Goal: Task Accomplishment & Management: Complete application form

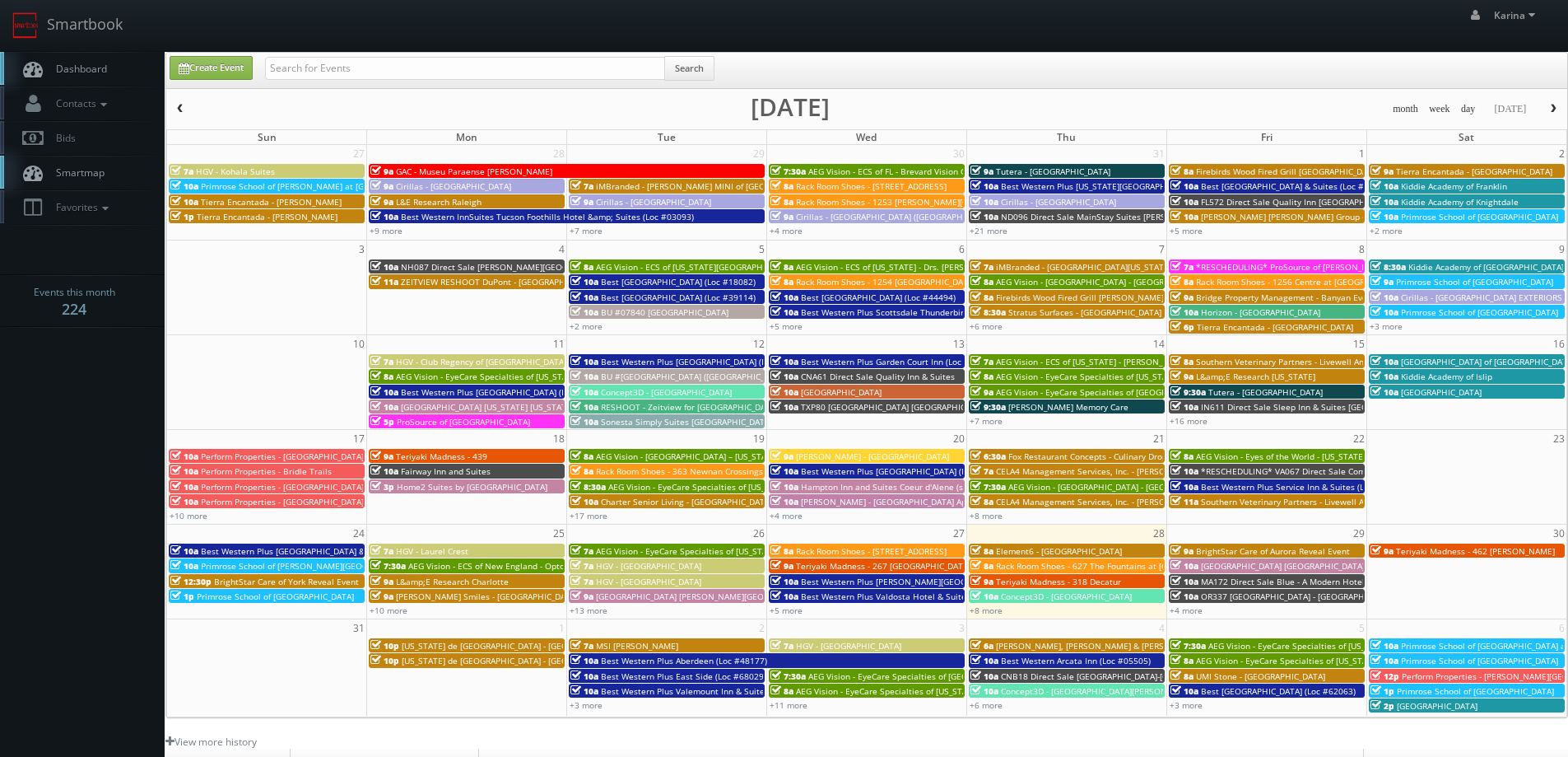
click at [83, 69] on span "Dashboard" at bounding box center [78, 68] width 59 height 14
click at [100, 75] on span "Dashboard" at bounding box center [78, 68] width 59 height 14
click at [88, 71] on span "Dashboard" at bounding box center [78, 68] width 59 height 14
click at [88, 66] on span "Dashboard" at bounding box center [78, 68] width 59 height 14
click at [93, 58] on link "Dashboard" at bounding box center [82, 69] width 164 height 34
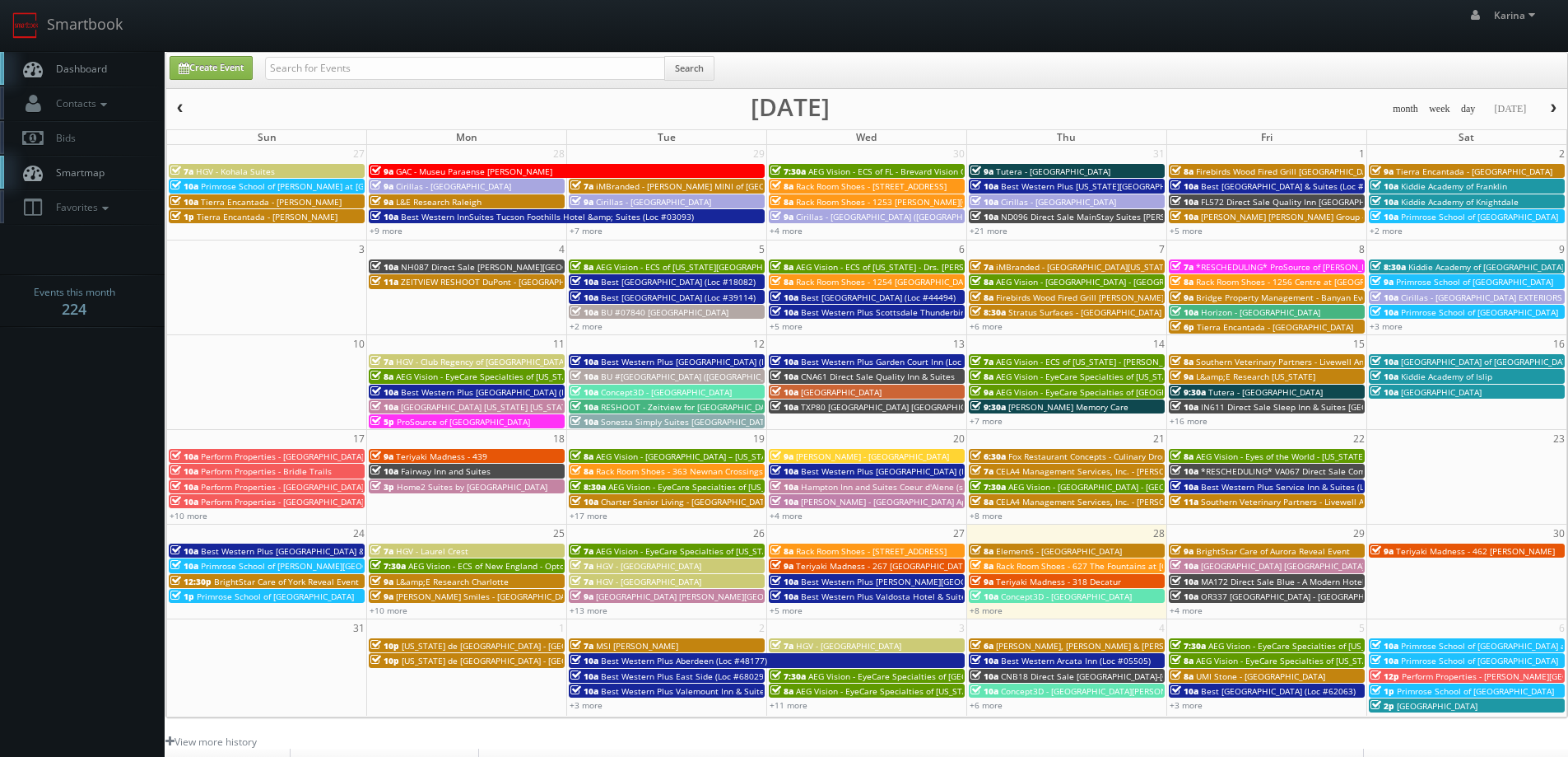
click at [989, 523] on div "17 18 19 20 21 22 23 10a Perform Properties - Bellevue Marketplace 9a Teriyaki …" at bounding box center [866, 476] width 1399 height 94
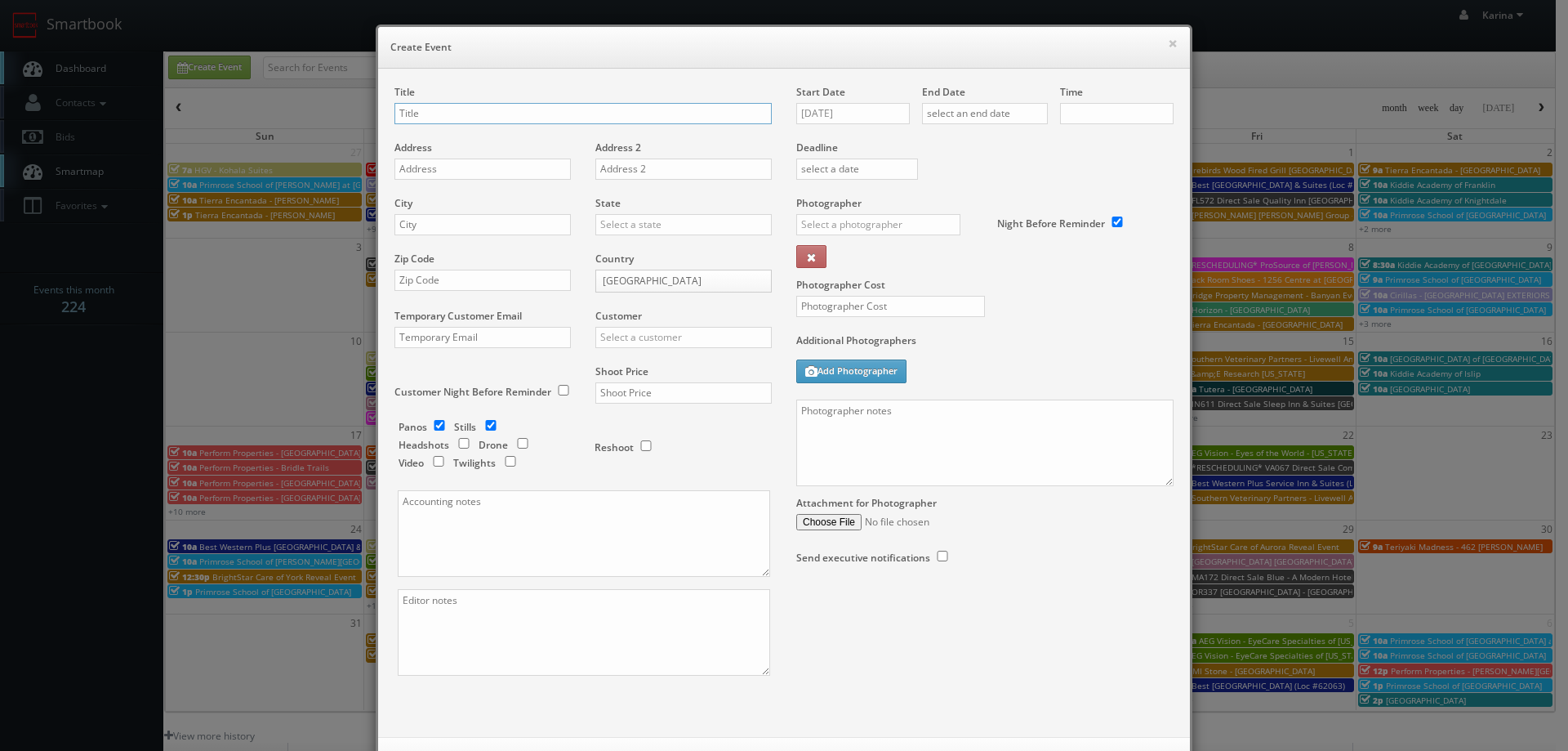
checkbox input "true"
type input "10:00am"
checkbox input "true"
click at [1168, 43] on button "×" at bounding box center [1173, 43] width 10 height 12
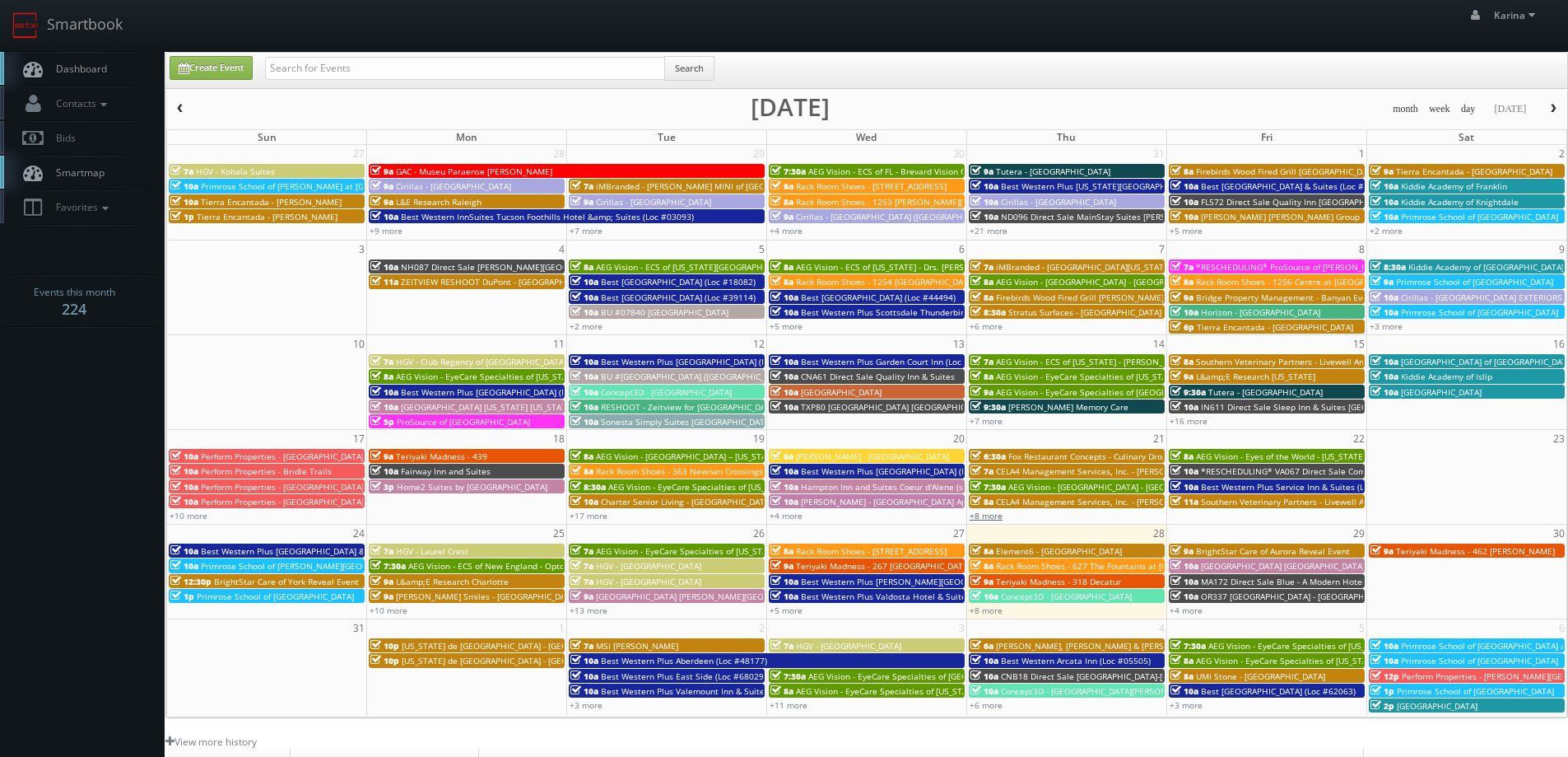
click at [995, 518] on link "+8 more" at bounding box center [986, 516] width 33 height 12
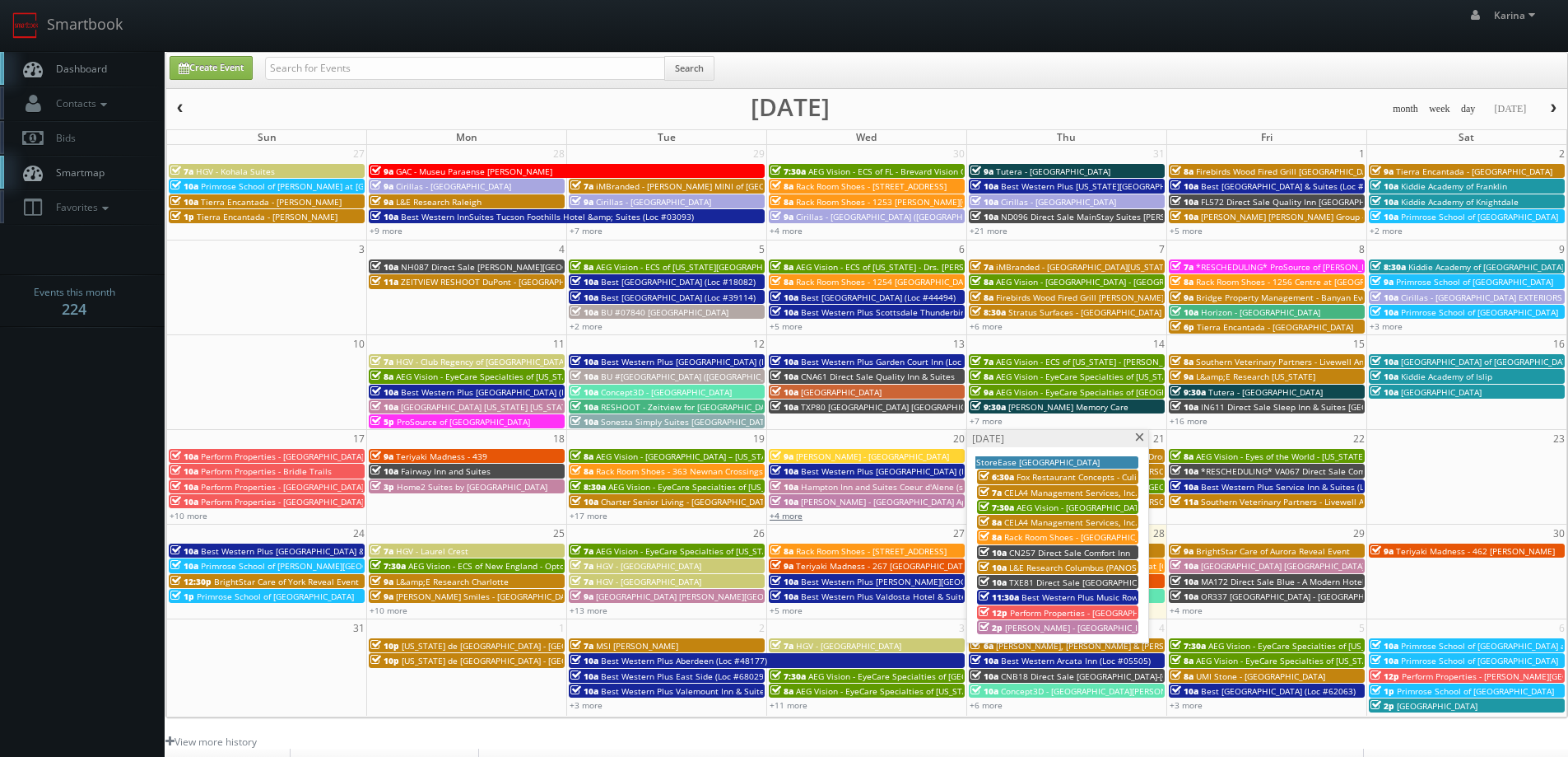
click at [789, 515] on link "+4 more" at bounding box center [785, 516] width 33 height 12
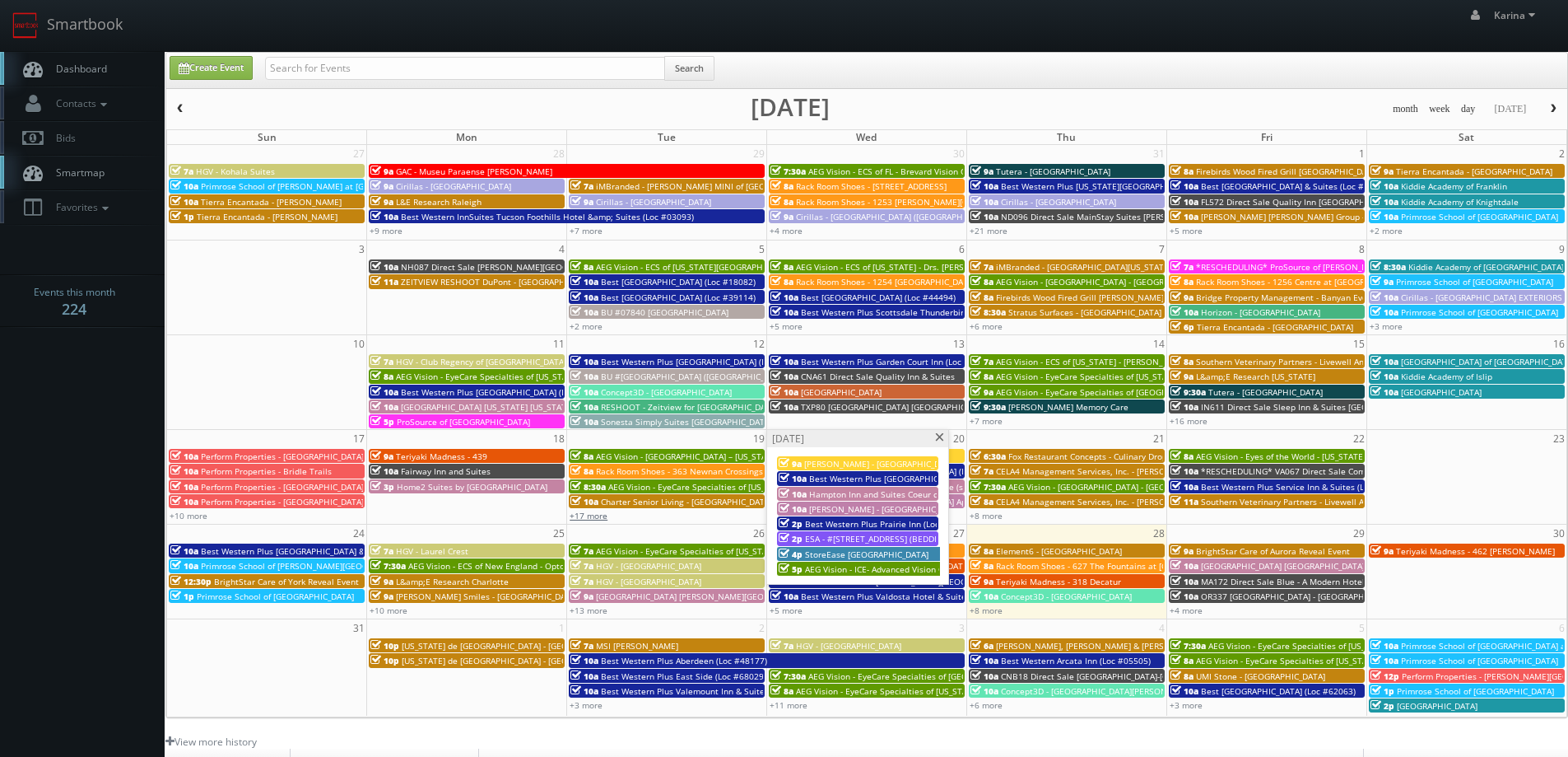
click at [597, 517] on link "+17 more" at bounding box center [588, 516] width 38 height 12
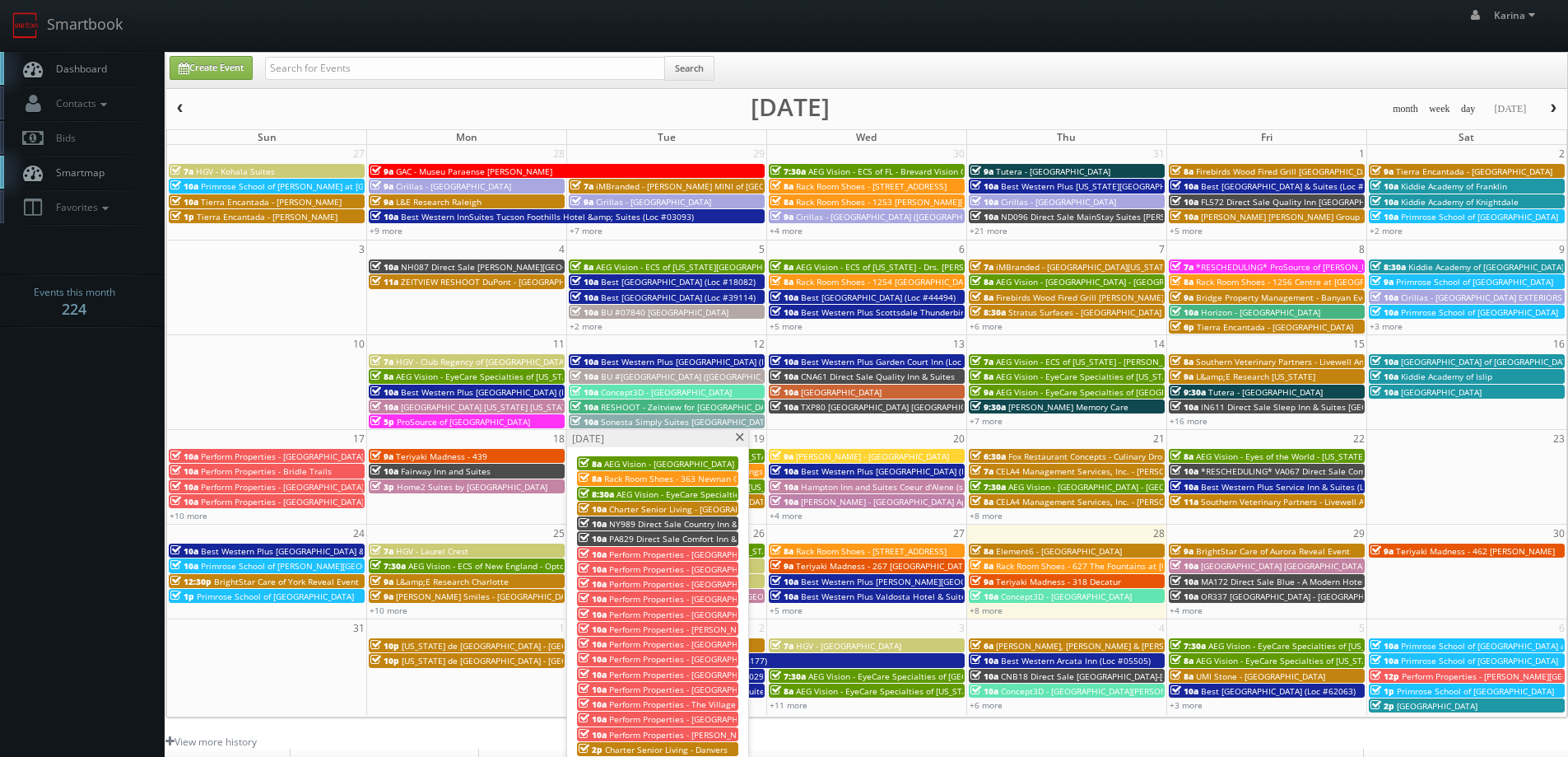
scroll to position [83, 0]
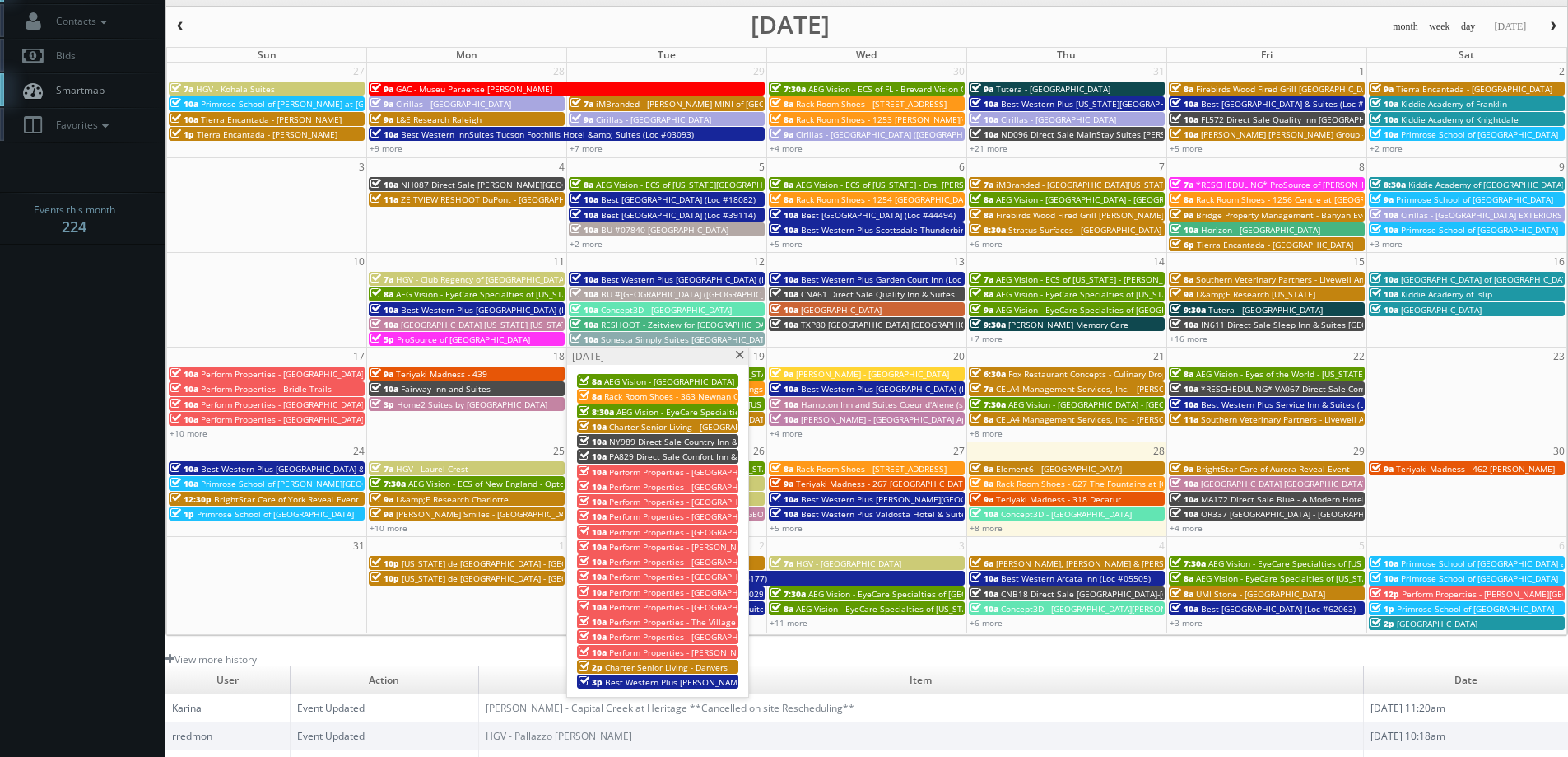
click at [742, 357] on span at bounding box center [739, 355] width 11 height 9
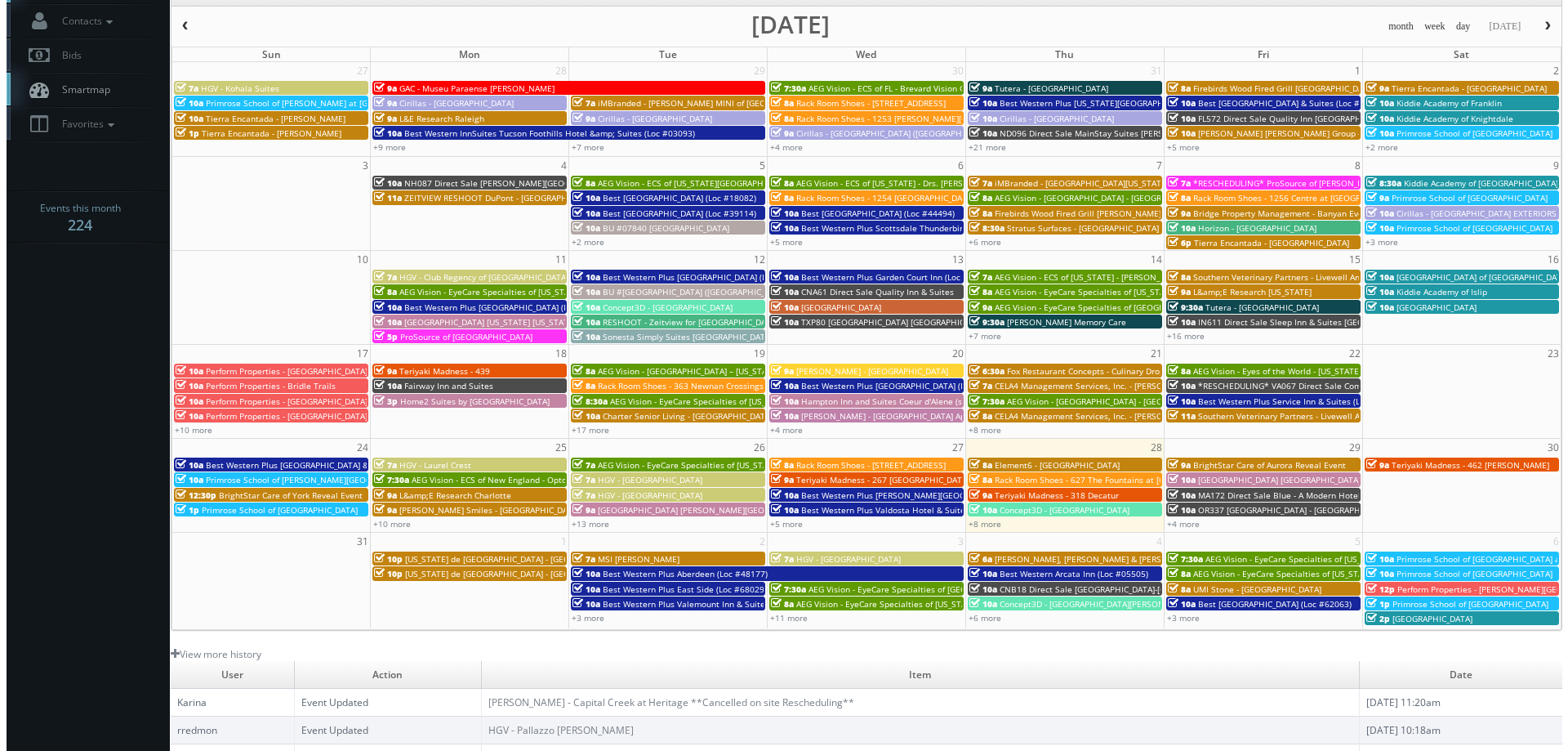
scroll to position [0, 0]
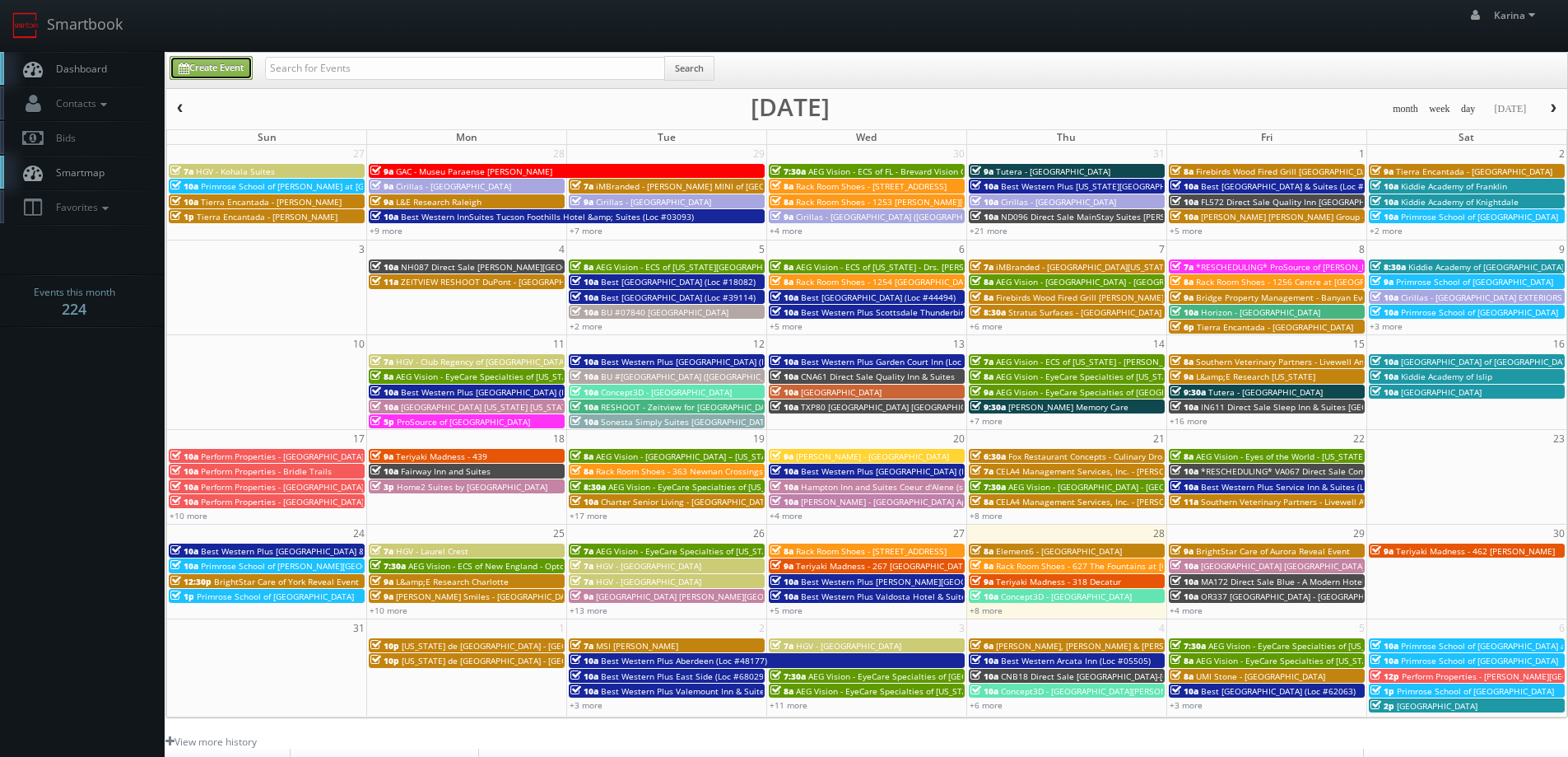
click at [224, 72] on link "Create Event" at bounding box center [211, 67] width 83 height 24
type input "08/28/2025"
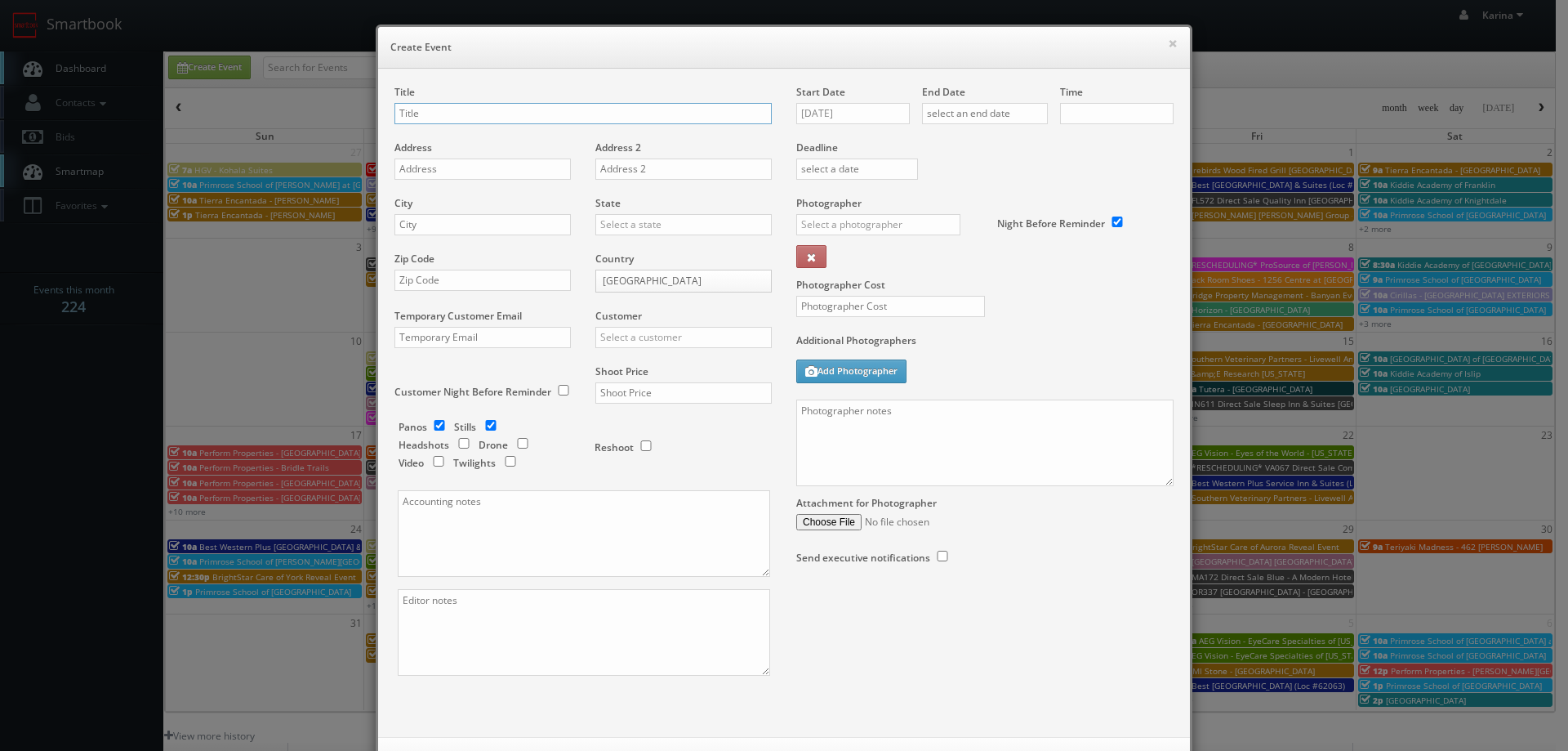
type input "10:00am"
checkbox input "true"
type input "Forum Health -"
click at [461, 615] on textarea at bounding box center [583, 632] width 372 height 87
click at [472, 536] on textarea at bounding box center [583, 534] width 372 height 87
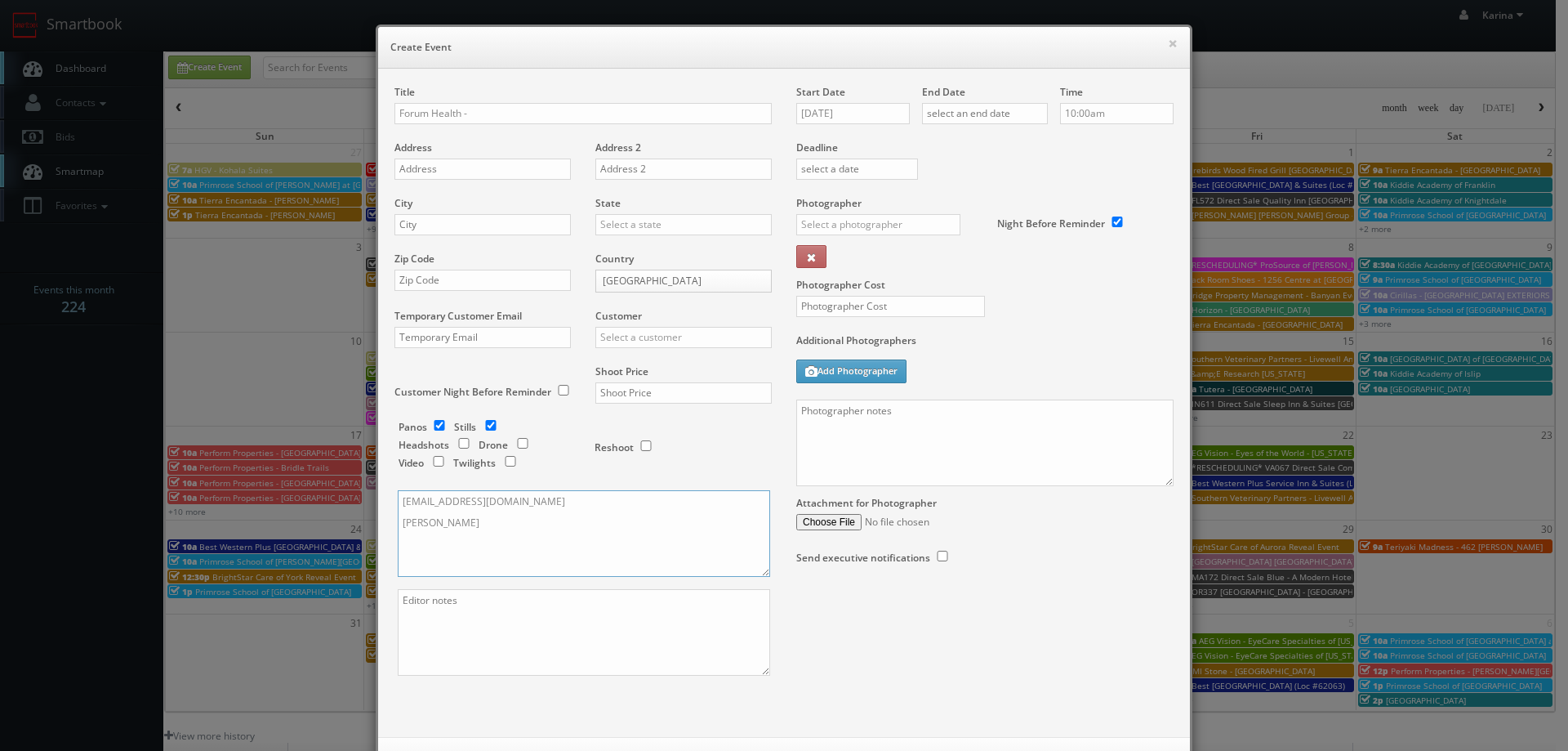
click at [440, 530] on textarea "accounting-tx@forumhealth.com jo" at bounding box center [583, 534] width 372 height 87
click at [517, 568] on textarea "accounting-tx@forumhealth.com jdeluna@forumhealth.com" at bounding box center [583, 534] width 372 height 87
click at [608, 539] on textarea "accounting-tx@forumhealth.com jdeluna@forumhealth.com" at bounding box center [583, 534] width 372 height 87
type textarea "accounting-tx@forumhealth.com jdeluna@forumhealth.com"
click at [435, 427] on input "checkbox" at bounding box center [439, 425] width 24 height 11
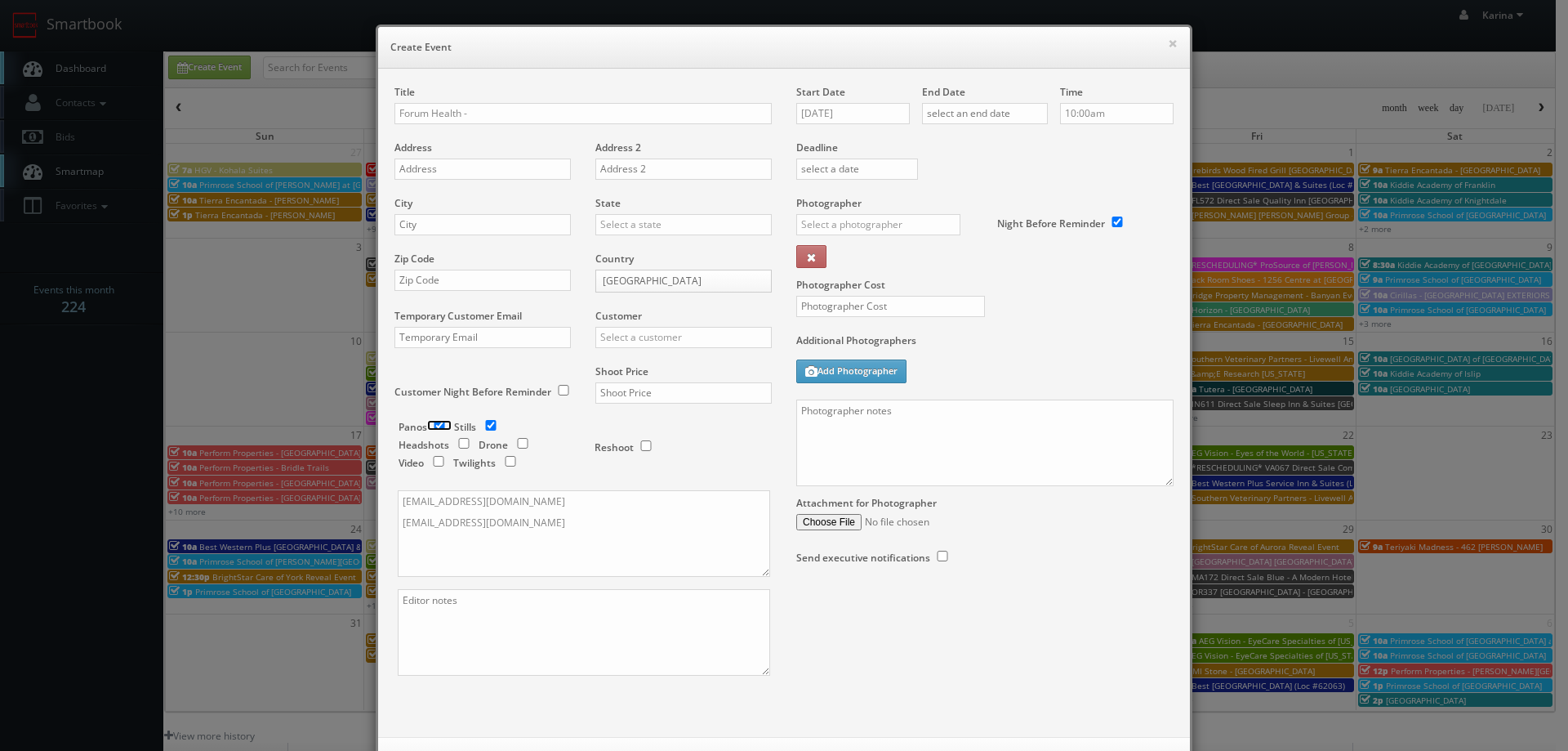
checkbox input "false"
click at [501, 115] on input "Forum Health -" at bounding box center [583, 113] width 377 height 21
click at [854, 115] on input "08/28/2025" at bounding box center [853, 113] width 114 height 21
click at [902, 304] on td "4" at bounding box center [903, 309] width 22 height 23
type input "09/04/2025"
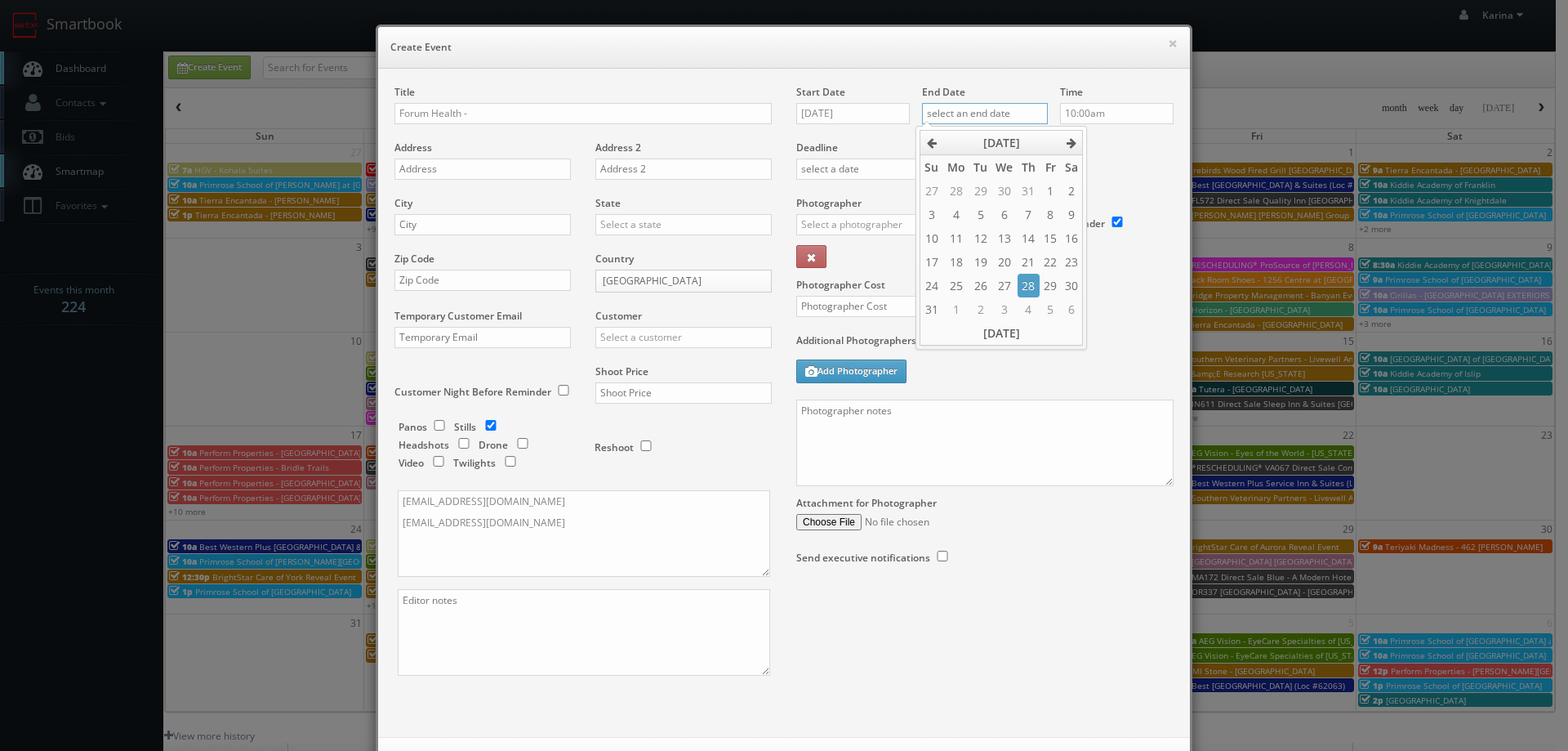
click at [982, 115] on input "text" at bounding box center [985, 113] width 125 height 21
click at [1032, 309] on td "4" at bounding box center [1028, 309] width 22 height 23
type input "09/04/2025"
click at [1104, 110] on input "10:00am" at bounding box center [1117, 113] width 114 height 21
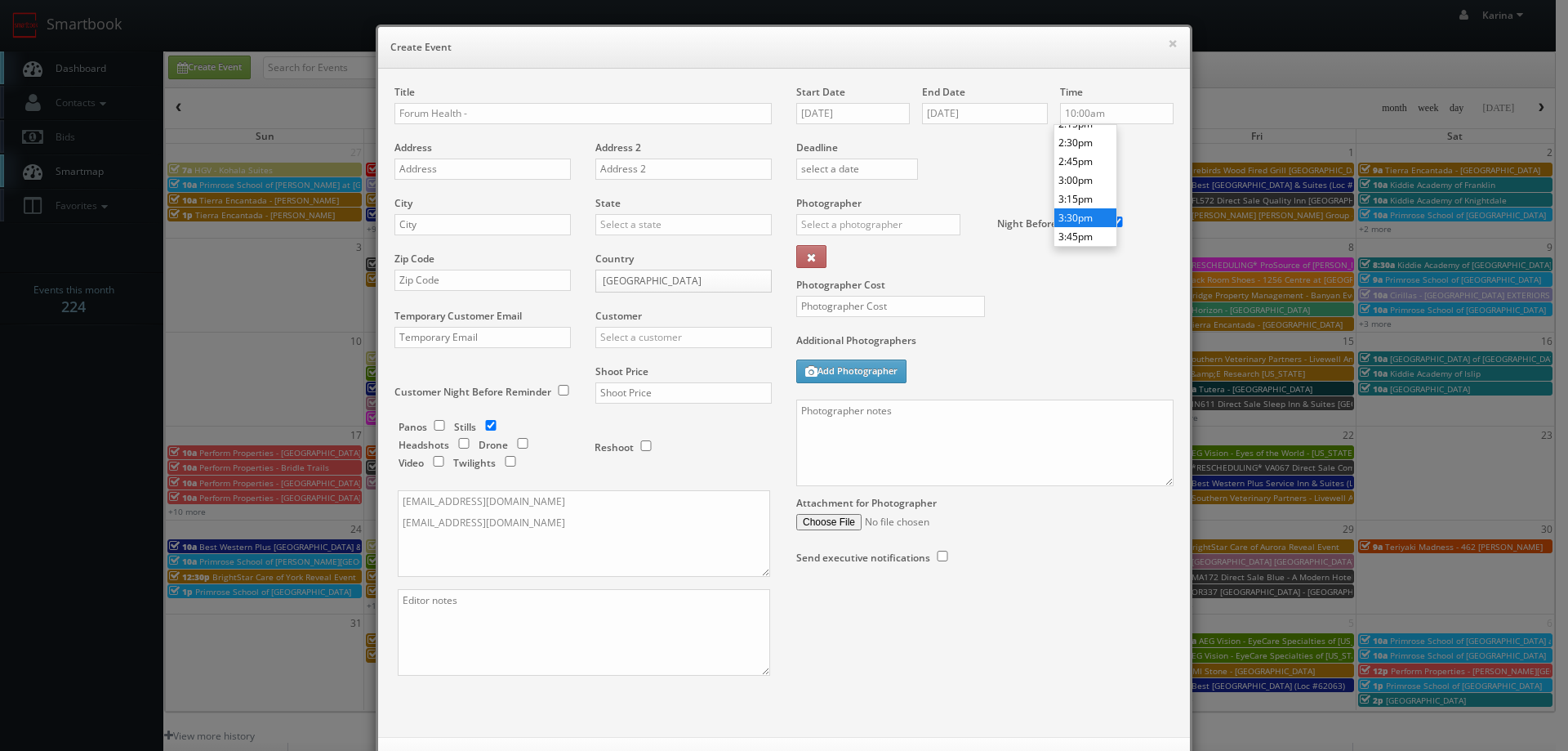
type input "3:30pm"
click at [1089, 217] on li "3:30pm" at bounding box center [1085, 217] width 62 height 18
click at [459, 170] on input "text" at bounding box center [482, 169] width 176 height 21
paste input "2200 Park Bend Drive, Building 1"
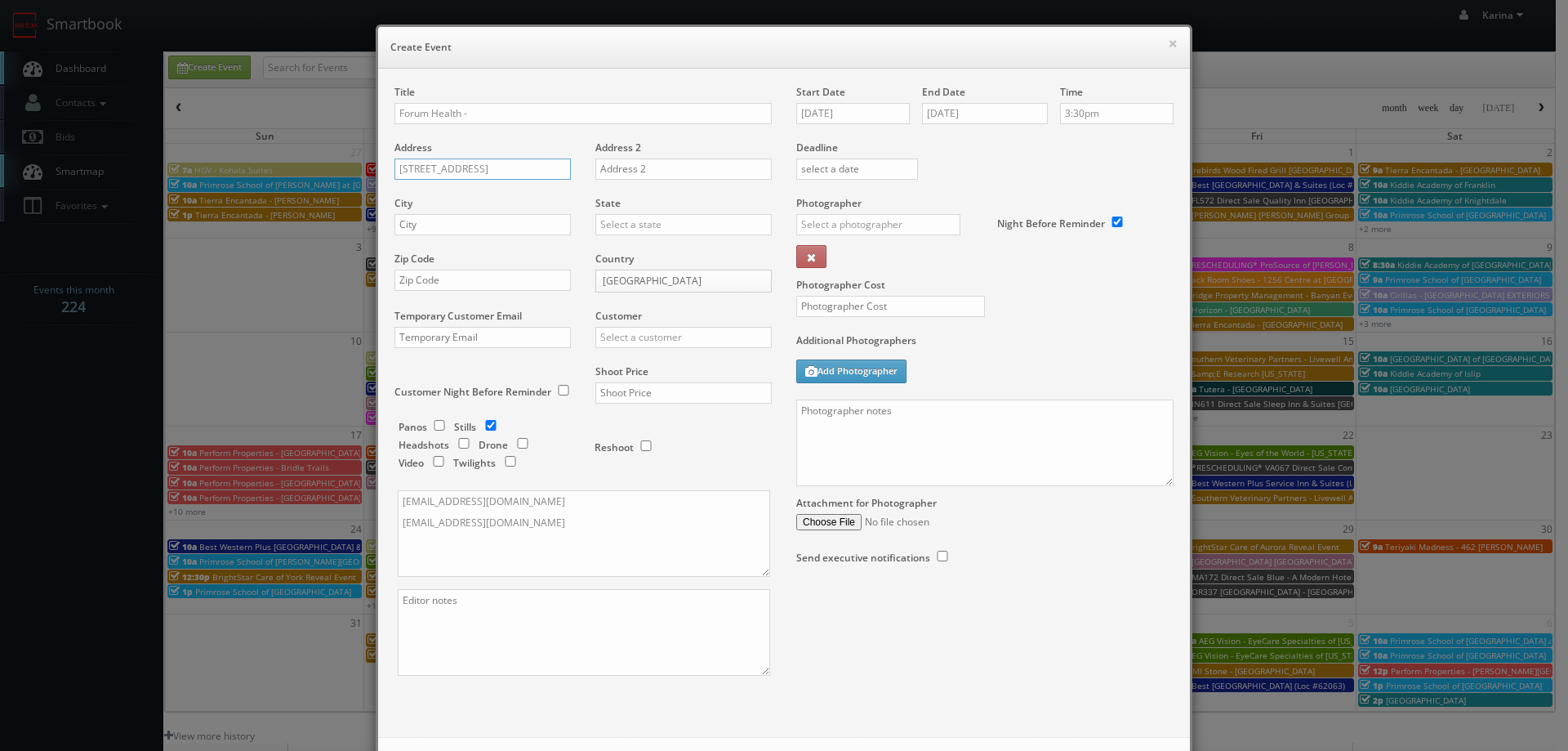
scroll to position [0, 23]
type input "2200 Park Bend Drive, Building 1 Suite 201"
click at [453, 220] on input "text" at bounding box center [482, 224] width 176 height 21
type input "Austin"
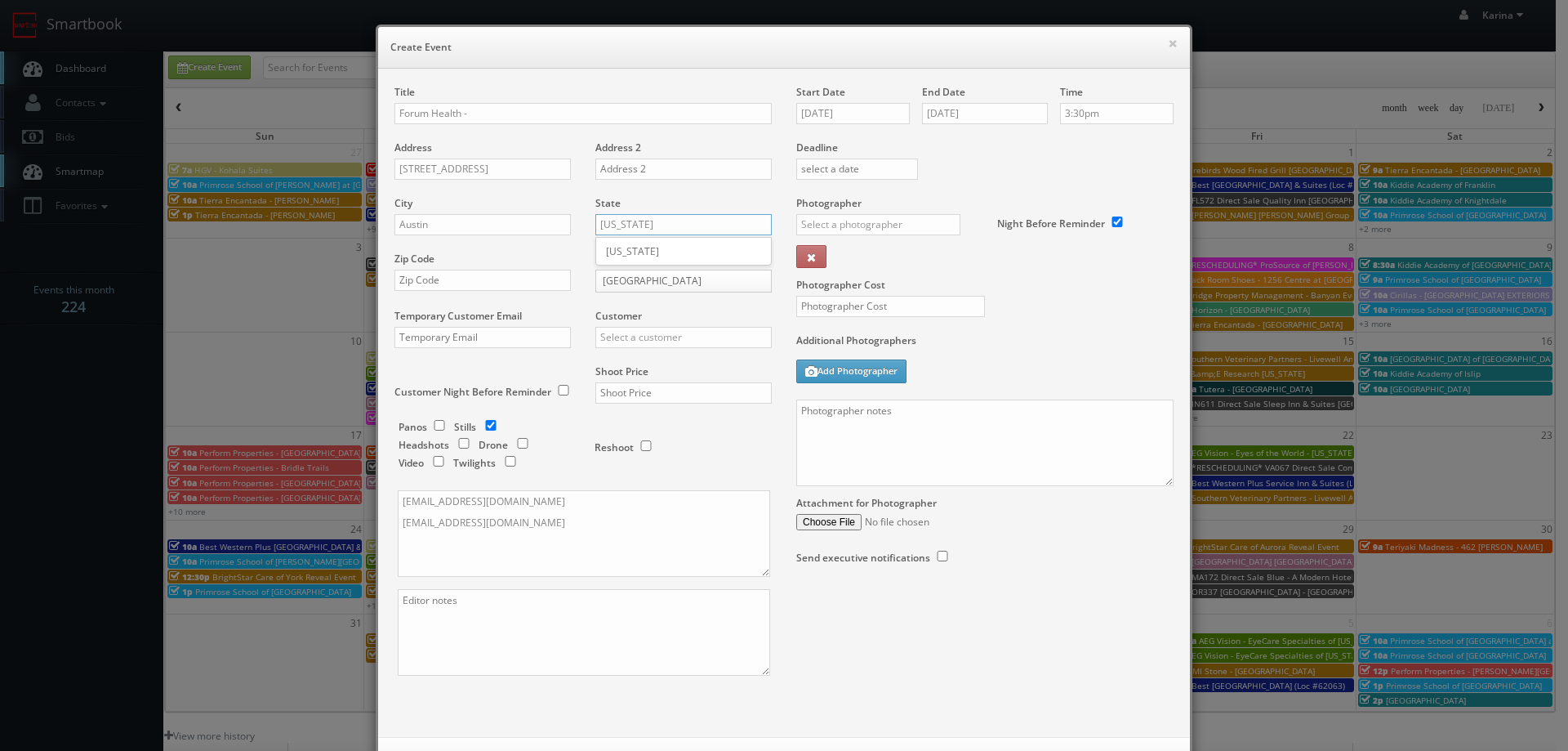
type input "[US_STATE]"
click at [428, 278] on input "text" at bounding box center [482, 279] width 176 height 21
paste input "78758"
type input "78758"
click at [639, 329] on input "text" at bounding box center [683, 337] width 176 height 21
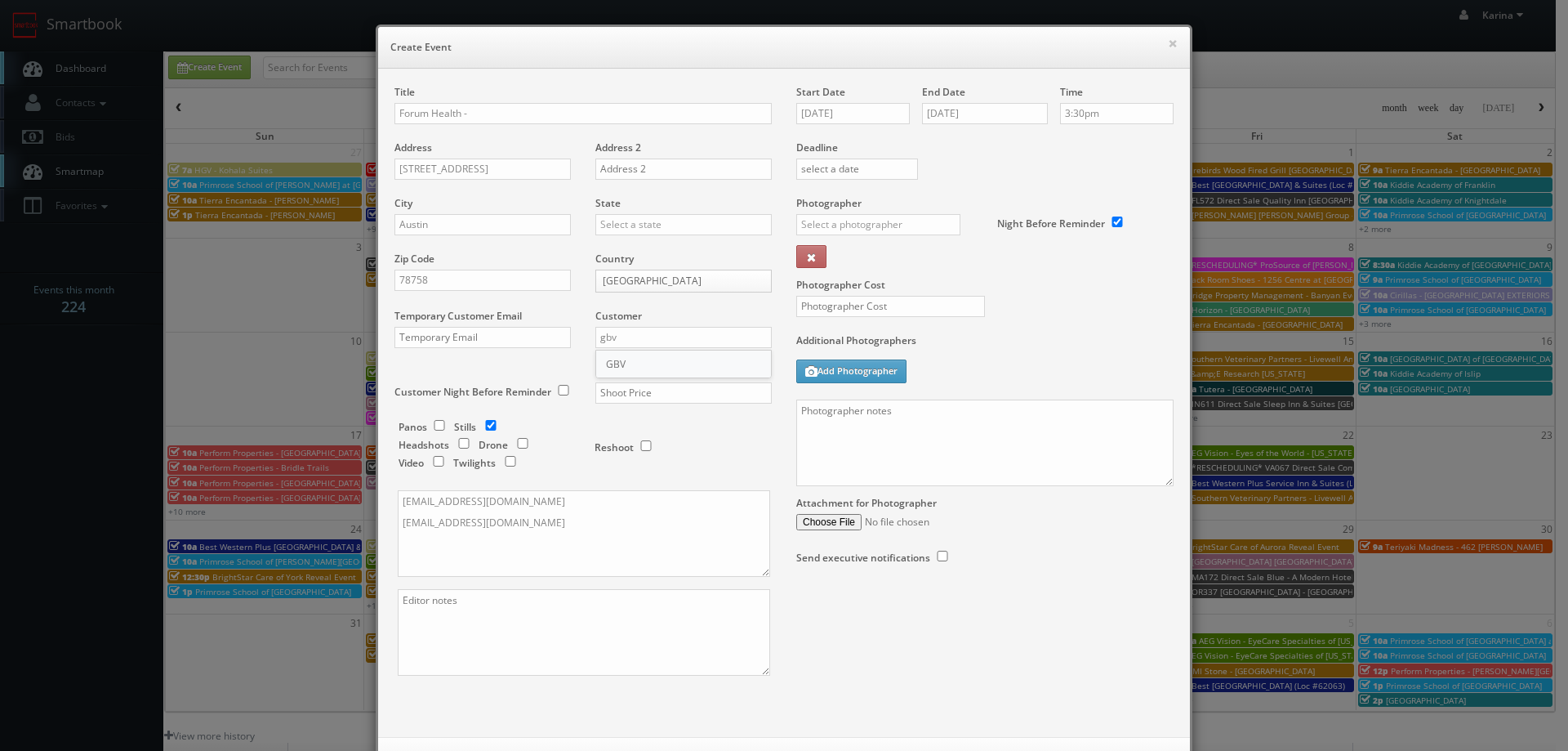
click at [631, 368] on div "GBV" at bounding box center [683, 364] width 175 height 27
type input "GBV"
click at [619, 396] on input "text" at bounding box center [683, 392] width 176 height 21
type input "675"
click at [866, 222] on input "text" at bounding box center [878, 224] width 164 height 21
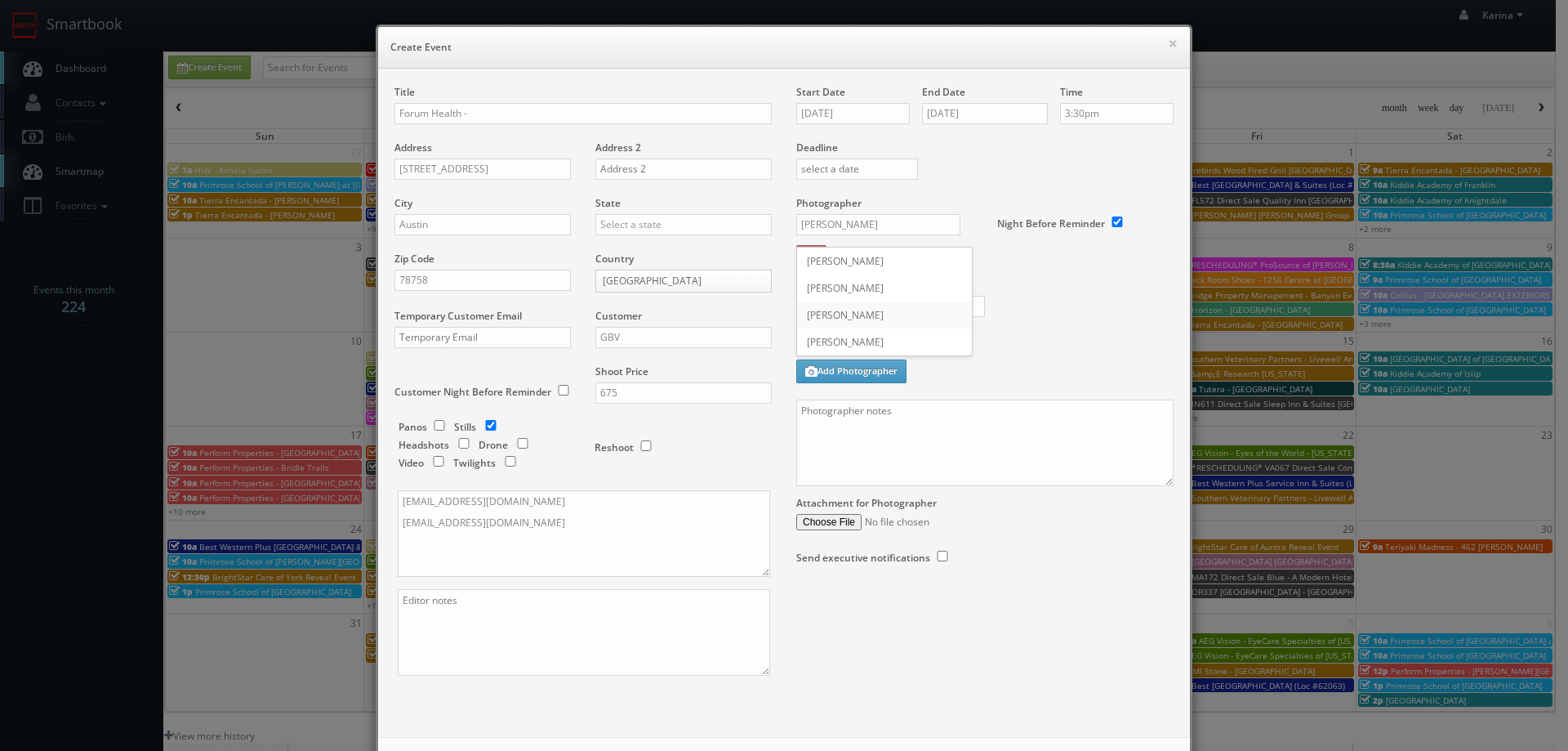
click at [848, 307] on div "Alan Duggins" at bounding box center [883, 314] width 175 height 27
type input "Alan Duggins"
click at [889, 314] on input "text" at bounding box center [890, 306] width 189 height 21
type input "250"
click at [873, 425] on textarea at bounding box center [984, 443] width 377 height 87
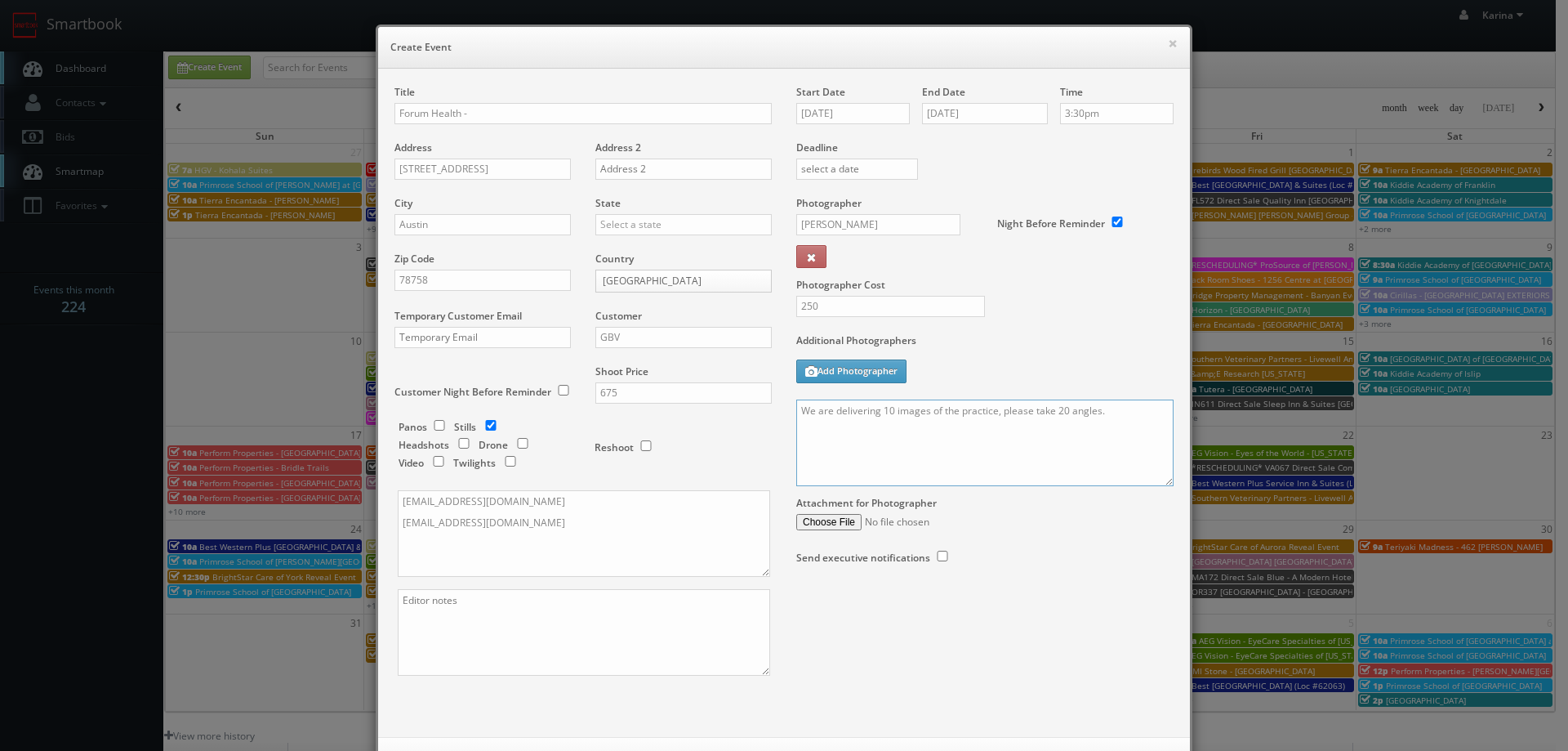
paste textarea "Shot list: Practice photos: ﻿﻿EXTERIOR Storefront - Try to take a picture that …"
drag, startPoint x: 1067, startPoint y: 469, endPoint x: 953, endPoint y: 457, distance: 114.6
click at [953, 457] on textarea "We are delivering 10 images of the practice, please take 20 angles. Shot list: …" at bounding box center [984, 443] width 377 height 87
click at [1050, 469] on textarea "We are delivering 10 images of the practice, please take 20 angles. Shot list: …" at bounding box center [984, 443] width 377 height 87
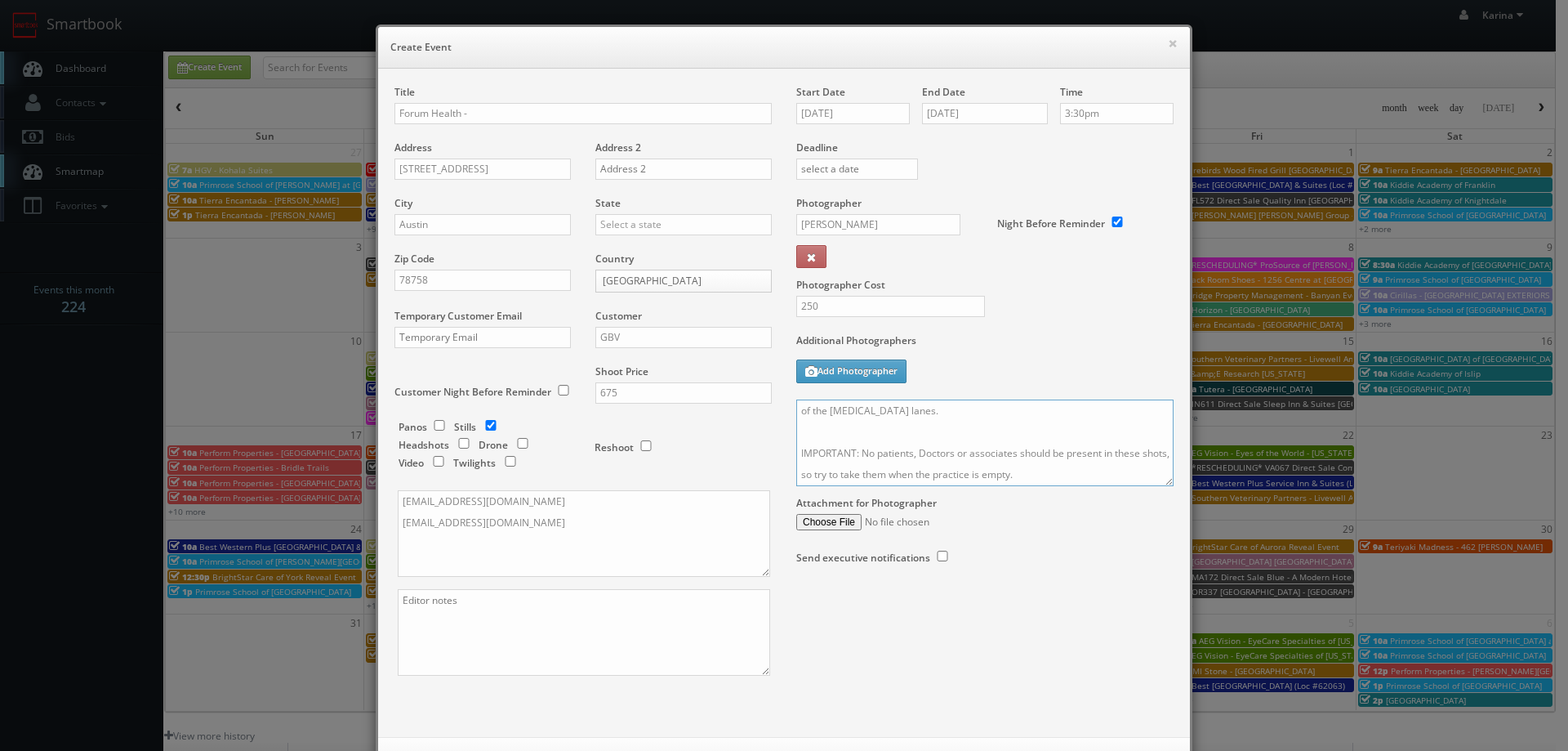
click at [814, 473] on textarea "We are delivering 10 images of the practice, please take 20 angles. Shot list: …" at bounding box center [984, 443] width 377 height 87
drag, startPoint x: 1056, startPoint y: 473, endPoint x: 912, endPoint y: 448, distance: 146.2
click at [912, 448] on textarea "We are delivering 10 images of the practice, please take 20 angles. Shot list: …" at bounding box center [984, 443] width 377 height 87
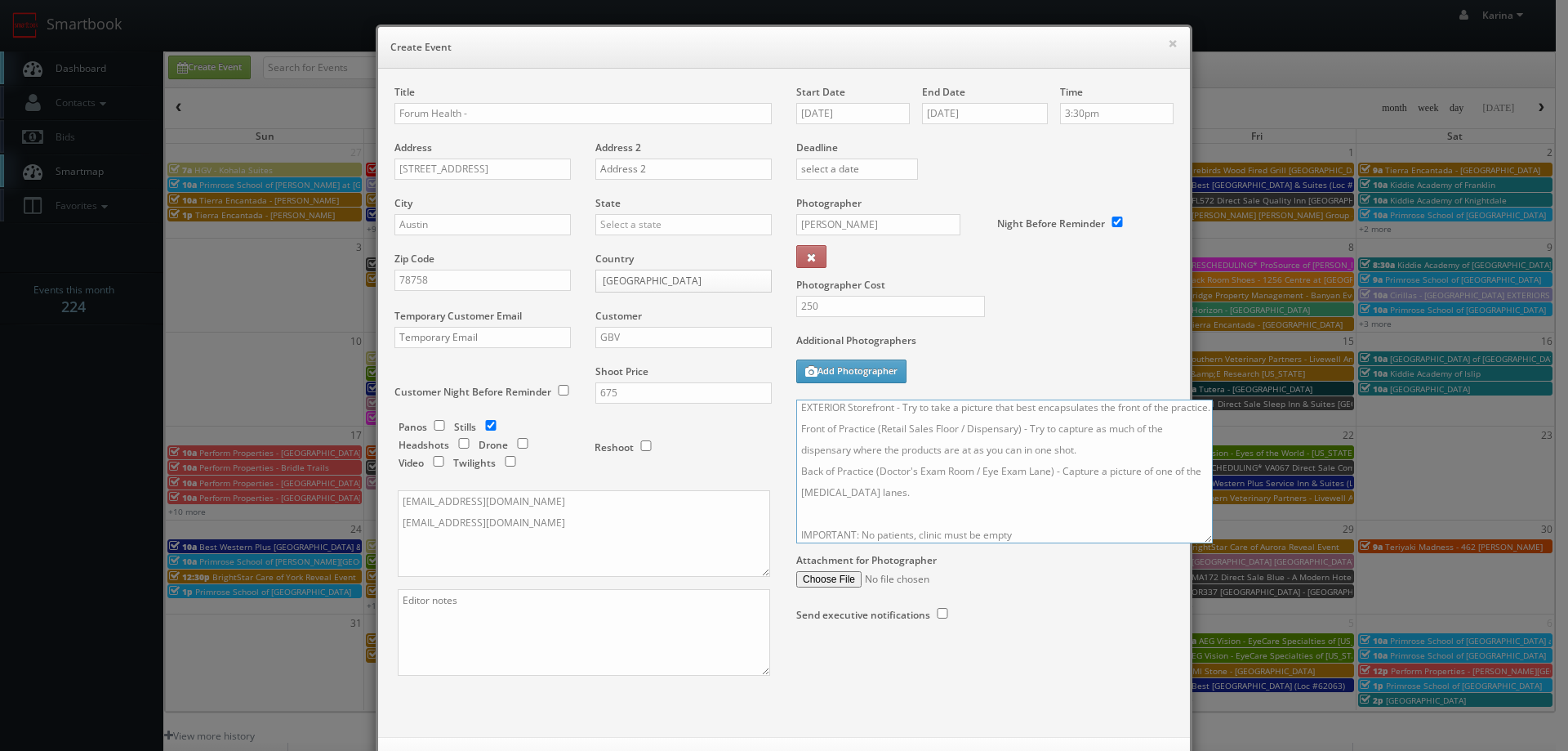
scroll to position [0, 0]
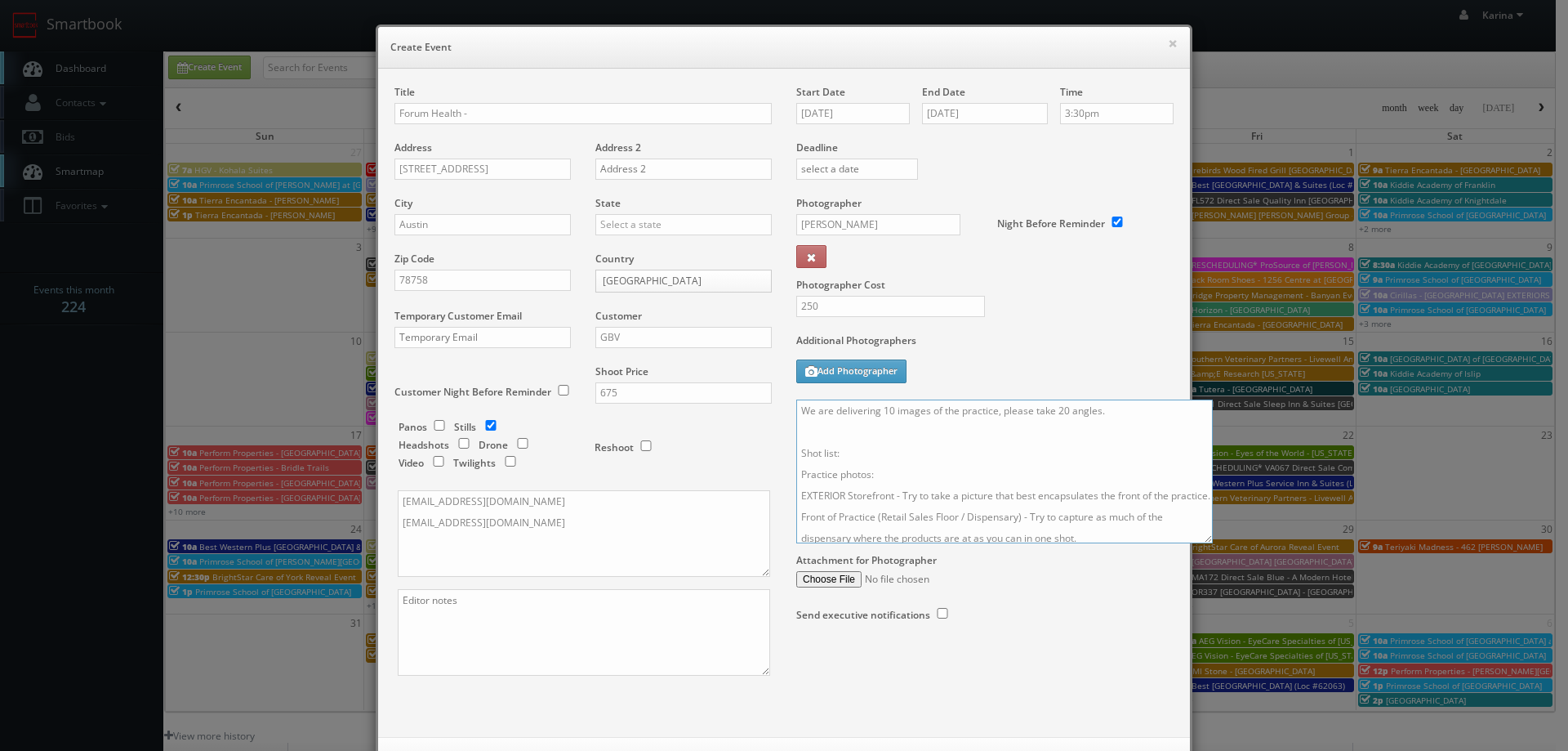
drag, startPoint x: 1163, startPoint y: 483, endPoint x: 1317, endPoint y: 783, distance: 337.2
click at [1317, 750] on html "Smartbook Toggle Side Navigation Toggle Top Navigation Karina Karina Profile Lo…" at bounding box center [784, 524] width 1568 height 1048
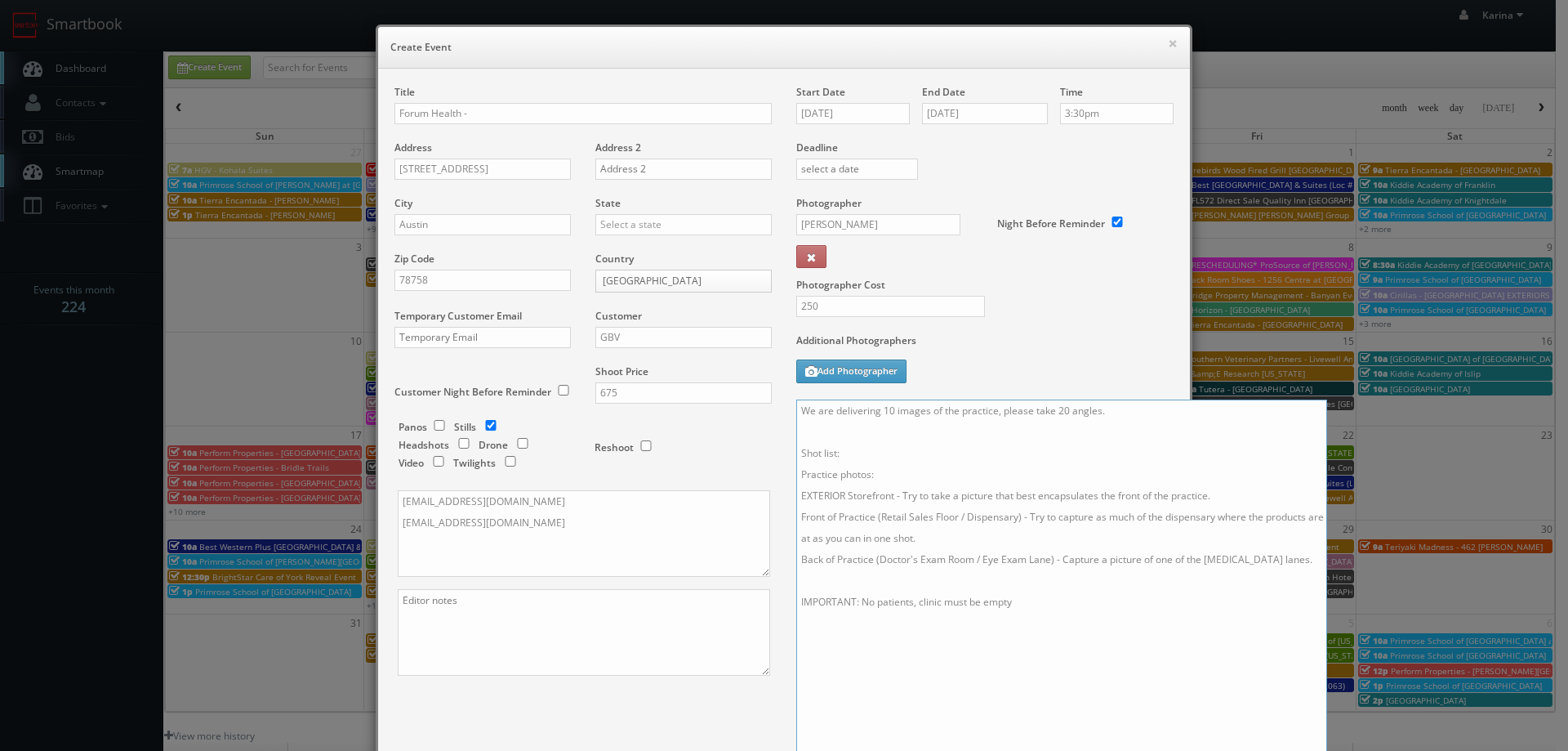
drag, startPoint x: 1299, startPoint y: 560, endPoint x: 872, endPoint y: 510, distance: 429.9
click at [872, 510] on textarea "We are delivering 10 images of the practice, please take 20 angles. Shot list: …" at bounding box center [1061, 592] width 531 height 386
drag, startPoint x: 1219, startPoint y: 496, endPoint x: 892, endPoint y: 500, distance: 327.0
click at [892, 500] on textarea "We are delivering 10 images of the practice, please take 20 angles. Shot list: …" at bounding box center [1061, 592] width 531 height 386
click at [974, 523] on textarea "We are delivering 10 images of the practice, please take 20 angles. Shot list: …" at bounding box center [1061, 592] width 531 height 386
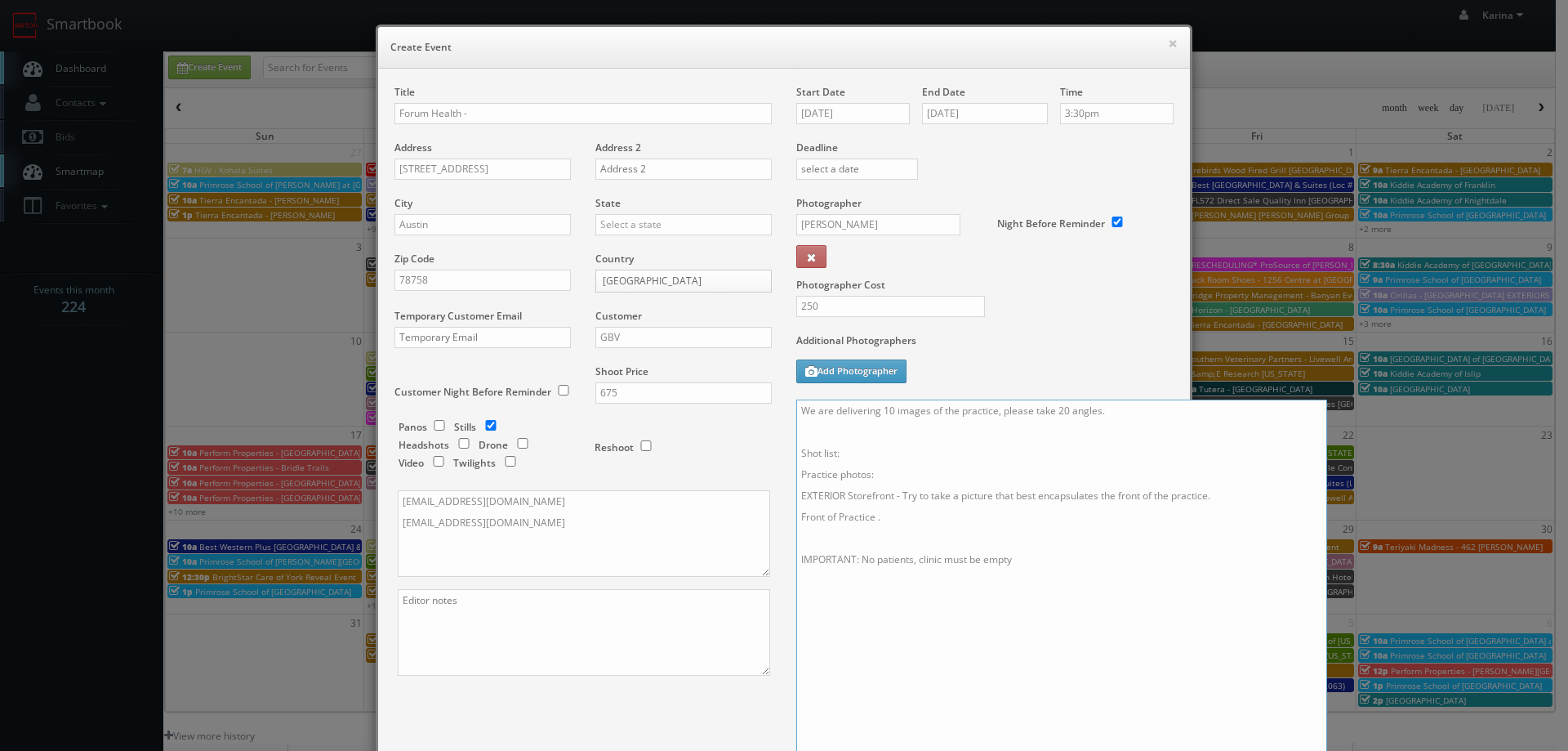
click at [873, 516] on textarea "We are delivering 10 images of the practice, please take 20 angles. Shot list: …" at bounding box center [1061, 592] width 531 height 386
click at [868, 518] on textarea "We are delivering 10 images of the practice, please take 20 angles. Shot list: …" at bounding box center [1061, 592] width 531 height 386
click at [875, 517] on textarea "We are delivering 10 images of the practice, please take 20 angles. Shot list: …" at bounding box center [1061, 592] width 531 height 386
click at [883, 515] on textarea "We are delivering 10 images of the practice, please take 20 angles. Shot list: …" at bounding box center [1061, 592] width 531 height 386
click at [796, 433] on textarea "We are delivering 10 images of the practice, please take 20 angles. Shot list: …" at bounding box center [1061, 592] width 531 height 386
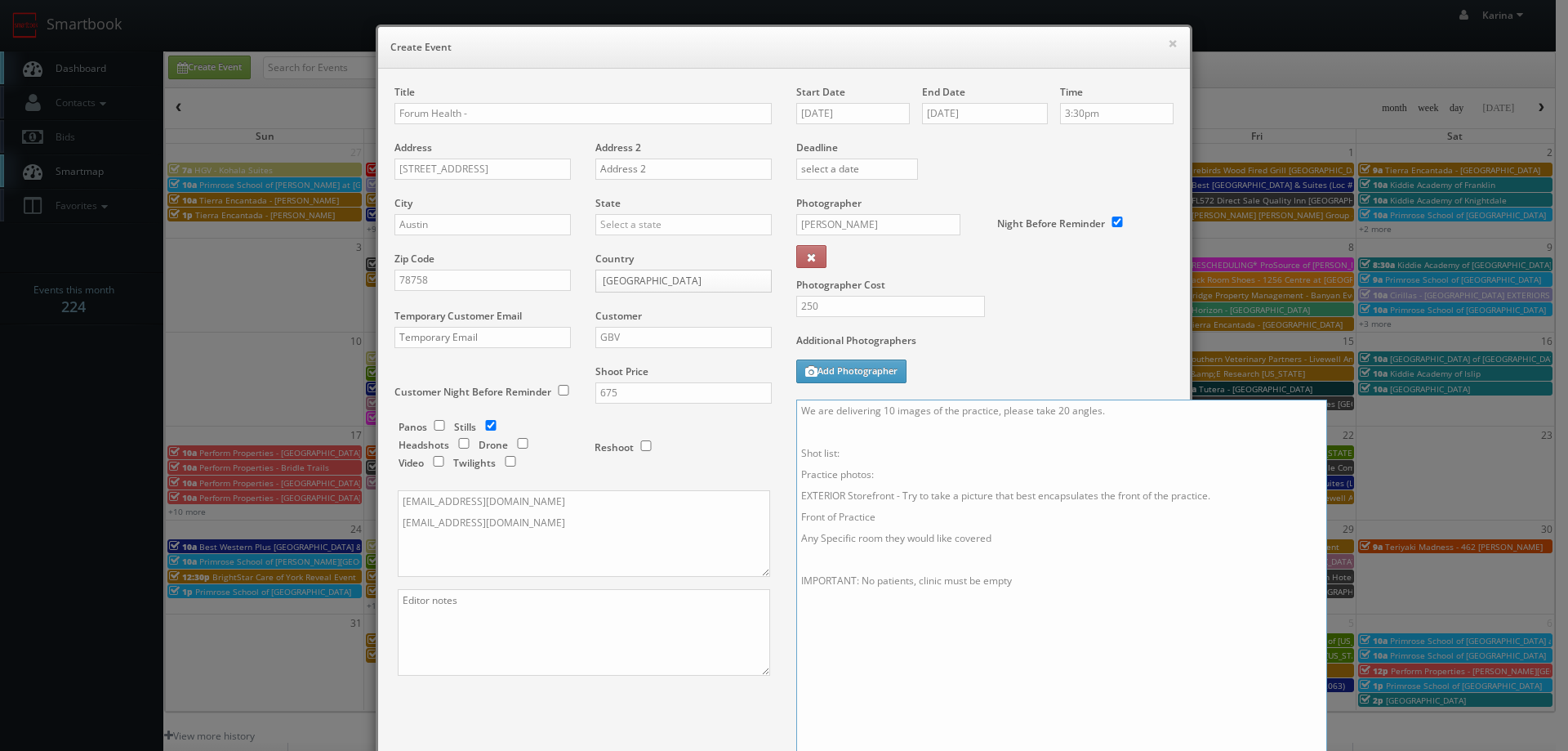
paste textarea "Please shoot the office shots raw, bracketed, on a tripod, no flash."
type textarea "We are delivering 10 images of the practice, please take 20 angles. Please shoo…"
click at [507, 112] on input "Forum Health -" at bounding box center [583, 113] width 377 height 21
click at [464, 115] on input "Forum Health - Austin Clinic" at bounding box center [583, 113] width 377 height 21
drag, startPoint x: 502, startPoint y: 115, endPoint x: 501, endPoint y: 78, distance: 37.0
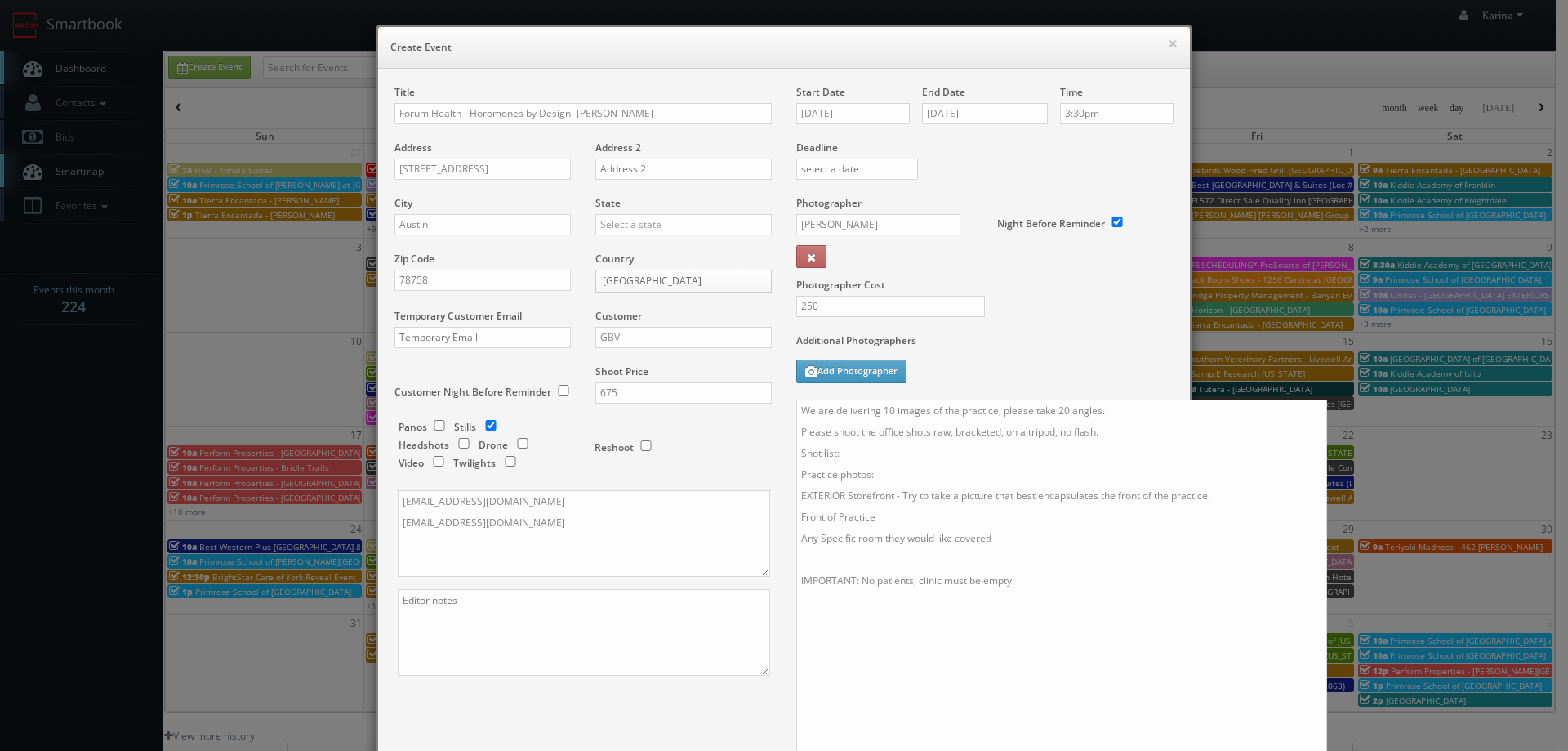
click at [500, 78] on div "Title Forum Health - Horomones by Design -Austin Clinic Address 2200 Park Bend …" at bounding box center [783, 498] width 812 height 861
click at [497, 112] on input "Forum Health - Horomones by Design -Austin Clinic" at bounding box center [583, 113] width 377 height 21
drag, startPoint x: 499, startPoint y: 112, endPoint x: 481, endPoint y: 137, distance: 30.8
click at [481, 137] on div "Title Forum Health - Horomones by Design -Austin Clinic" at bounding box center [583, 113] width 377 height 55
click at [496, 114] on input "Forum Health - Horomones by Design -Austin Clinic" at bounding box center [583, 113] width 377 height 21
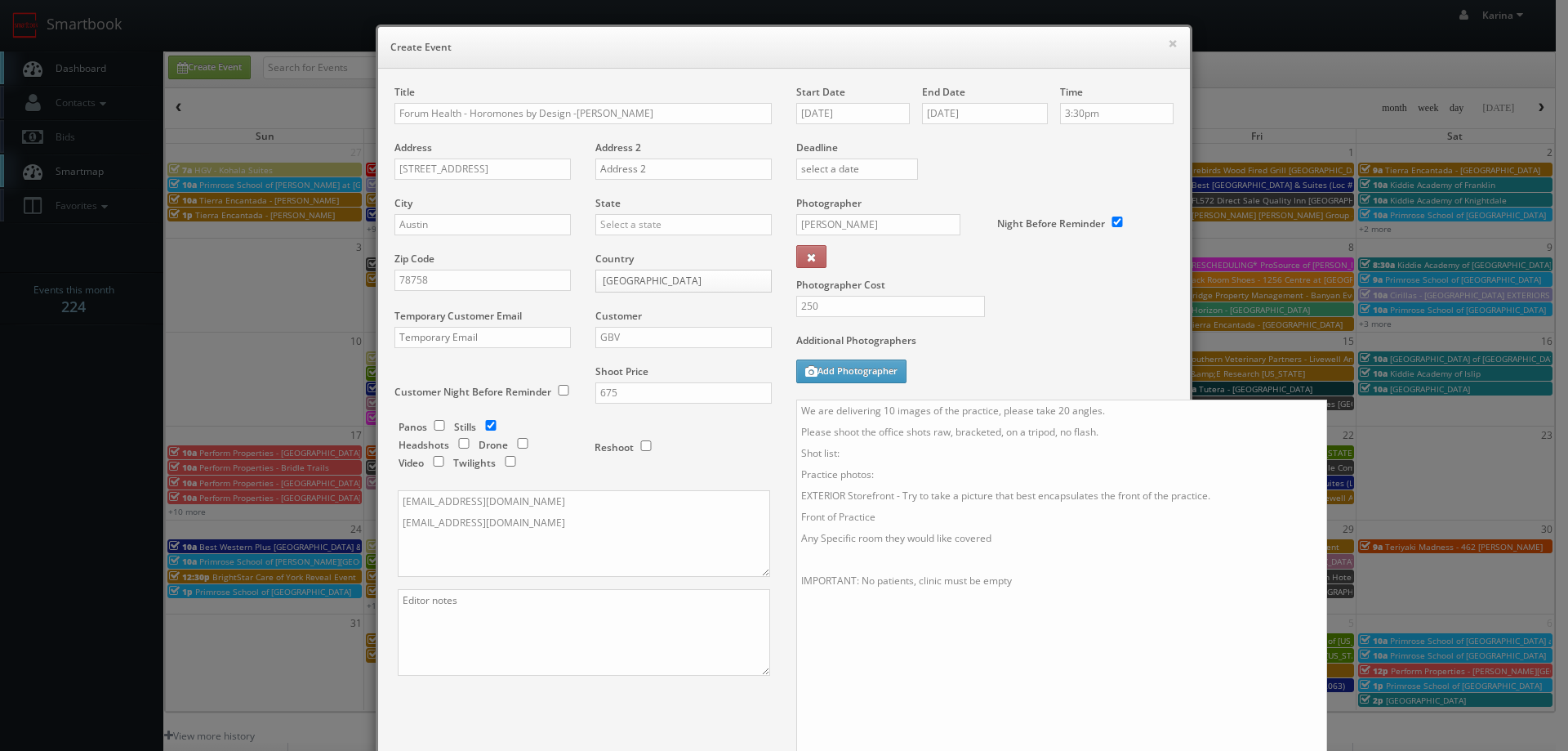
click at [559, 135] on div "Title Forum Health - Horomones by Design -Austin Clinic" at bounding box center [583, 113] width 377 height 55
click at [508, 113] on input "Forum Health - Horomones by Design -Austin Clinic" at bounding box center [583, 113] width 377 height 21
click at [643, 137] on div "Title Forum Health - Horomones by Design -Austin Clinic" at bounding box center [583, 113] width 377 height 55
click at [626, 114] on input "Forum Health - Horomones by Design -Austin Clinic" at bounding box center [583, 113] width 377 height 21
click at [486, 112] on input "Forum Health - Horomones by Design -Austin Clinic" at bounding box center [583, 113] width 377 height 21
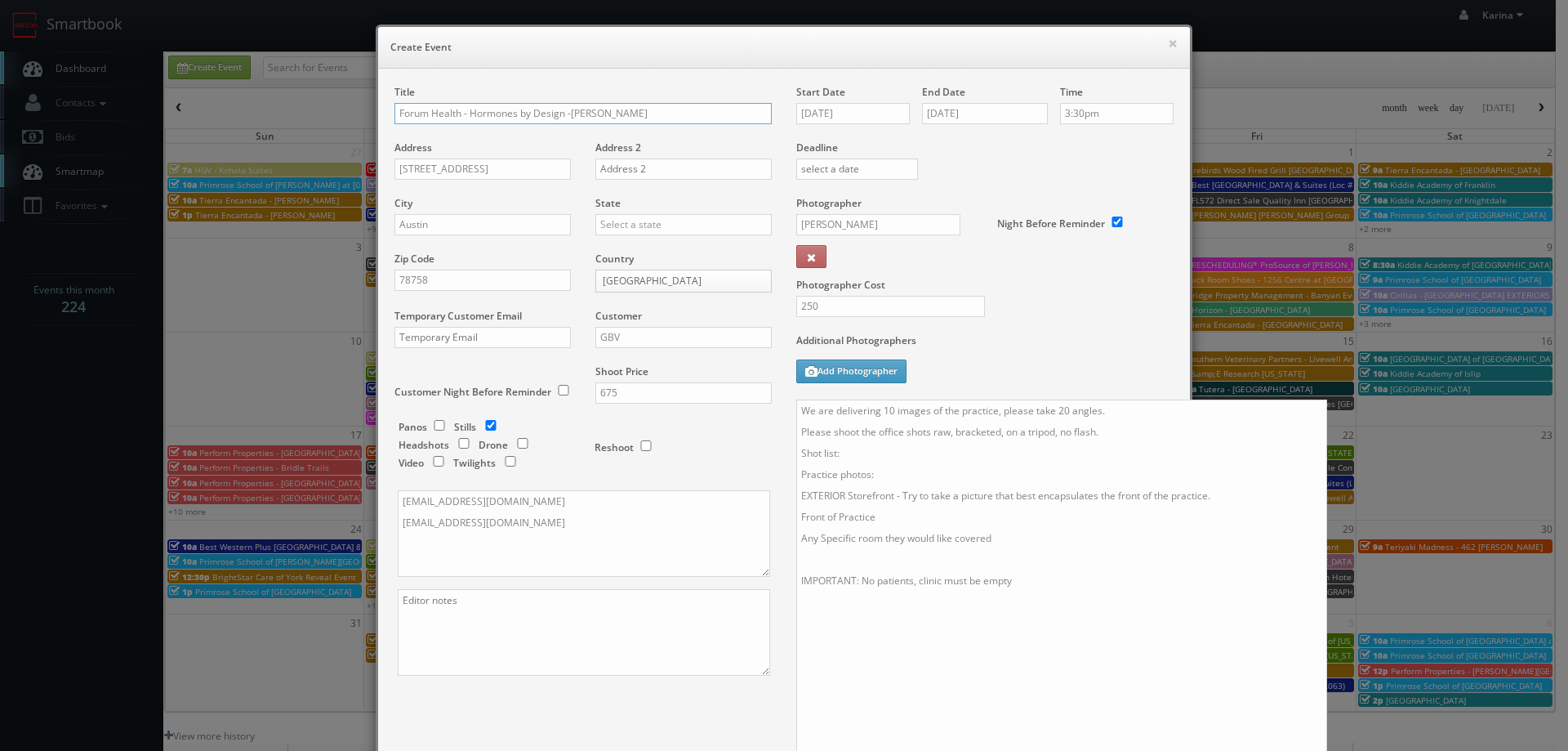
click at [542, 108] on input "Forum Health - Hormones by Design -[PERSON_NAME]" at bounding box center [583, 113] width 377 height 21
type input "Forum Health - Hormones by Design -[PERSON_NAME]"
click at [564, 135] on div "Title Forum Health - Hormones by Design -Austin Clinic" at bounding box center [583, 113] width 377 height 55
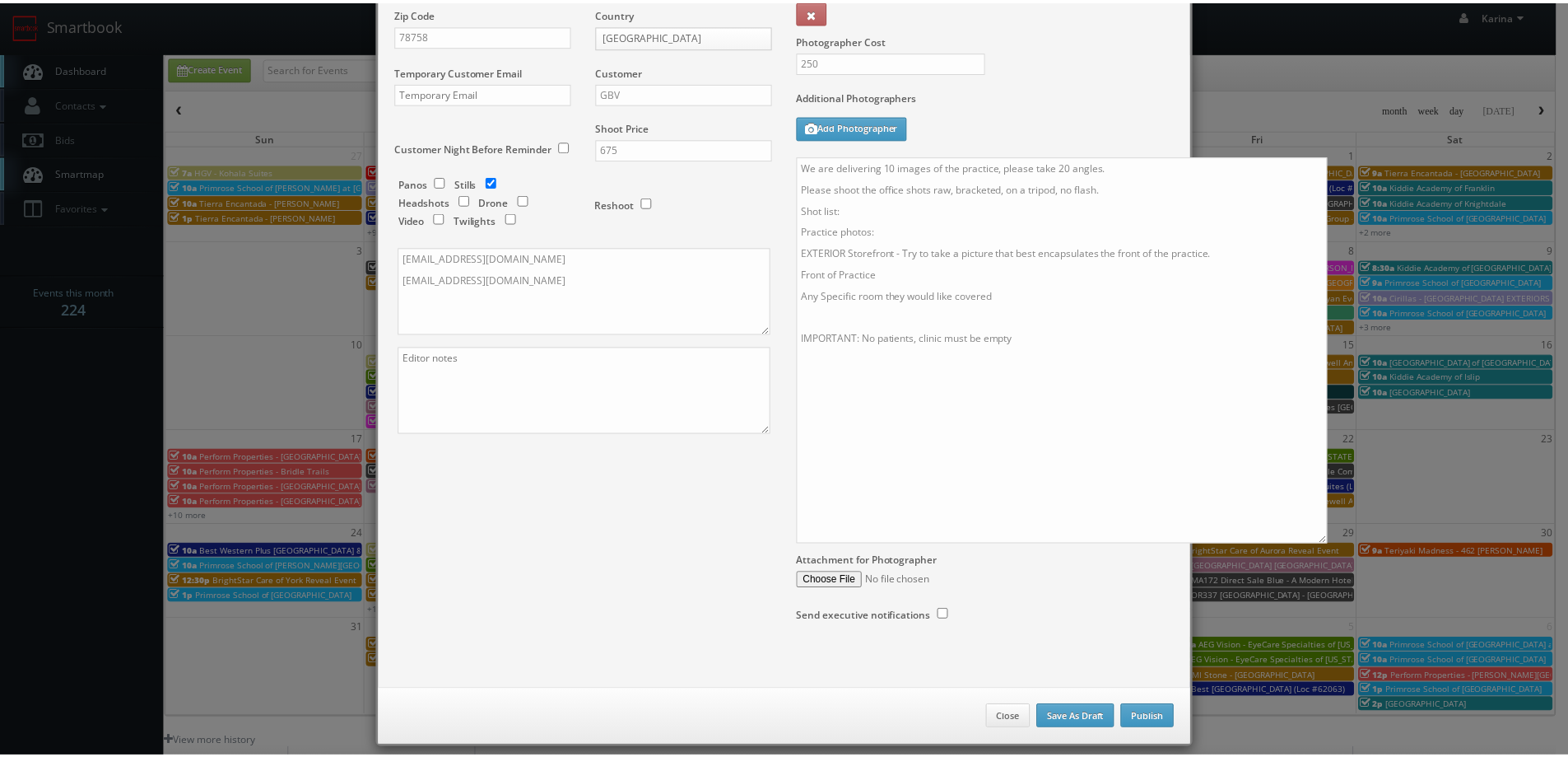
scroll to position [264, 0]
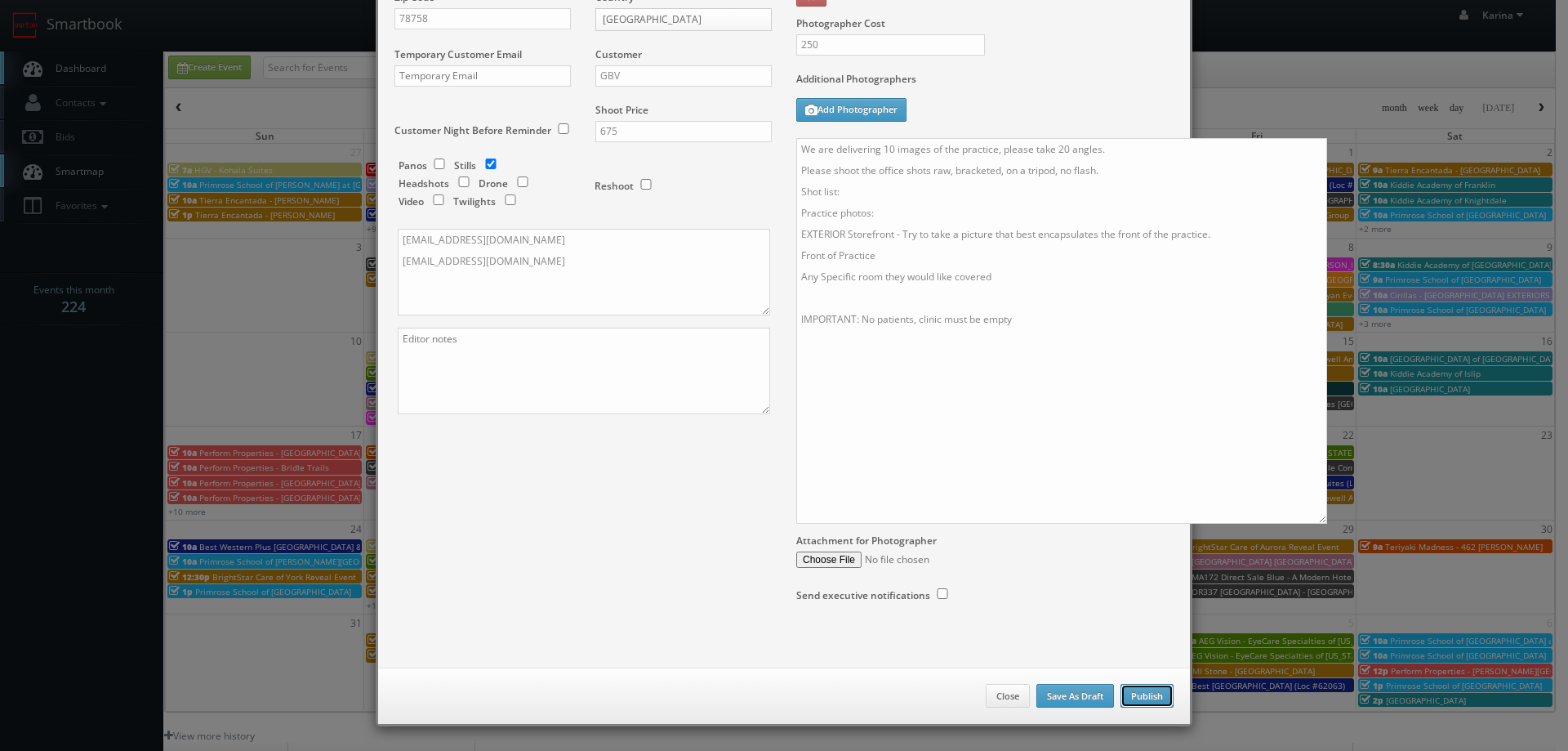
click at [1134, 687] on button "Publish" at bounding box center [1146, 696] width 53 height 24
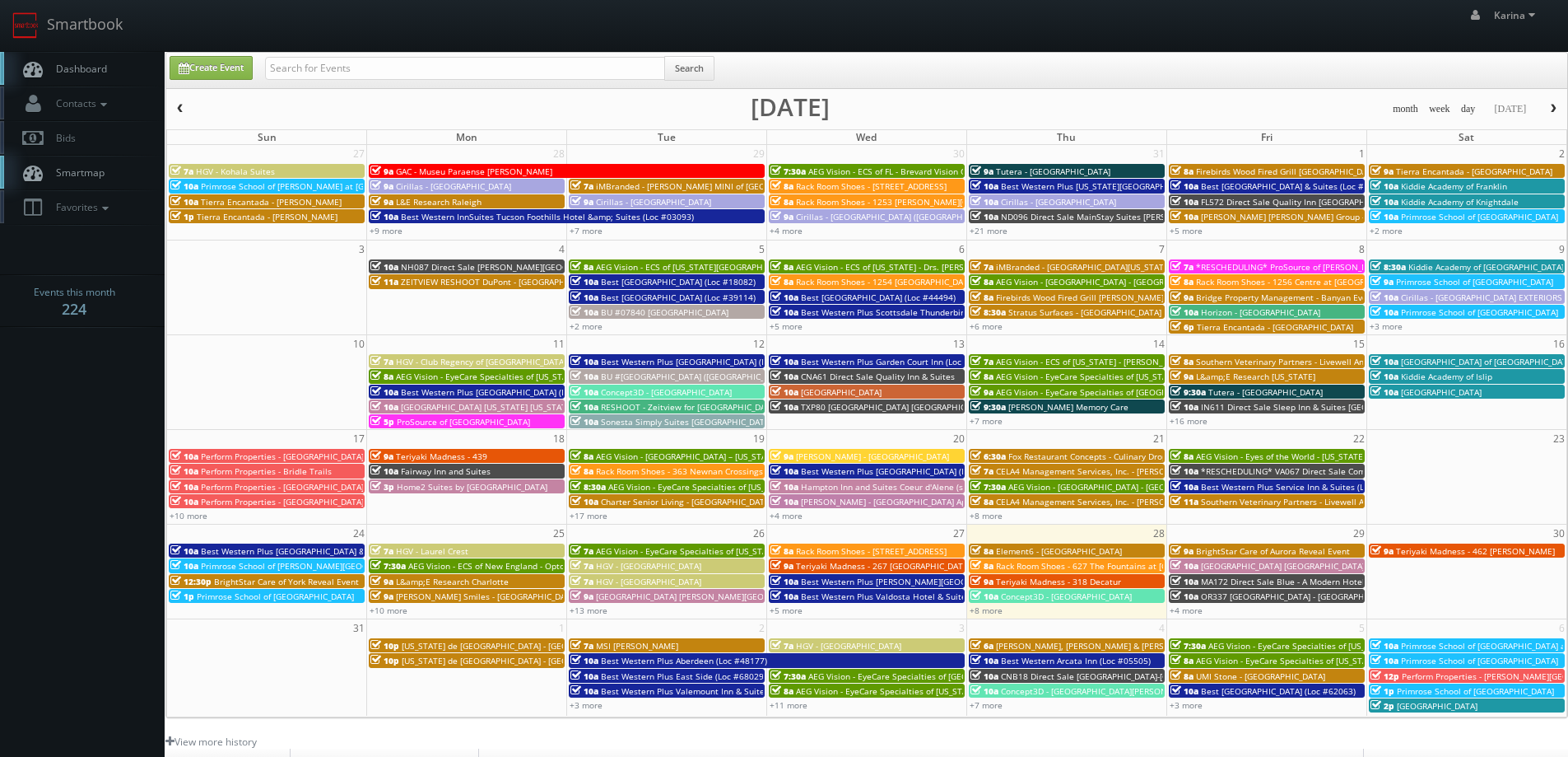
click at [254, 23] on div "Karina Karina Profile Logout" at bounding box center [784, 25] width 1568 height 51
click at [396, 65] on input "text" at bounding box center [465, 67] width 400 height 23
type input "nicole copeland"
click at [1260, 455] on span "AEG Vision - Eyes of the World - [US_STATE][GEOGRAPHIC_DATA]" at bounding box center [1320, 456] width 250 height 12
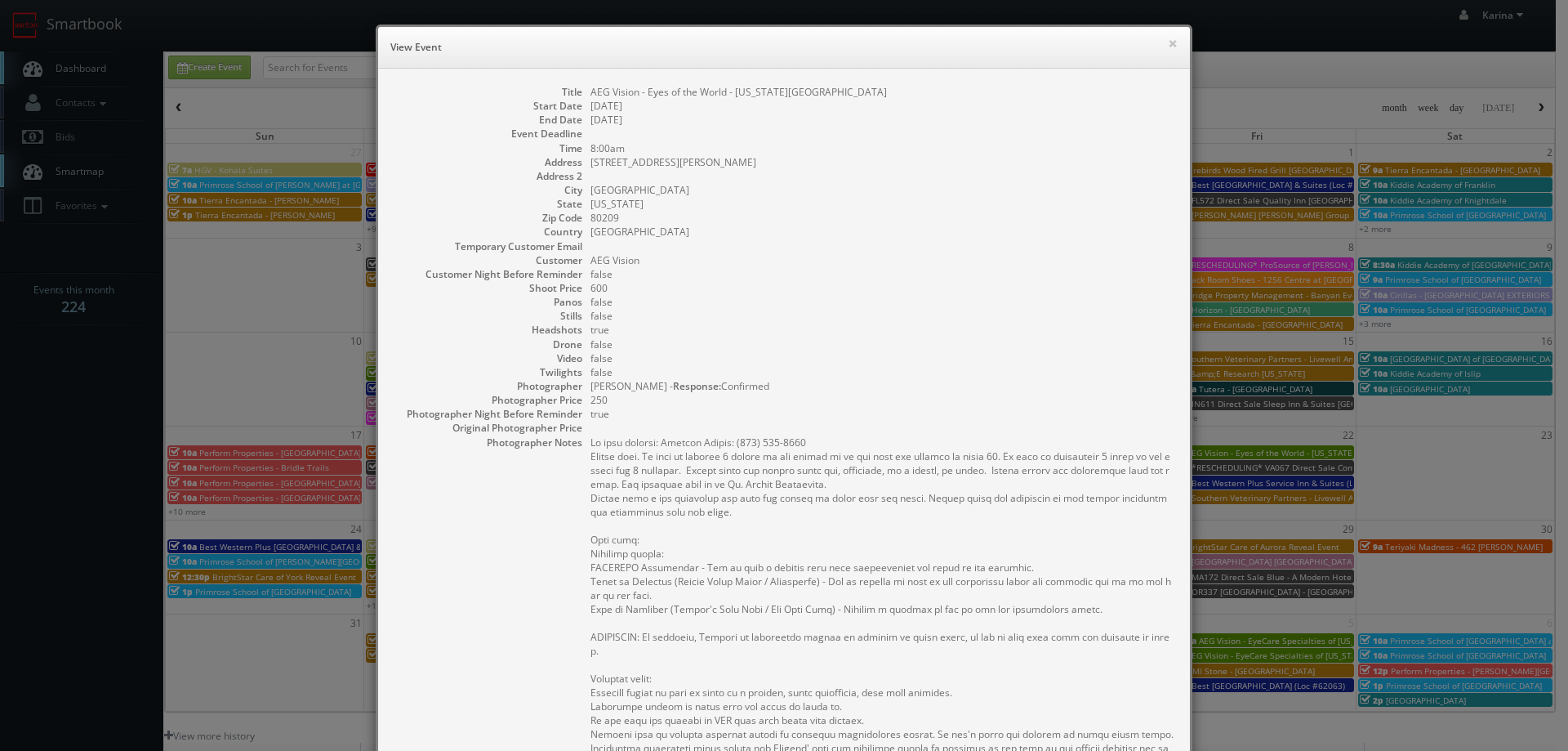
scroll to position [82, 0]
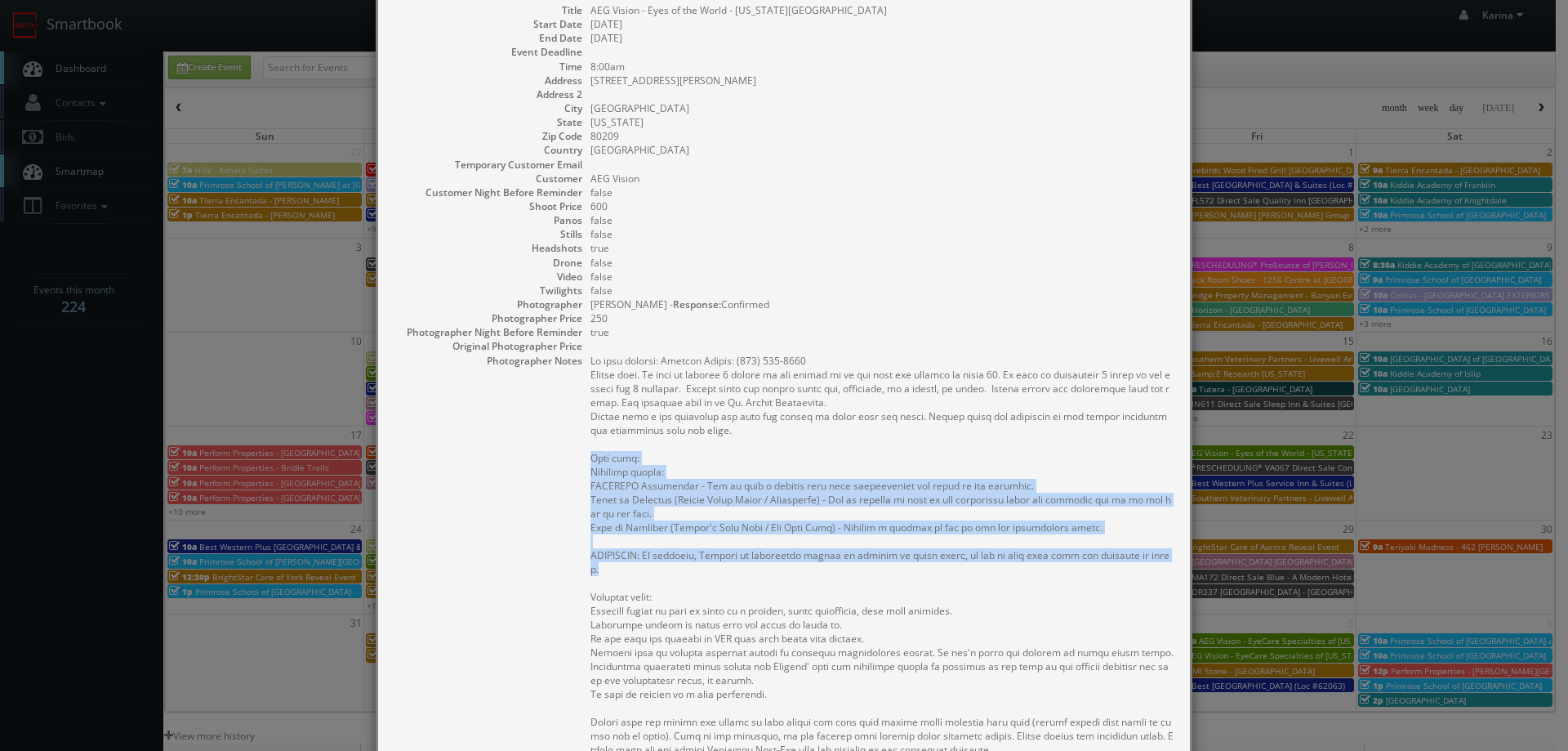
drag, startPoint x: 643, startPoint y: 565, endPoint x: 573, endPoint y: 452, distance: 132.9
click at [573, 452] on dl "Title AEG Vision - Eyes of the World - Washington Park Start Date 08/22/2025 En…" at bounding box center [784, 496] width 779 height 985
copy pre "Shot list: Practice photos: ﻿﻿EXTERIOR Storefront - Try to take a picture that …"
click at [740, 454] on pre at bounding box center [882, 555] width 583 height 403
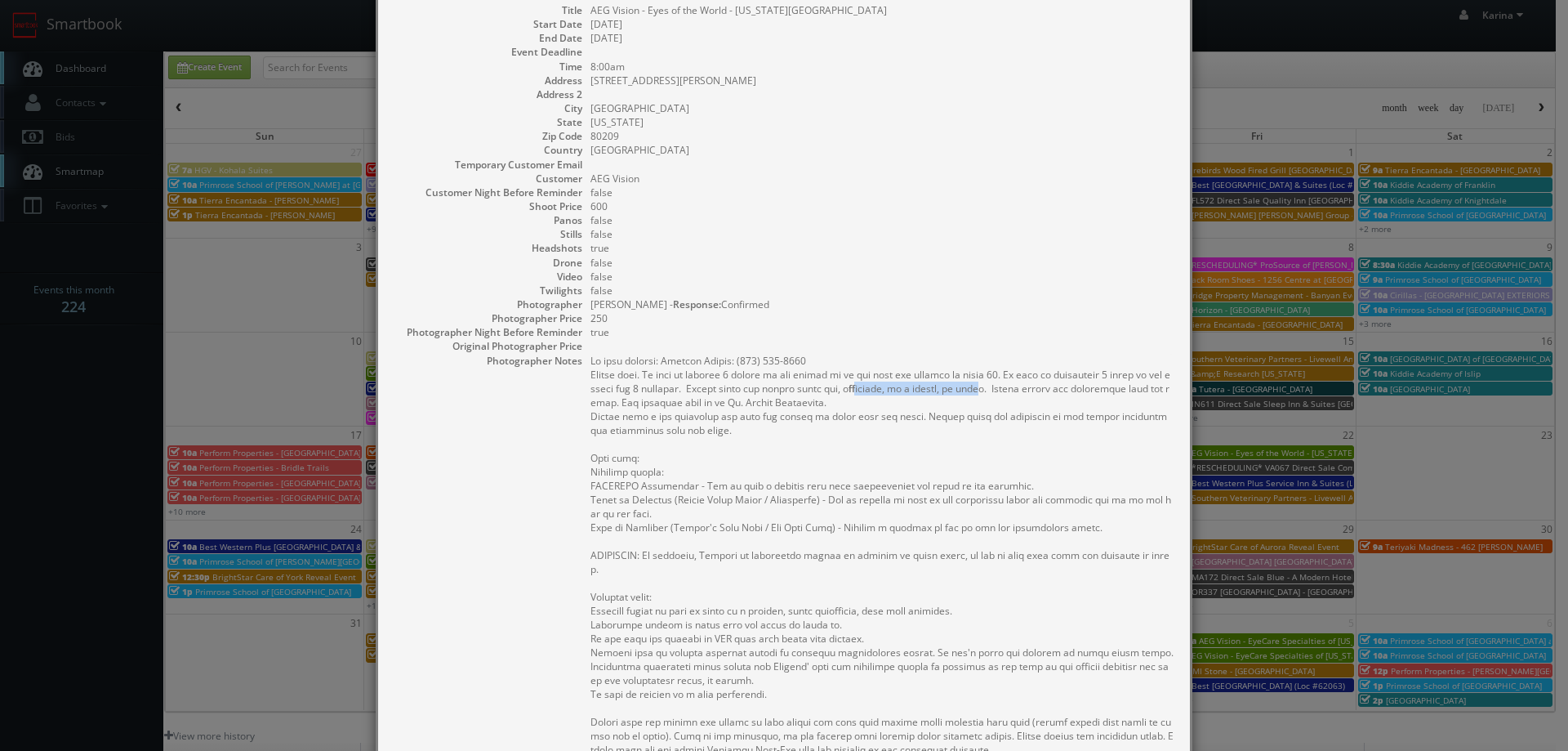
drag, startPoint x: 965, startPoint y: 388, endPoint x: 843, endPoint y: 392, distance: 122.1
click at [843, 392] on pre at bounding box center [882, 555] width 583 height 403
click at [929, 404] on pre at bounding box center [882, 555] width 583 height 403
drag, startPoint x: 972, startPoint y: 391, endPoint x: 672, endPoint y: 388, distance: 300.0
click at [672, 388] on pre at bounding box center [882, 555] width 583 height 403
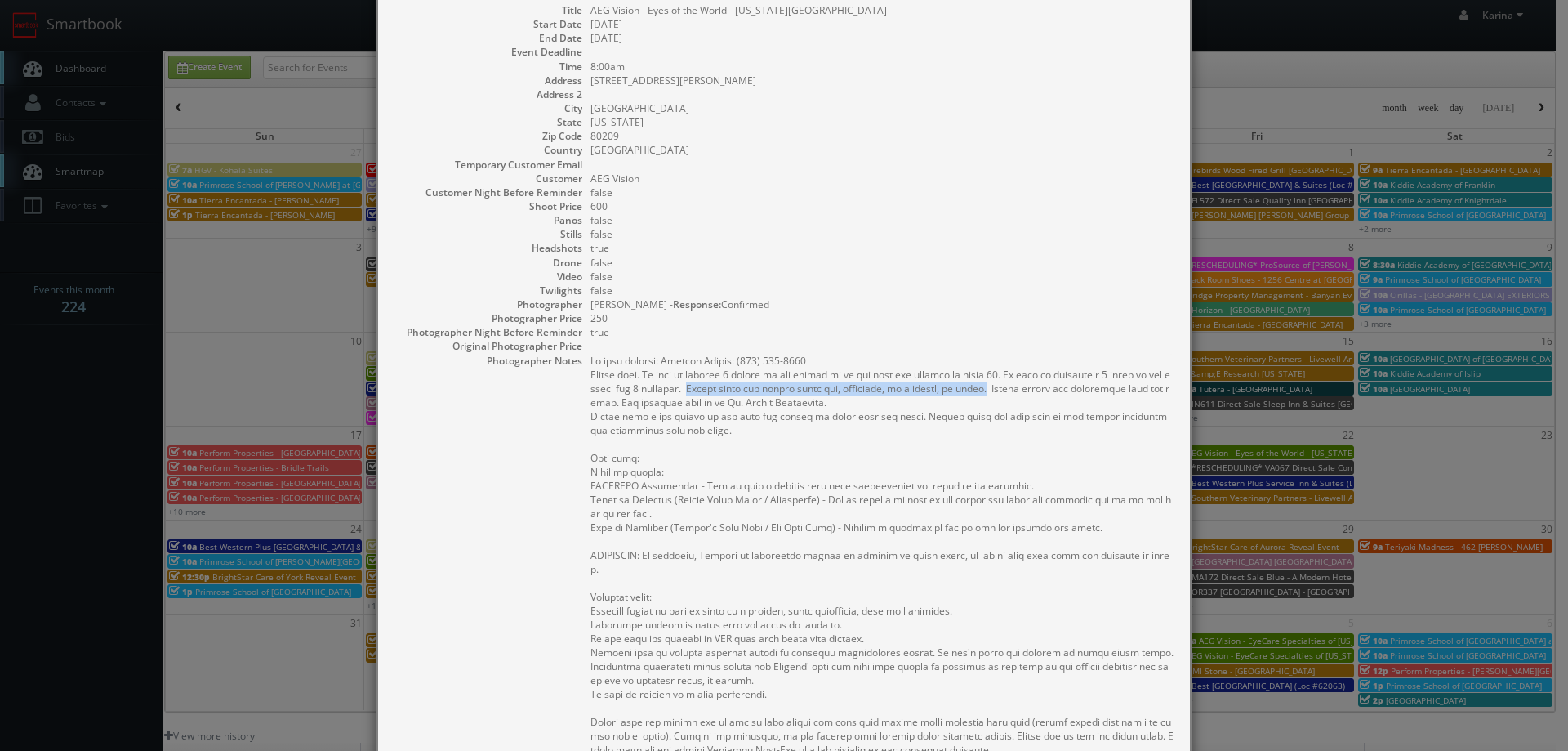
copy pre "Please shoot the office shots raw, bracketed, on a tripod, no flash."
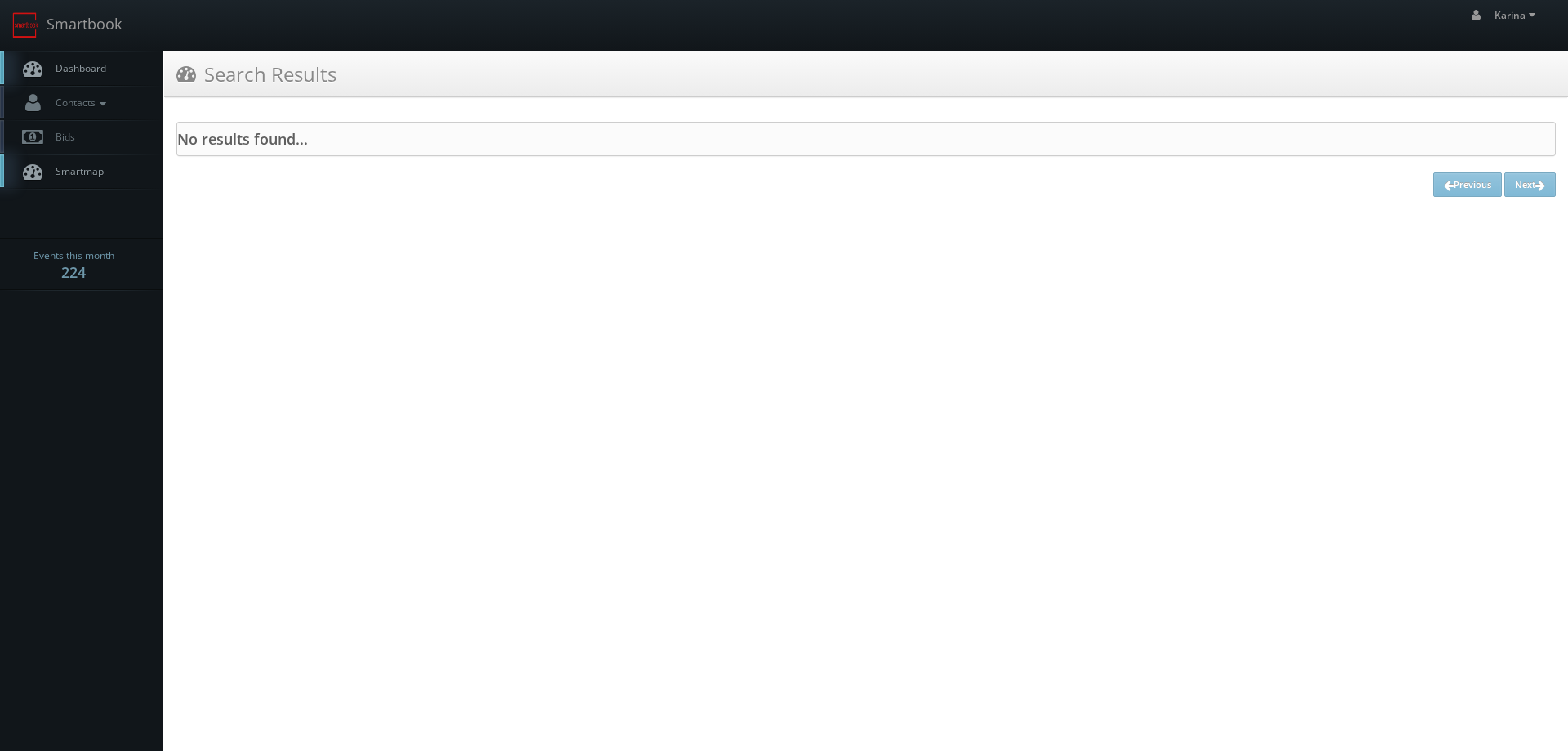
click at [64, 68] on span "Dashboard" at bounding box center [77, 68] width 59 height 14
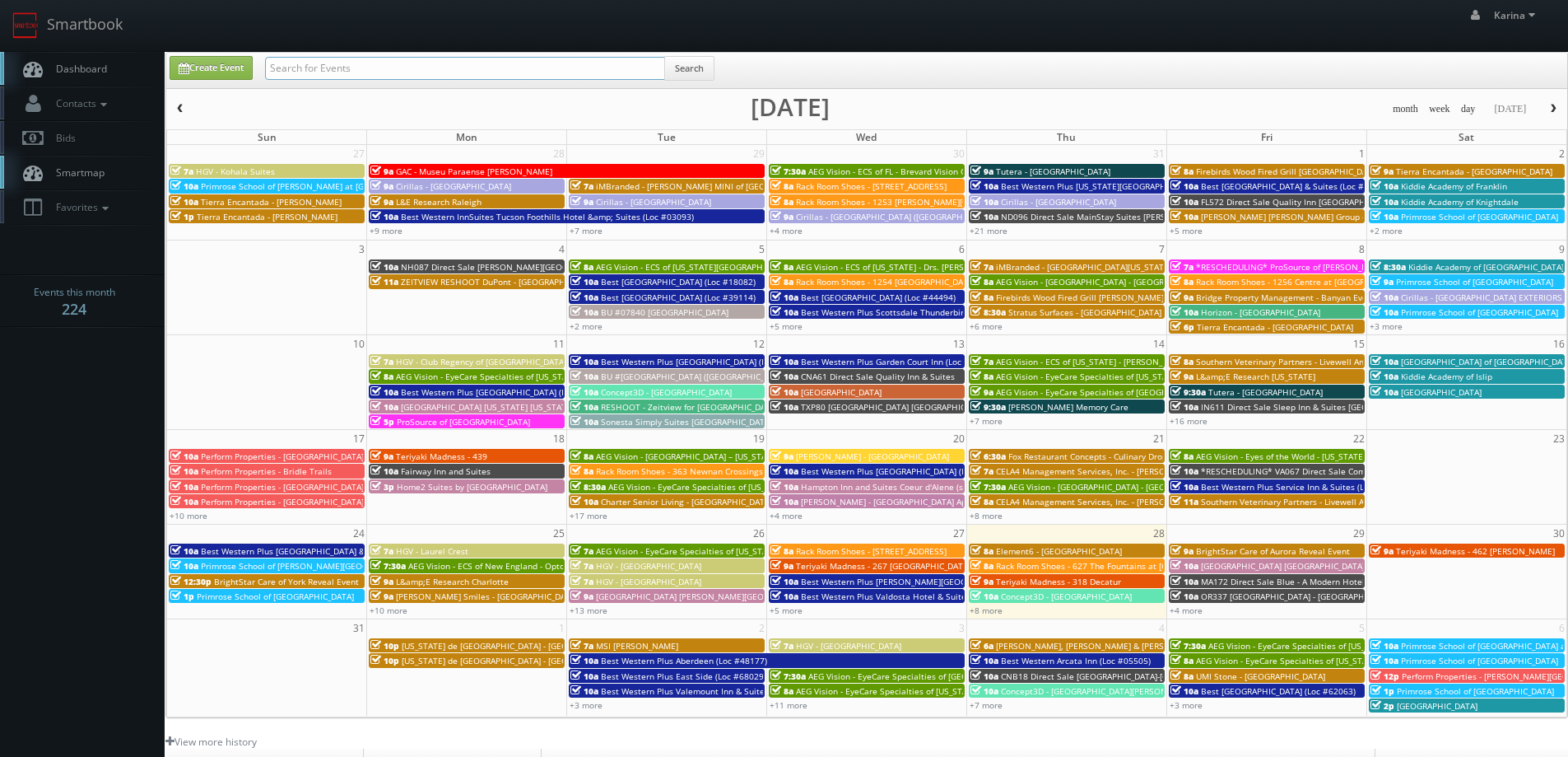
click at [354, 72] on input "text" at bounding box center [465, 67] width 400 height 23
type input "crawfordsville"
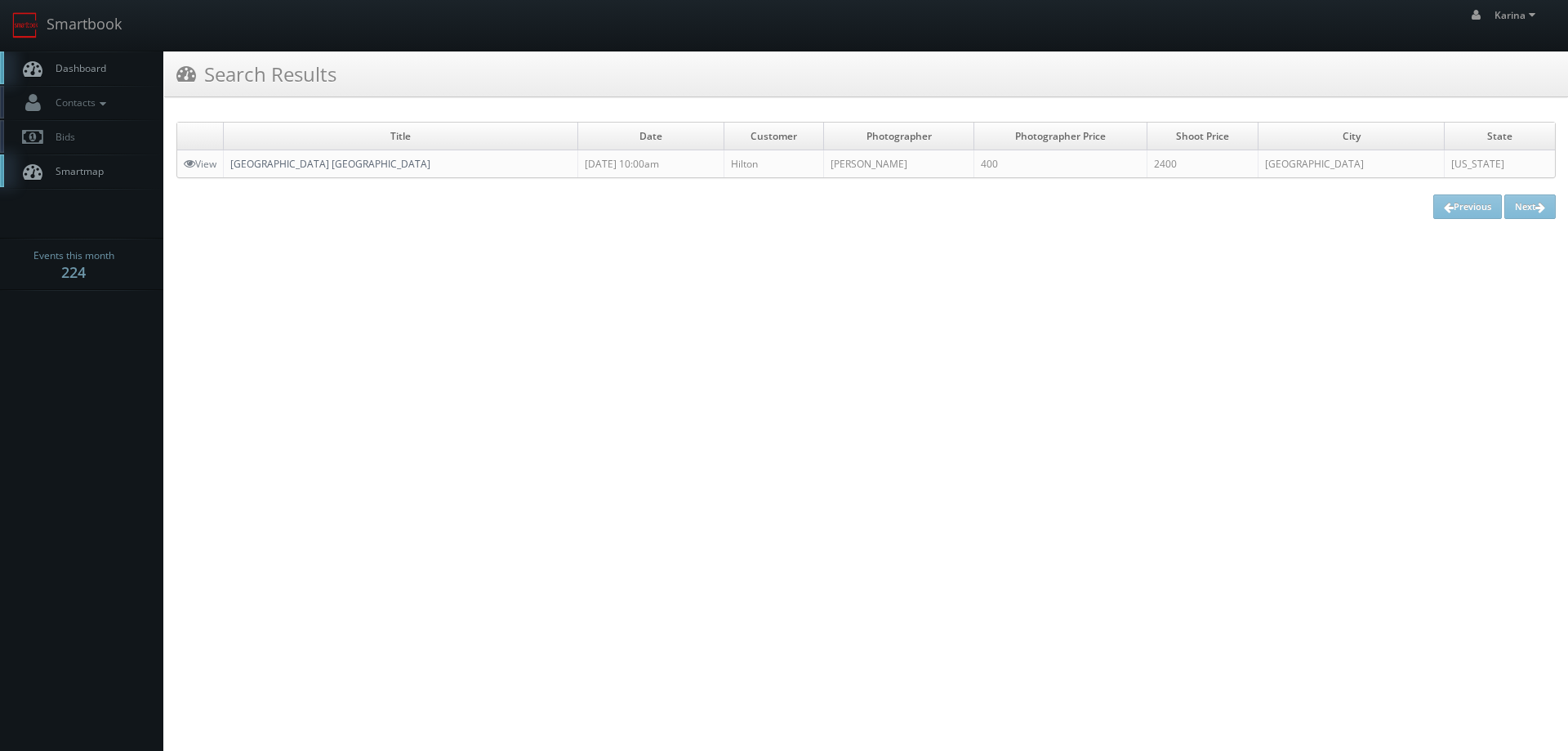
click at [387, 161] on link "[GEOGRAPHIC_DATA] [GEOGRAPHIC_DATA]" at bounding box center [329, 164] width 200 height 14
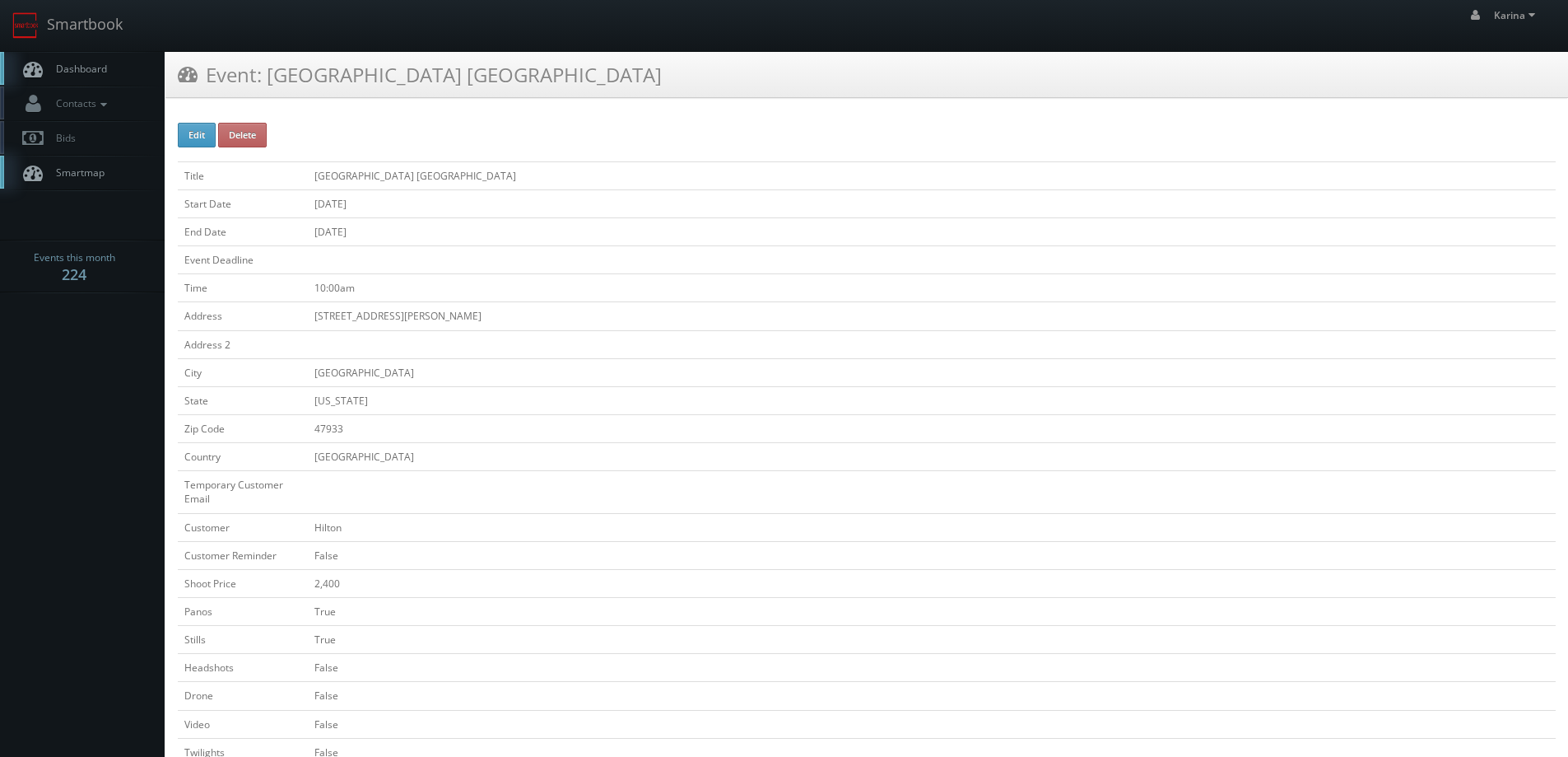
click at [88, 75] on span "Dashboard" at bounding box center [78, 68] width 59 height 14
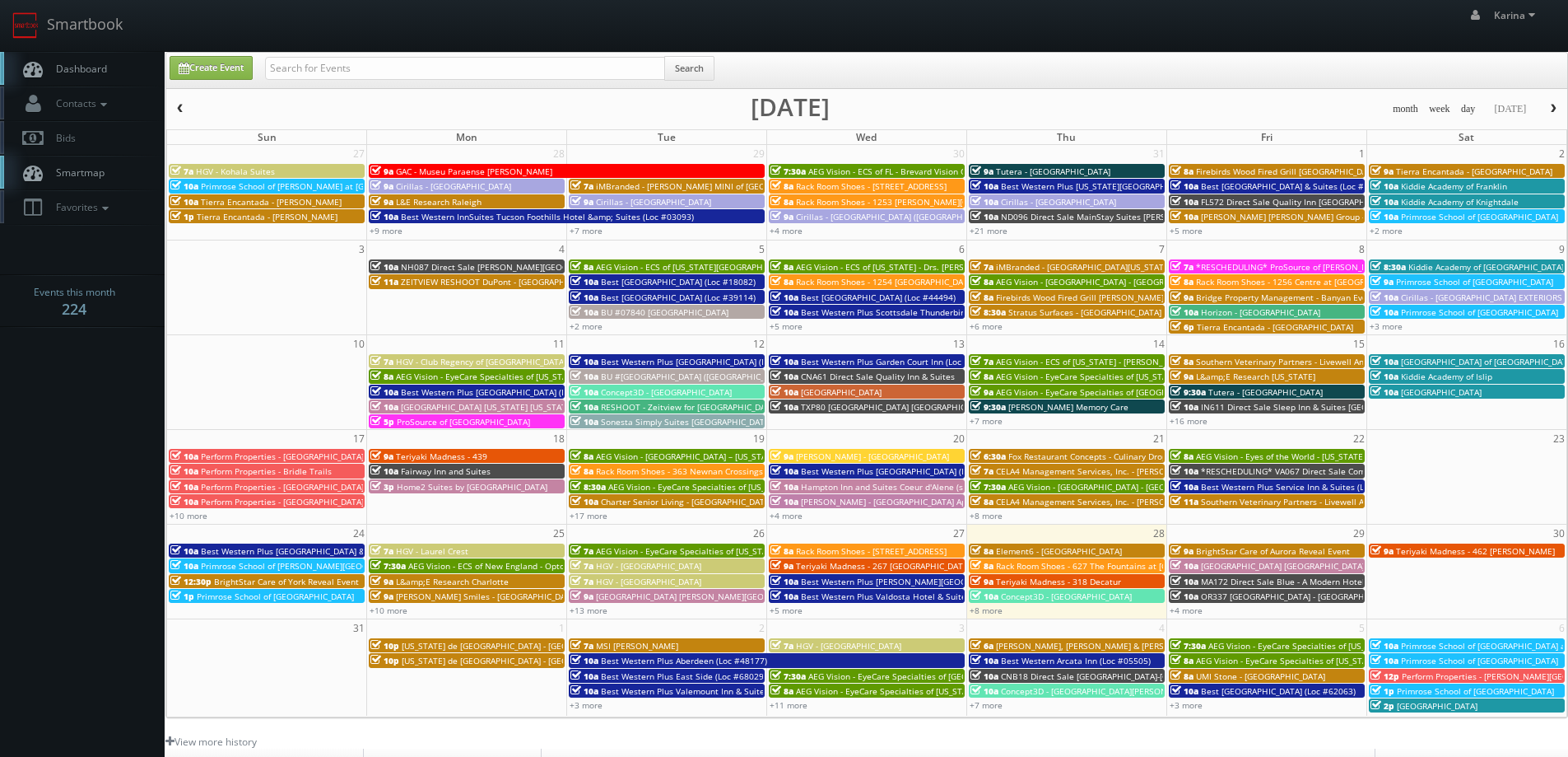
scroll to position [300, 0]
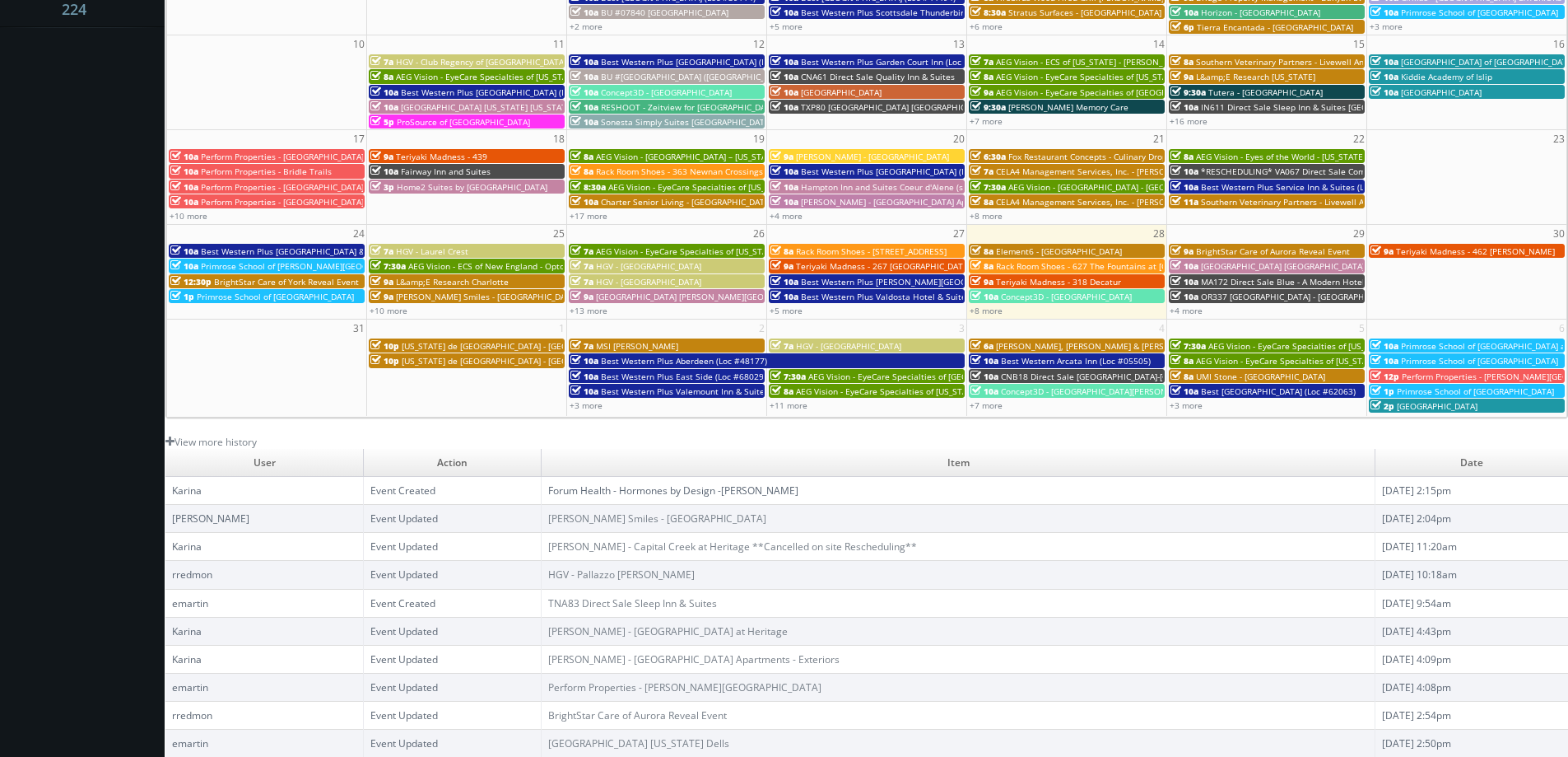
click at [656, 486] on link "Forum Health - Hormones by Design -[PERSON_NAME]" at bounding box center [673, 490] width 250 height 14
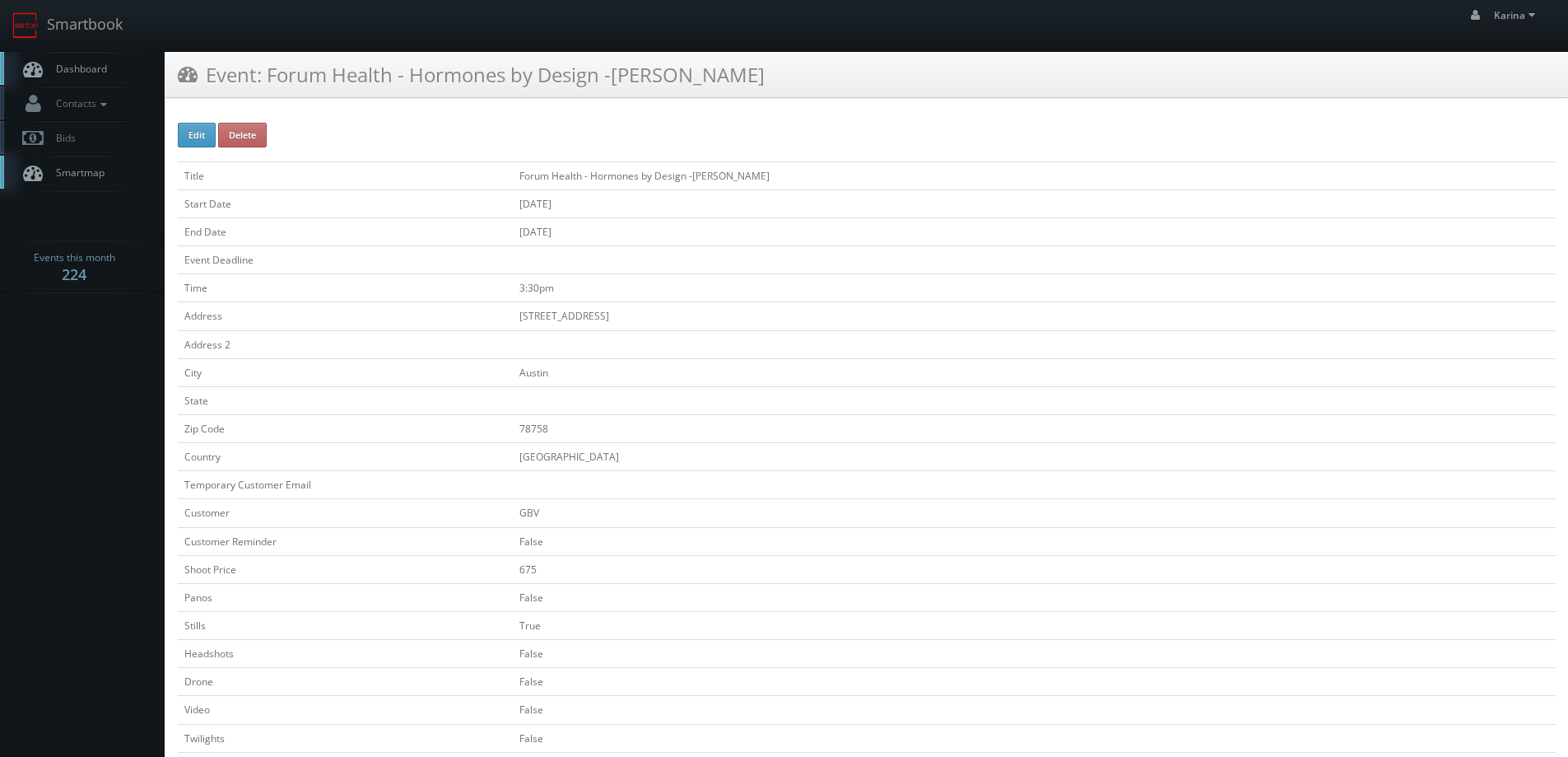
click at [82, 63] on span "Dashboard" at bounding box center [78, 68] width 59 height 14
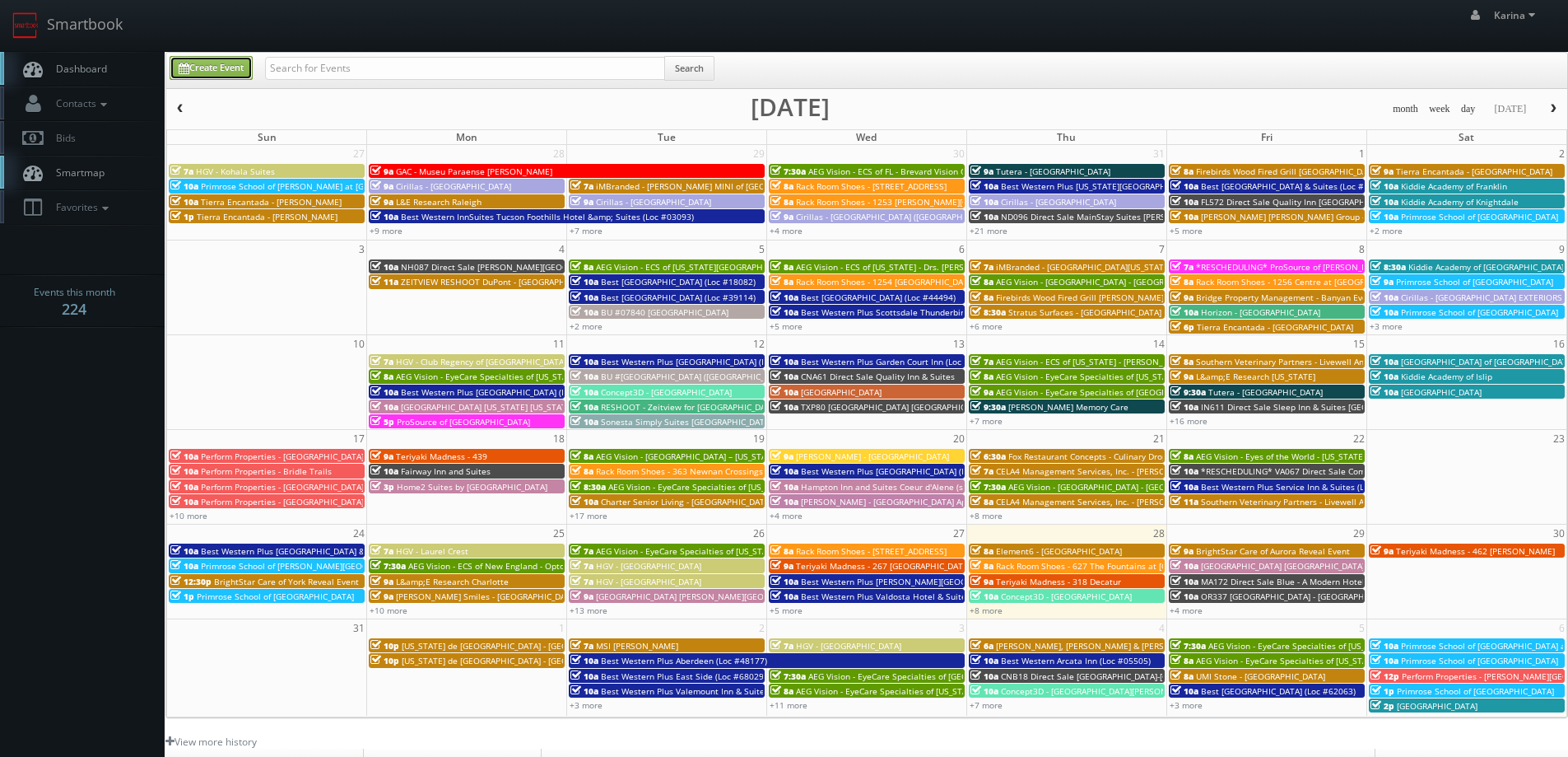
click at [215, 62] on link "Create Event" at bounding box center [211, 67] width 83 height 24
type input "08/28/2025"
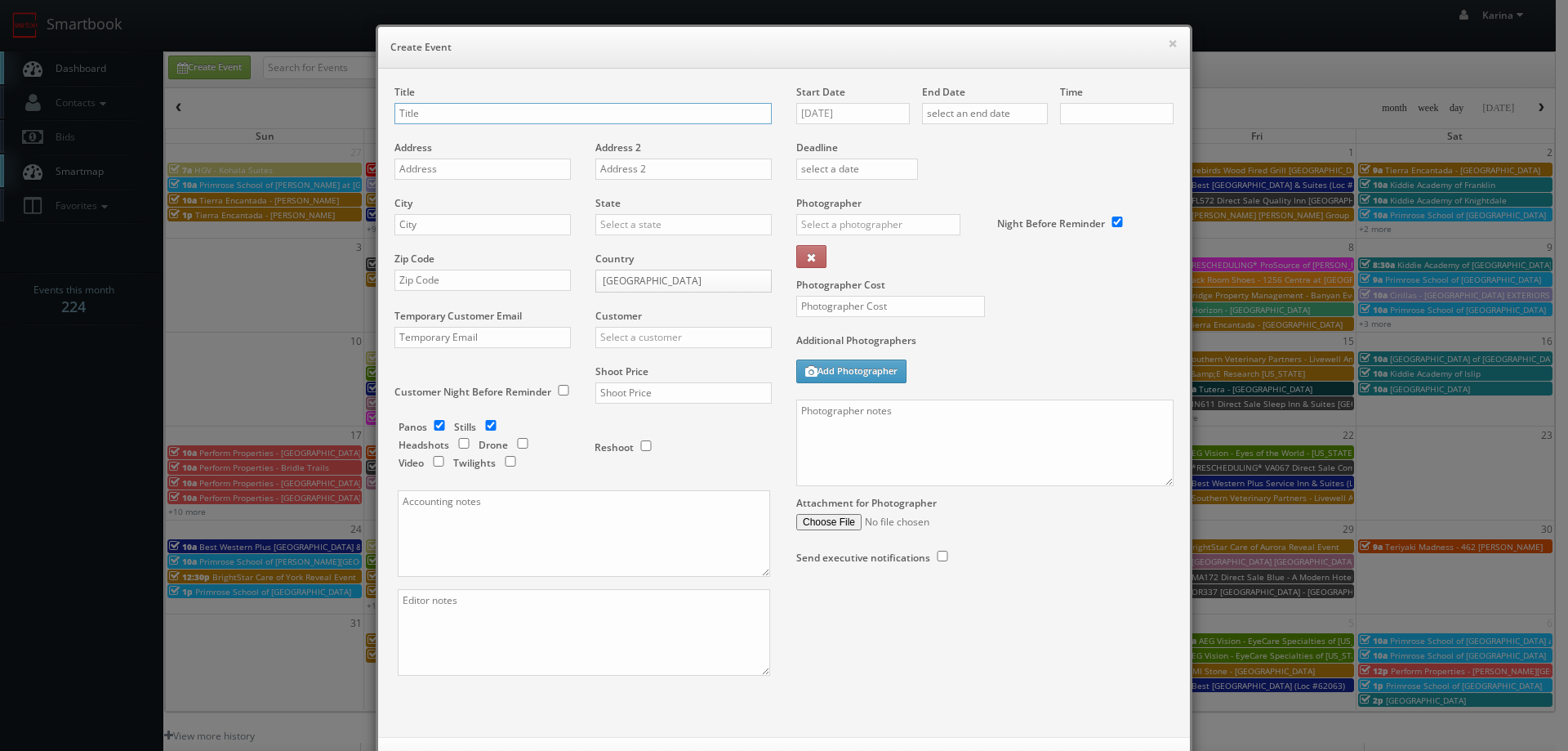
checkbox input "true"
type input "10:00am"
checkbox input "true"
click at [1168, 45] on button "×" at bounding box center [1173, 43] width 10 height 12
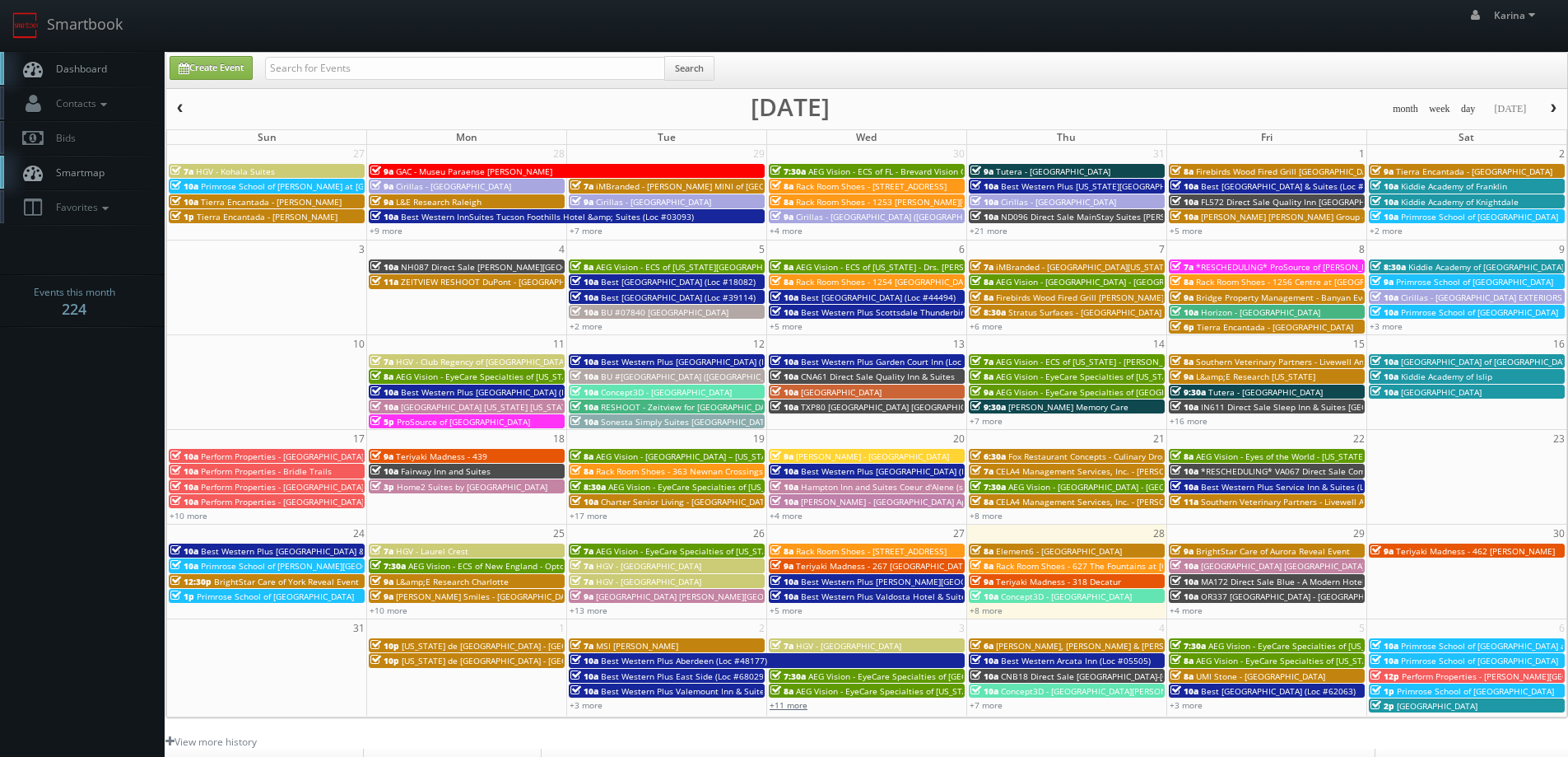
click at [795, 706] on link "+11 more" at bounding box center [788, 705] width 38 height 12
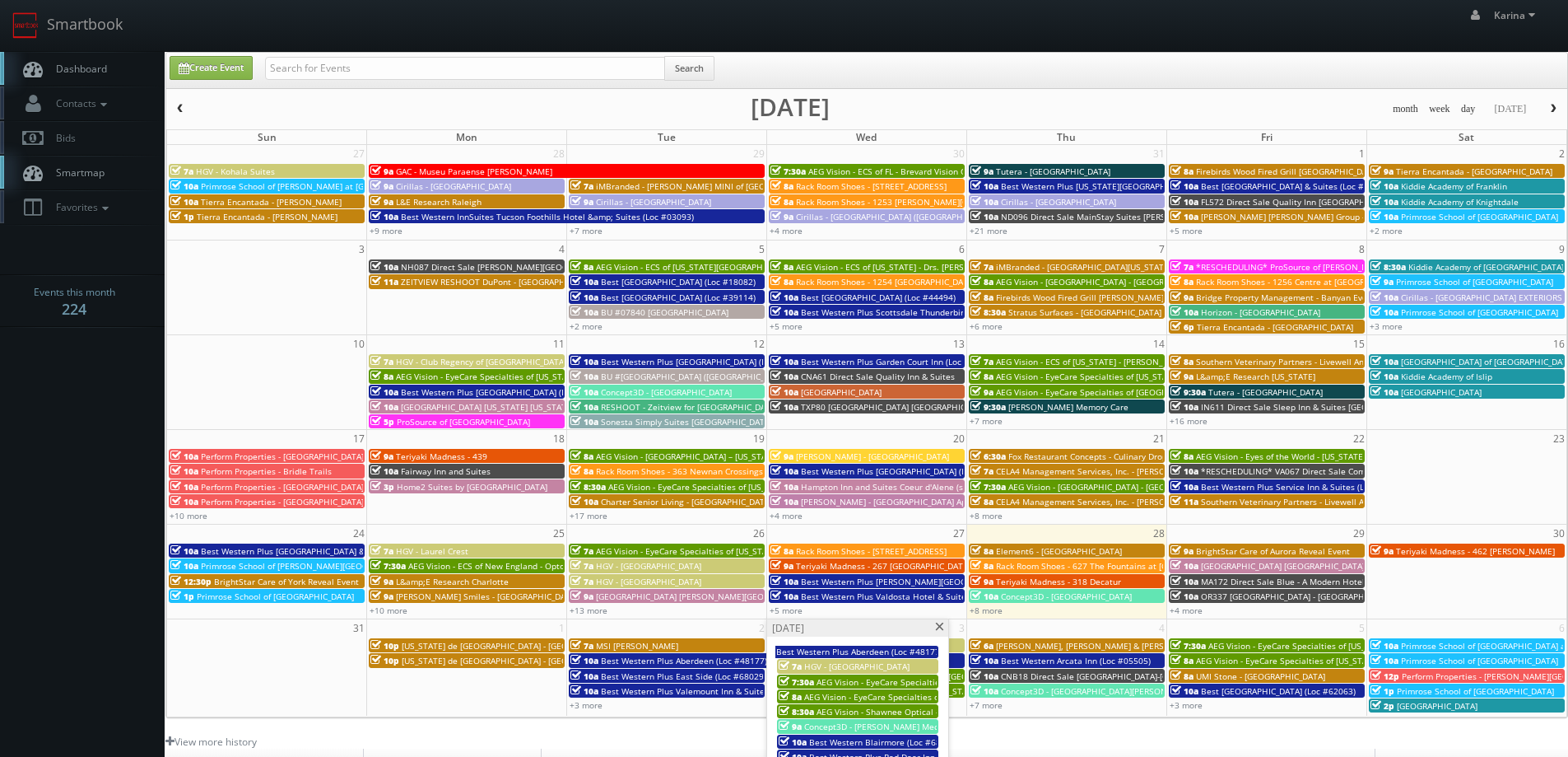
scroll to position [164, 0]
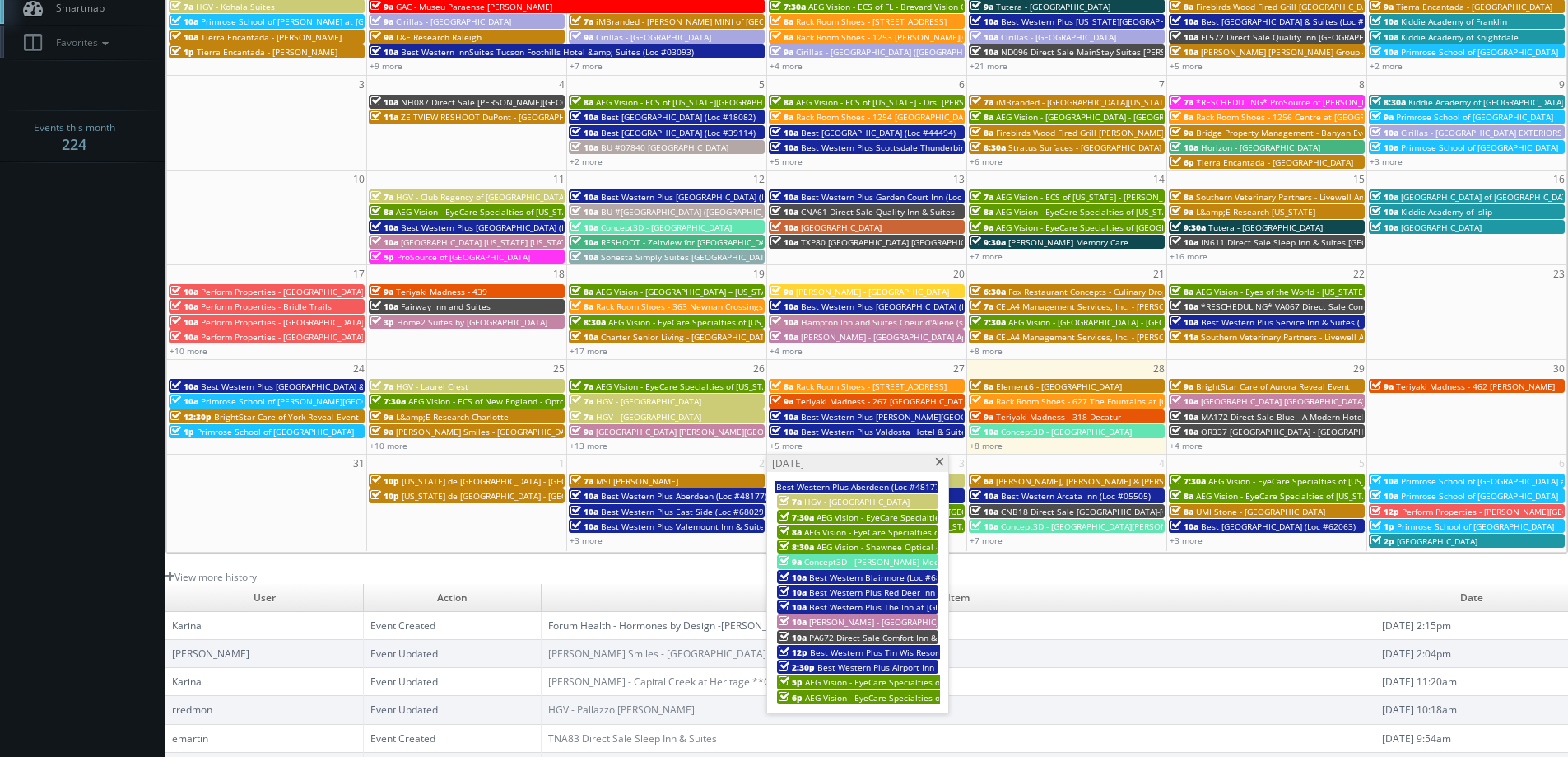
click at [623, 628] on link "Forum Health - Hormones by Design -[PERSON_NAME]" at bounding box center [673, 625] width 250 height 14
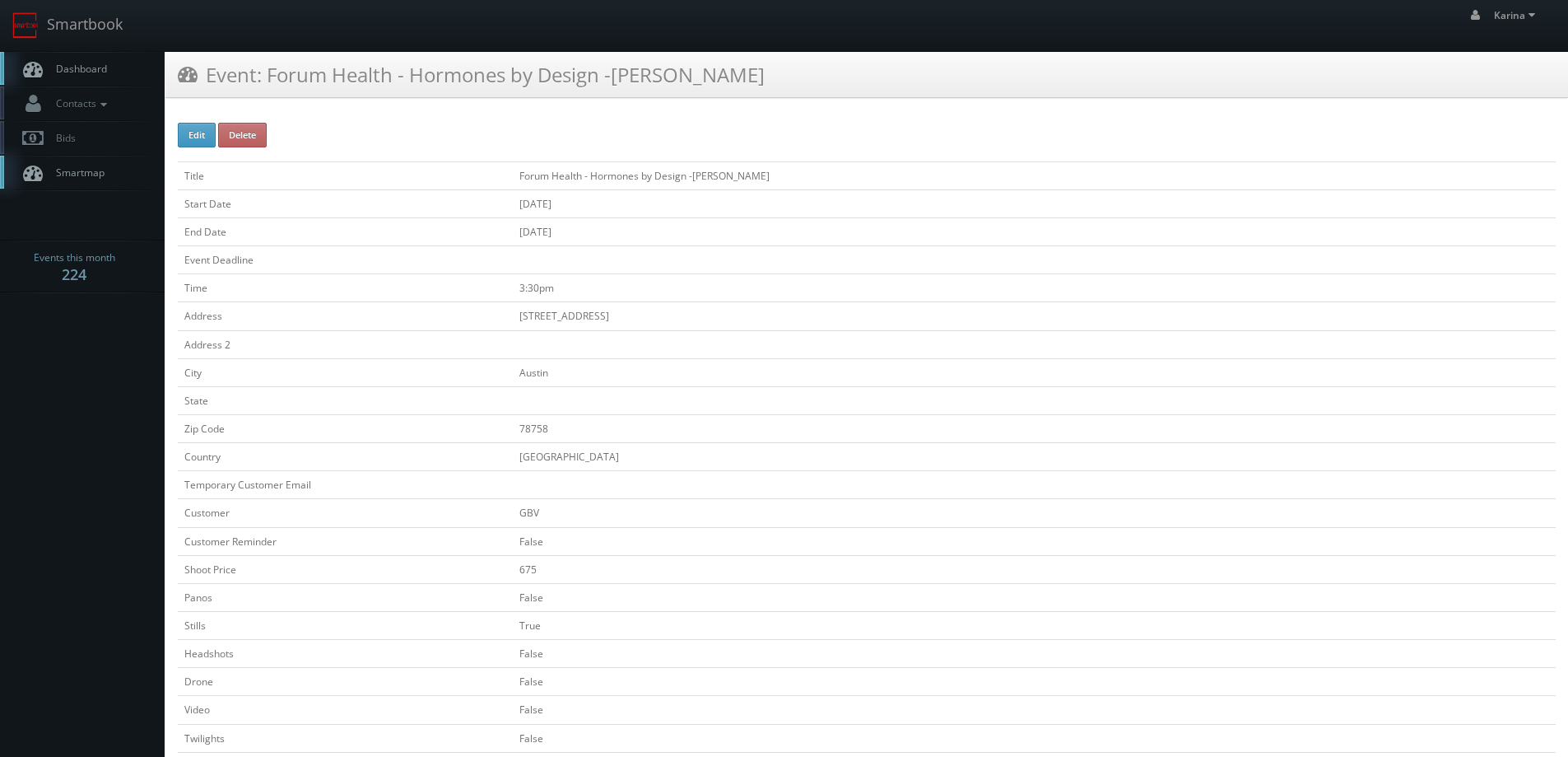
click at [77, 64] on span "Dashboard" at bounding box center [78, 68] width 59 height 14
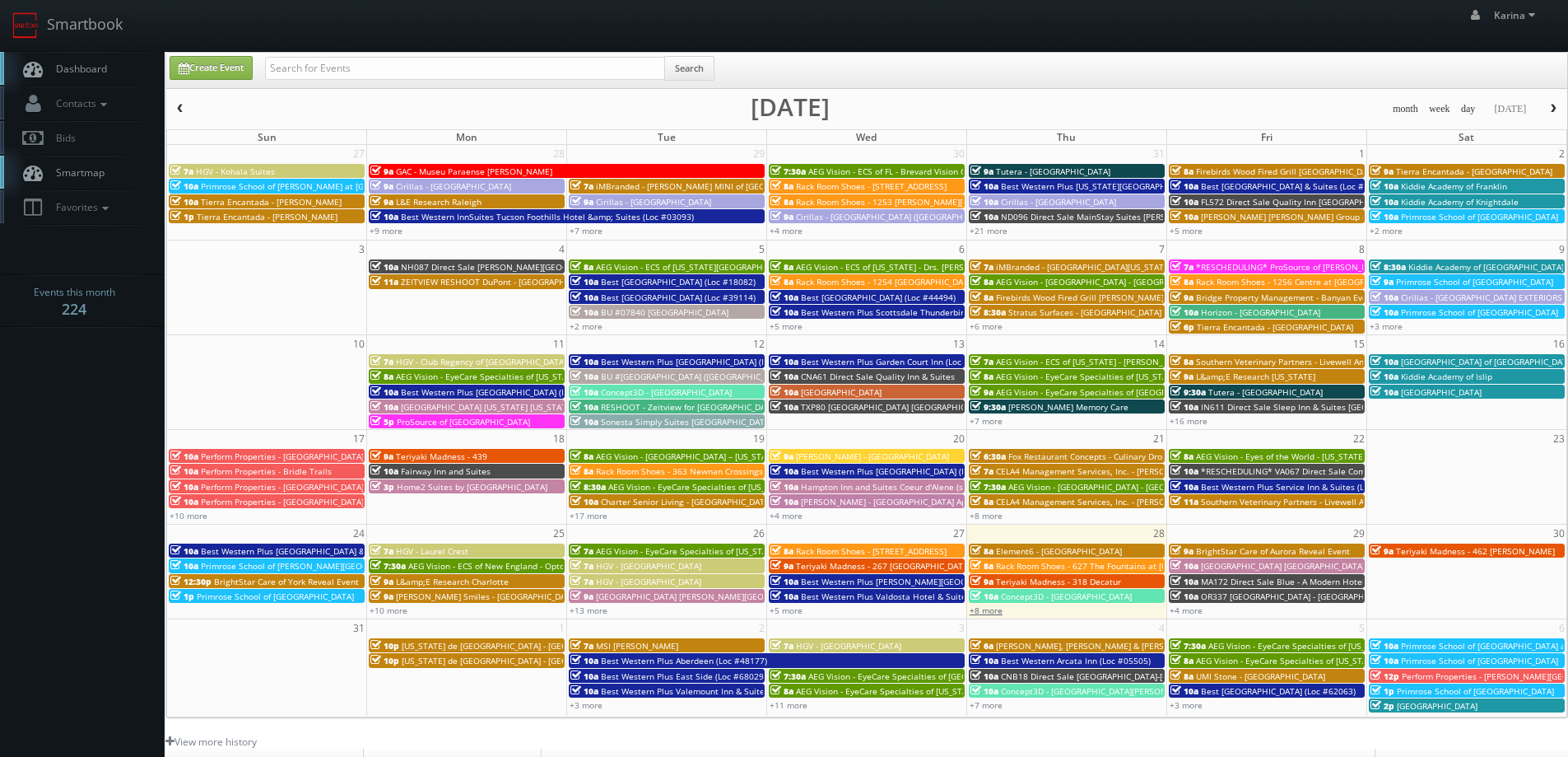
click at [982, 606] on link "+8 more" at bounding box center [986, 610] width 33 height 12
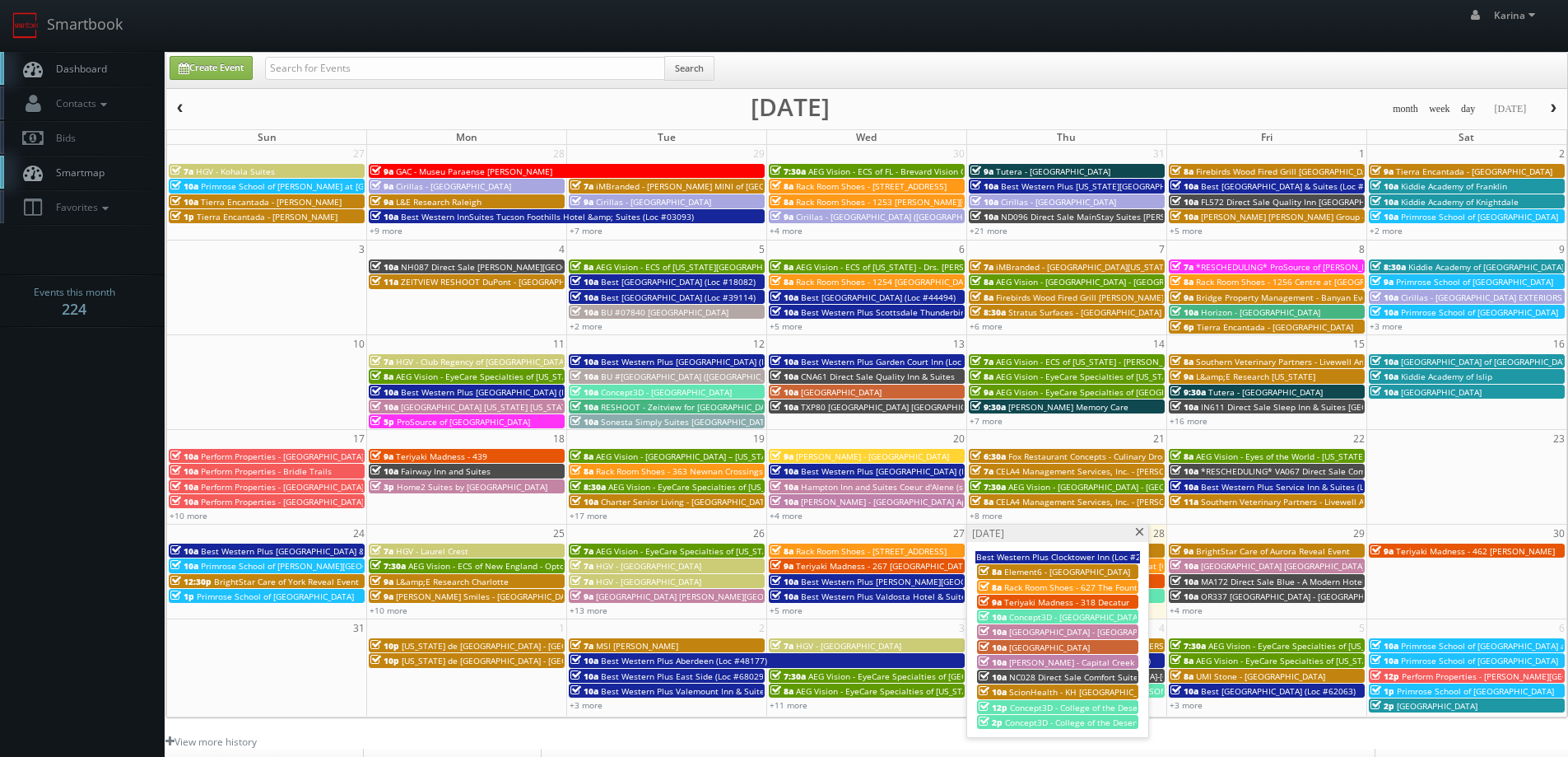
click at [1037, 689] on span "ScionHealth - KH [GEOGRAPHIC_DATA]" at bounding box center [1084, 692] width 151 height 12
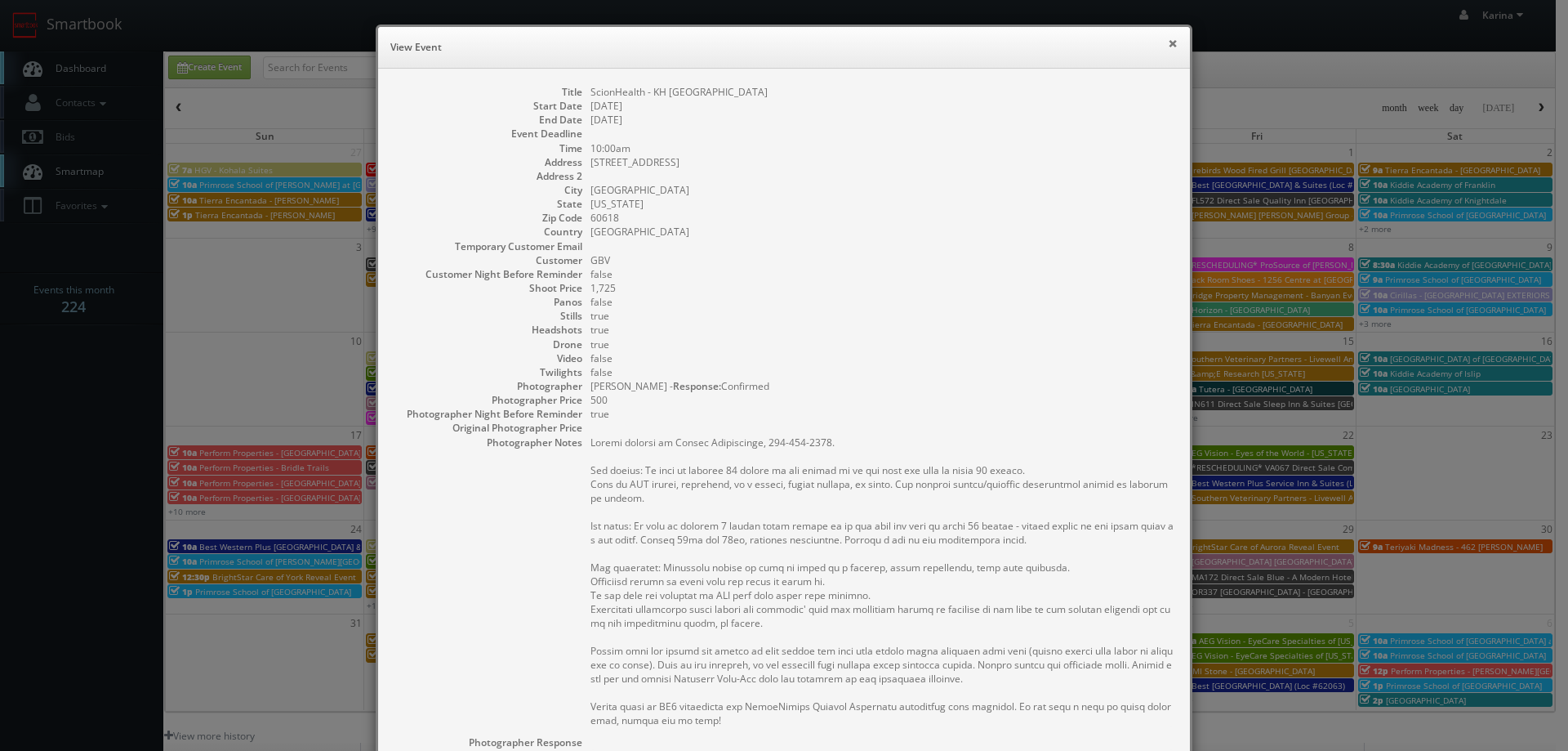
click at [1168, 46] on button "×" at bounding box center [1173, 43] width 10 height 12
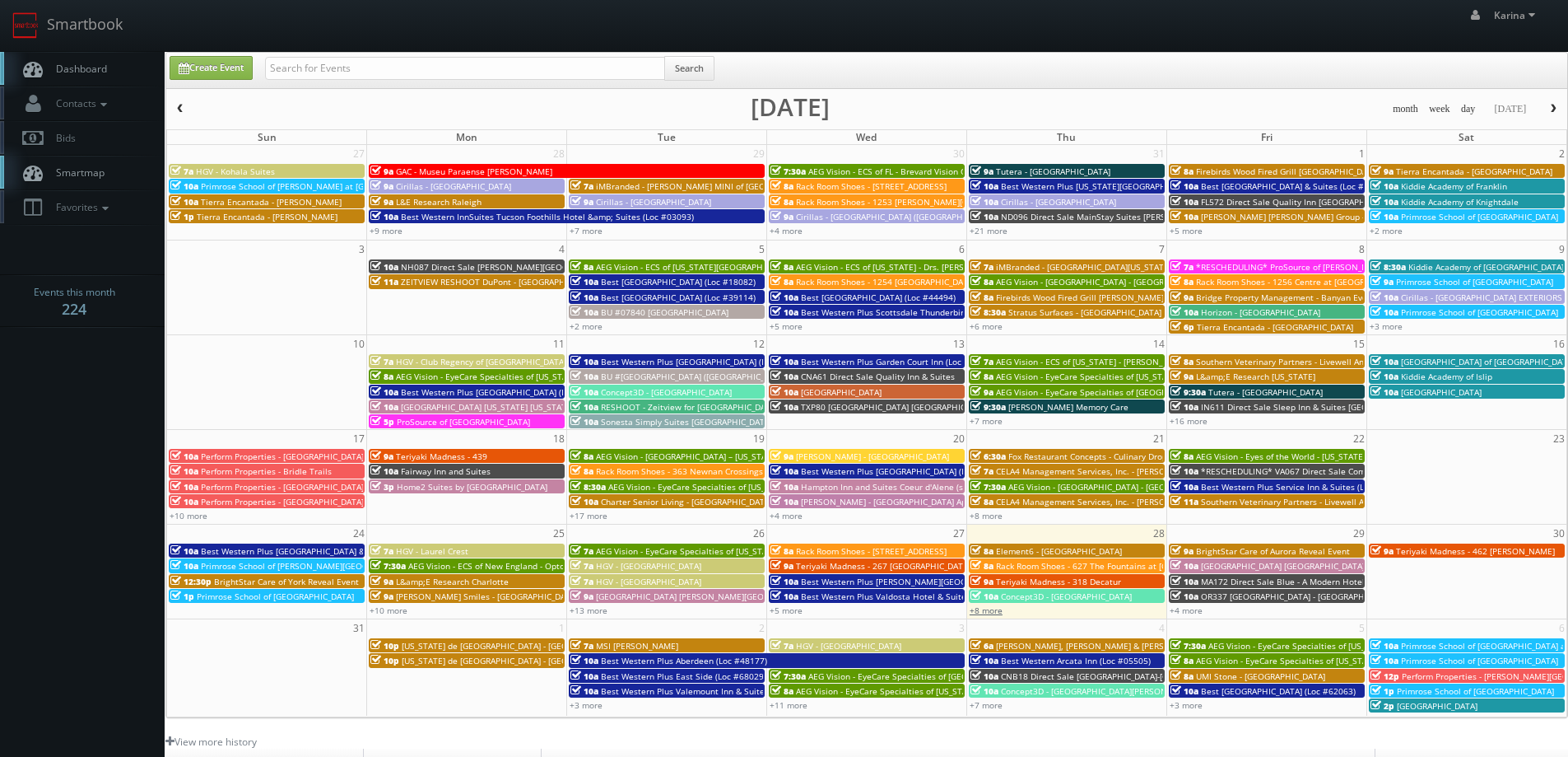
click at [991, 607] on link "+8 more" at bounding box center [986, 610] width 33 height 12
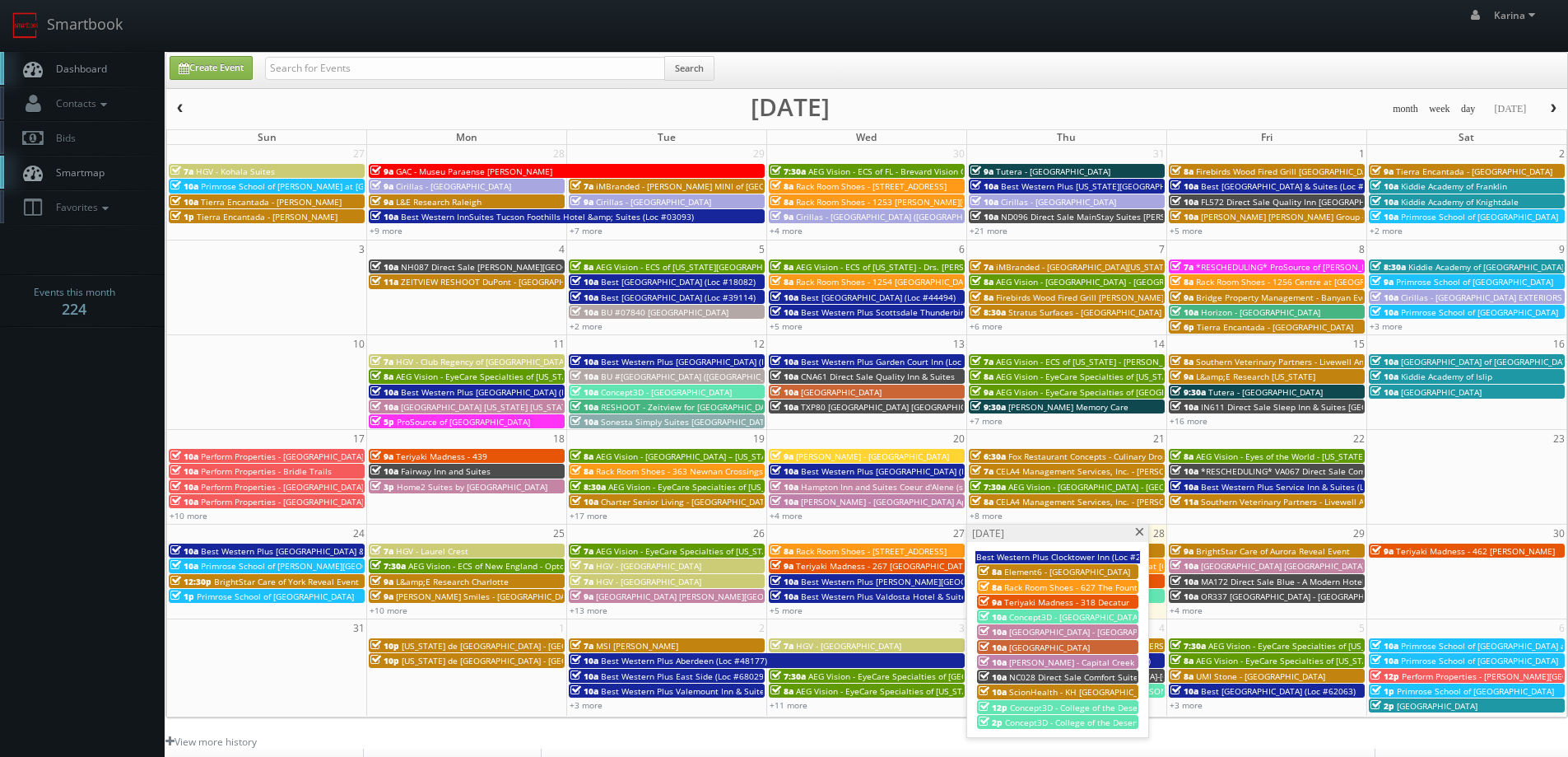
scroll to position [83, 0]
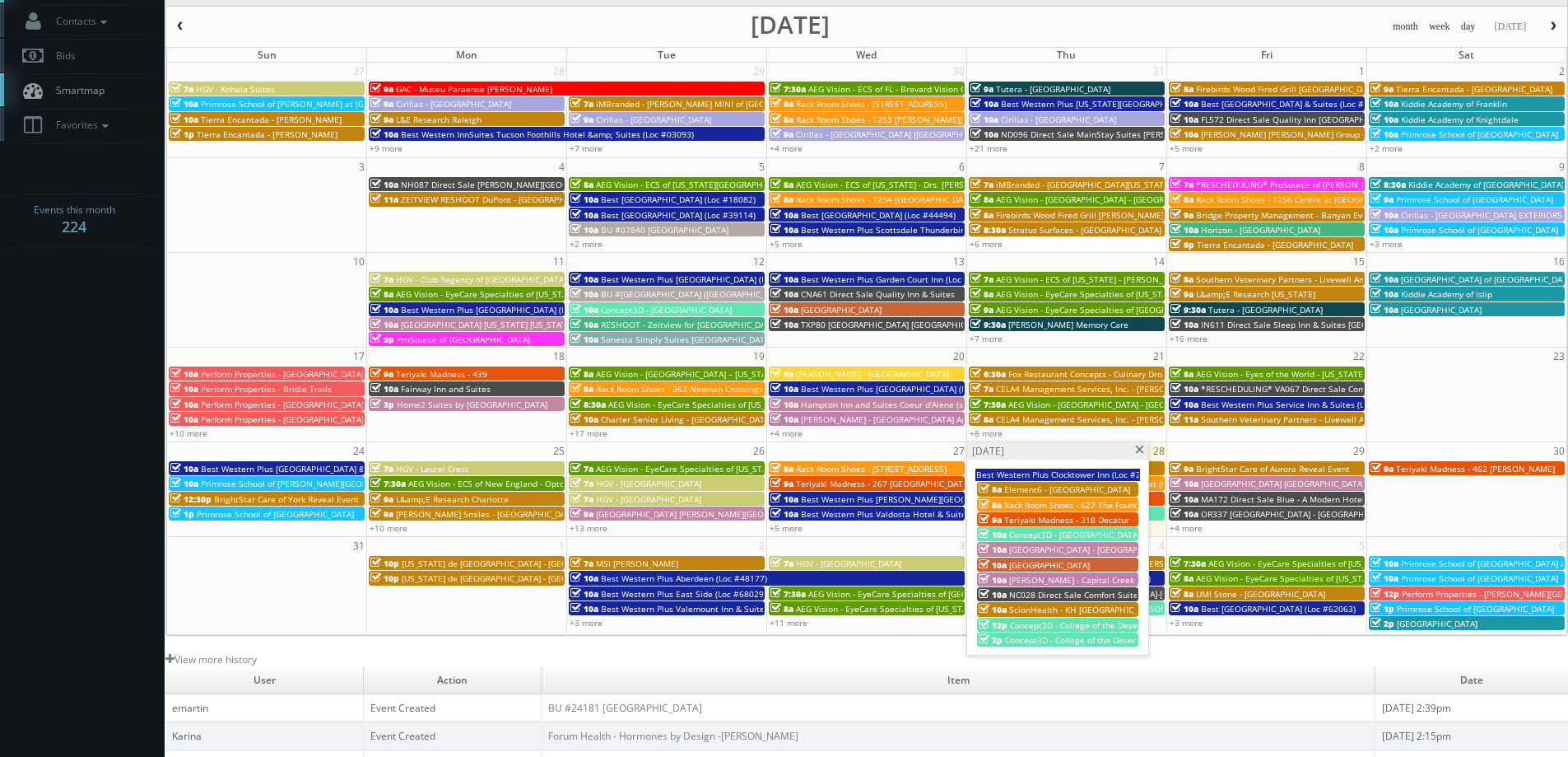
click at [1140, 448] on span at bounding box center [1139, 450] width 11 height 9
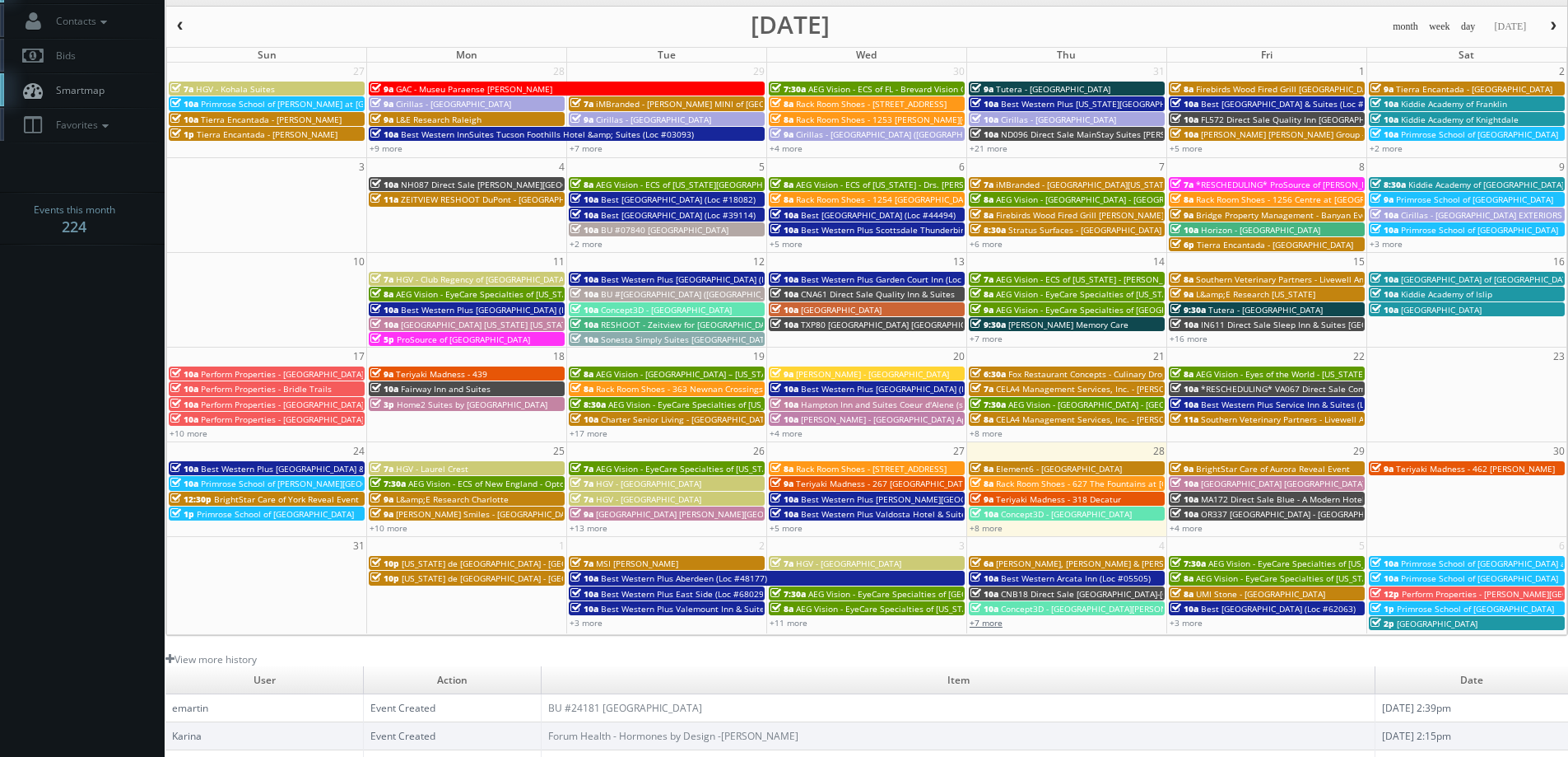
click at [992, 620] on link "+7 more" at bounding box center [986, 623] width 33 height 12
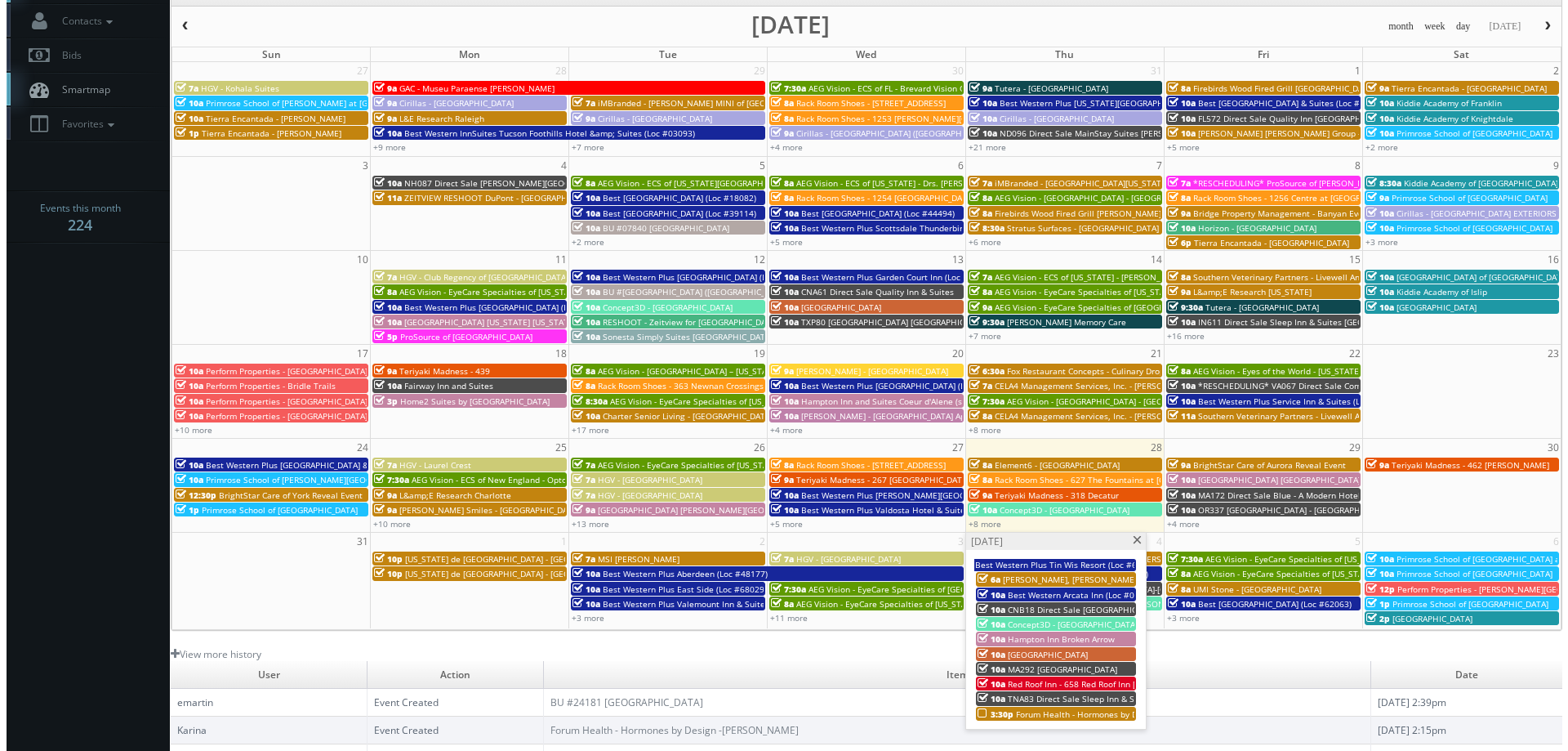
scroll to position [245, 0]
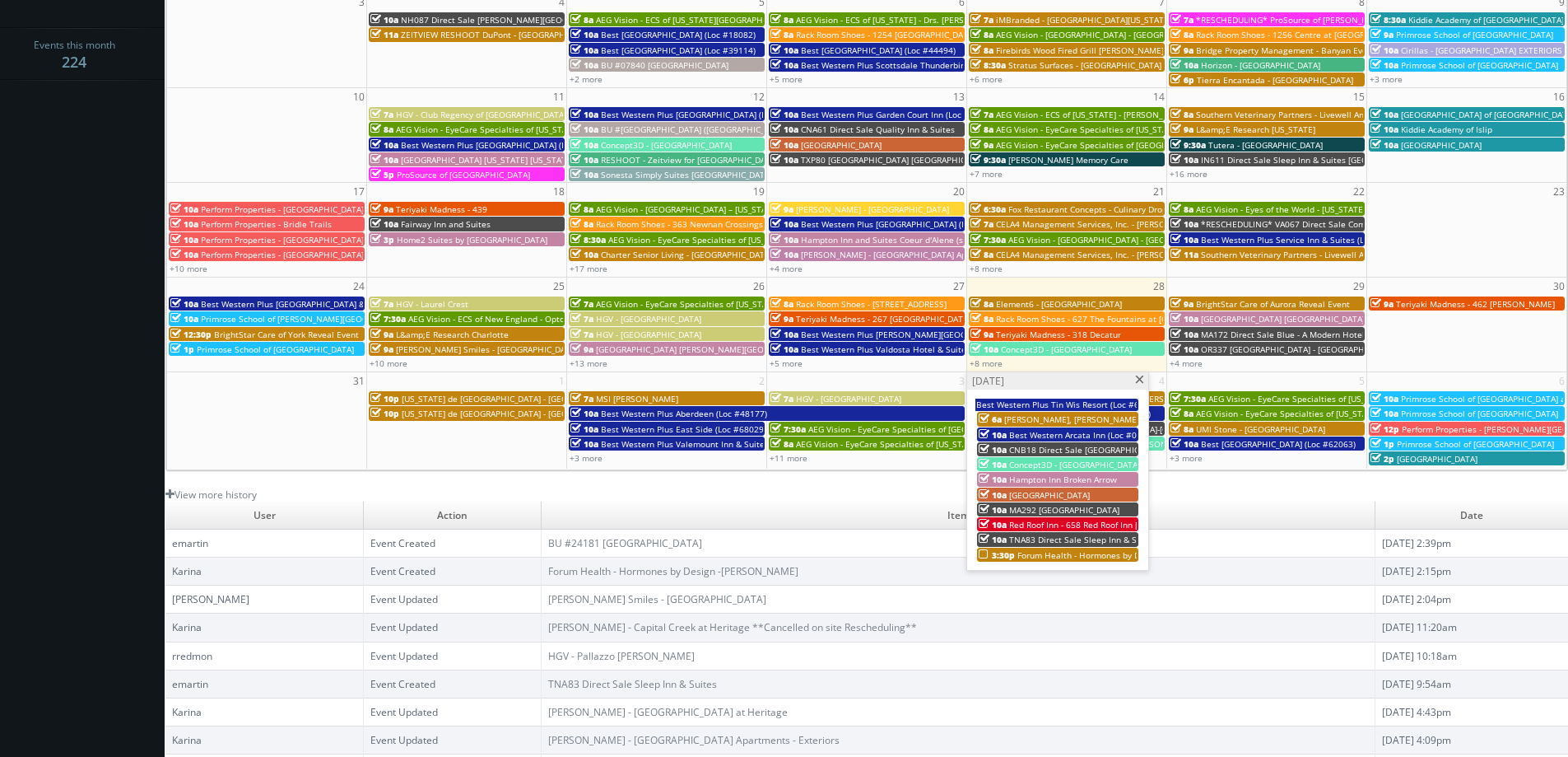
click at [1049, 551] on span "Forum Health - Hormones by Design -[PERSON_NAME]" at bounding box center [1124, 556] width 214 height 12
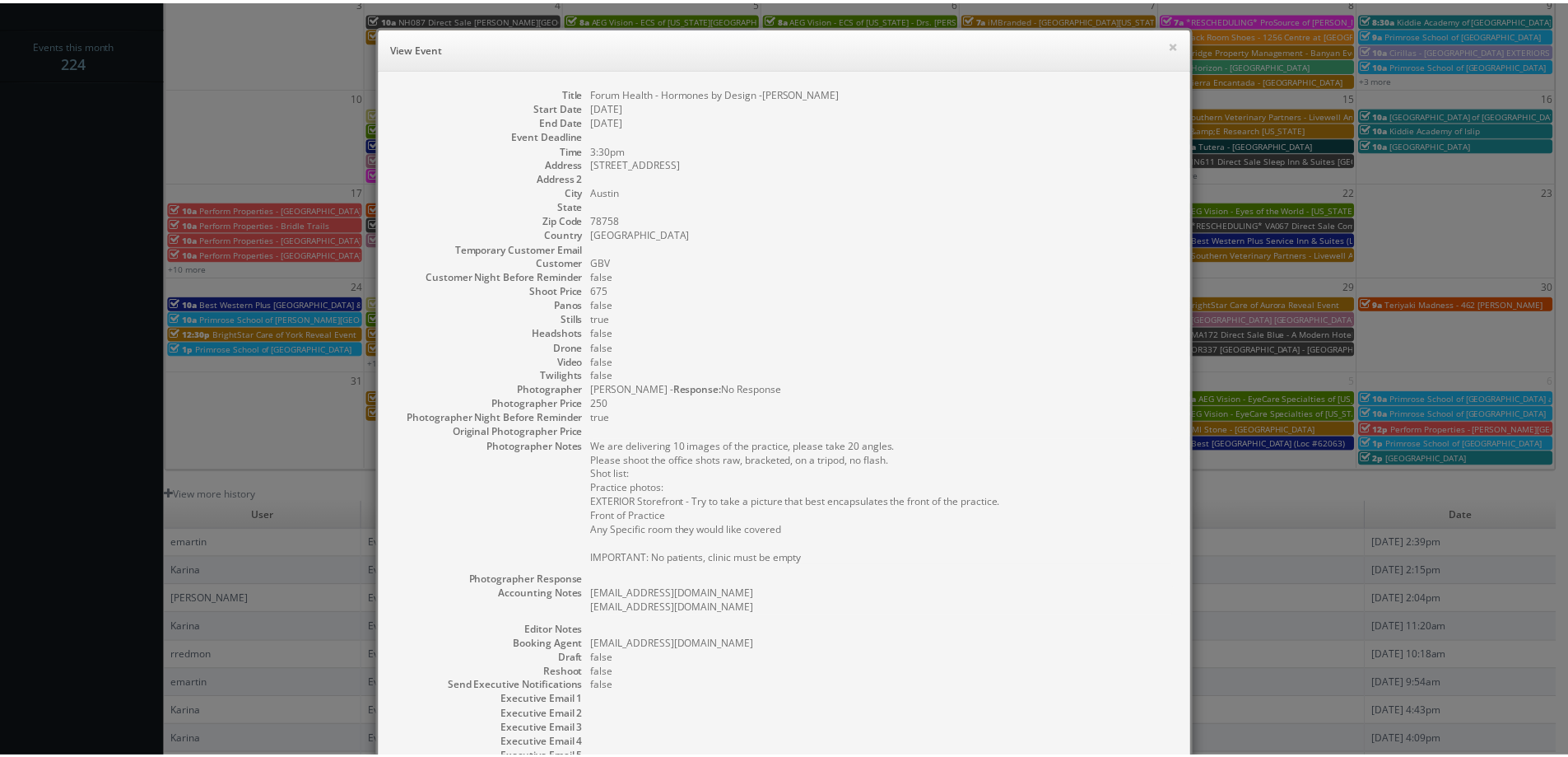
scroll to position [181, 0]
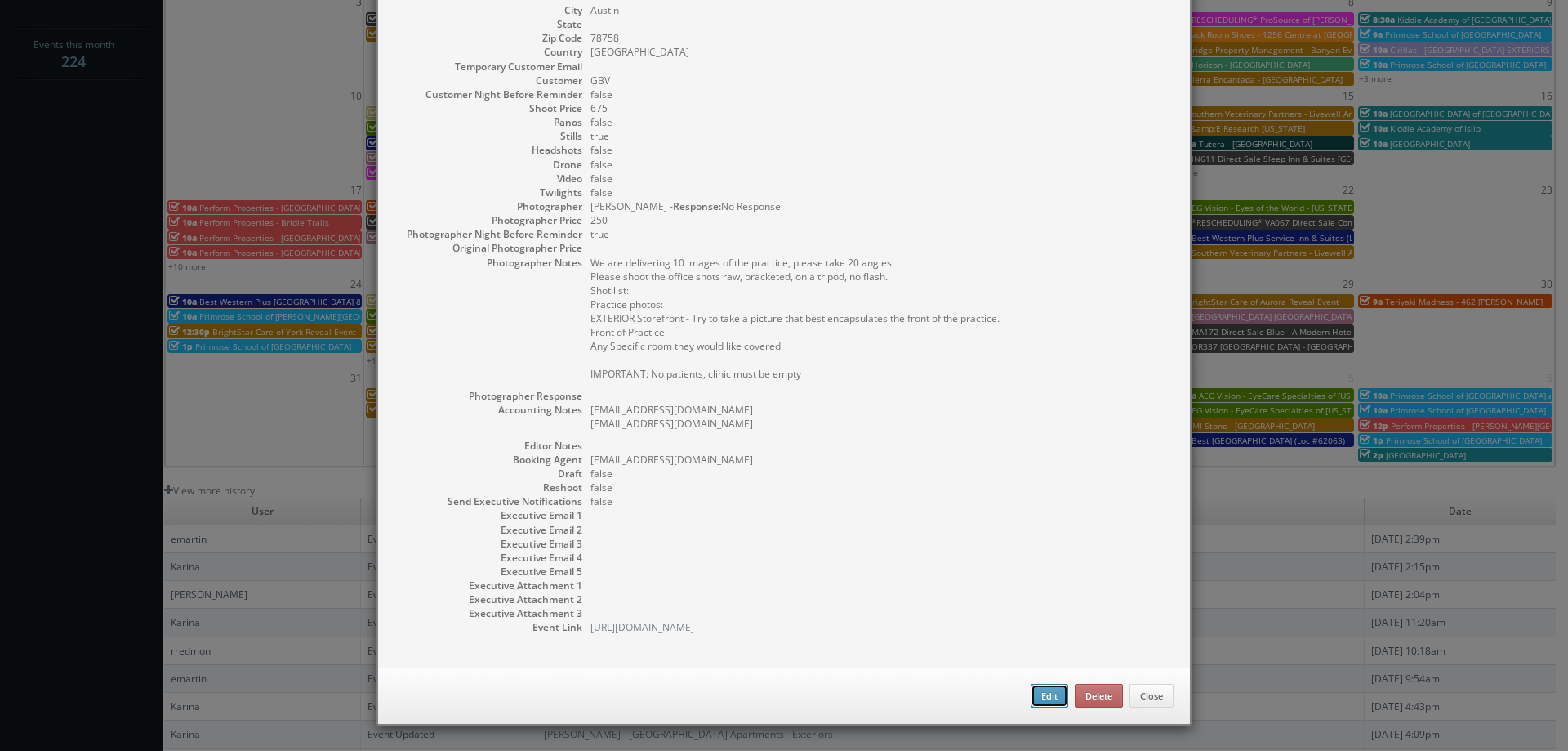
click at [1036, 697] on button "Edit" at bounding box center [1049, 696] width 38 height 24
type input "Forum Health - Hormones by Design -[PERSON_NAME]"
type input "2200 Park Bend Drive, Building 1 Suite 201"
type input "Austin"
type input "78758"
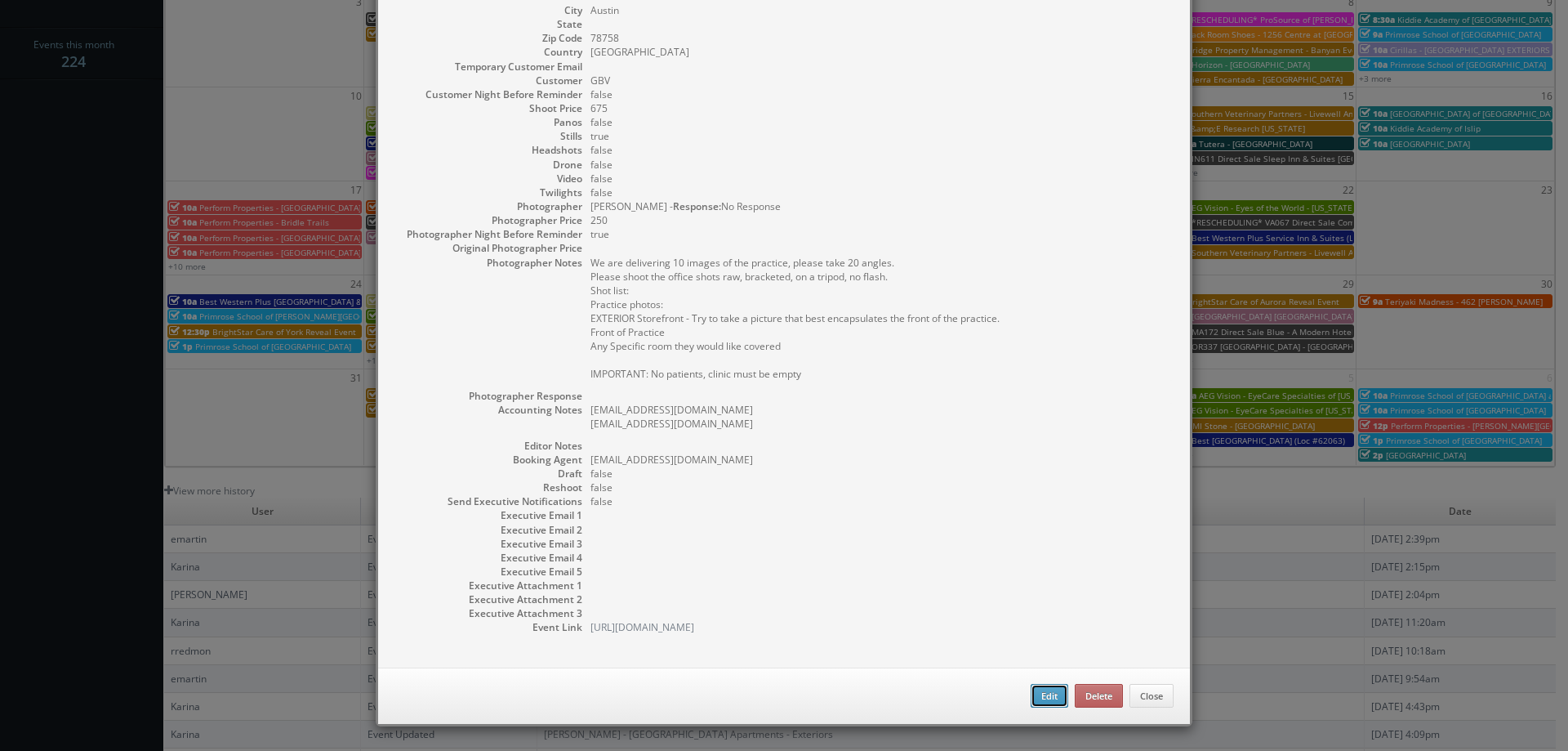
type input "675"
checkbox input "true"
type textarea "accounting-tx@forumhealth.com jdeluna@forumhealth.com"
type input "09/04/2025"
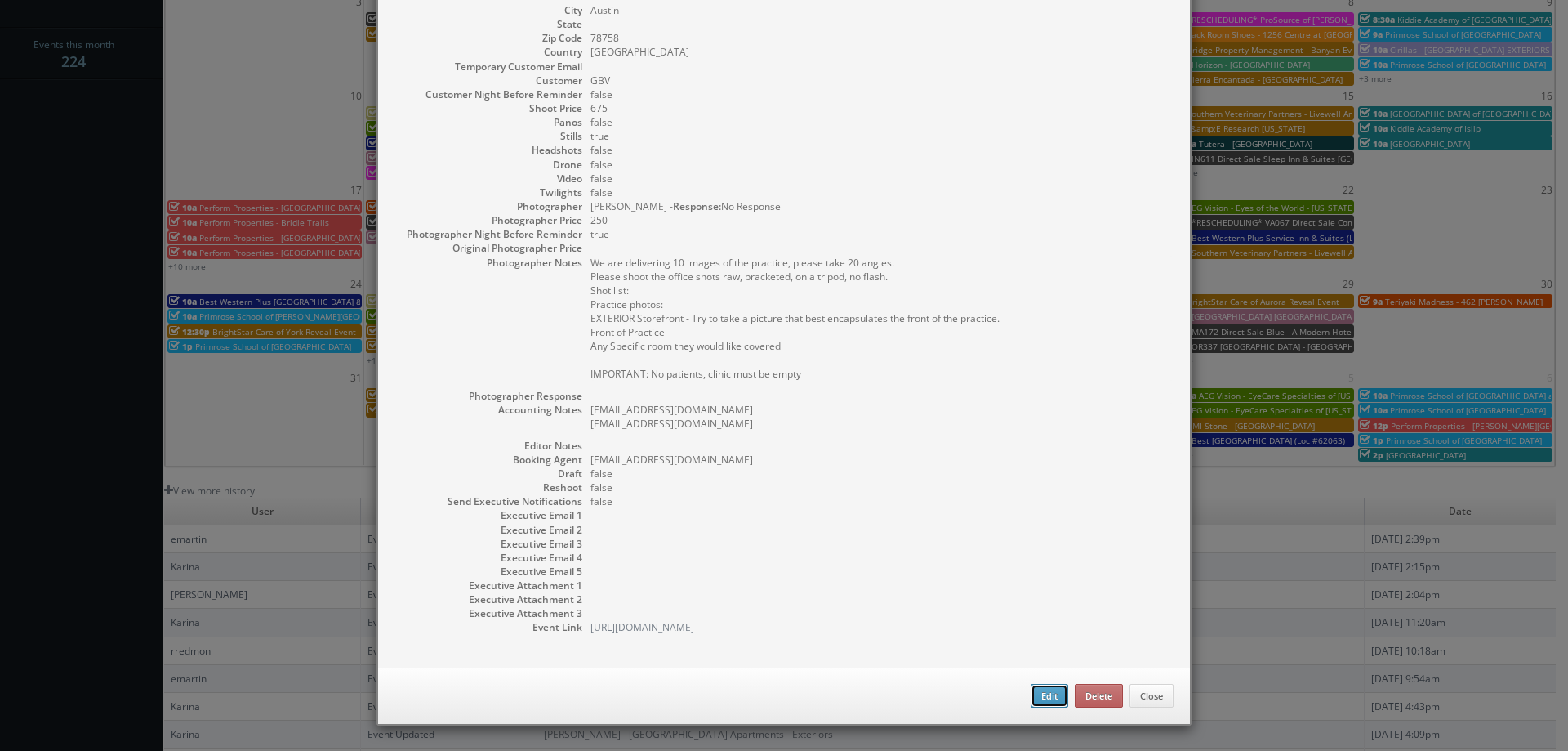
type input "3:30pm"
checkbox input "true"
type textarea "We are delivering 10 images of the practice, please take 20 angles. Please shoo…"
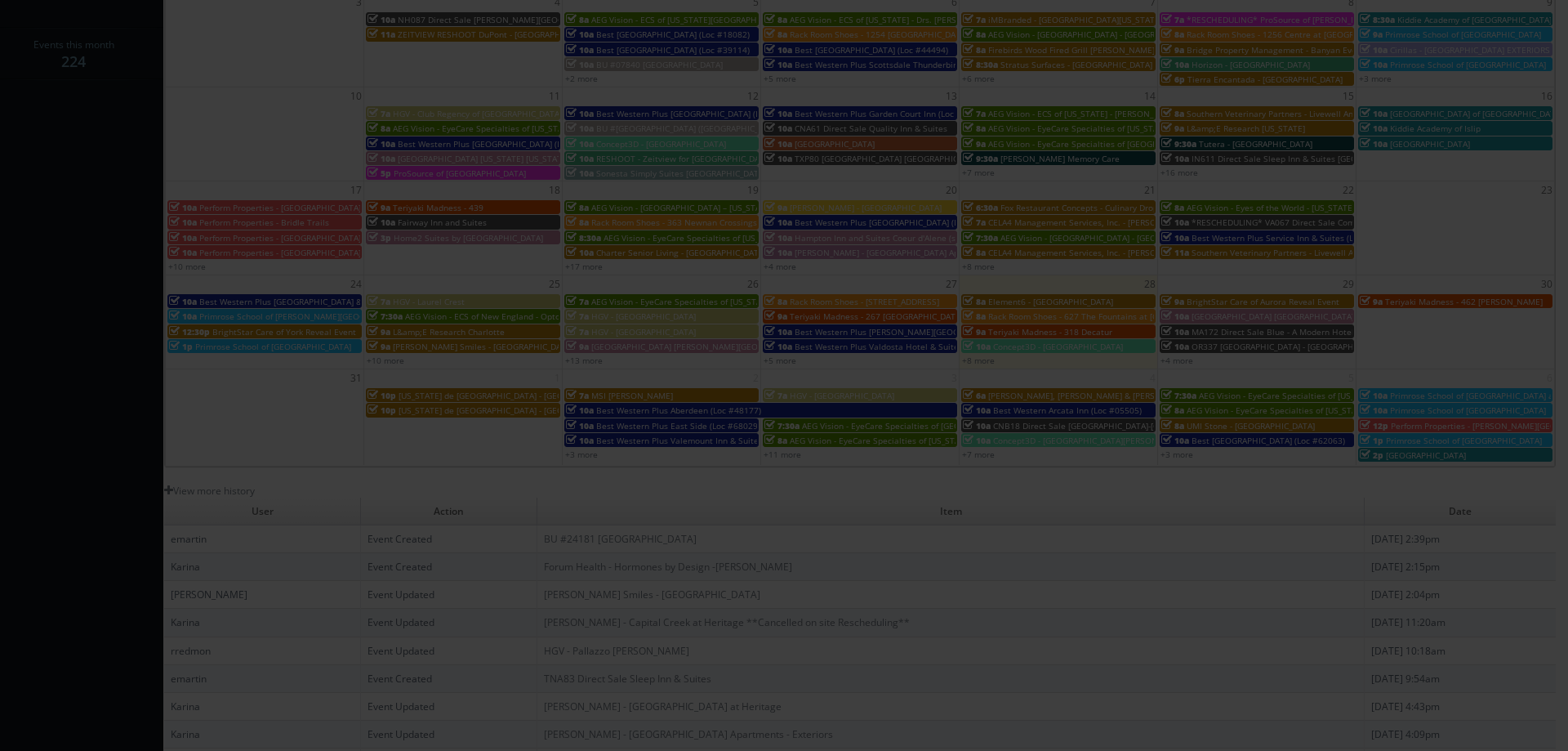
type input "675"
type input "250"
select select "fake72@mg.cs3calendar.com"
select select "vtourstudiosaustin@gmail.com"
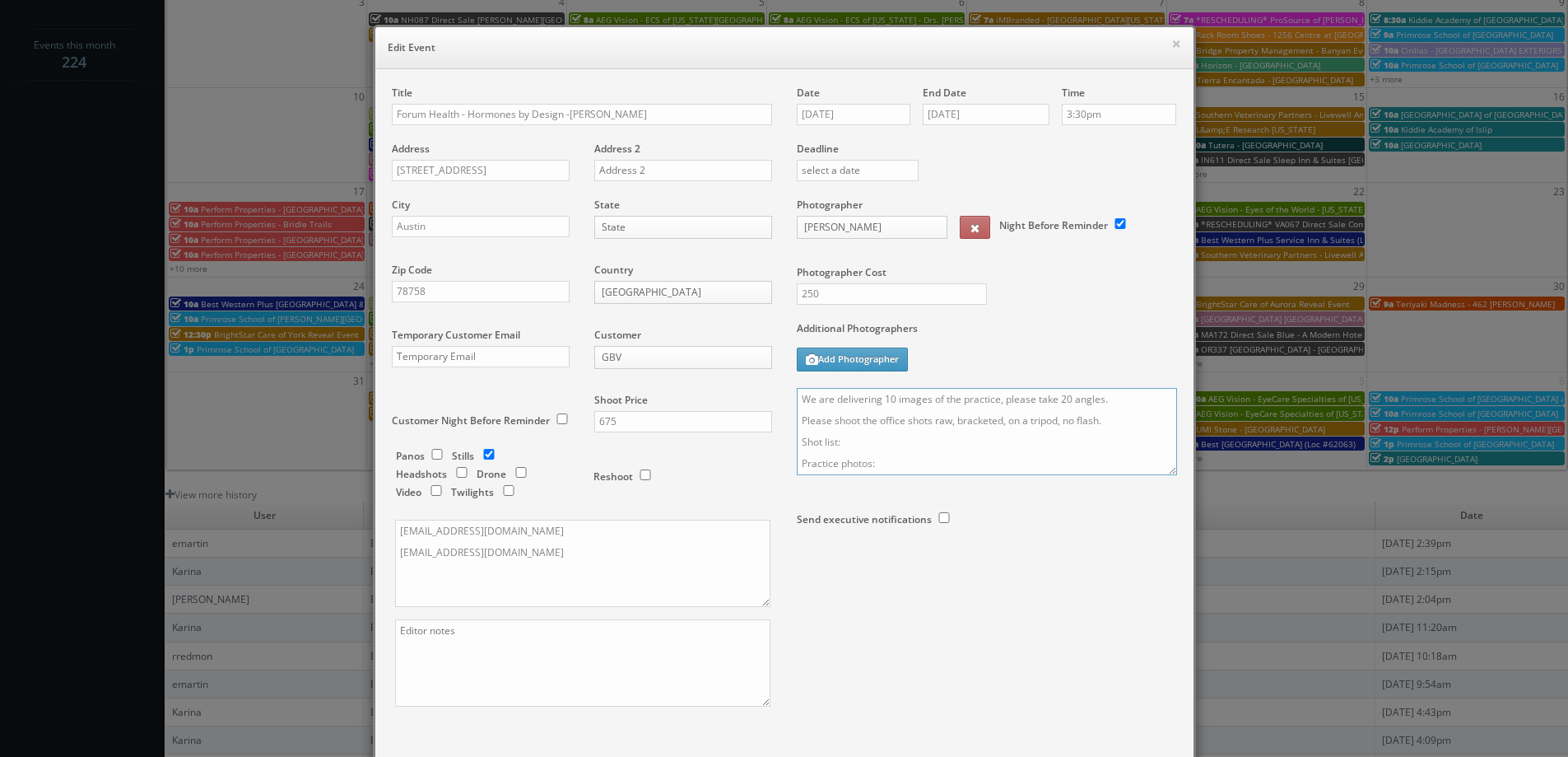
click at [797, 400] on textarea "We are delivering 10 images of the practice, please take 20 angles. Please shoo…" at bounding box center [987, 432] width 380 height 88
type textarea "On site contact: Mary Ratley 512-879-1327 We are delivering 10 images of the pr…"
click at [1060, 326] on label "Additional Photographers" at bounding box center [987, 332] width 380 height 22
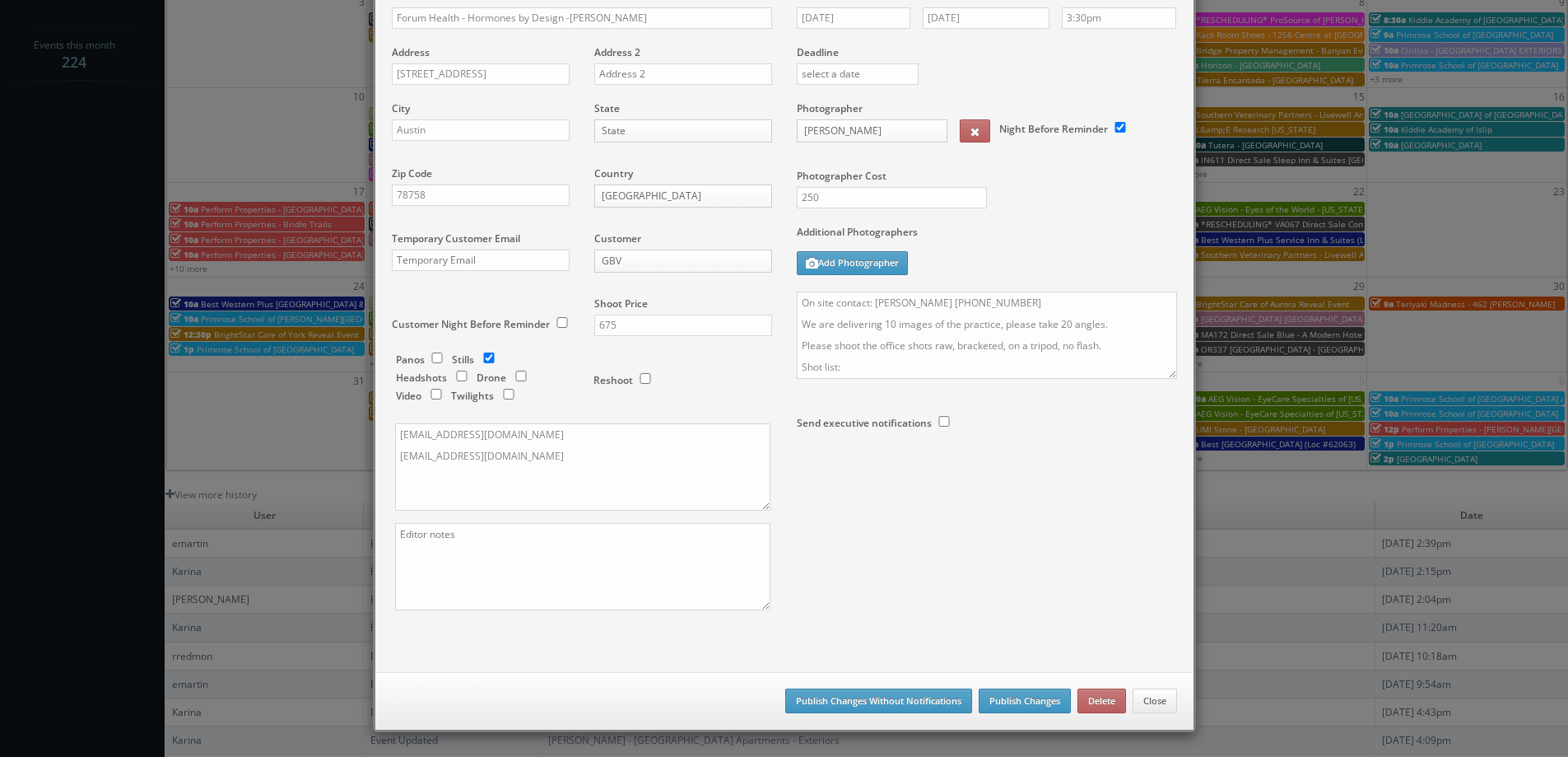
scroll to position [300, 0]
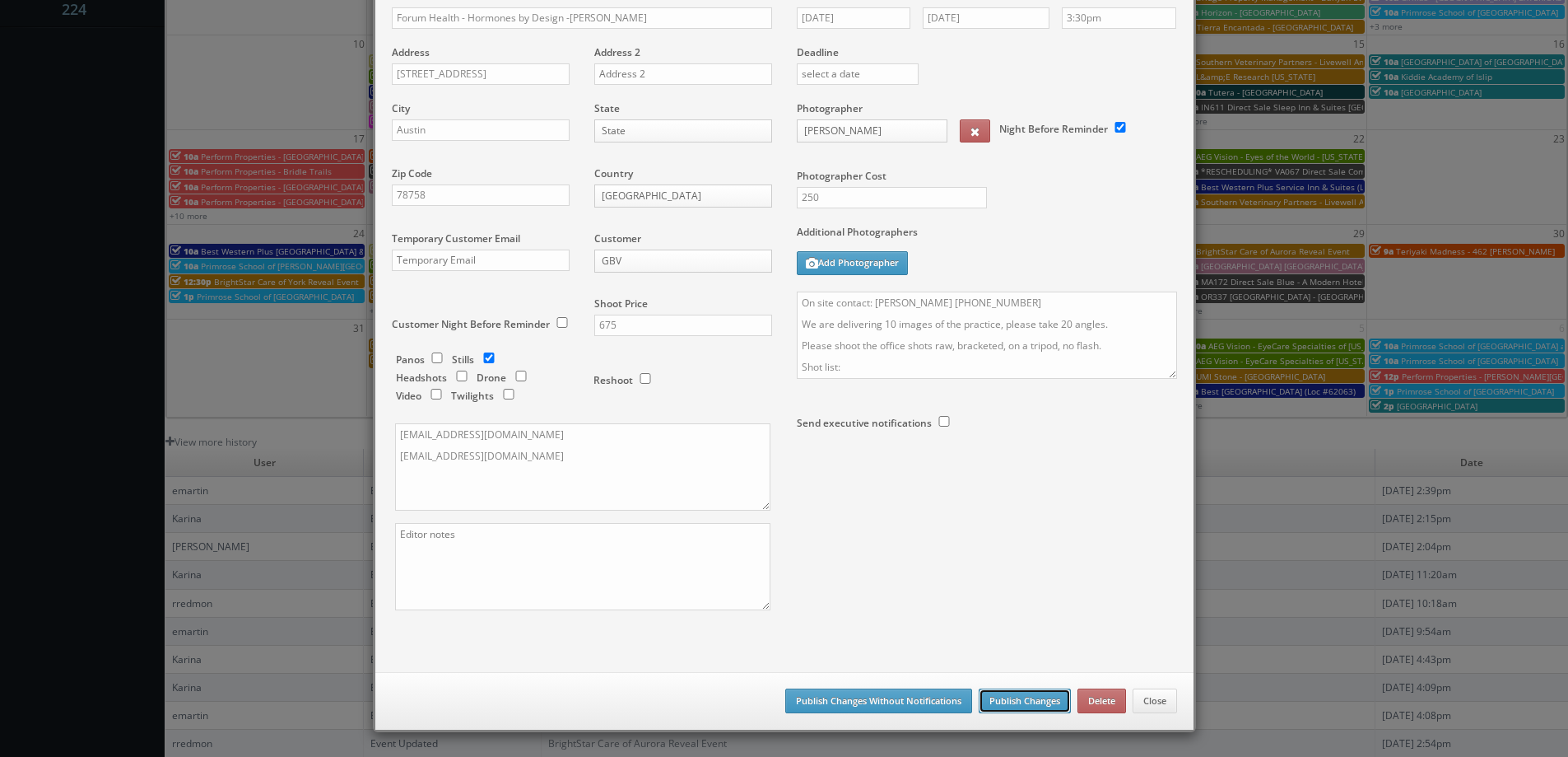
drag, startPoint x: 1004, startPoint y: 700, endPoint x: 912, endPoint y: 627, distance: 117.4
click at [1004, 701] on button "Publish Changes" at bounding box center [1025, 701] width 92 height 24
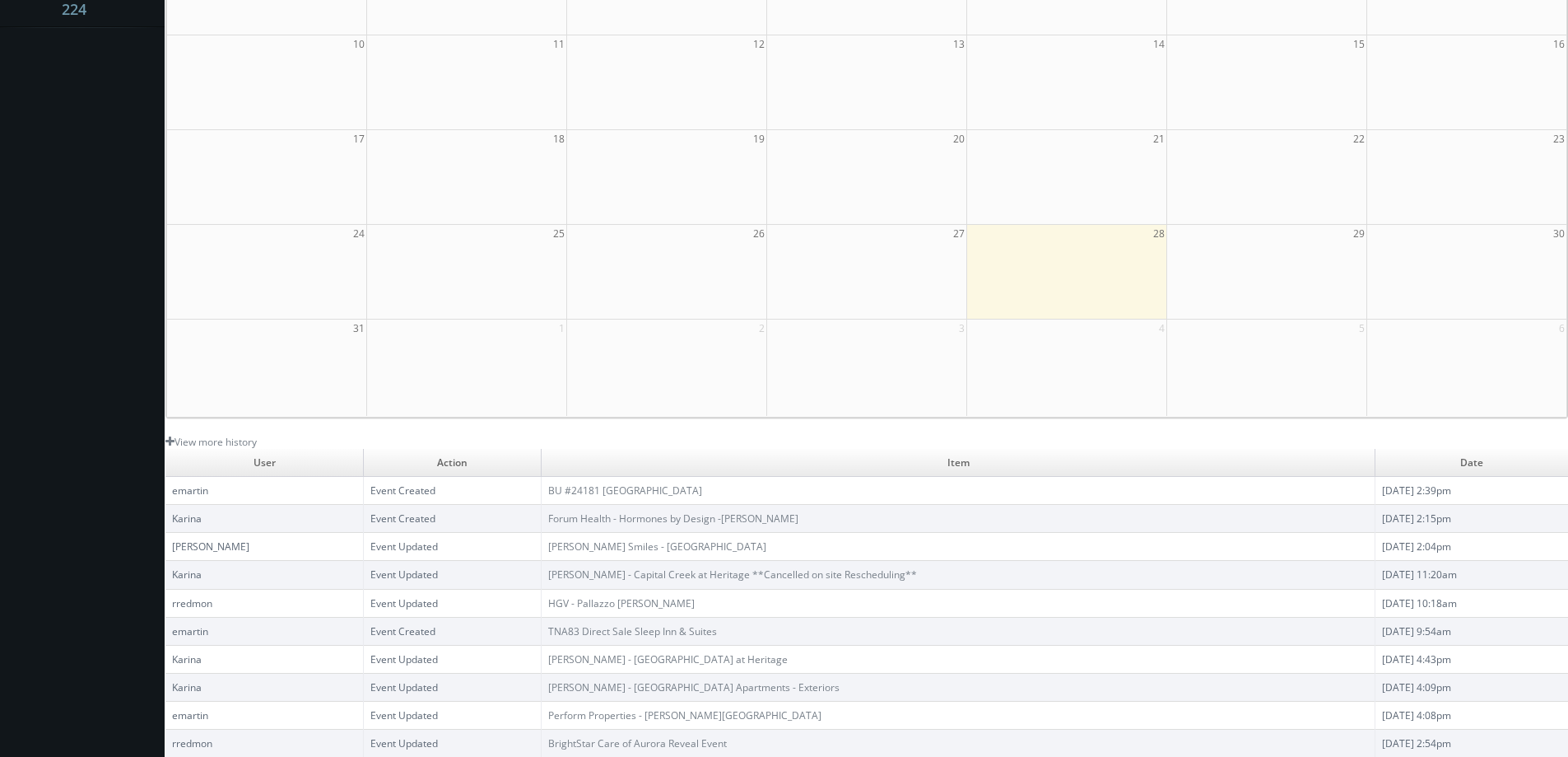
scroll to position [0, 0]
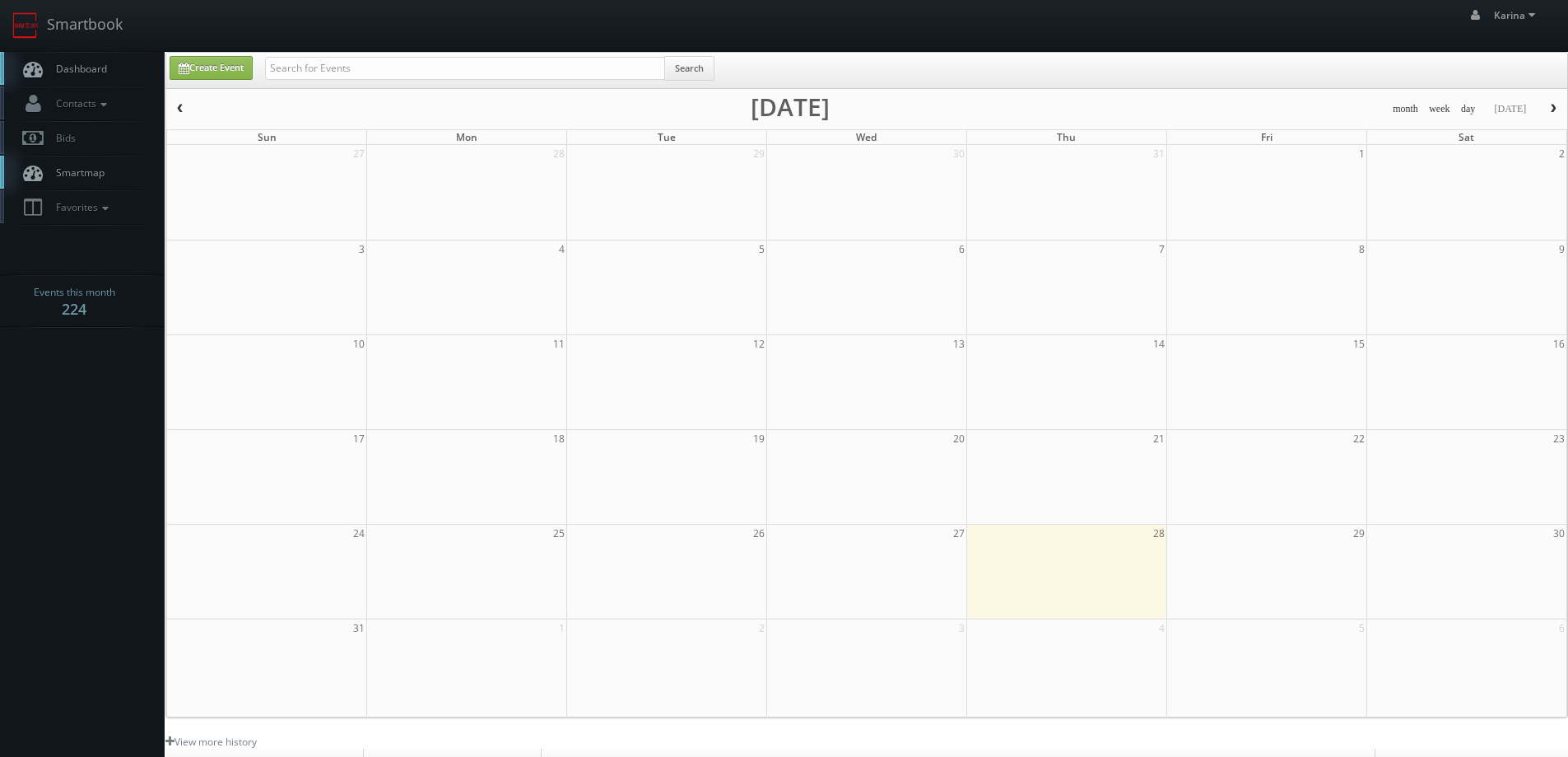
click at [94, 62] on span "Dashboard" at bounding box center [78, 68] width 59 height 14
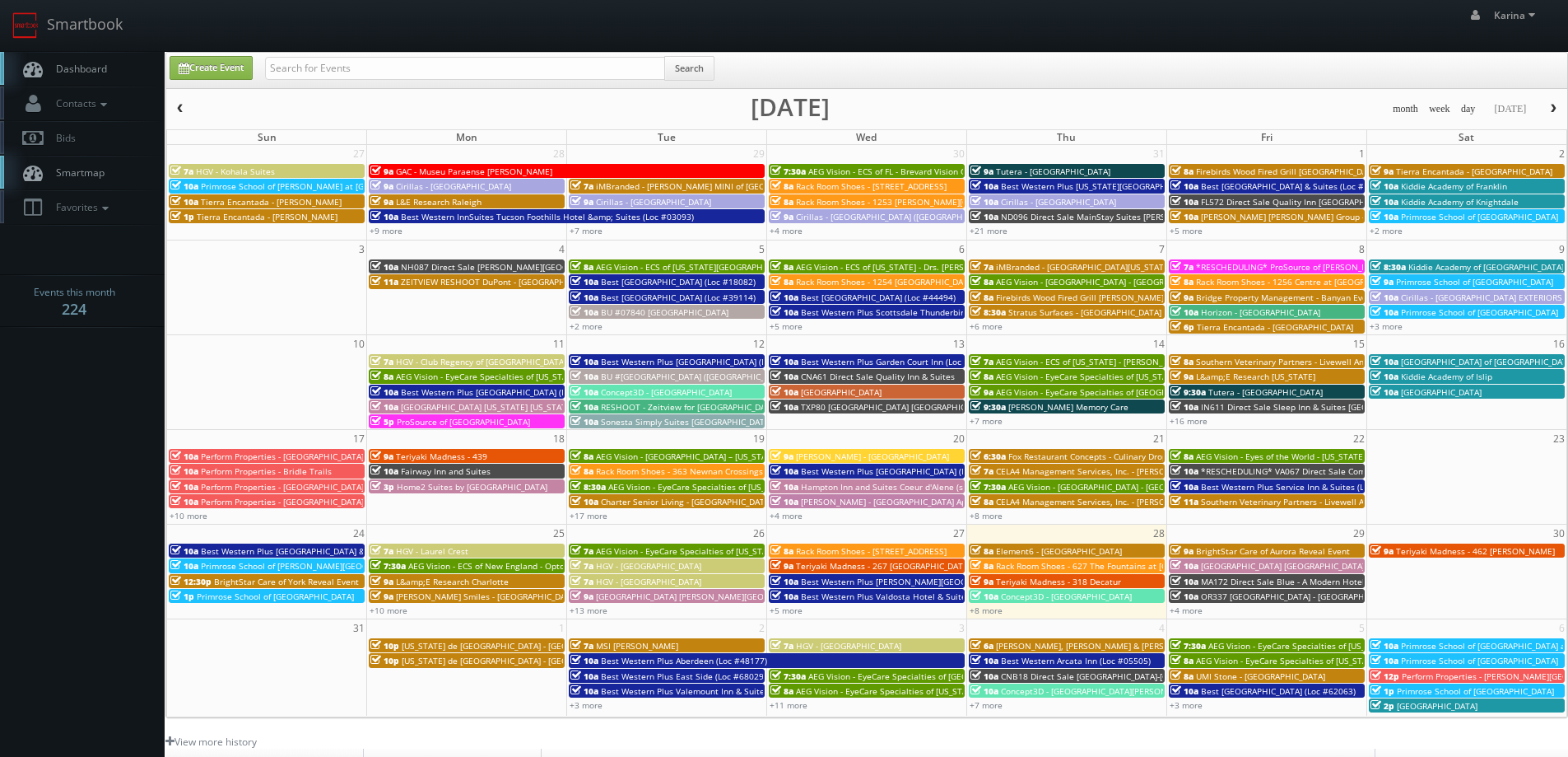
click at [72, 77] on link "Dashboard" at bounding box center [82, 69] width 164 height 34
click at [72, 61] on link "Dashboard" at bounding box center [82, 69] width 164 height 34
click at [88, 69] on span "Dashboard" at bounding box center [78, 68] width 59 height 14
click at [110, 78] on link "Dashboard" at bounding box center [82, 69] width 164 height 34
click at [72, 72] on span "Dashboard" at bounding box center [78, 68] width 59 height 14
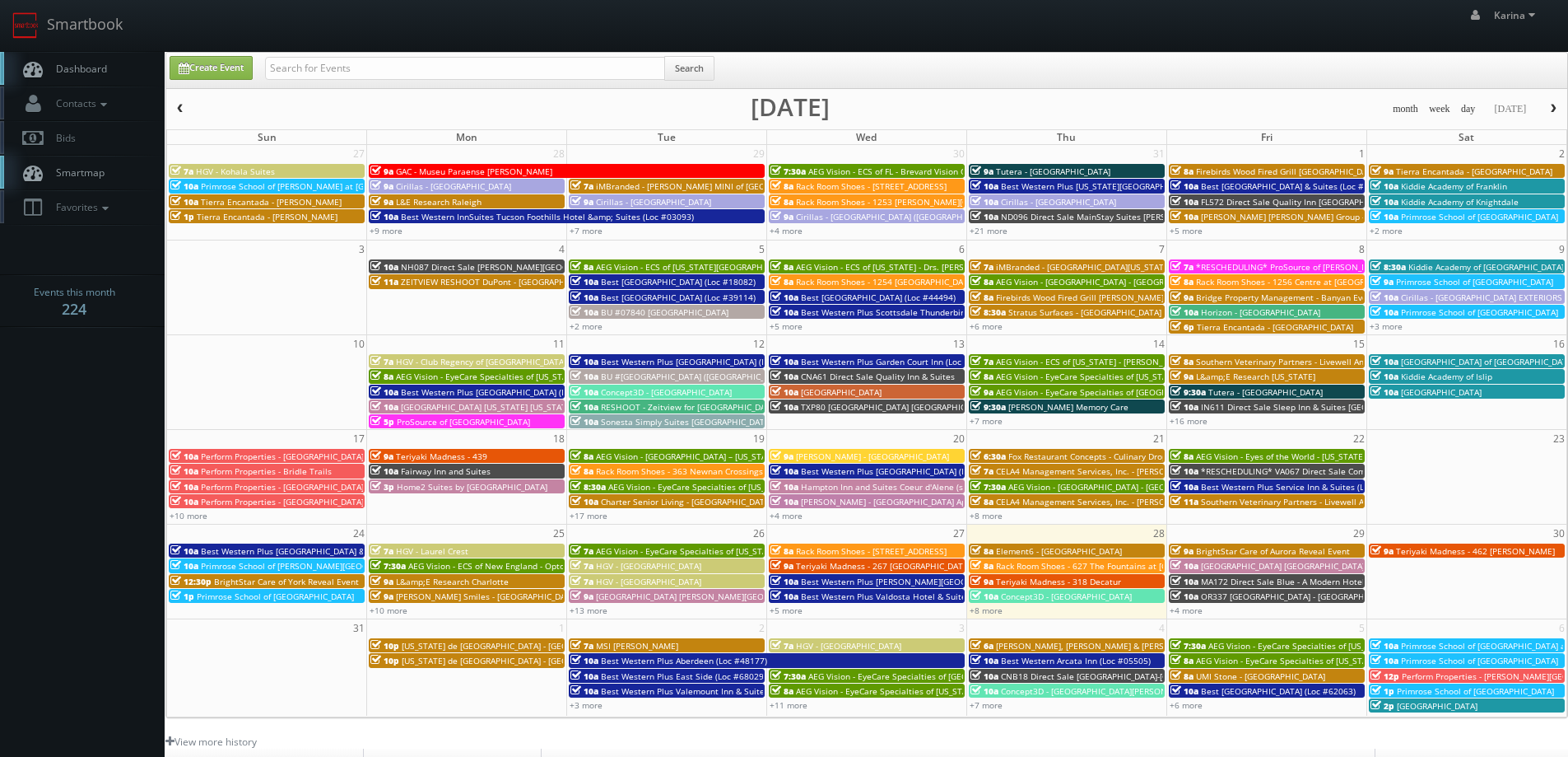
click at [112, 67] on link "Dashboard" at bounding box center [82, 69] width 164 height 34
click at [995, 708] on link "+7 more" at bounding box center [986, 705] width 33 height 12
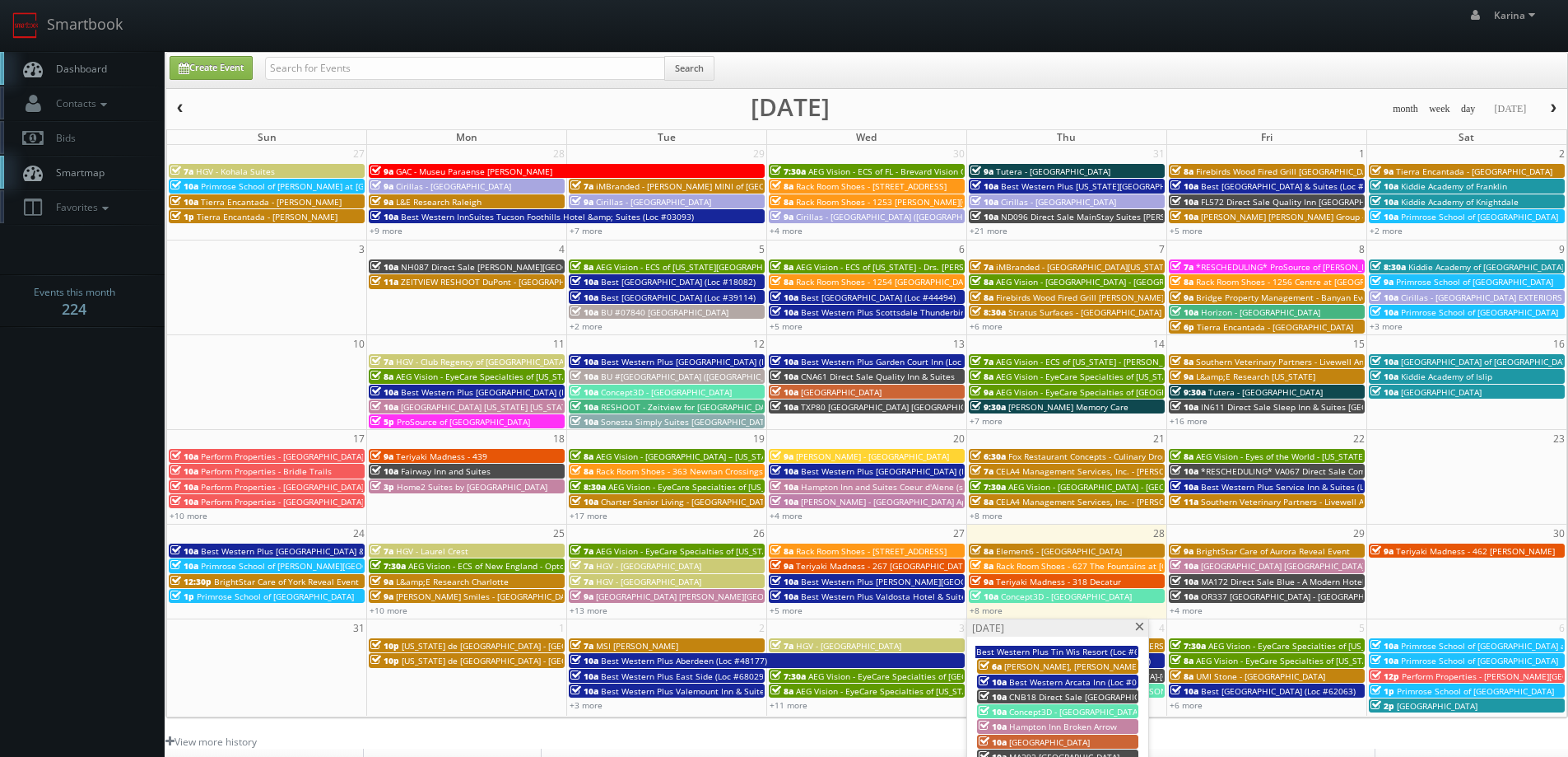
scroll to position [164, 0]
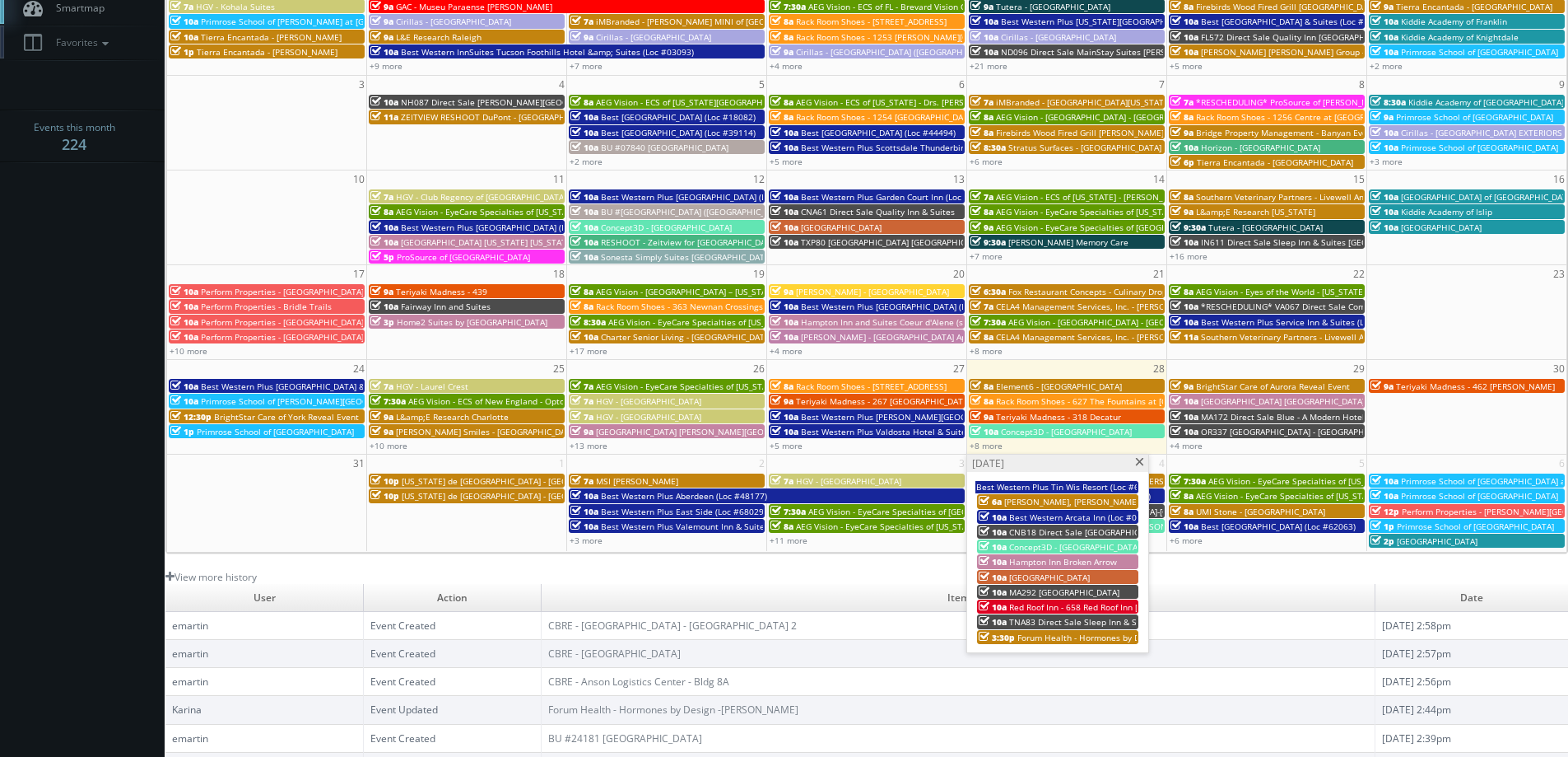
click at [1141, 464] on span at bounding box center [1139, 462] width 11 height 9
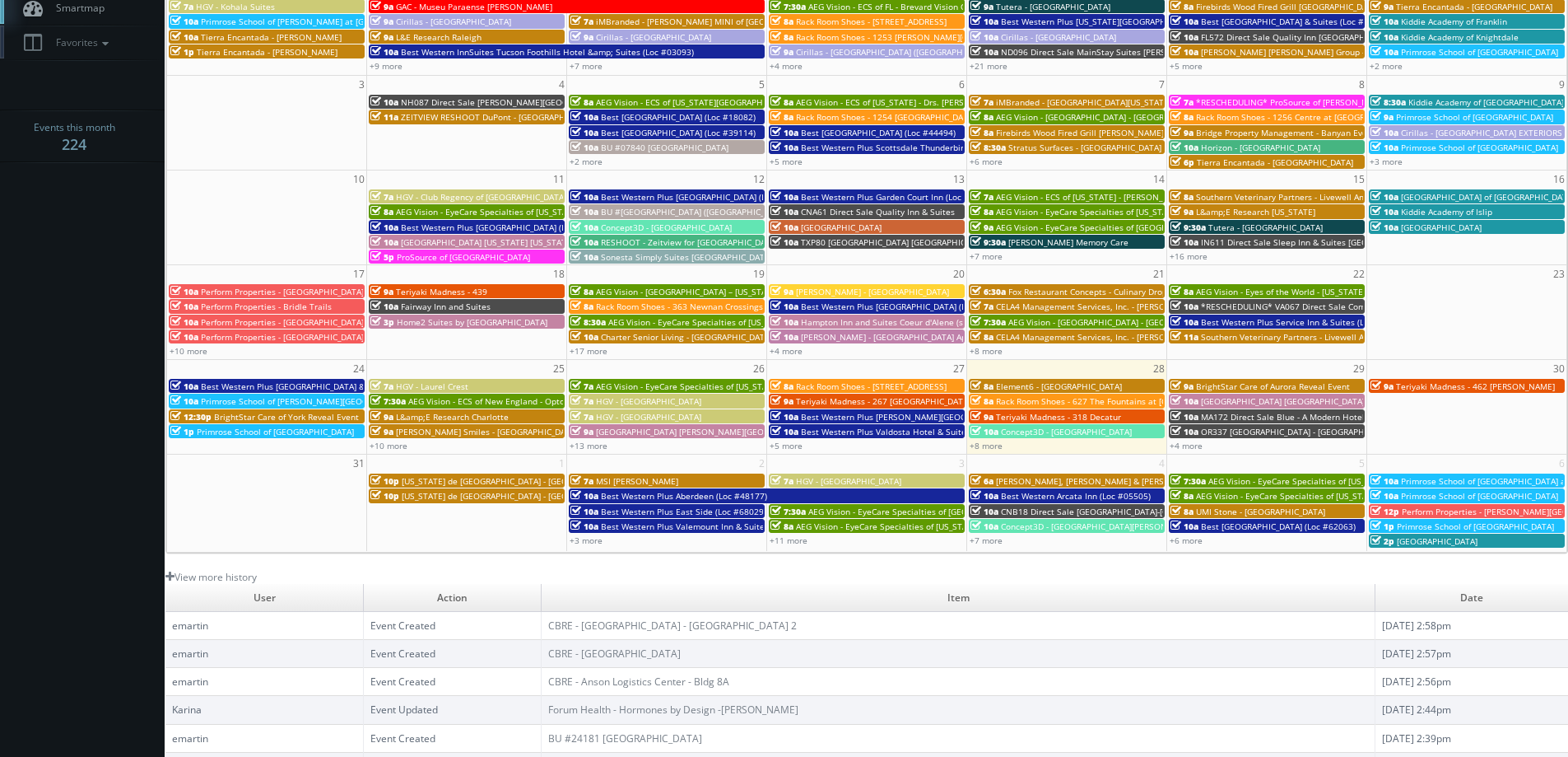
scroll to position [0, 0]
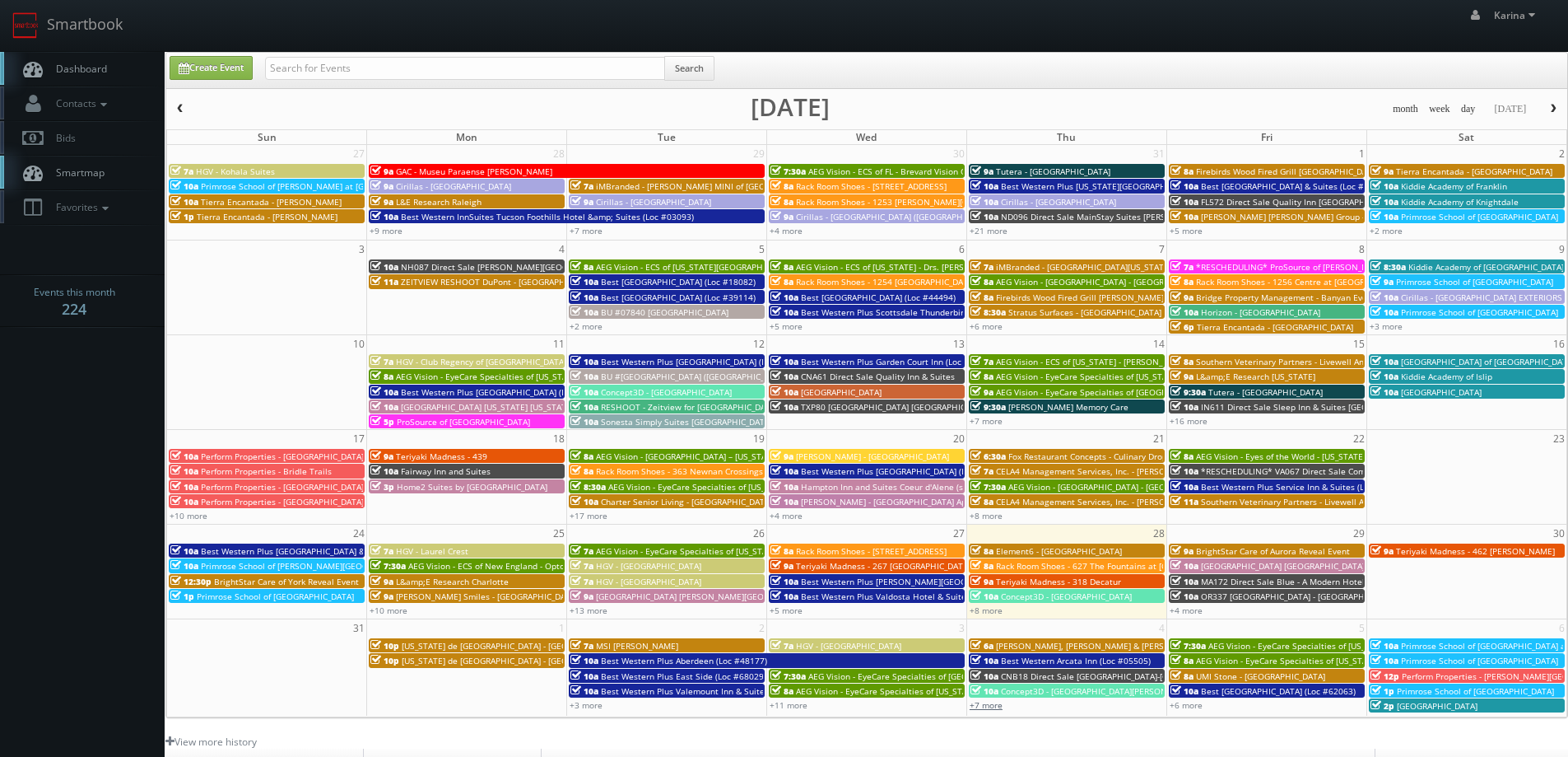
click at [988, 707] on link "+7 more" at bounding box center [986, 705] width 33 height 12
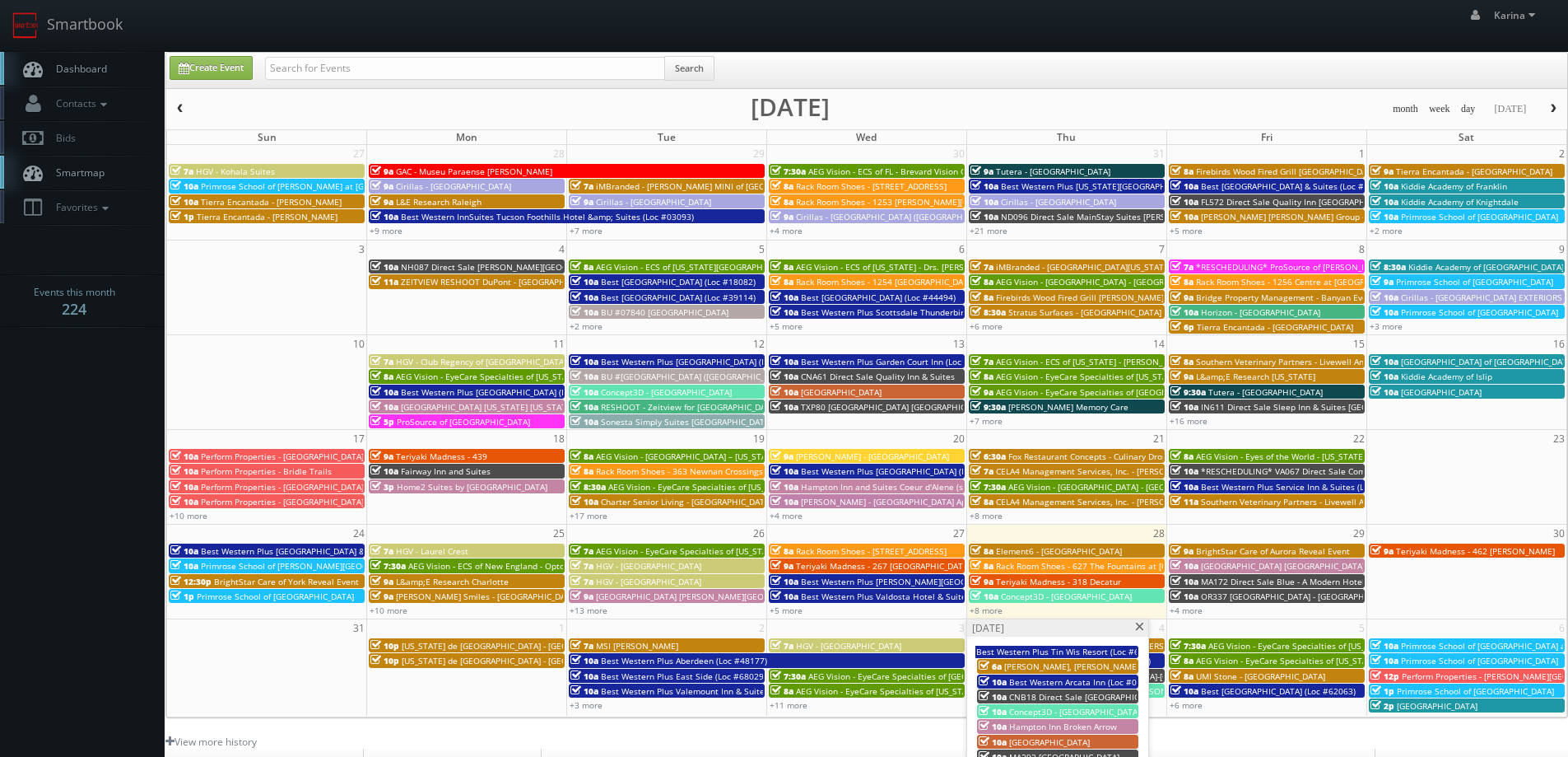
scroll to position [83, 0]
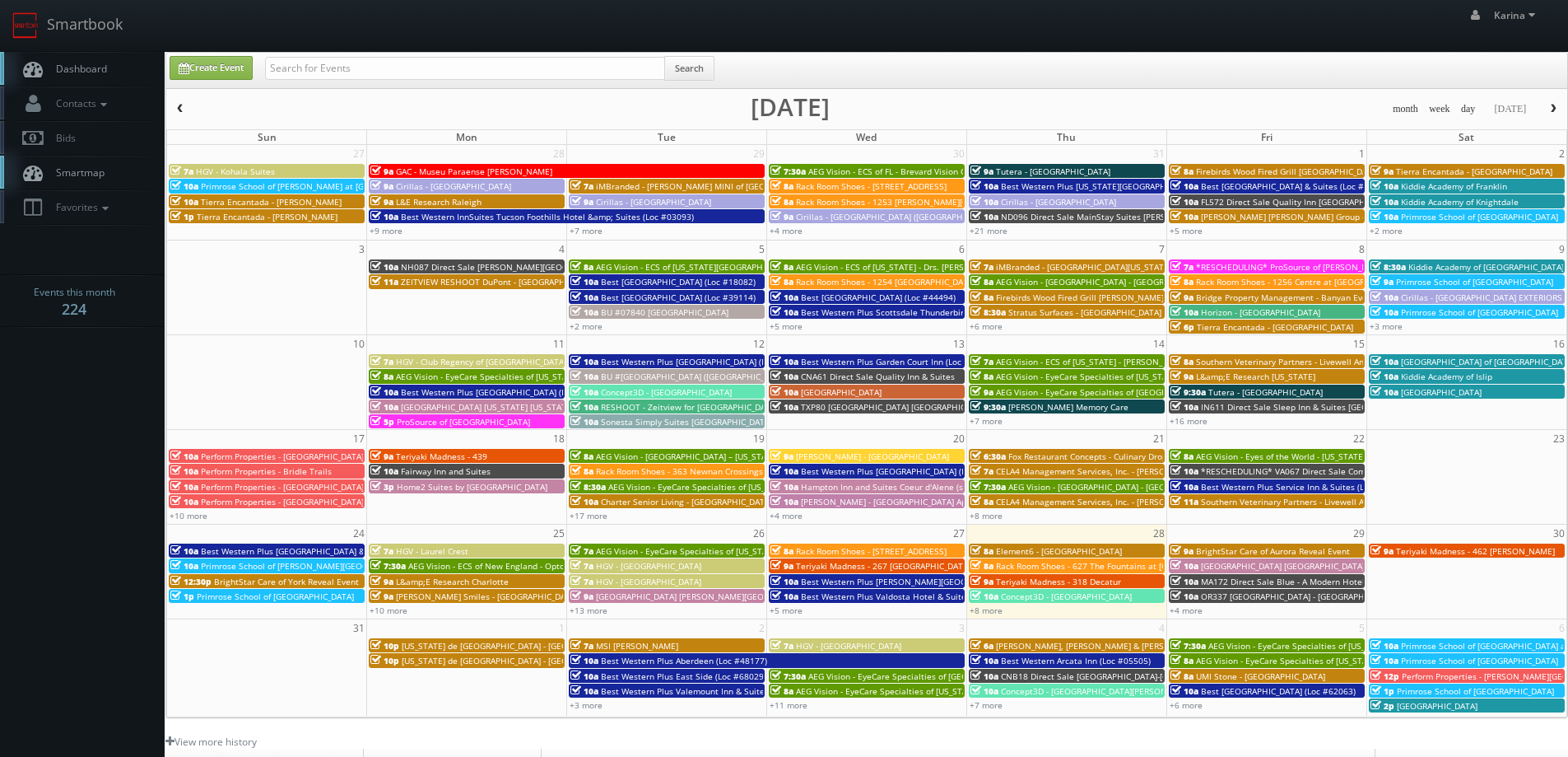
click at [107, 494] on body "Smartbook Toggle Side Navigation Toggle Top Navigation [PERSON_NAME] [PERSON_NA…" at bounding box center [784, 528] width 1568 height 1056
click at [89, 70] on span "Dashboard" at bounding box center [78, 68] width 59 height 14
click at [983, 609] on link "+8 more" at bounding box center [986, 610] width 33 height 12
click at [83, 70] on span "Dashboard" at bounding box center [78, 68] width 59 height 14
click at [241, 65] on link "Create Event" at bounding box center [211, 67] width 83 height 24
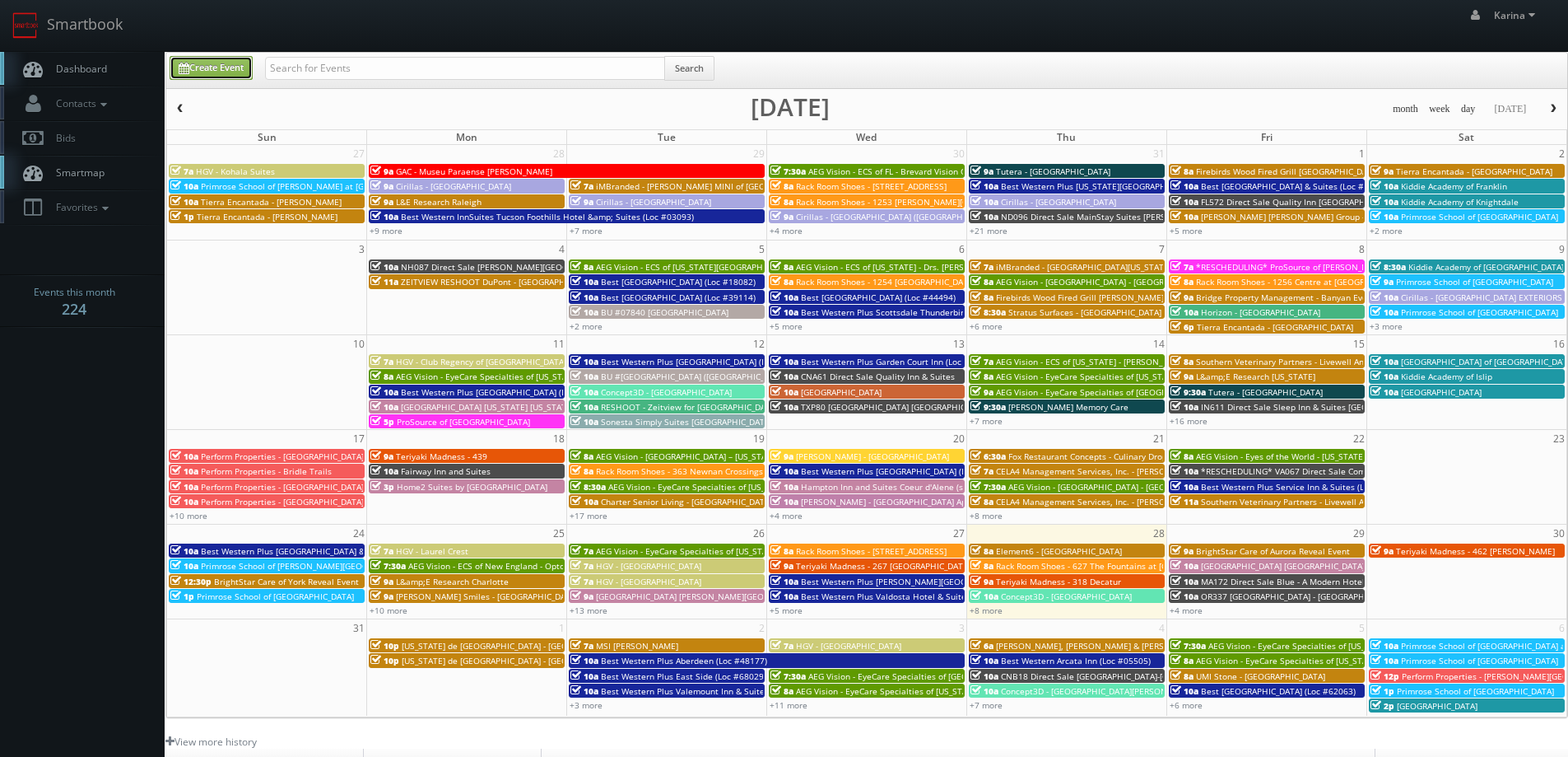
type input "[DATE]"
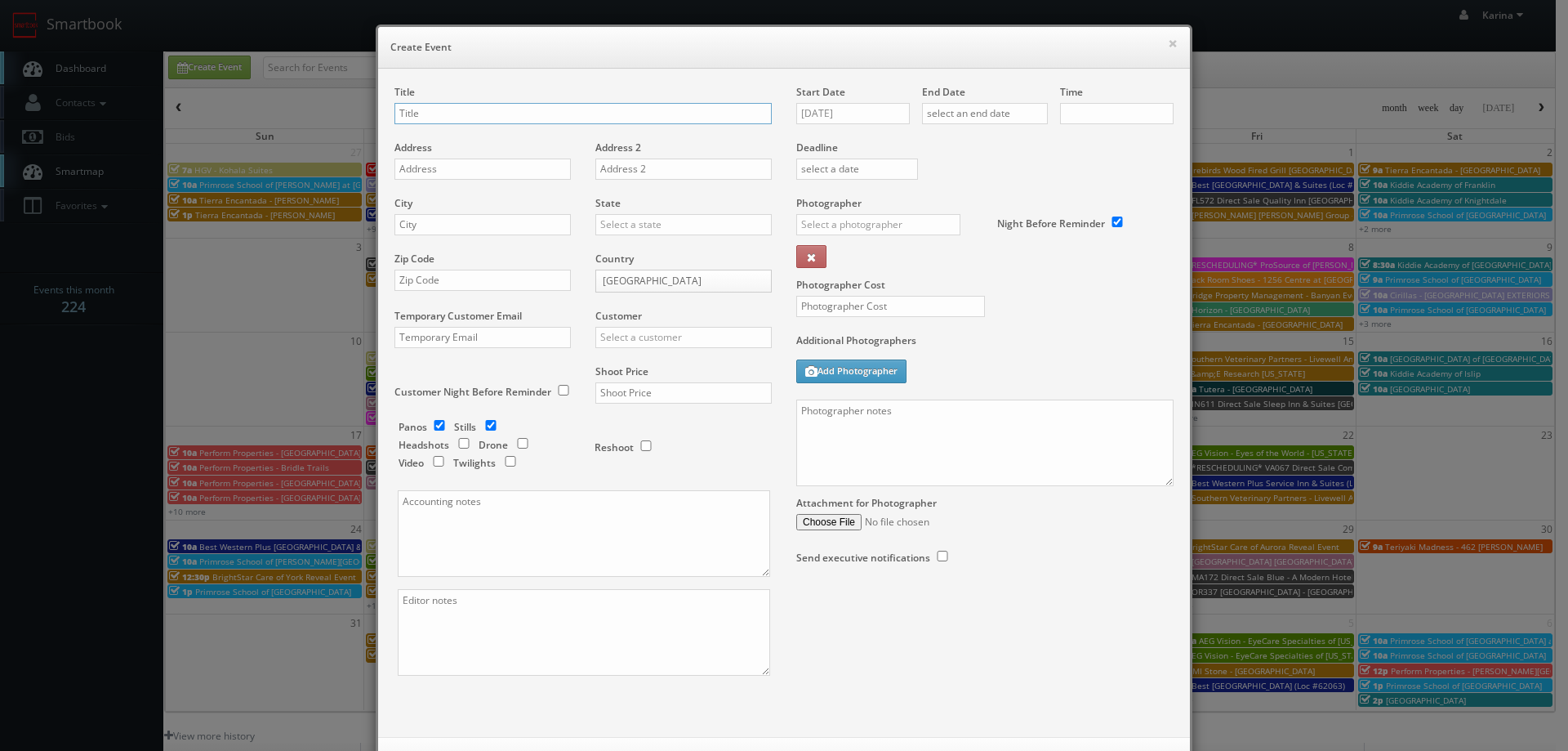
checkbox input "true"
type input "10:00am"
checkbox input "true"
type input "Forum Health -"
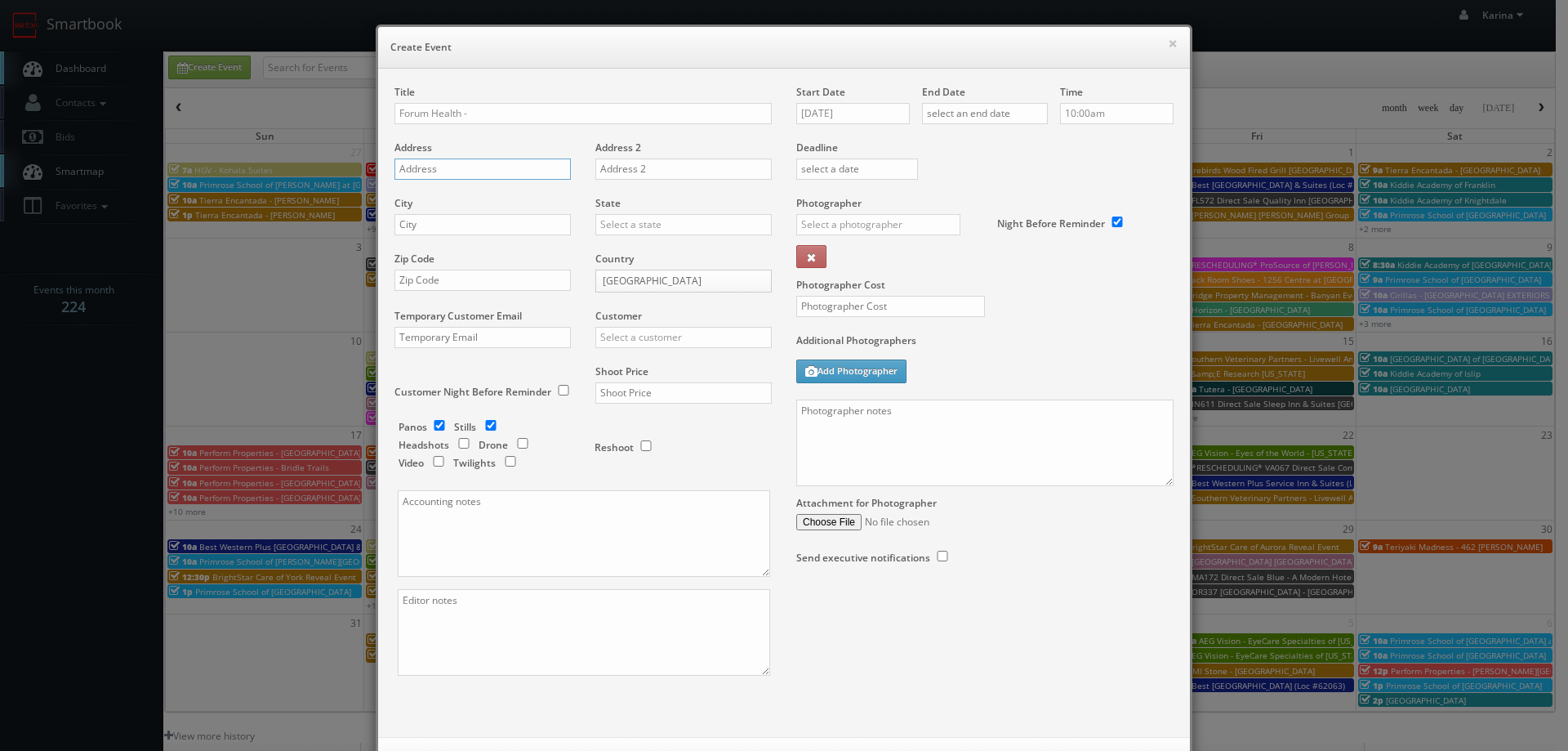
click at [426, 176] on input "text" at bounding box center [482, 169] width 176 height 21
paste input "3400 E Bayaud Ave #444"
type input "3400 E Bayaud Ave #444"
click at [518, 116] on input "Forum Health -" at bounding box center [583, 113] width 377 height 21
type input "Forum Health - Denver Clinic"
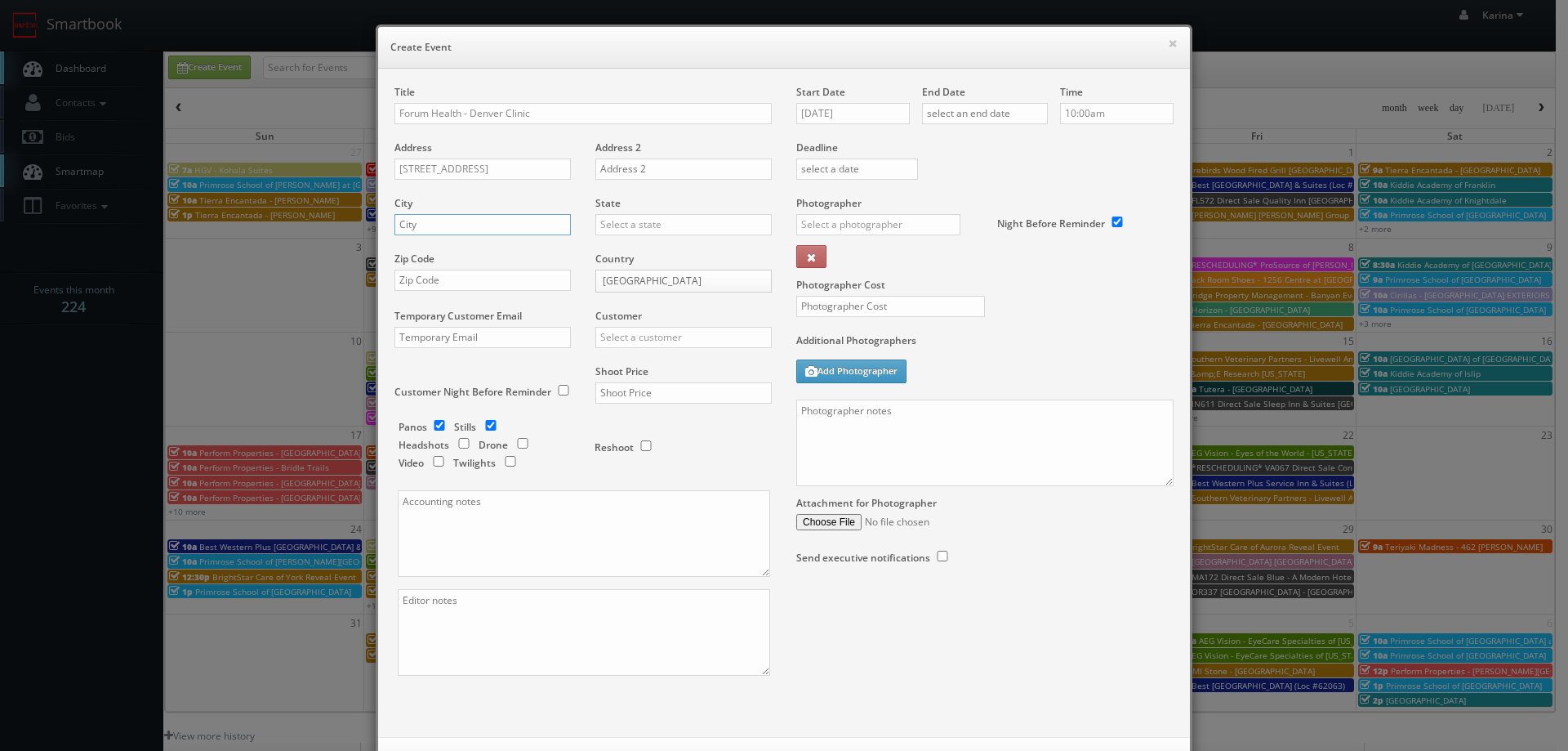
click at [424, 227] on input "text" at bounding box center [482, 224] width 176 height 21
click at [477, 284] on input "text" at bounding box center [482, 279] width 176 height 21
paste input "80209"
type input "80209"
click at [436, 226] on input "text" at bounding box center [482, 224] width 176 height 21
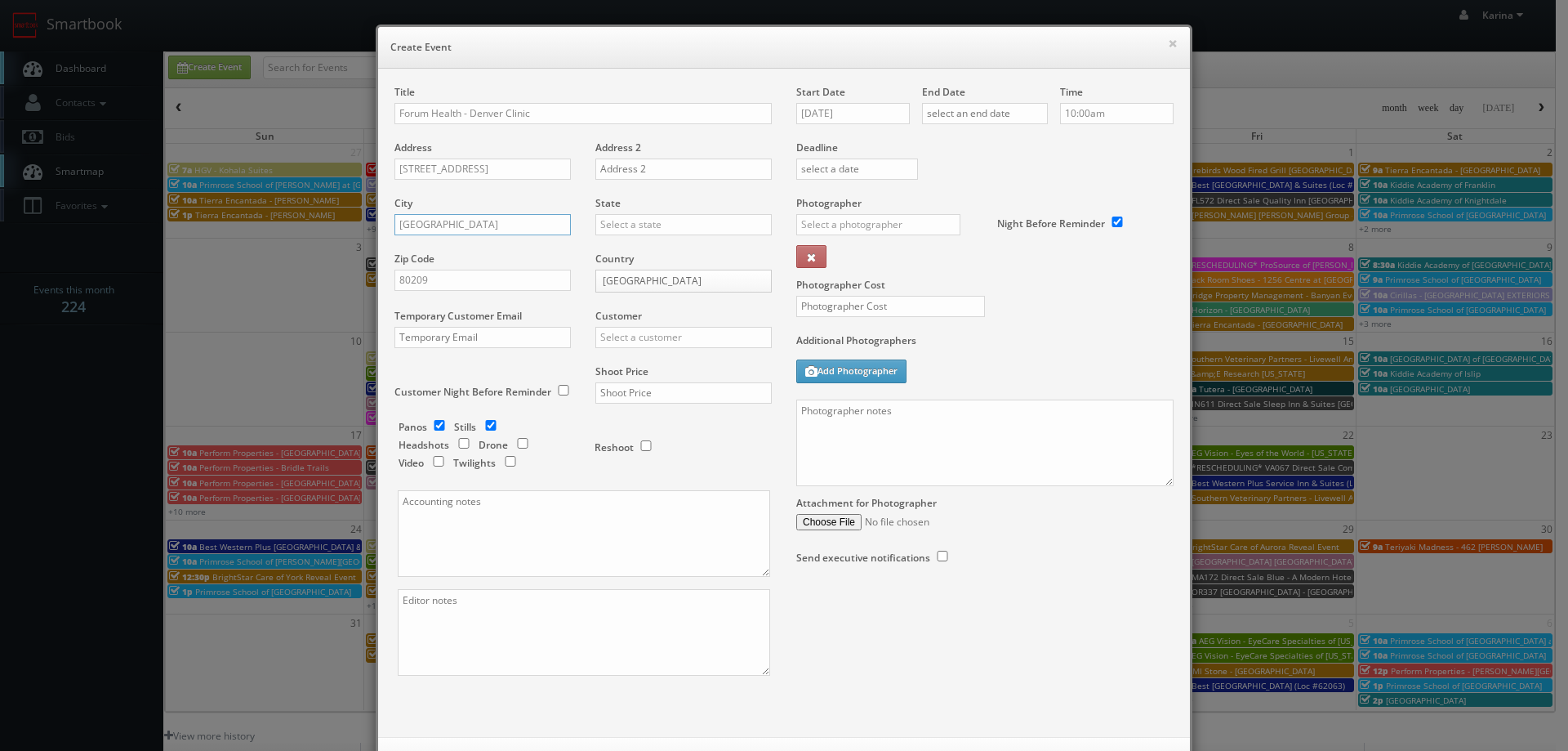
type input "[GEOGRAPHIC_DATA]"
click at [643, 250] on div "[US_STATE]" at bounding box center [683, 251] width 175 height 27
type input "[US_STATE]"
click at [626, 329] on input "text" at bounding box center [683, 337] width 176 height 21
click at [612, 488] on div "GBV" at bounding box center [683, 485] width 175 height 27
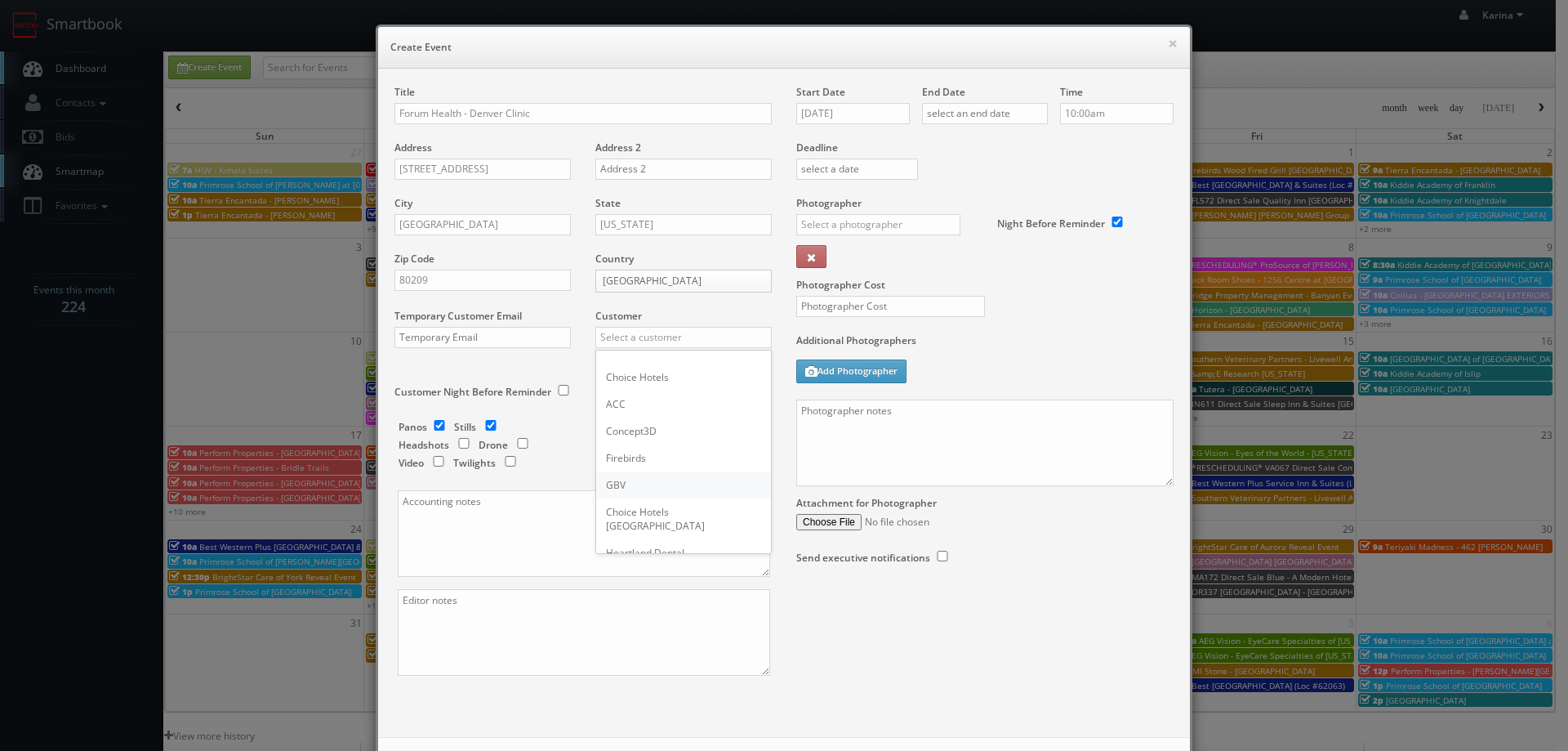
type input "GBV"
click at [427, 426] on input "checkbox" at bounding box center [439, 425] width 24 height 11
checkbox input "false"
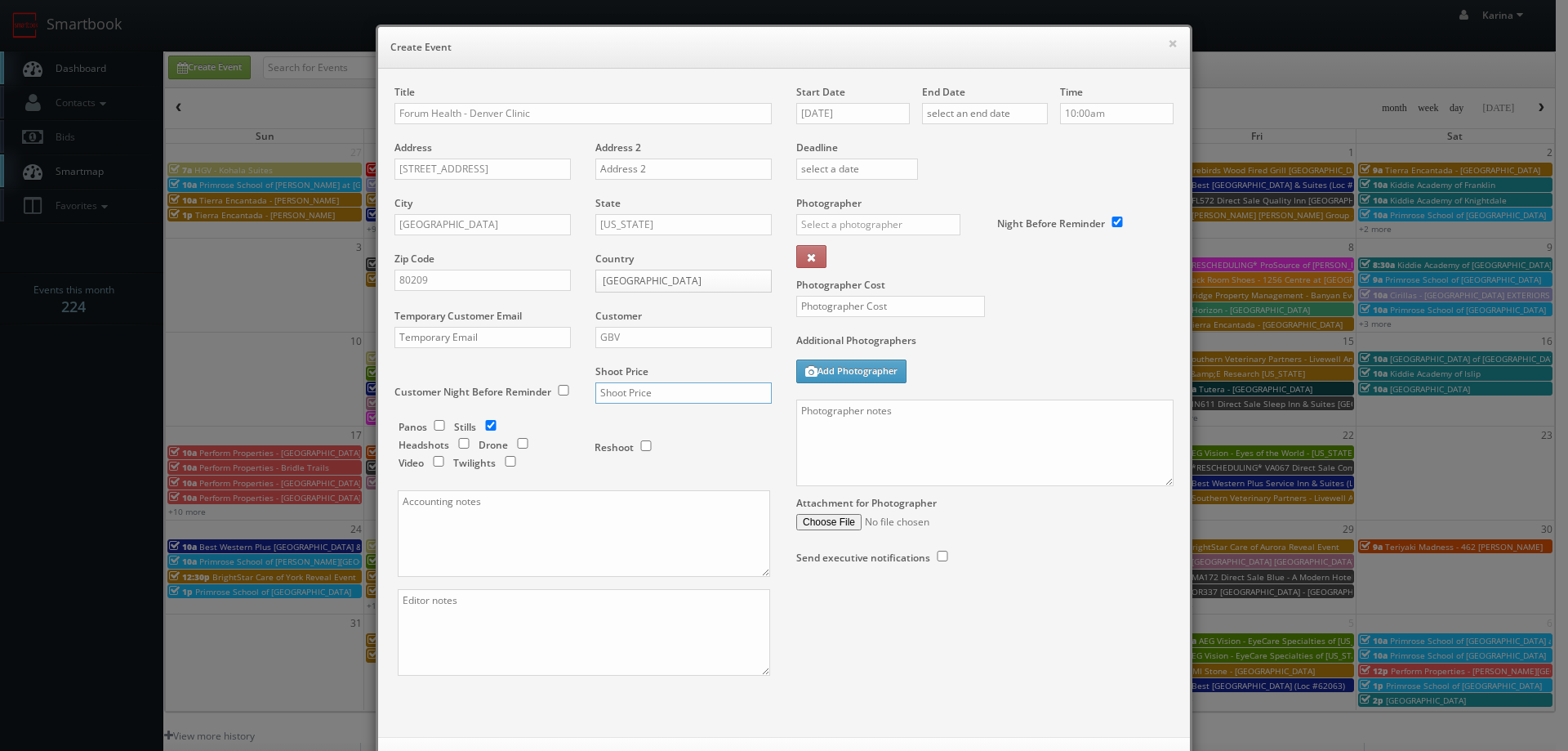
click at [620, 394] on input "text" at bounding box center [683, 392] width 176 height 21
type input "675"
click at [455, 443] on input "checkbox" at bounding box center [463, 443] width 24 height 11
checkbox input "true"
click at [851, 113] on input "08/28/2025" at bounding box center [853, 113] width 114 height 21
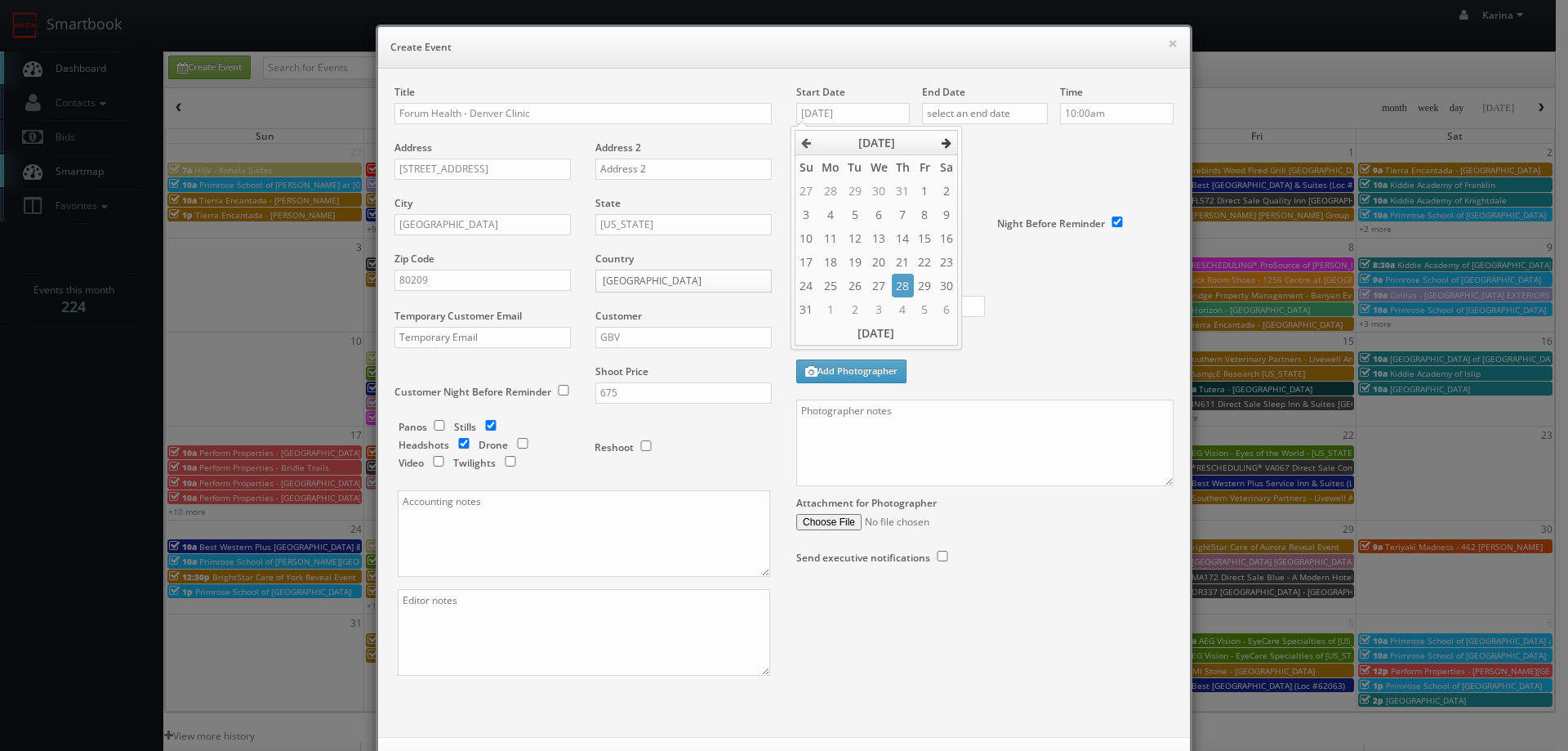
click at [949, 142] on icon at bounding box center [946, 143] width 10 height 12
click at [897, 243] on td "18" at bounding box center [903, 238] width 22 height 23
type input "09/18/2025"
click at [968, 109] on input "text" at bounding box center [985, 113] width 125 height 21
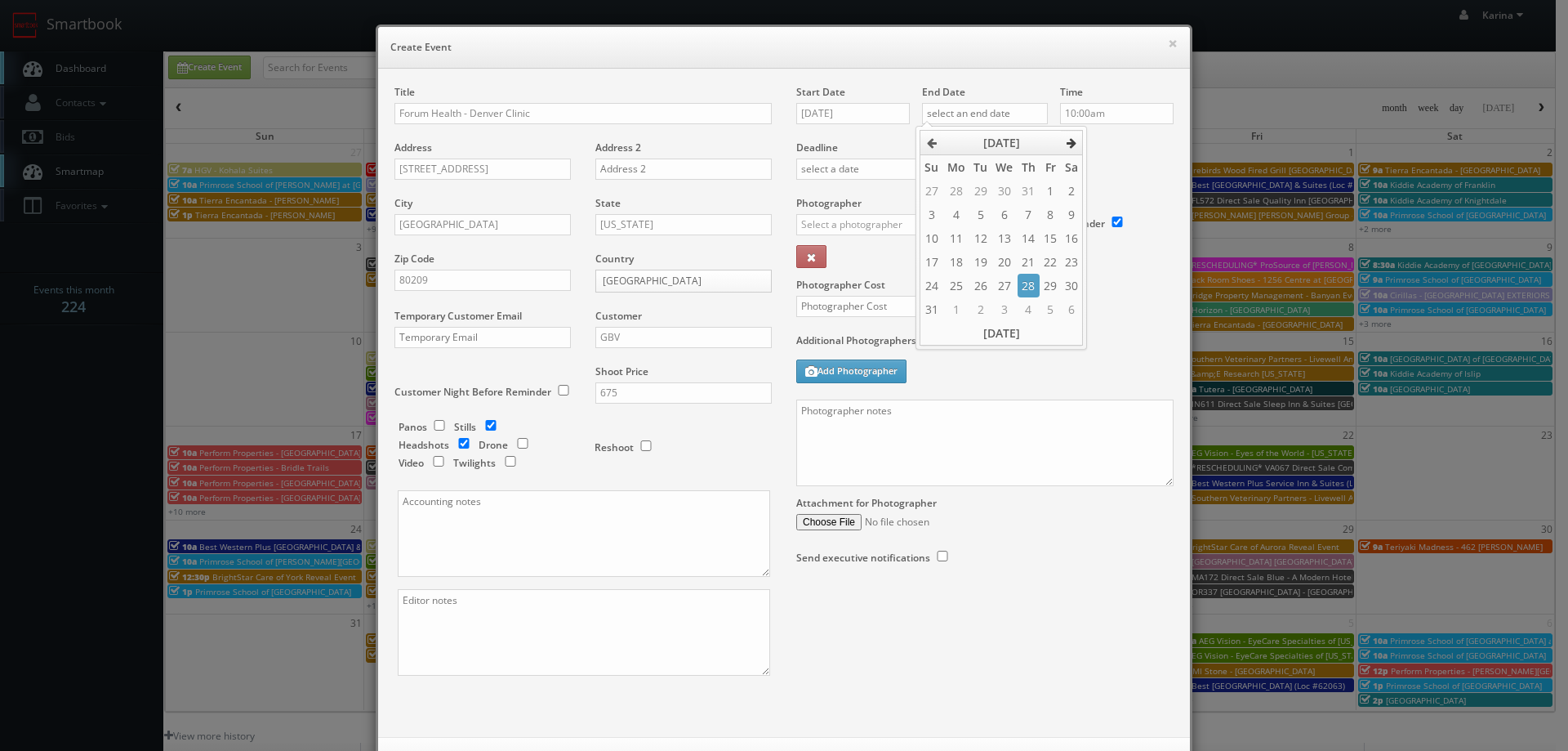
click at [1067, 145] on icon at bounding box center [1072, 143] width 10 height 12
click at [1026, 235] on td "18" at bounding box center [1028, 238] width 22 height 23
type input "09/18/2025"
click at [1112, 110] on input "10:00am" at bounding box center [1117, 113] width 114 height 21
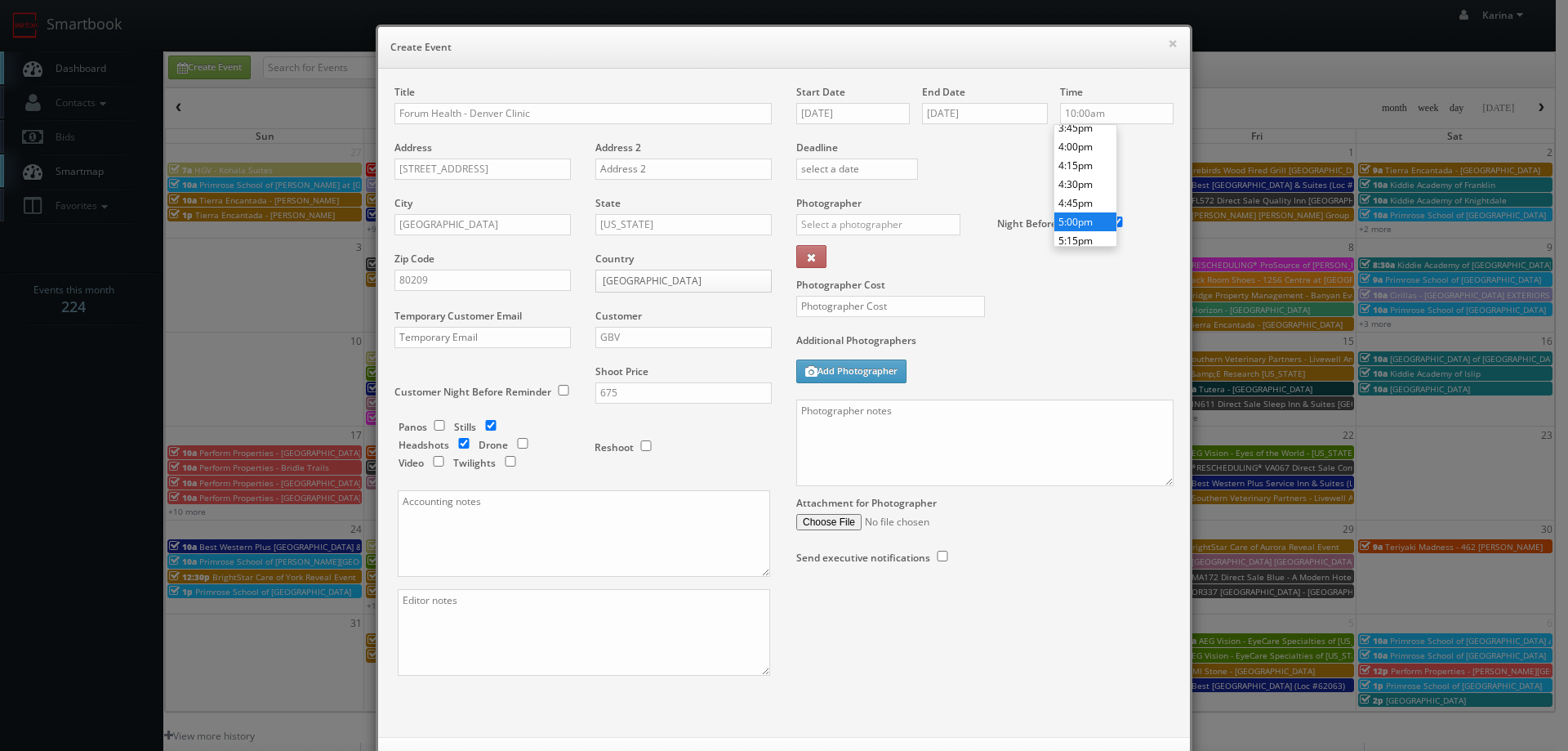
type input "5:00pm"
click at [1084, 218] on li "5:00pm" at bounding box center [1085, 222] width 62 height 18
click at [852, 223] on input "text" at bounding box center [878, 224] width 164 height 21
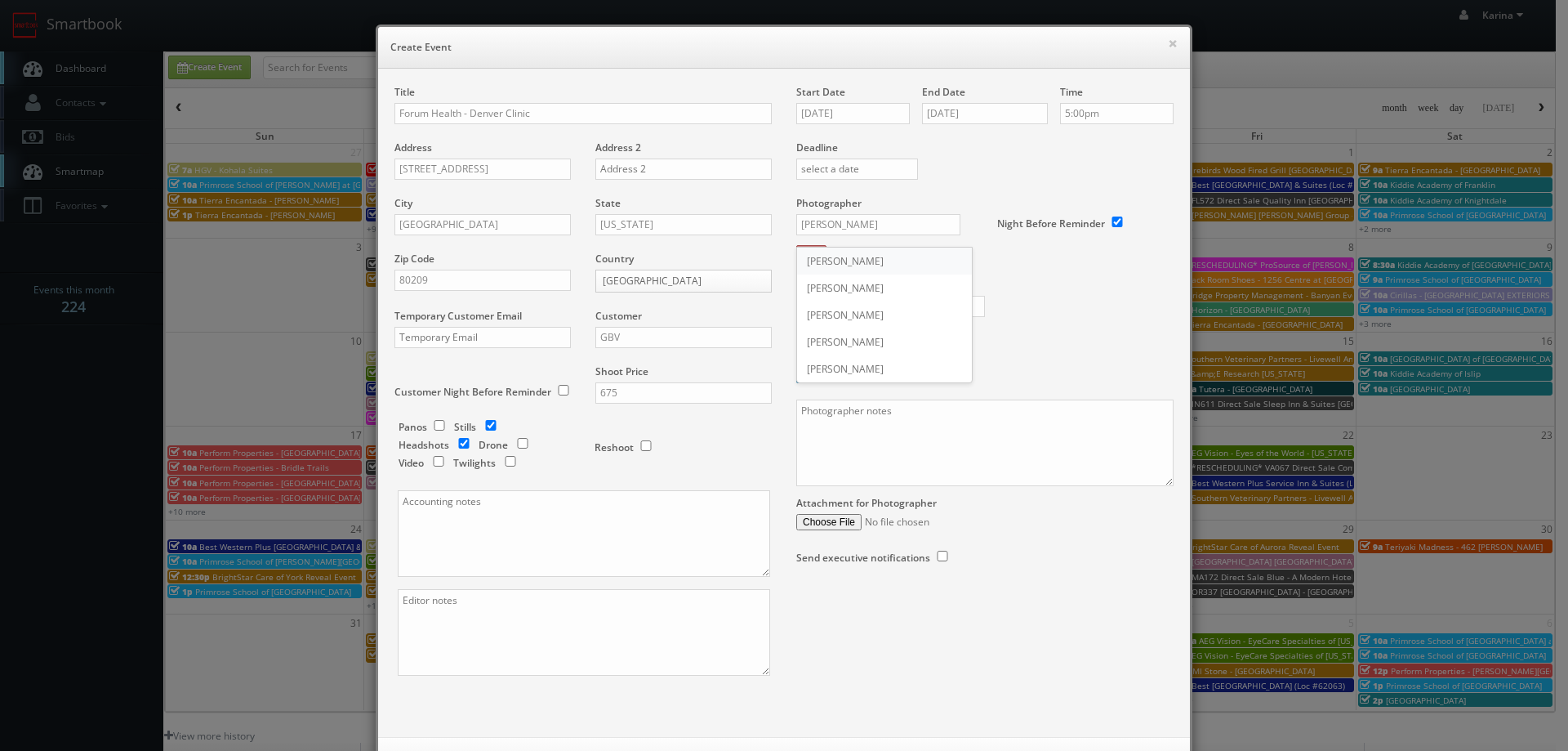
click at [864, 263] on div "Alexandra Quinn" at bounding box center [883, 261] width 175 height 27
type input "Alexandra Quinn"
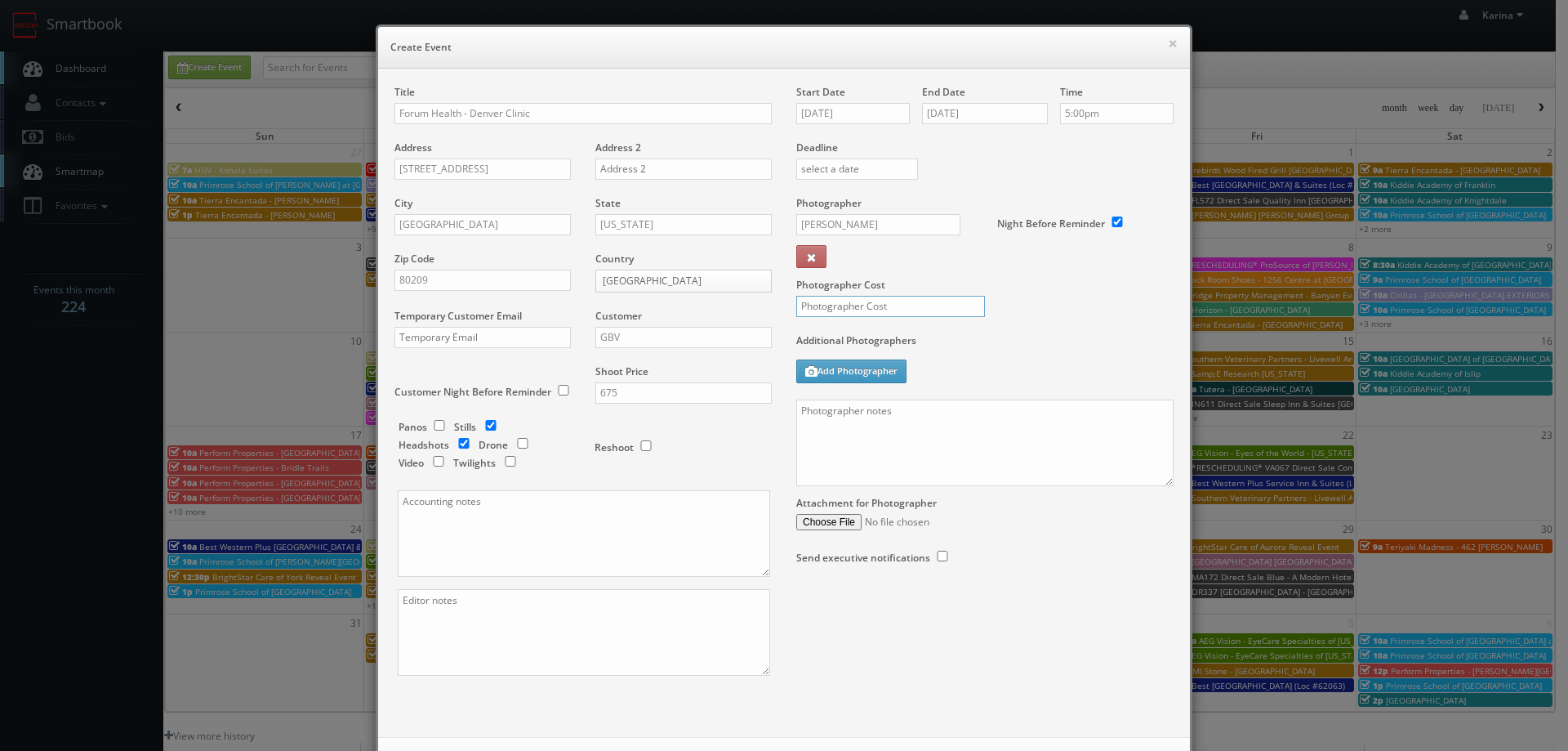
click at [866, 307] on input "text" at bounding box center [890, 306] width 189 height 21
click at [863, 298] on input "text" at bounding box center [890, 306] width 189 height 21
type input "250"
click at [845, 412] on textarea at bounding box center [984, 443] width 377 height 87
paste textarea "We are delivering 10 images of the practice, please take 20 angles. Please shoo…"
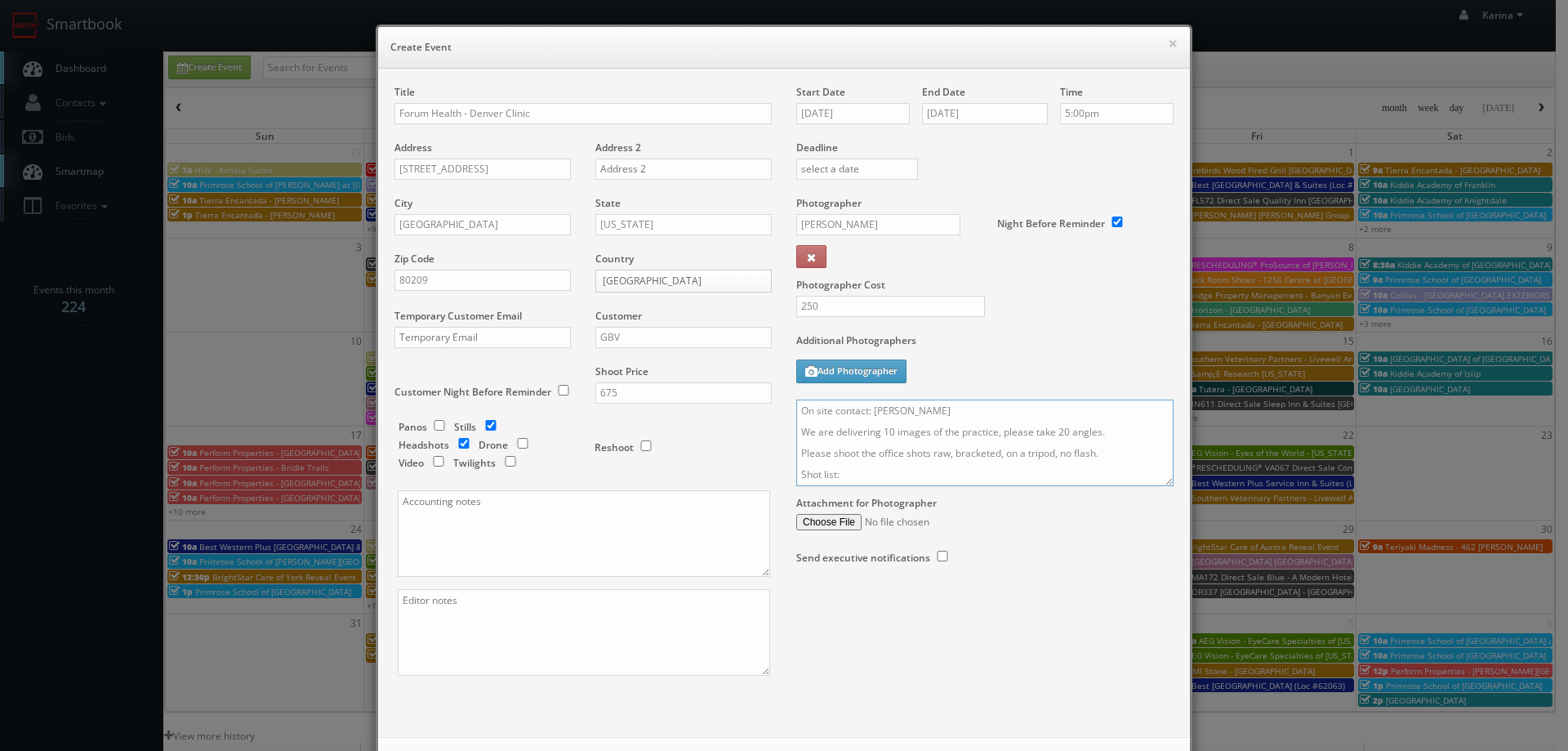
scroll to position [145, 0]
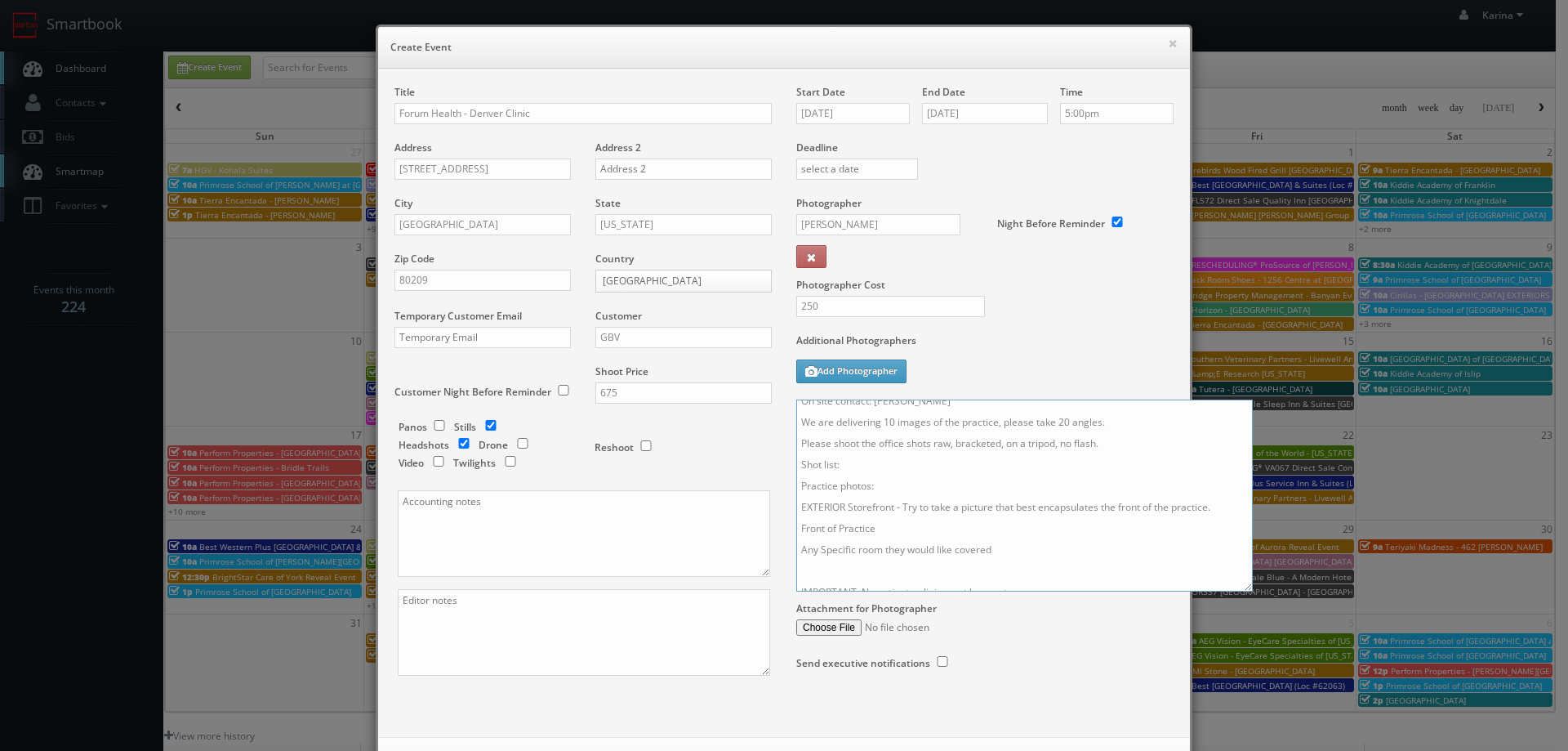
drag, startPoint x: 1163, startPoint y: 483, endPoint x: 1247, endPoint y: 602, distance: 145.7
click at [1247, 591] on textarea "On site contact: Breanna Jones We are delivering 10 images of the practice, ple…" at bounding box center [1024, 496] width 456 height 192
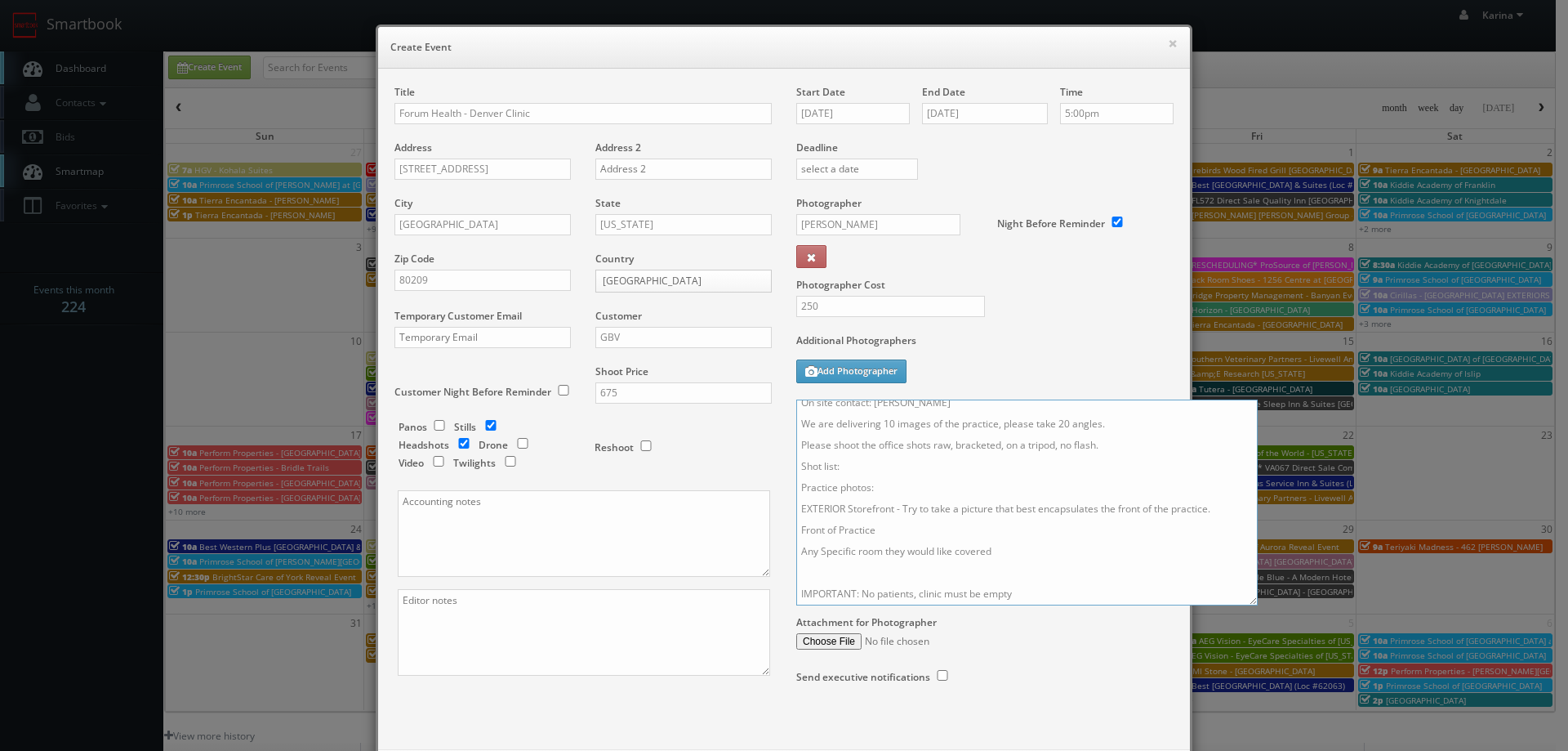
scroll to position [0, 0]
click at [990, 431] on textarea "On site contact: Breanna Jones We are delivering 10 images of the practice, ple…" at bounding box center [1026, 503] width 461 height 206
click at [1185, 437] on textarea "On site contact: Breanna Jones We are delivering 10 images of the practice and …" at bounding box center [1026, 503] width 461 height 206
click at [1201, 457] on textarea "On site contact: Breanna Jones We are delivering 10 images of the practice and …" at bounding box center [1026, 503] width 461 height 206
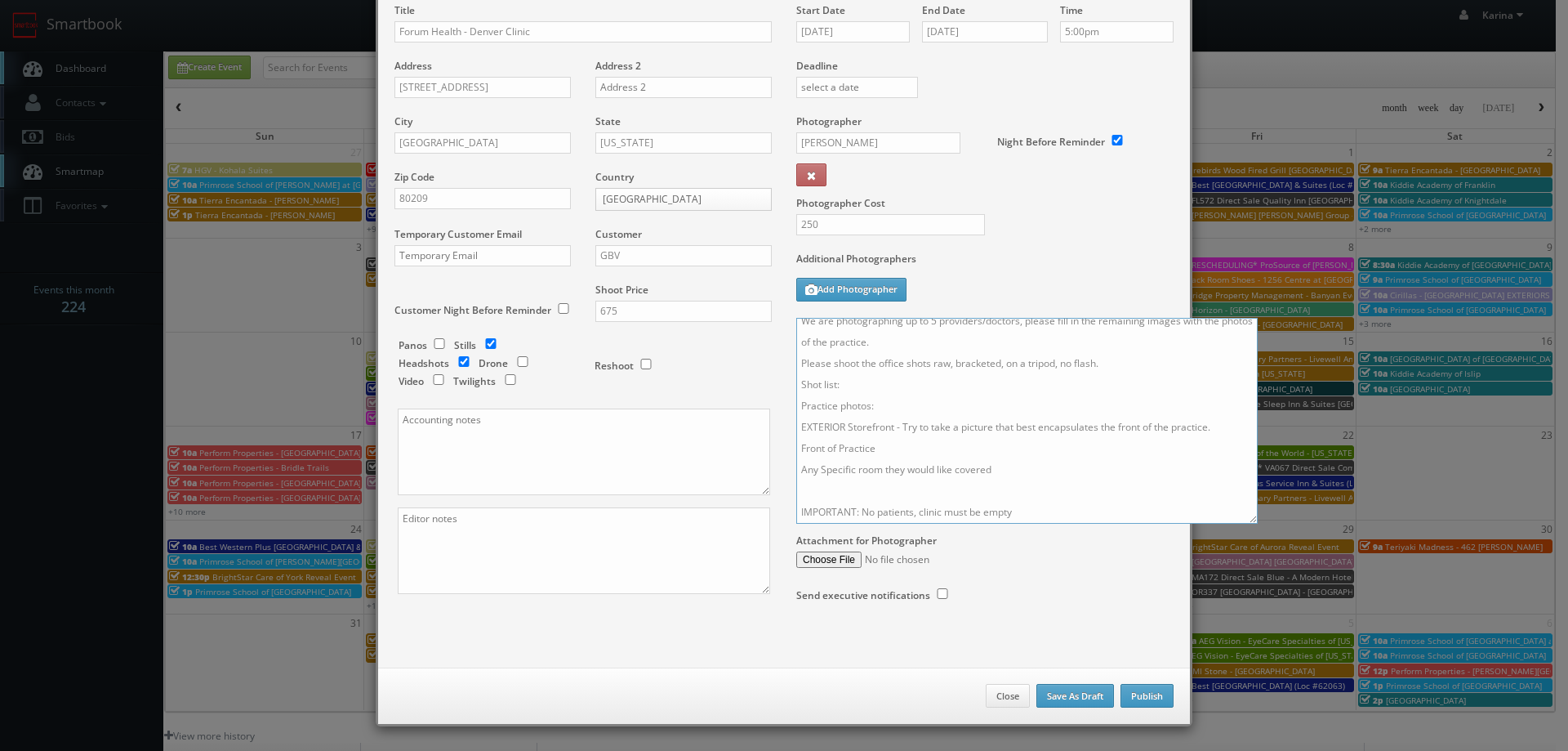
click at [839, 483] on textarea "On site contact: Breanna Jones We are delivering 10 images of the practice and …" at bounding box center [1026, 421] width 461 height 206
click at [1037, 515] on textarea "On site contact: Breanna Jones We are delivering 10 images of the practice and …" at bounding box center [1026, 421] width 461 height 206
type textarea "On site contact: Breanna Jones We are delivering 10 images of the practice and …"
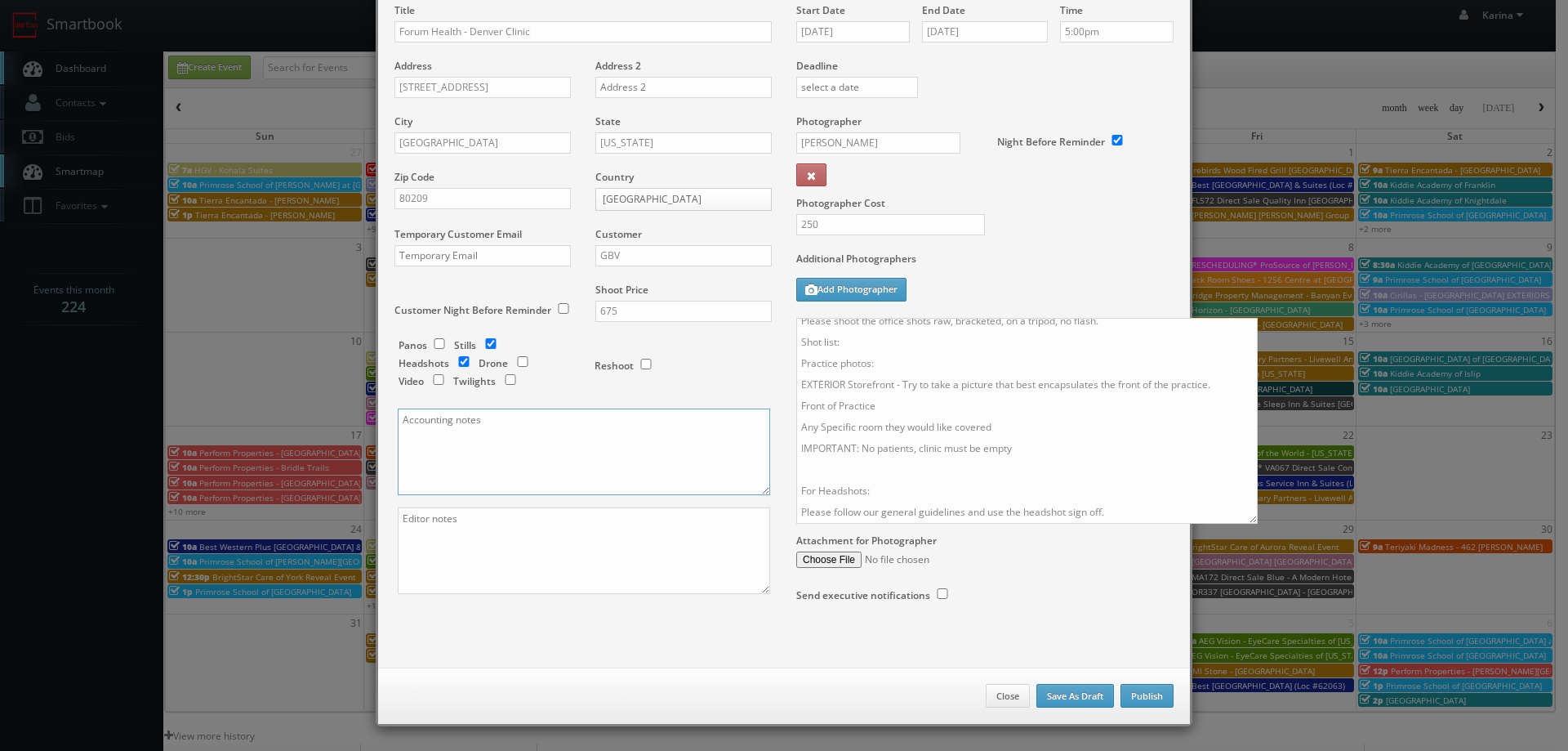
click at [449, 452] on textarea at bounding box center [583, 452] width 372 height 87
paste textarea "jdeluna@forumhealth.com"
type textarea "jdeluna@forumhealth.com"
click at [815, 509] on textarea "On site contact: Breanna Jones We are delivering 10 images of the practice and …" at bounding box center [1026, 421] width 461 height 206
paste textarea "Headshot photo: ﻿﻿Headshot should be shot in front of a neutral, light backgrou…"
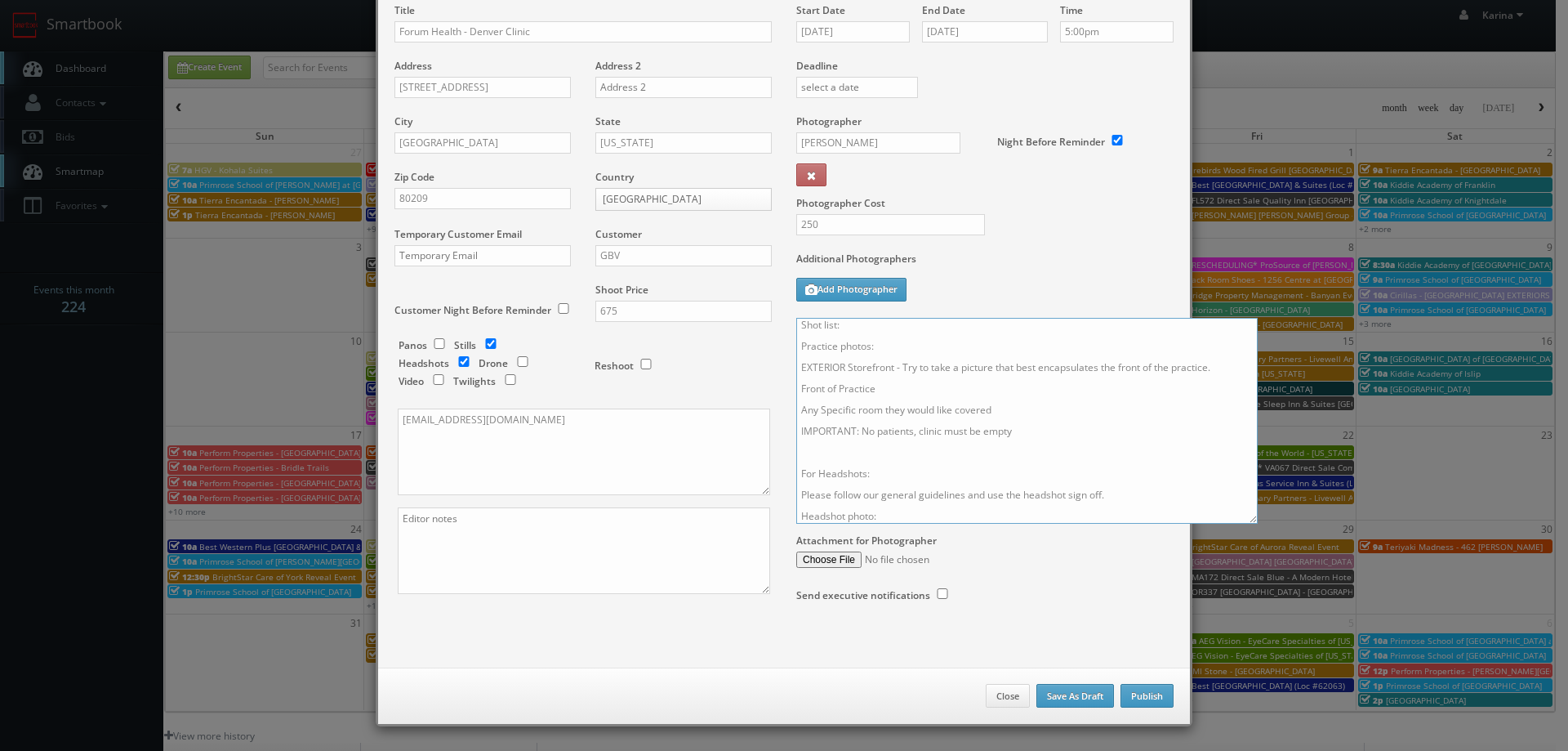
scroll to position [195, 0]
drag, startPoint x: 876, startPoint y: 429, endPoint x: 797, endPoint y: 430, distance: 79.0
click at [797, 430] on textarea "On site contact: Breanna Jones We are delivering 10 images of the practice and …" at bounding box center [1026, 421] width 461 height 206
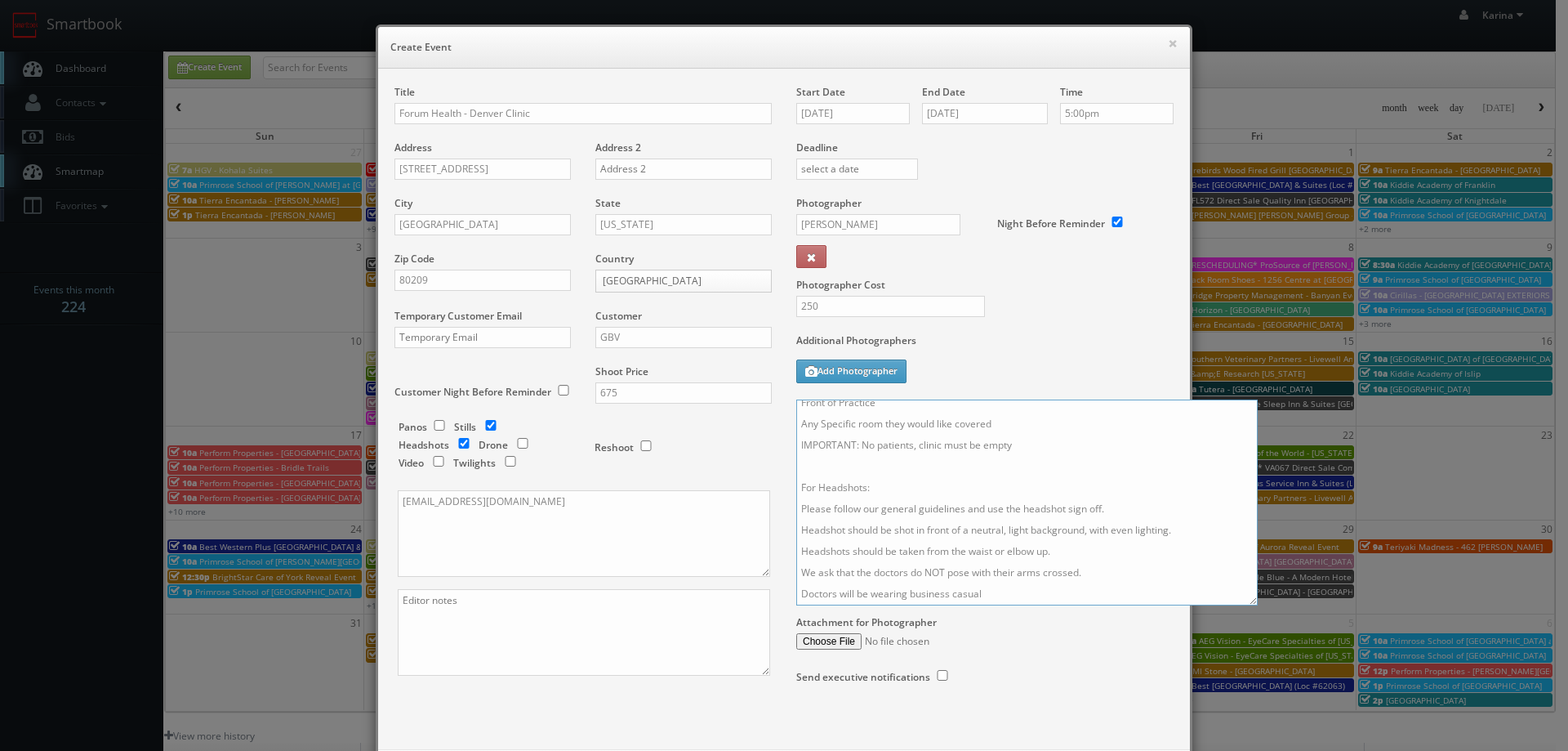
scroll to position [0, 0]
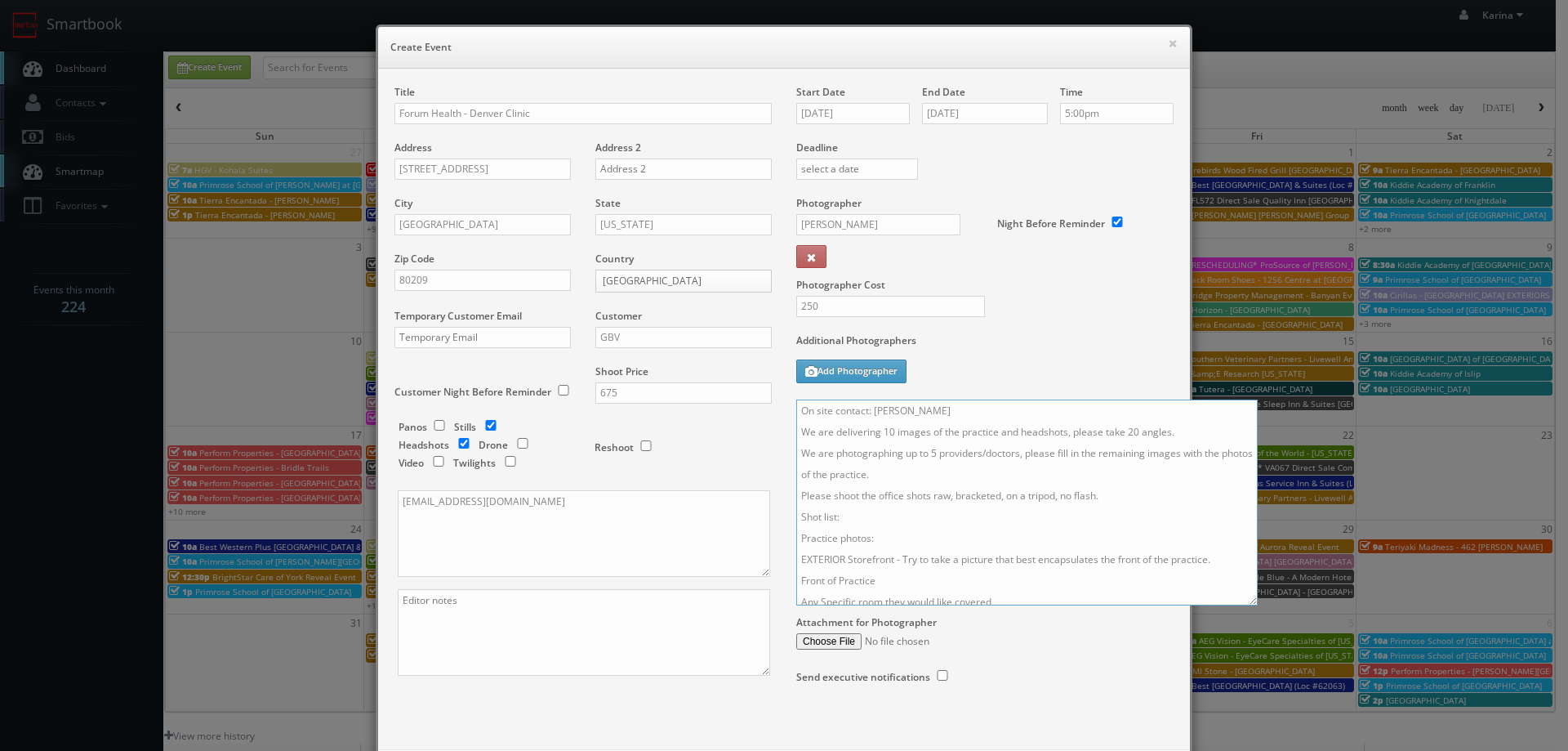
click at [829, 518] on textarea "On site contact: Breanna Jones We are delivering 10 images of the practice and …" at bounding box center [1026, 503] width 461 height 206
click at [799, 516] on textarea "On site contact: Breanna Jones We are delivering 10 images of the practice and …" at bounding box center [1026, 503] width 461 height 206
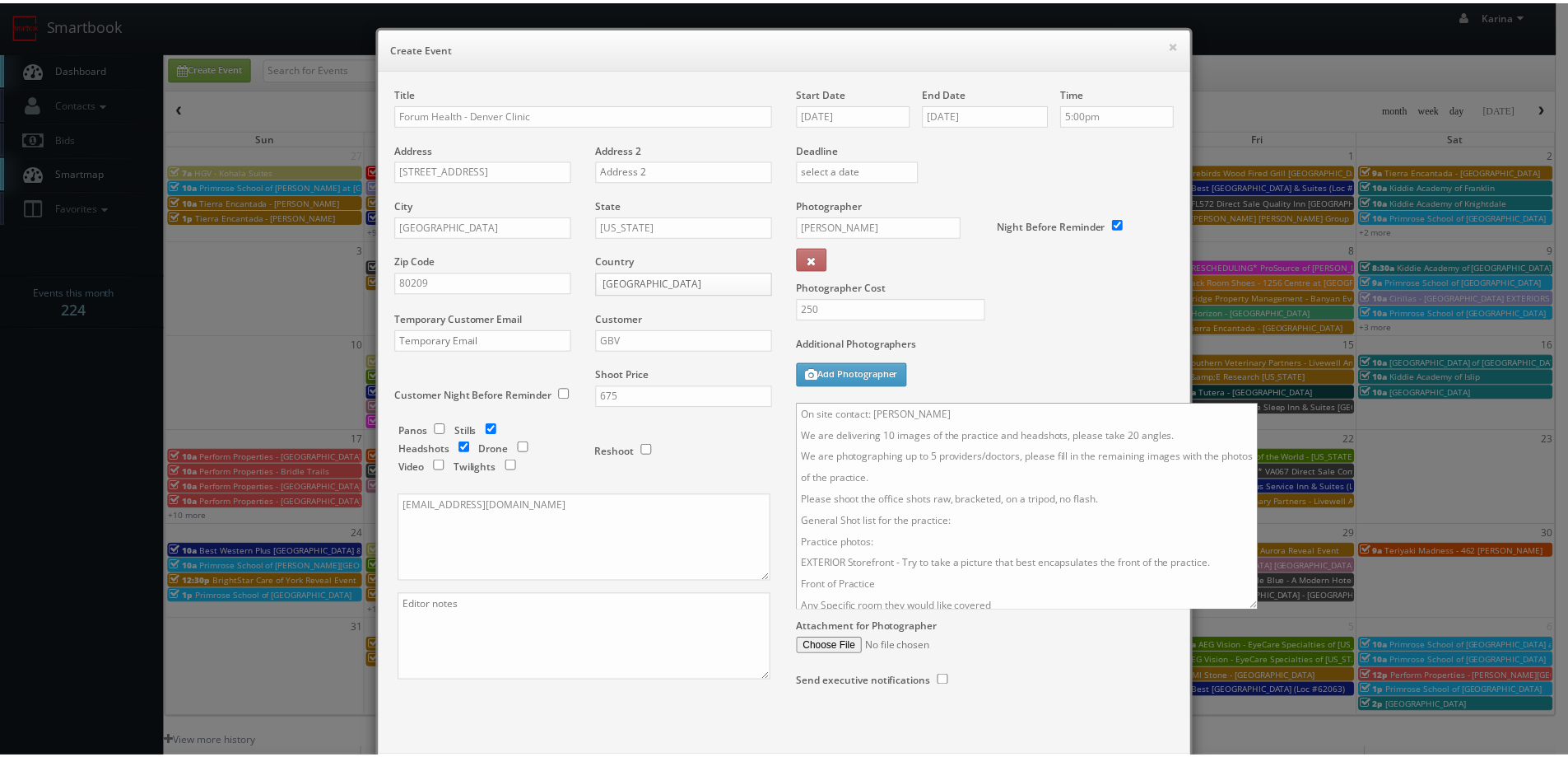
scroll to position [83, 0]
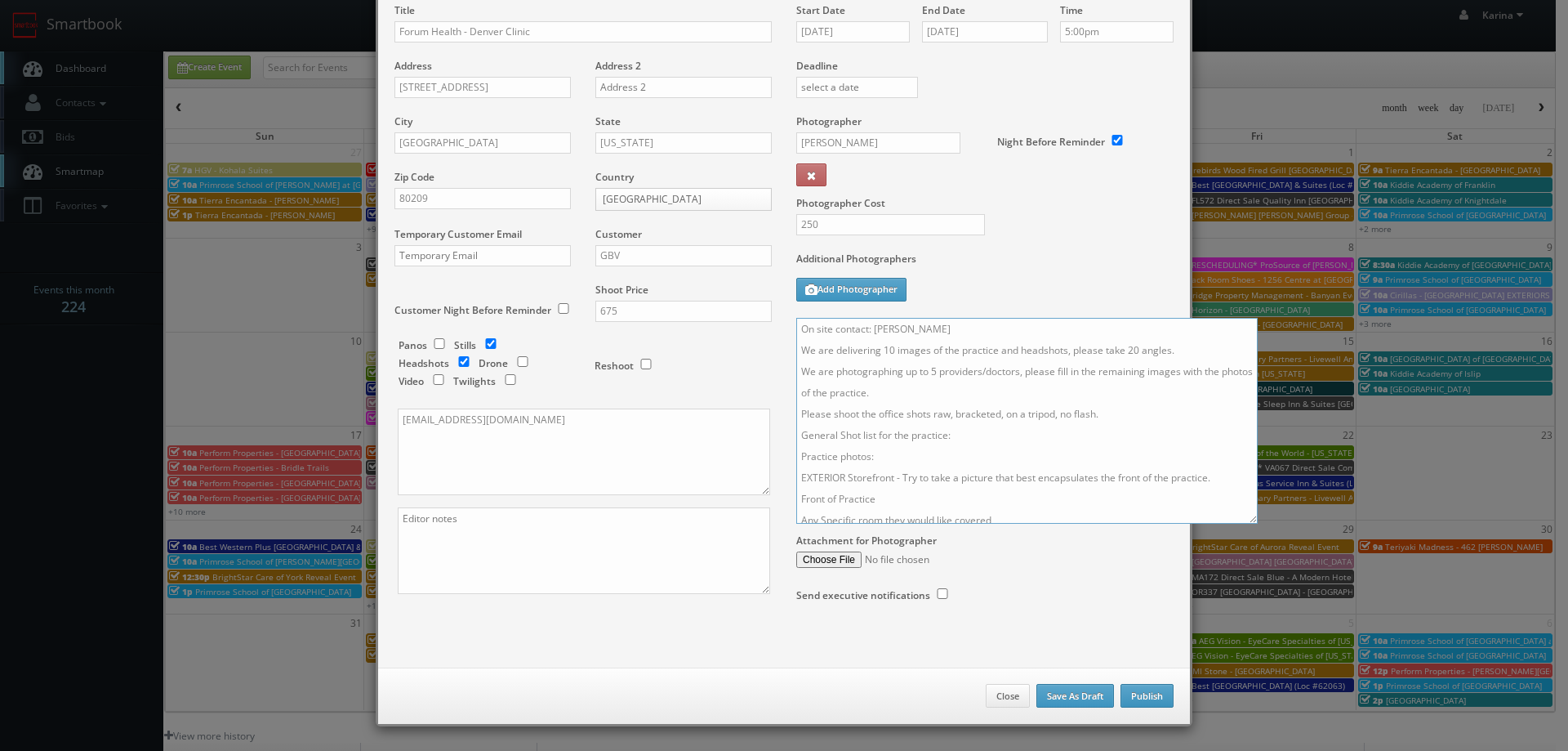
type textarea "On site contact: Breanna Jones We are delivering 10 images of the practice and …"
click at [1133, 698] on button "Publish" at bounding box center [1146, 696] width 53 height 24
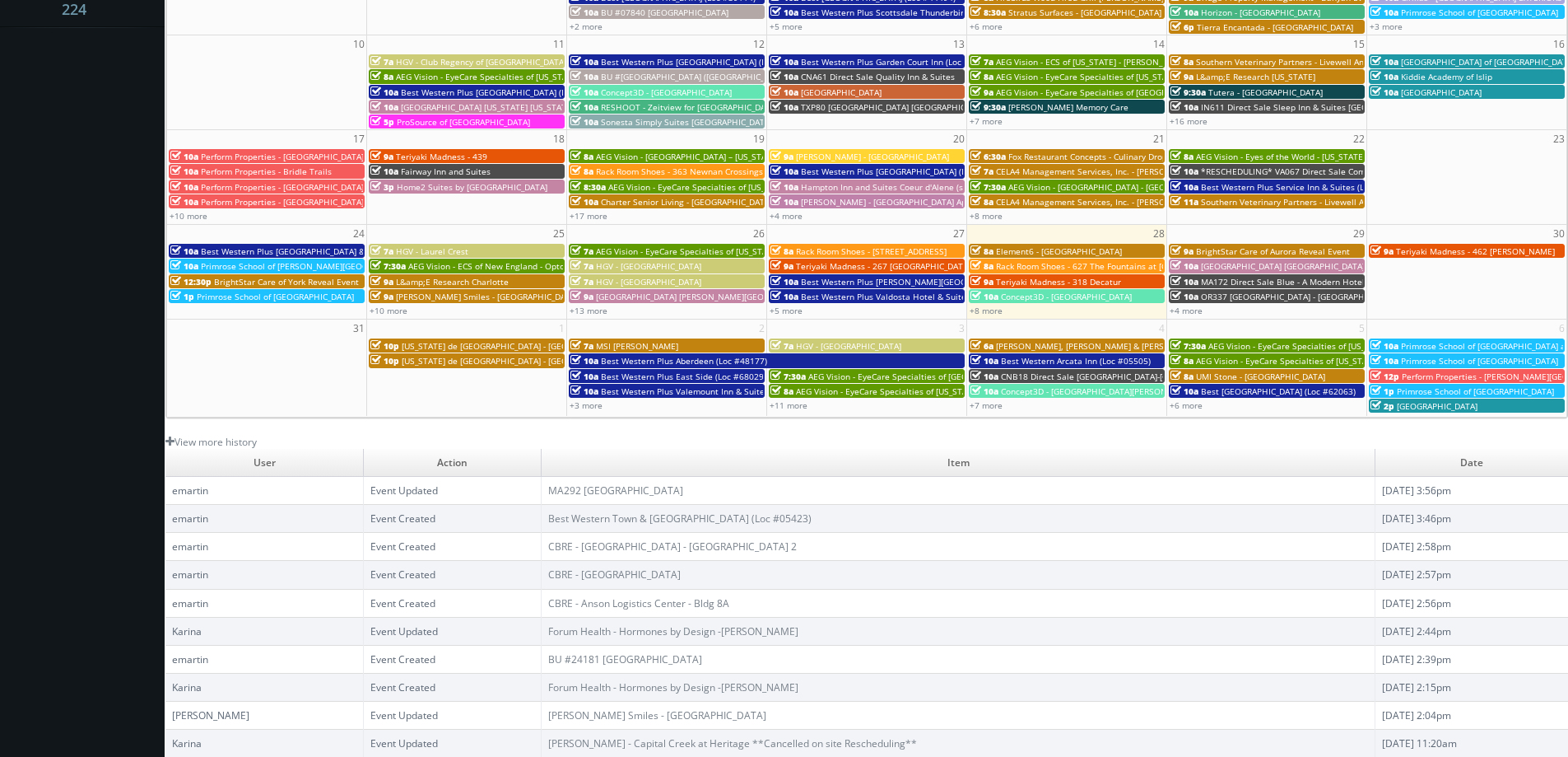
scroll to position [0, 0]
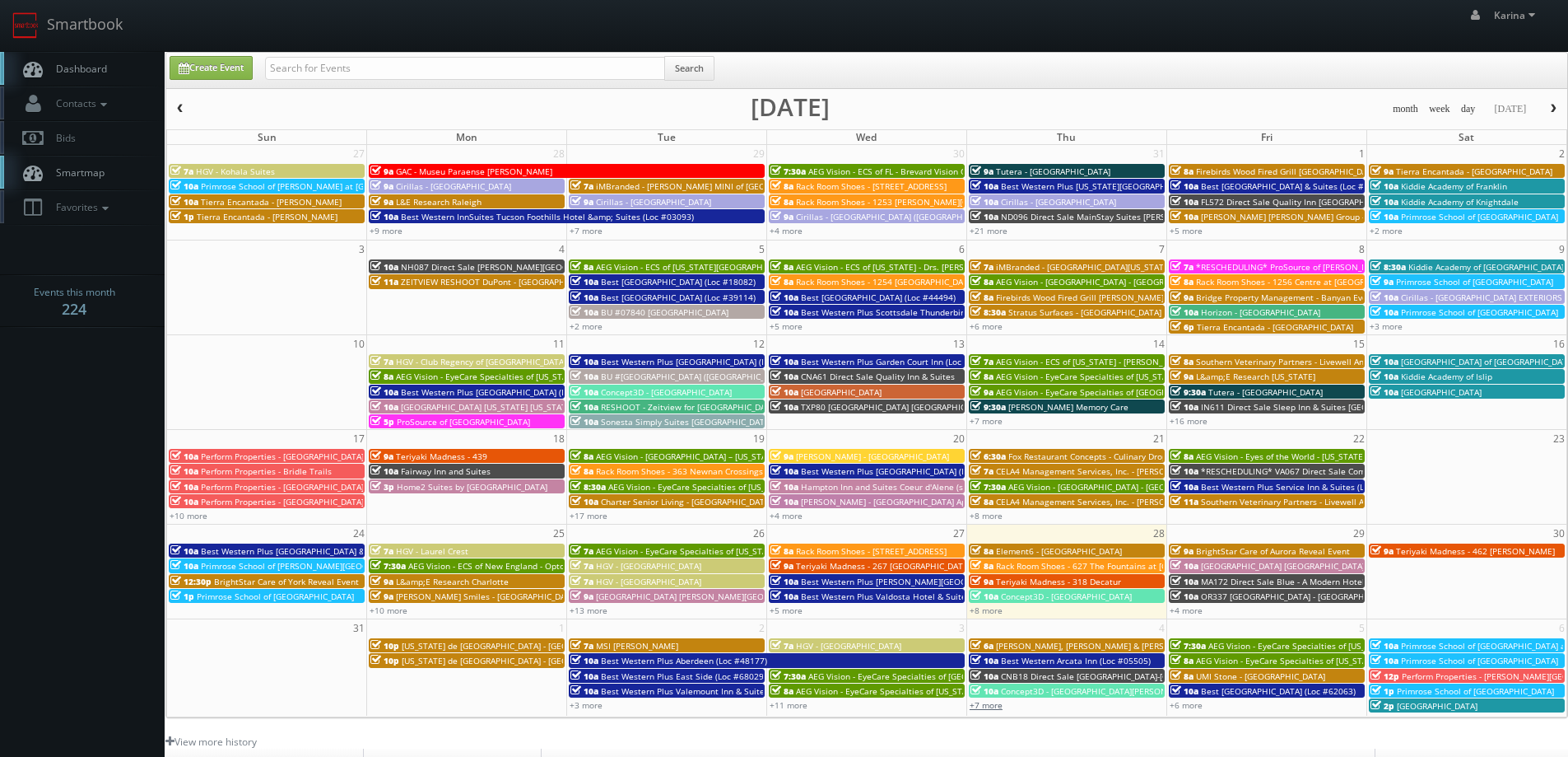
click at [993, 702] on link "+7 more" at bounding box center [986, 705] width 33 height 12
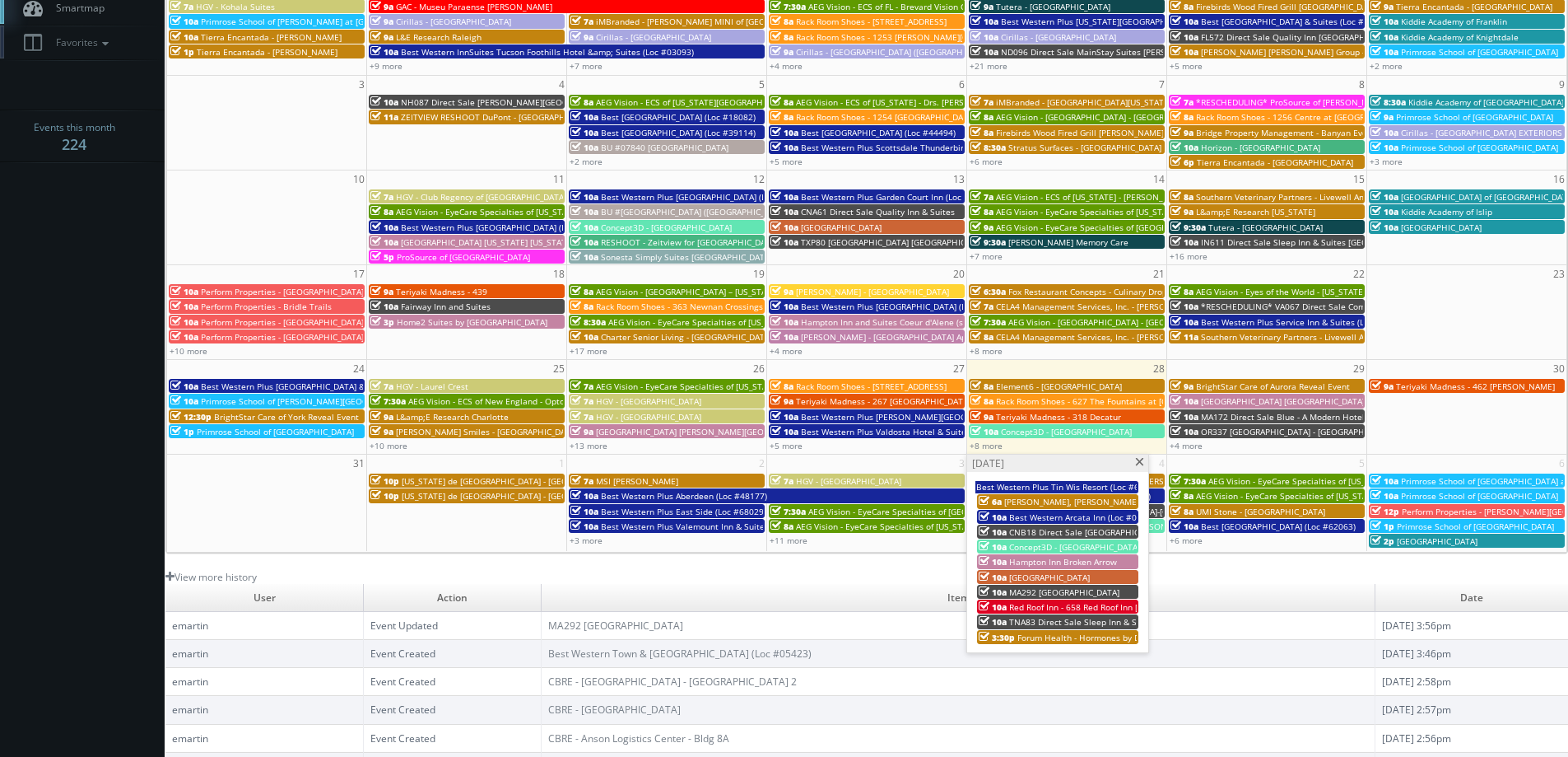
scroll to position [247, 0]
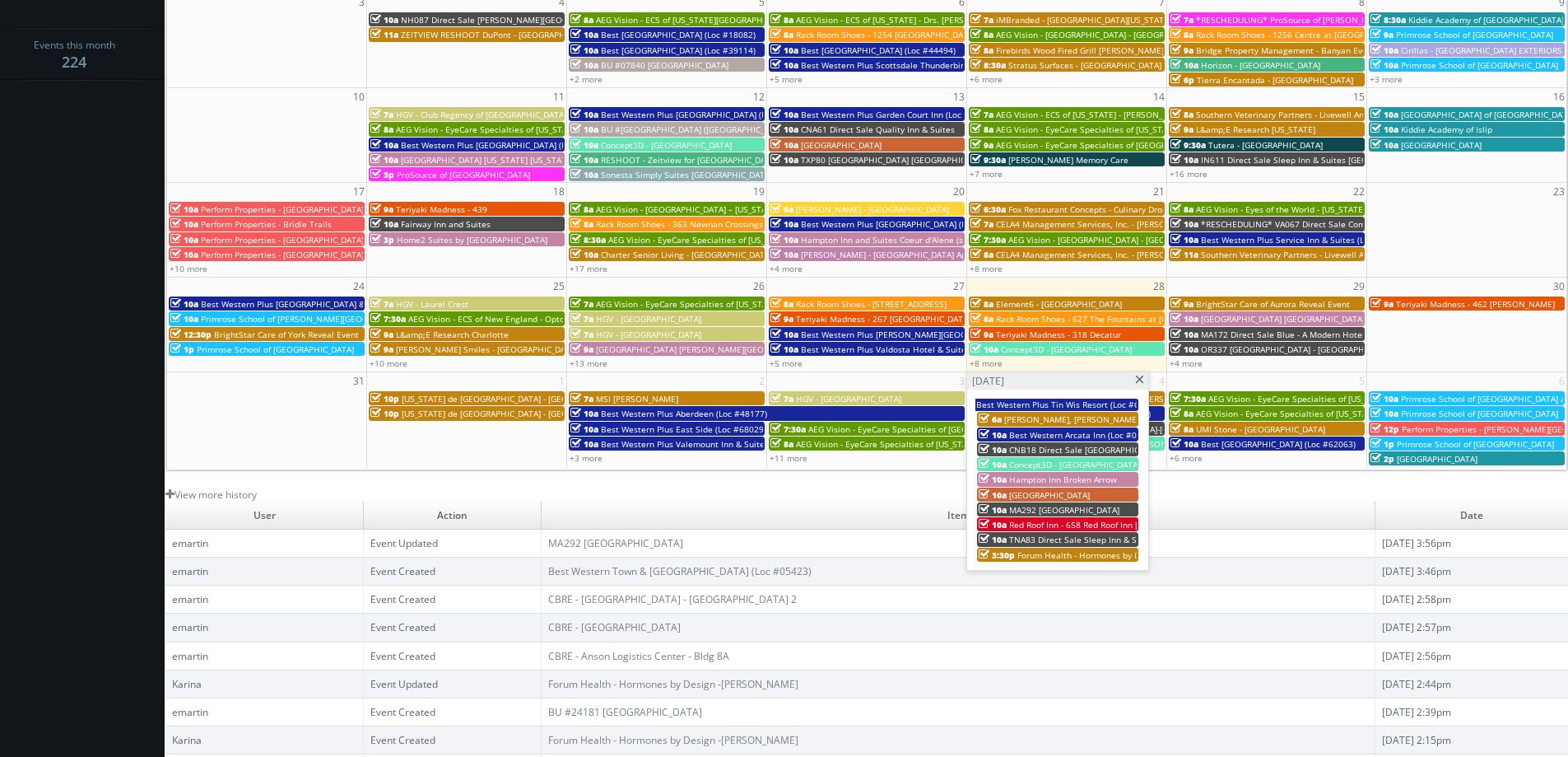
click at [1070, 554] on span "Forum Health - Hormones by Design -[PERSON_NAME]" at bounding box center [1124, 556] width 214 height 12
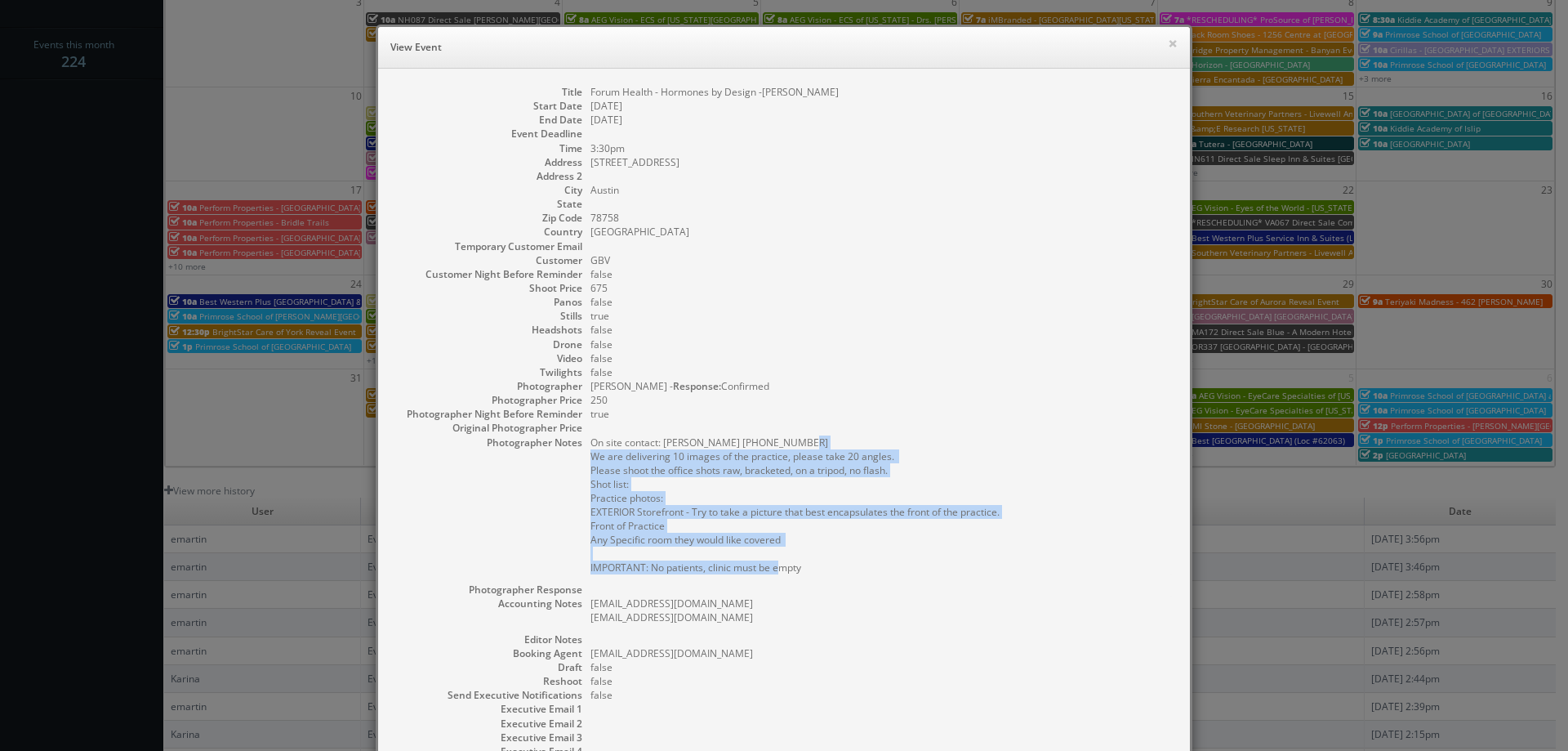
drag, startPoint x: 802, startPoint y: 575, endPoint x: 584, endPoint y: 458, distance: 247.4
click at [590, 458] on dd "On site contact: Mary Ratley 512-879-1327 We are delivering 10 images of the pr…" at bounding box center [882, 509] width 583 height 147
copy pre "We are delivering 10 images of the practice, please take 20 angles. Please shoo…"
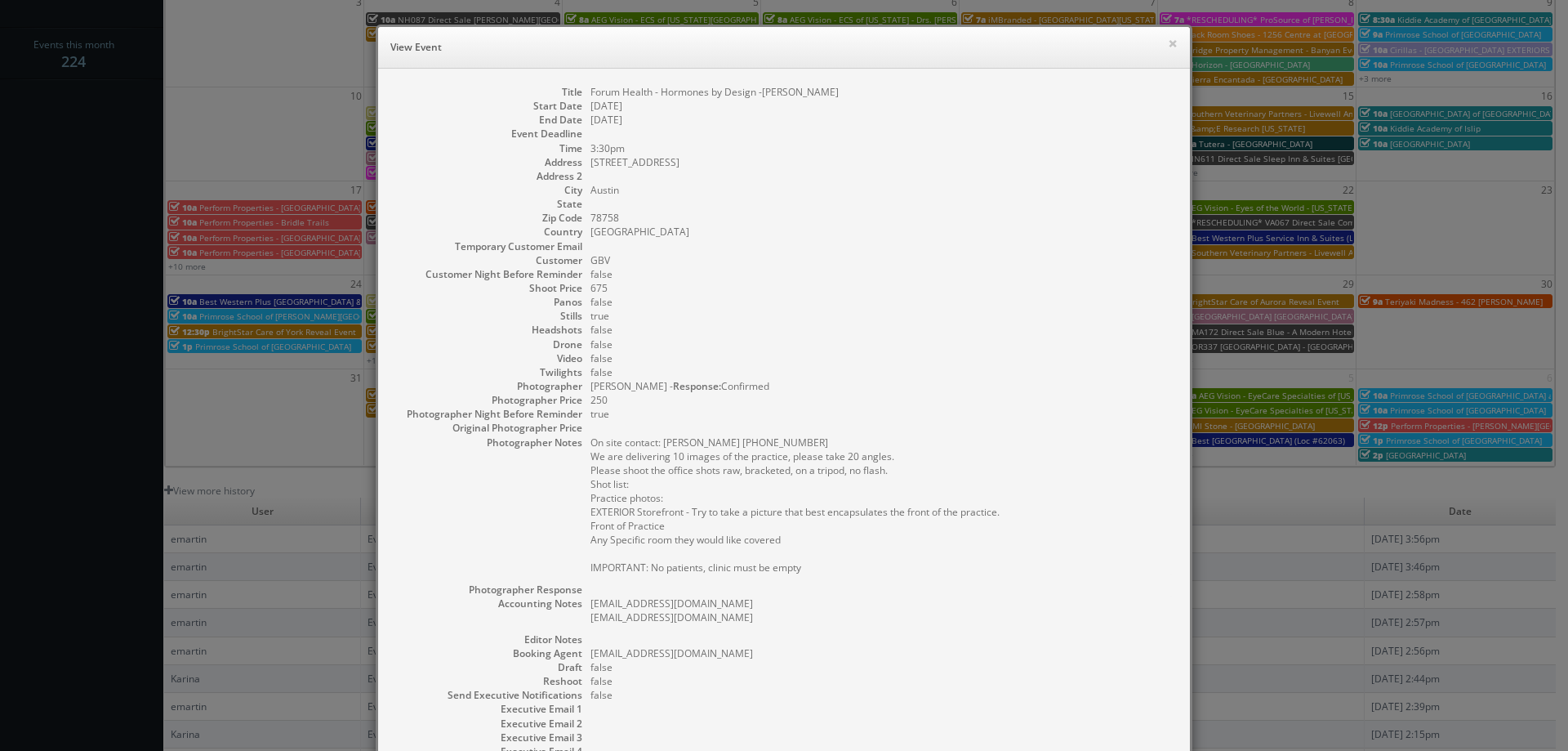
click at [1051, 335] on dd "false" at bounding box center [882, 330] width 583 height 14
drag, startPoint x: 711, startPoint y: 620, endPoint x: 569, endPoint y: 619, distance: 142.0
click at [569, 619] on dl "Title Forum Health - Hormones by Design -Austin Clinic Start Date 09/04/2025 En…" at bounding box center [784, 457] width 779 height 743
copy pre "[EMAIL_ADDRESS][DOMAIN_NAME]"
click at [1169, 43] on button "×" at bounding box center [1173, 43] width 10 height 12
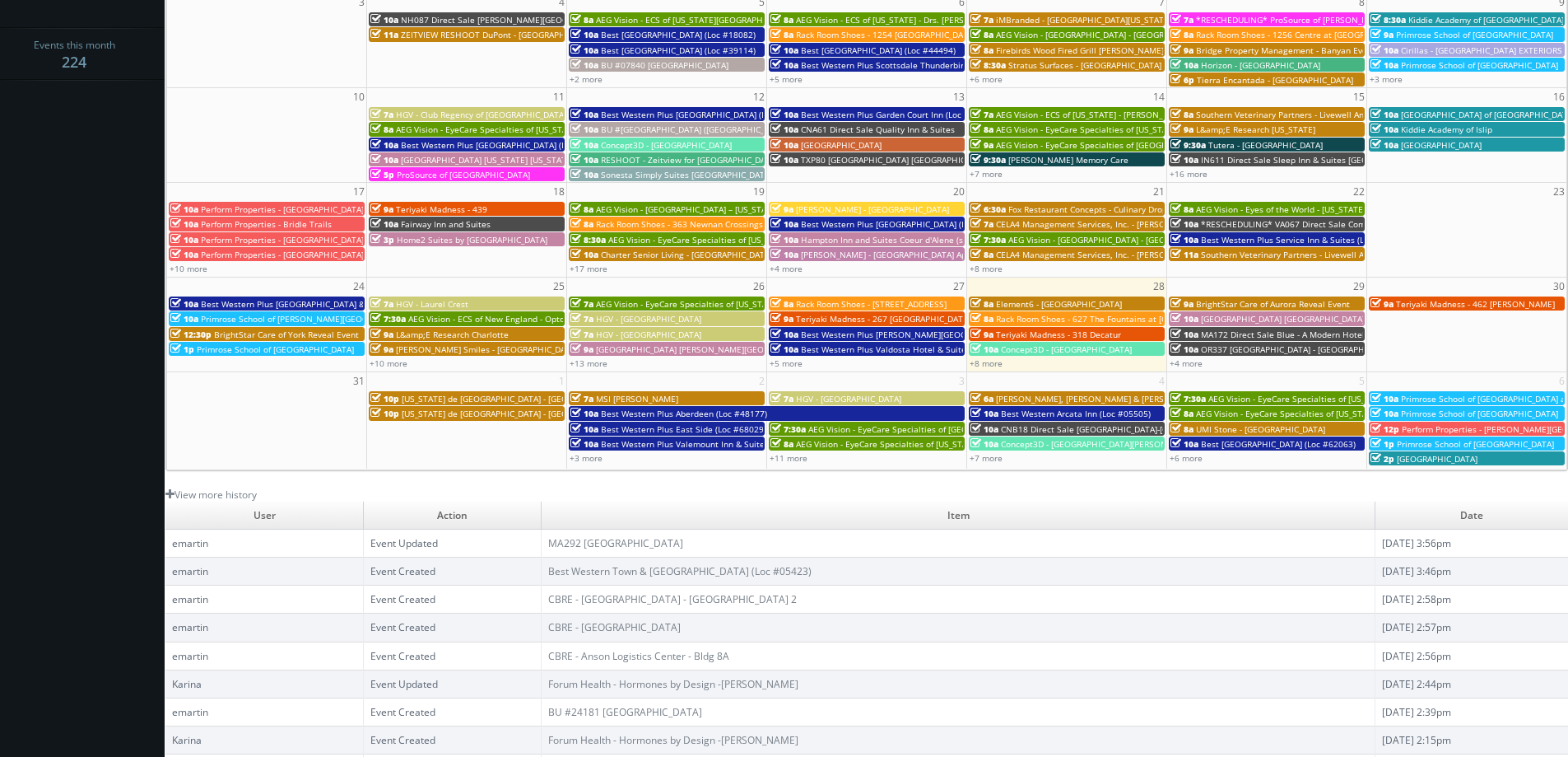
click at [861, 432] on span "AEG Vision - EyeCare Specialties of North Texas - Southwest Vision Center" at bounding box center [984, 429] width 352 height 12
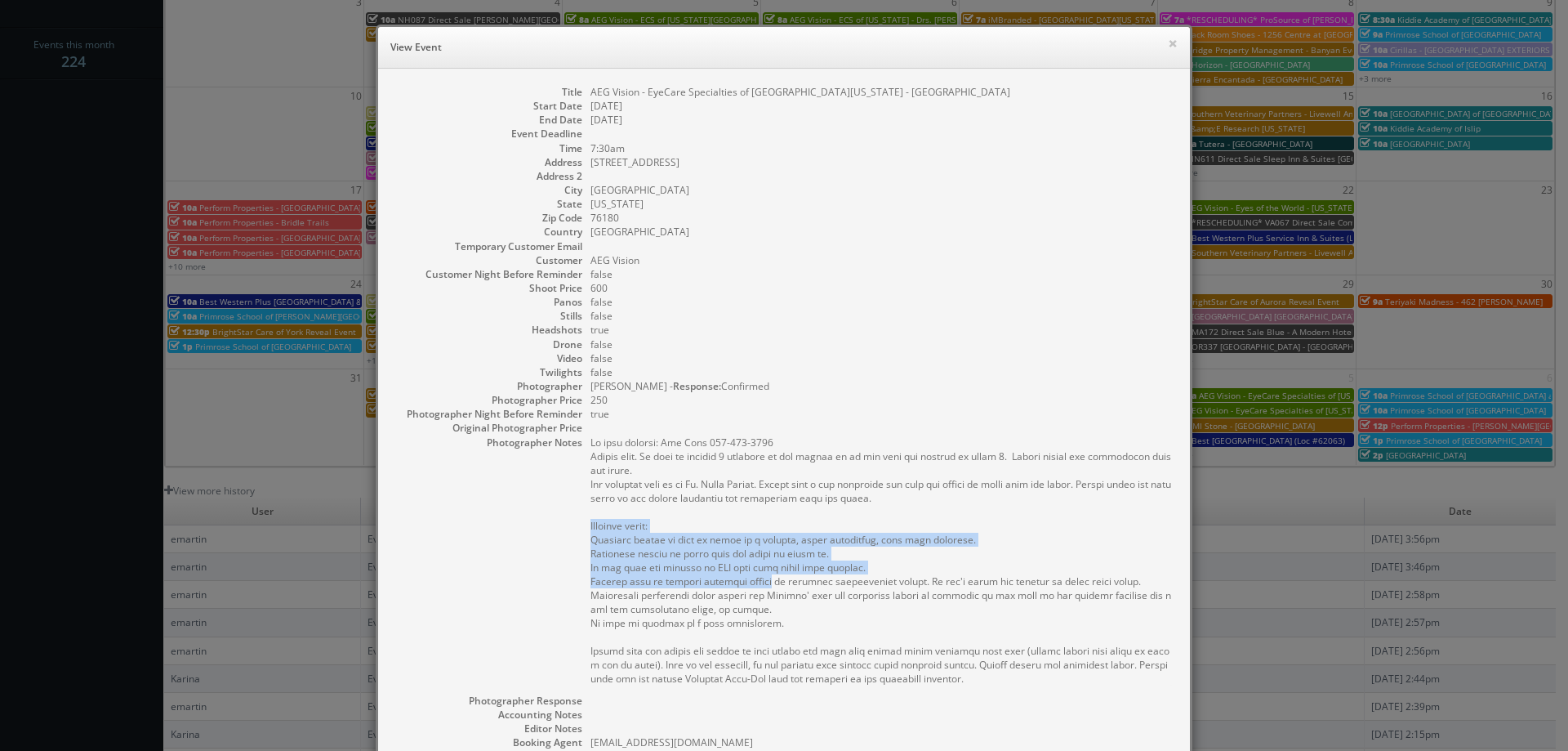
drag, startPoint x: 765, startPoint y: 581, endPoint x: 569, endPoint y: 523, distance: 204.4
click at [569, 523] on dl "Title AEG Vision - EyeCare Specialties of North Texas - Southwest Vision Center…" at bounding box center [784, 501] width 779 height 832
copy pre "Headshot photo: ﻿﻿Headshot should be shot in front of a neutral, light backgrou…"
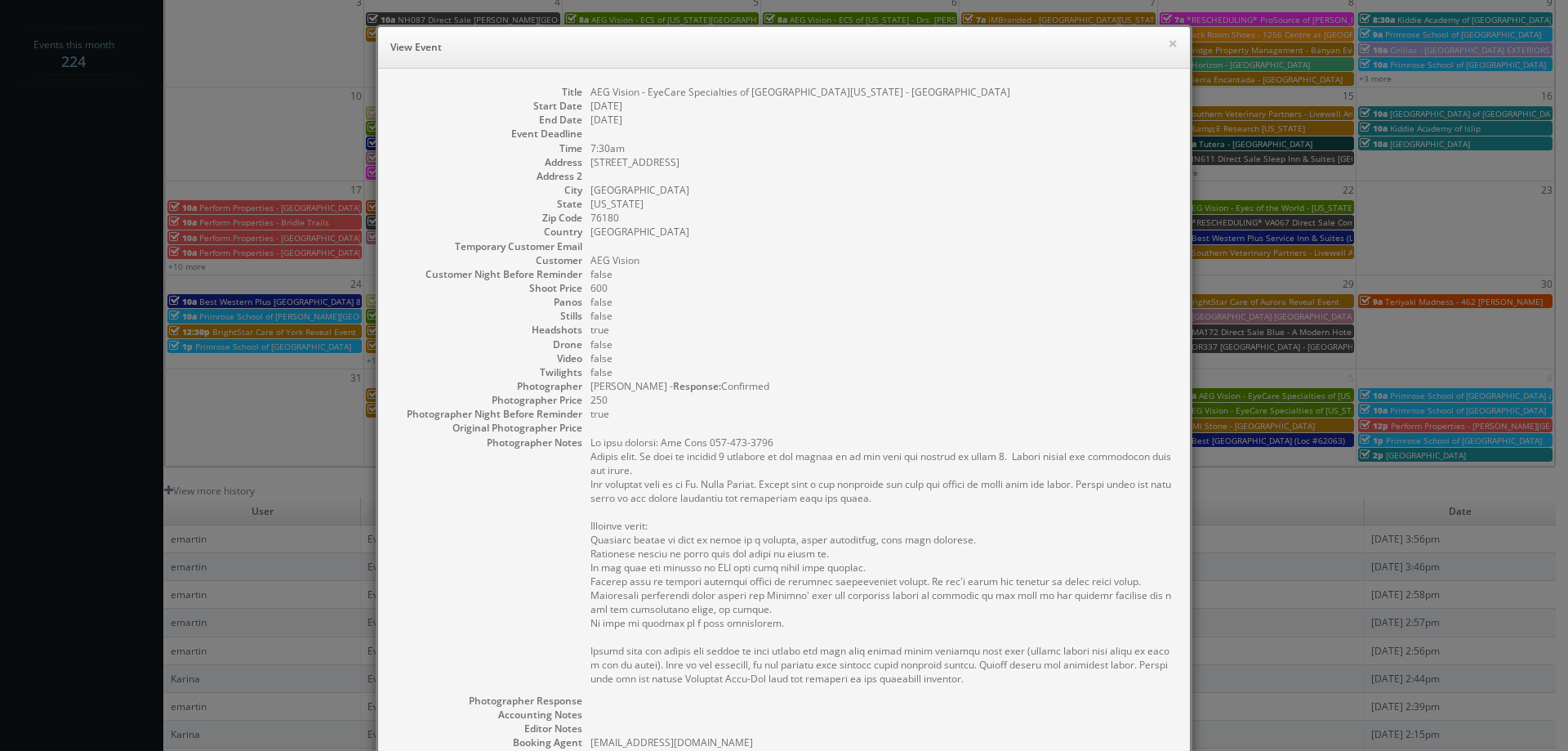
click at [724, 238] on dl "Title AEG Vision - EyeCare Specialties of North Texas - Southwest Vision Center…" at bounding box center [784, 501] width 779 height 832
click at [906, 189] on dd "North Richland Hills" at bounding box center [882, 190] width 583 height 14
click at [1168, 41] on button "×" at bounding box center [1173, 43] width 10 height 12
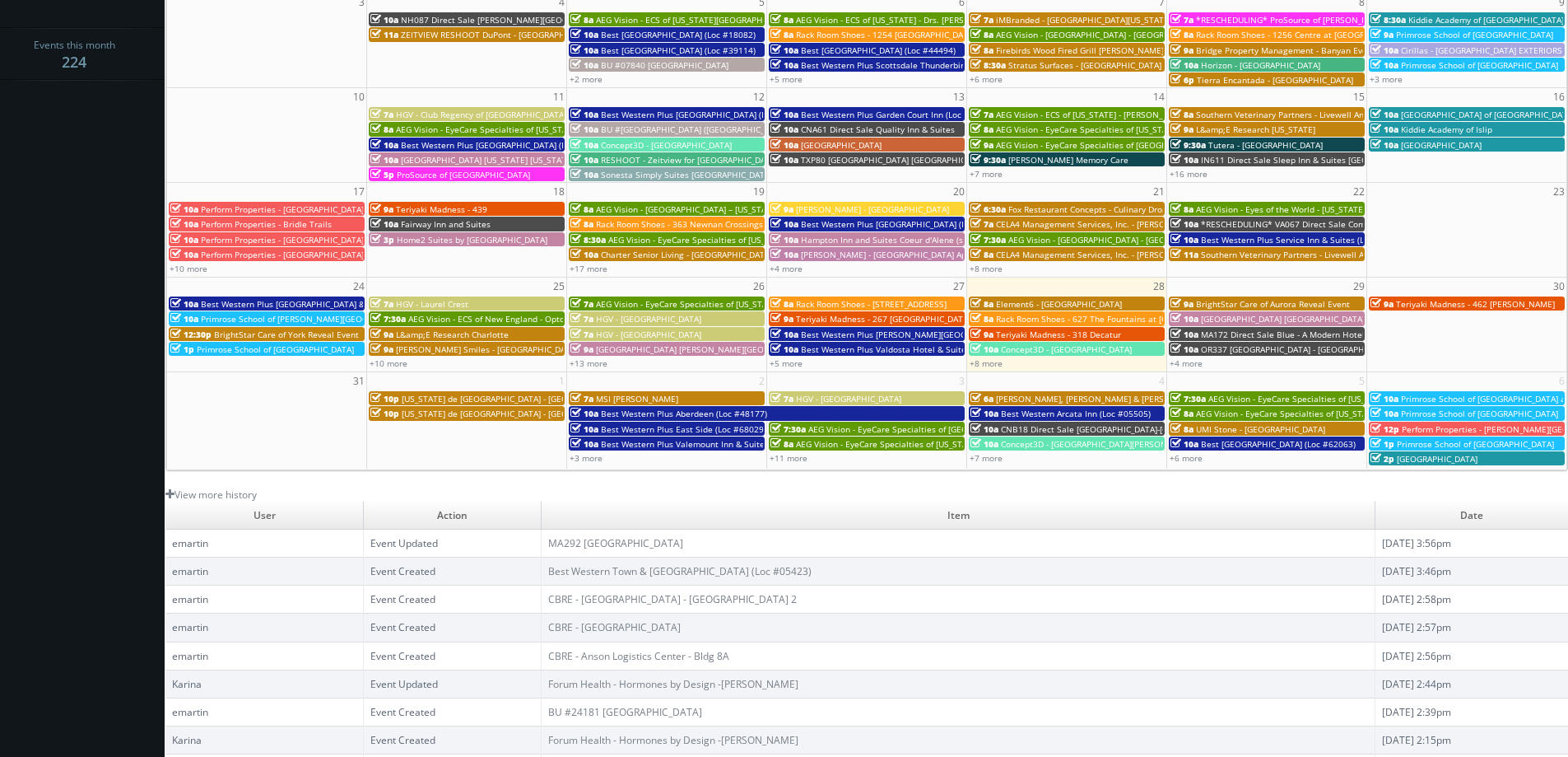
scroll to position [0, 0]
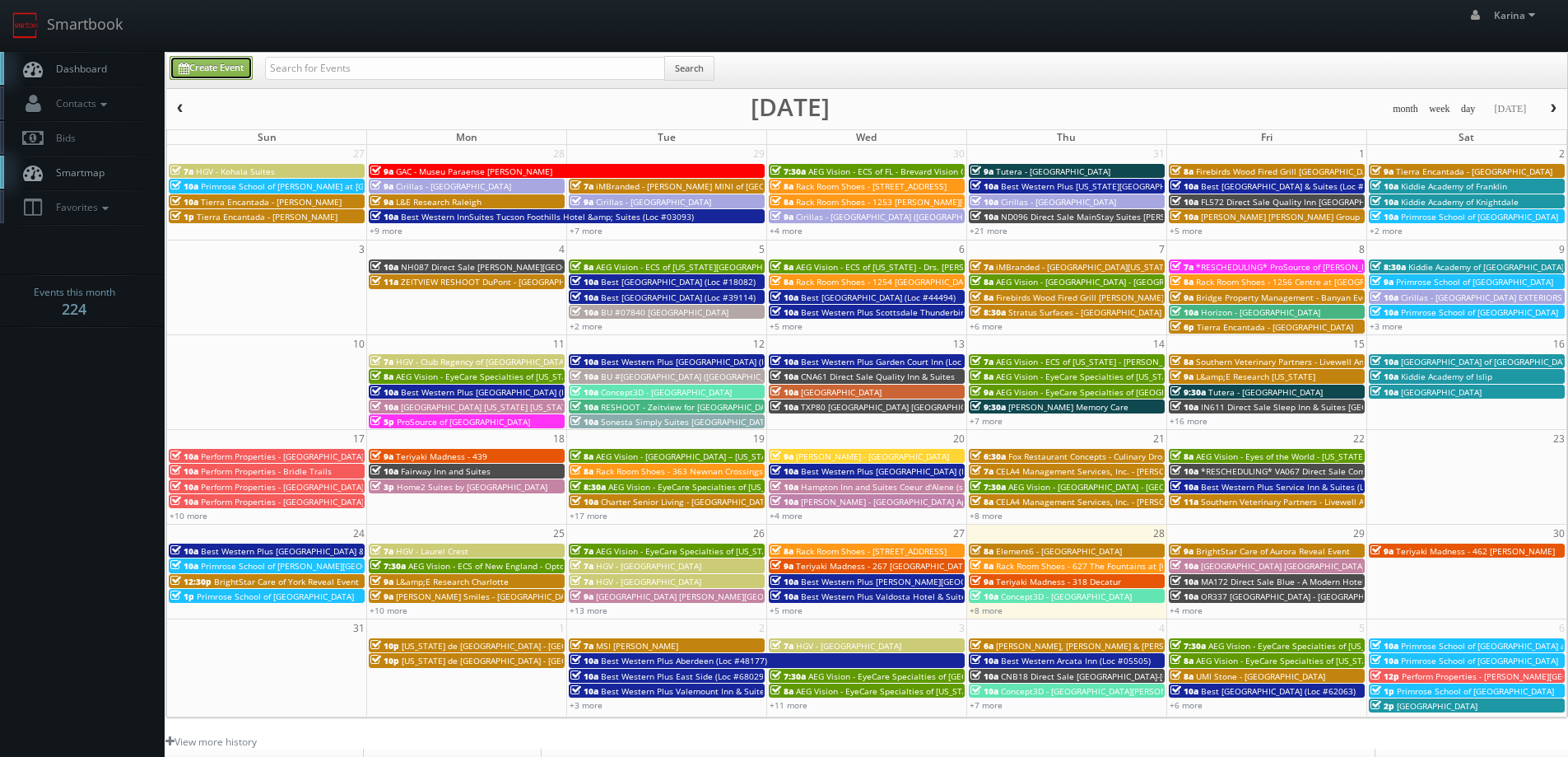
click at [241, 76] on link "Create Event" at bounding box center [211, 67] width 83 height 24
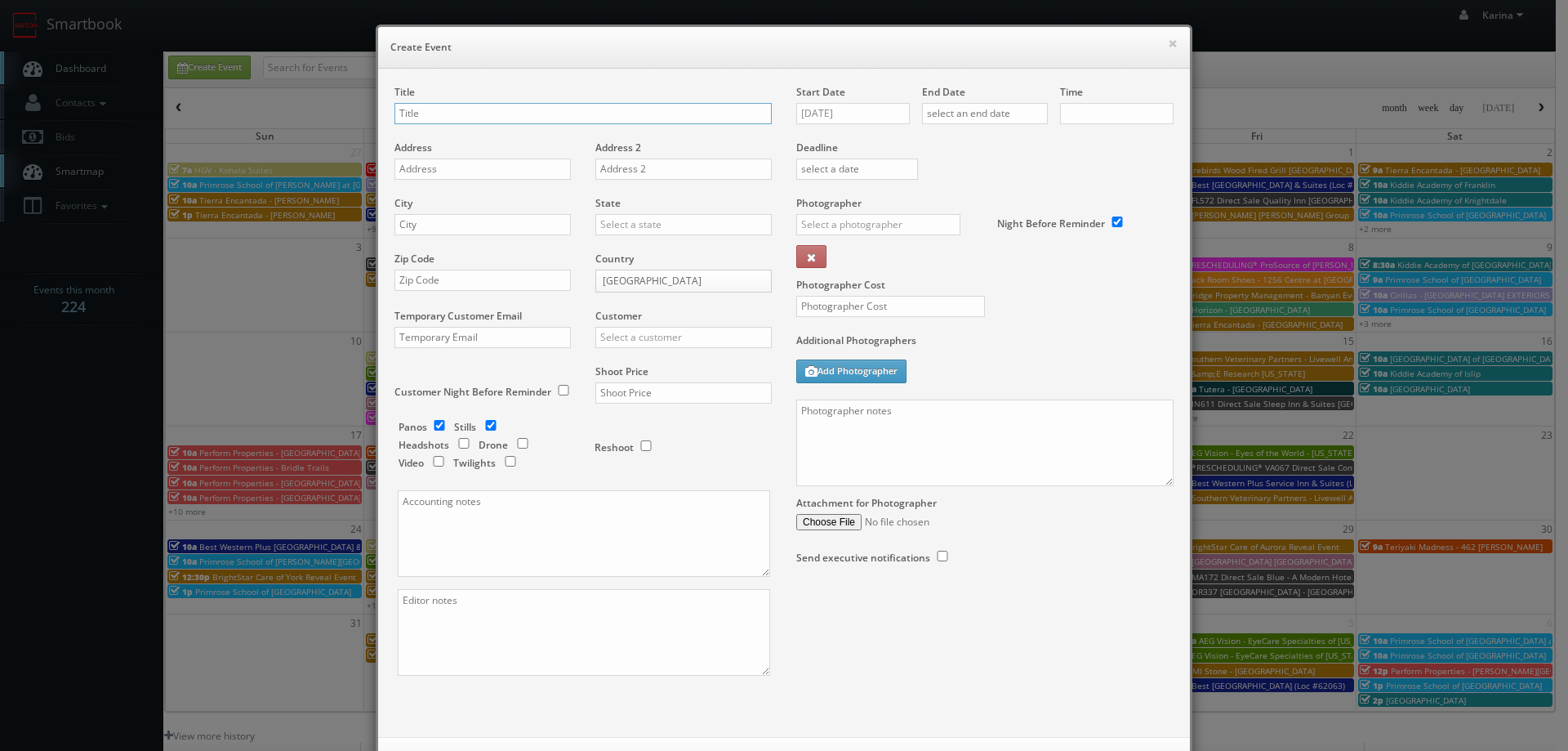
checkbox input "true"
type input "10:00am"
checkbox input "true"
click at [1171, 42] on button "×" at bounding box center [1173, 43] width 10 height 12
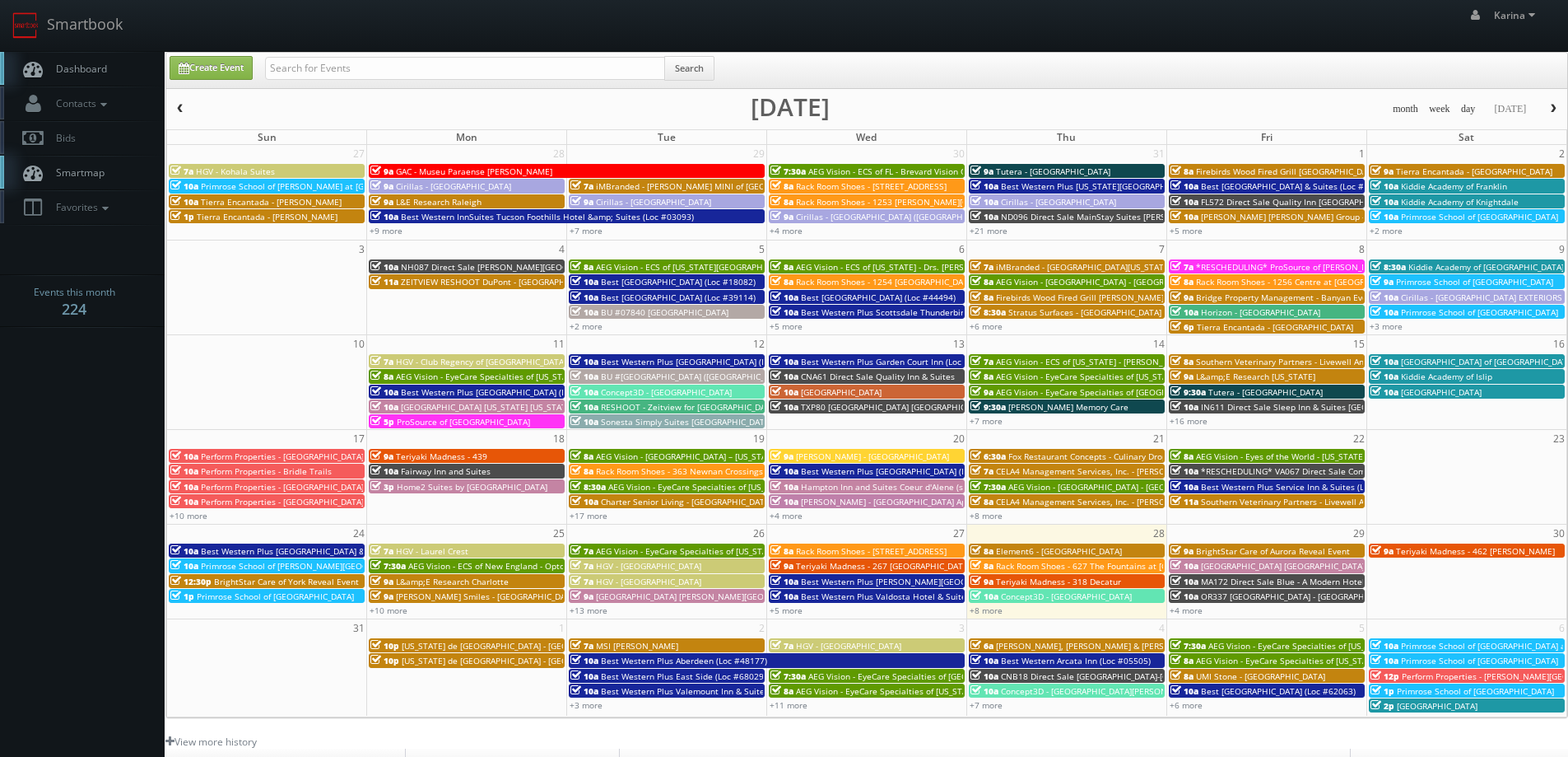
scroll to position [300, 0]
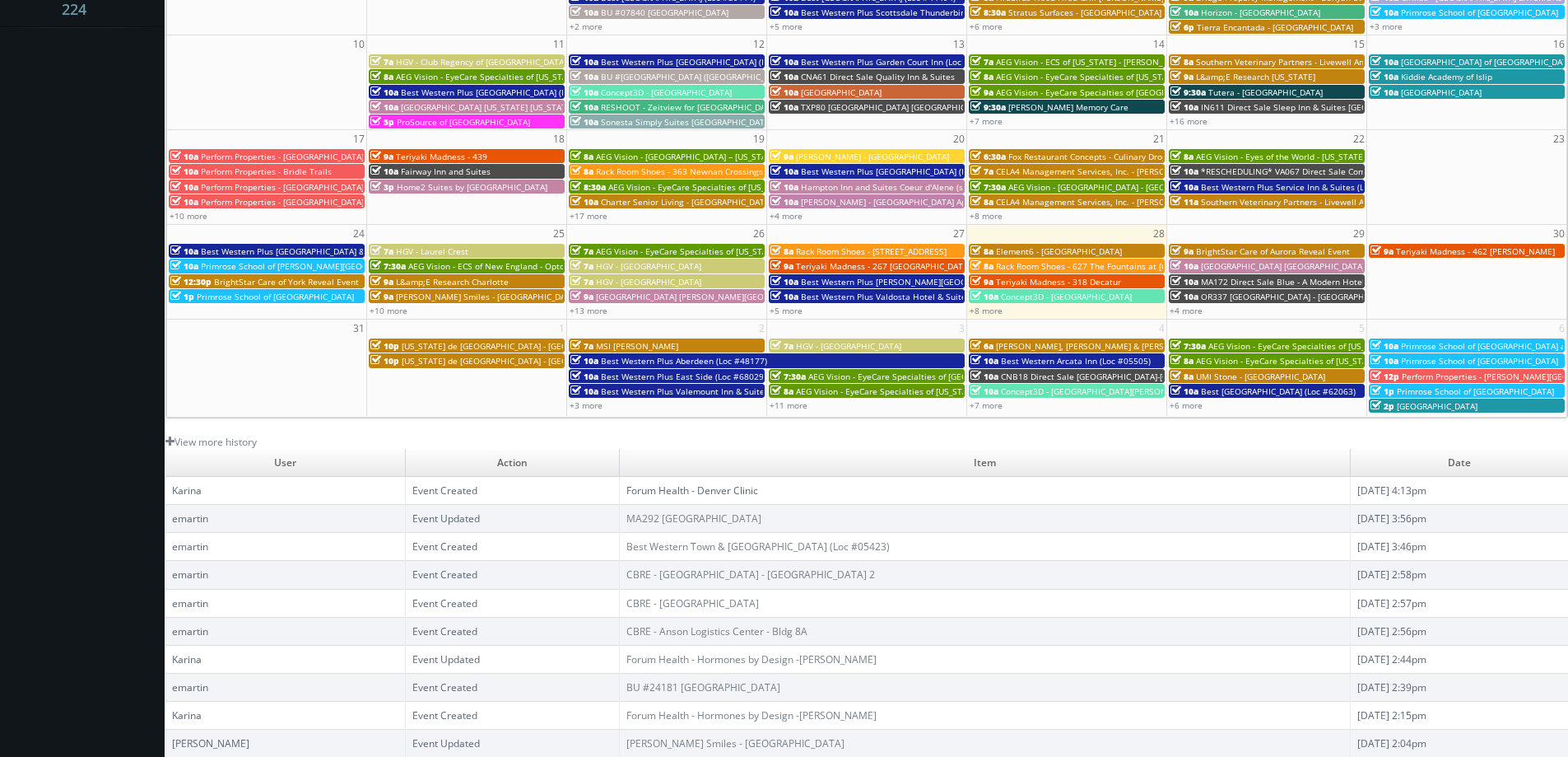
click at [678, 489] on link "Forum Health - Denver Clinic" at bounding box center [692, 490] width 131 height 14
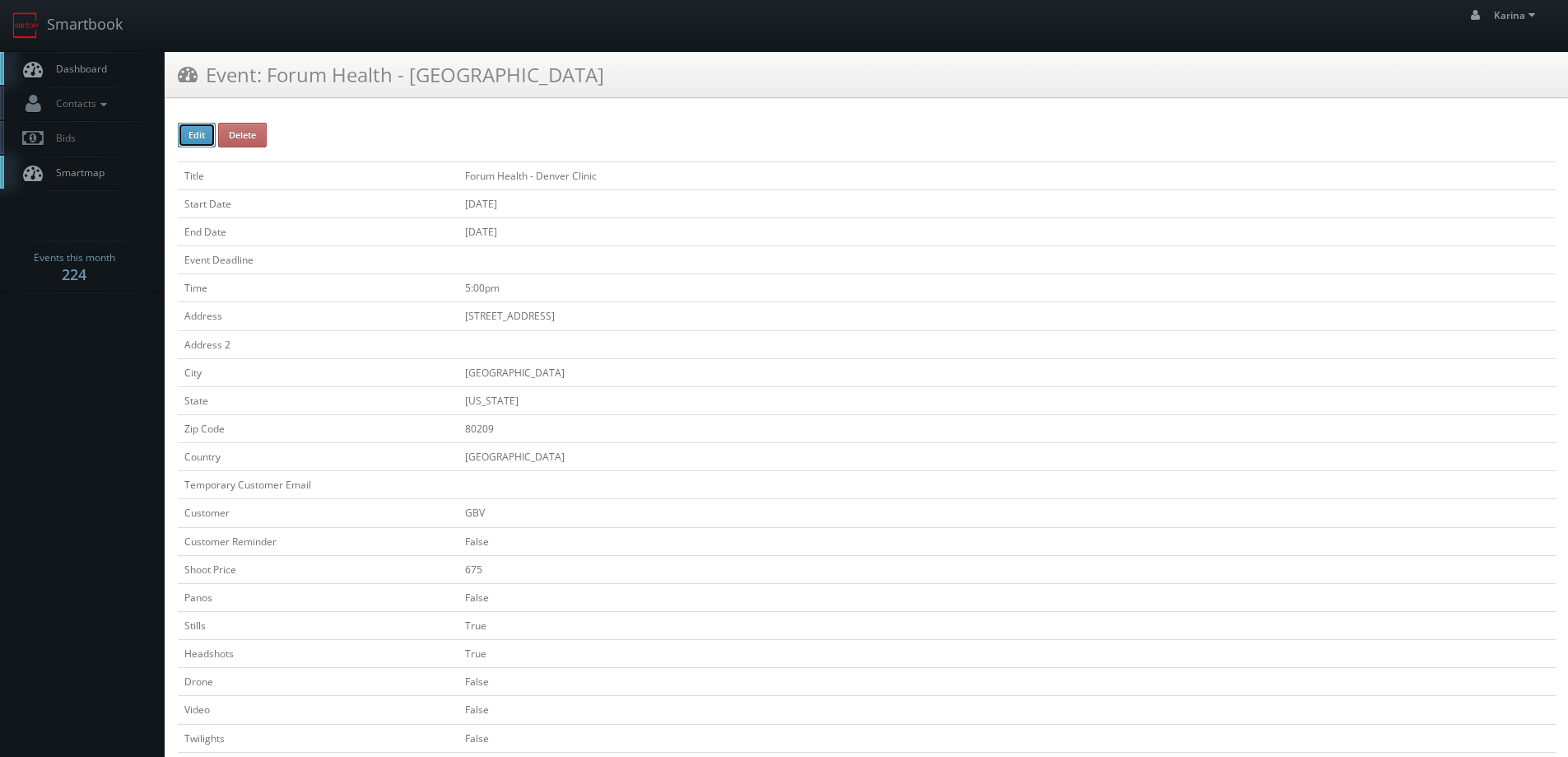
click at [200, 131] on button "Edit" at bounding box center [196, 135] width 38 height 24
type input "Forum Health - Denver Clinic"
type input "[STREET_ADDRESS]"
type input "[GEOGRAPHIC_DATA]"
type input "80209"
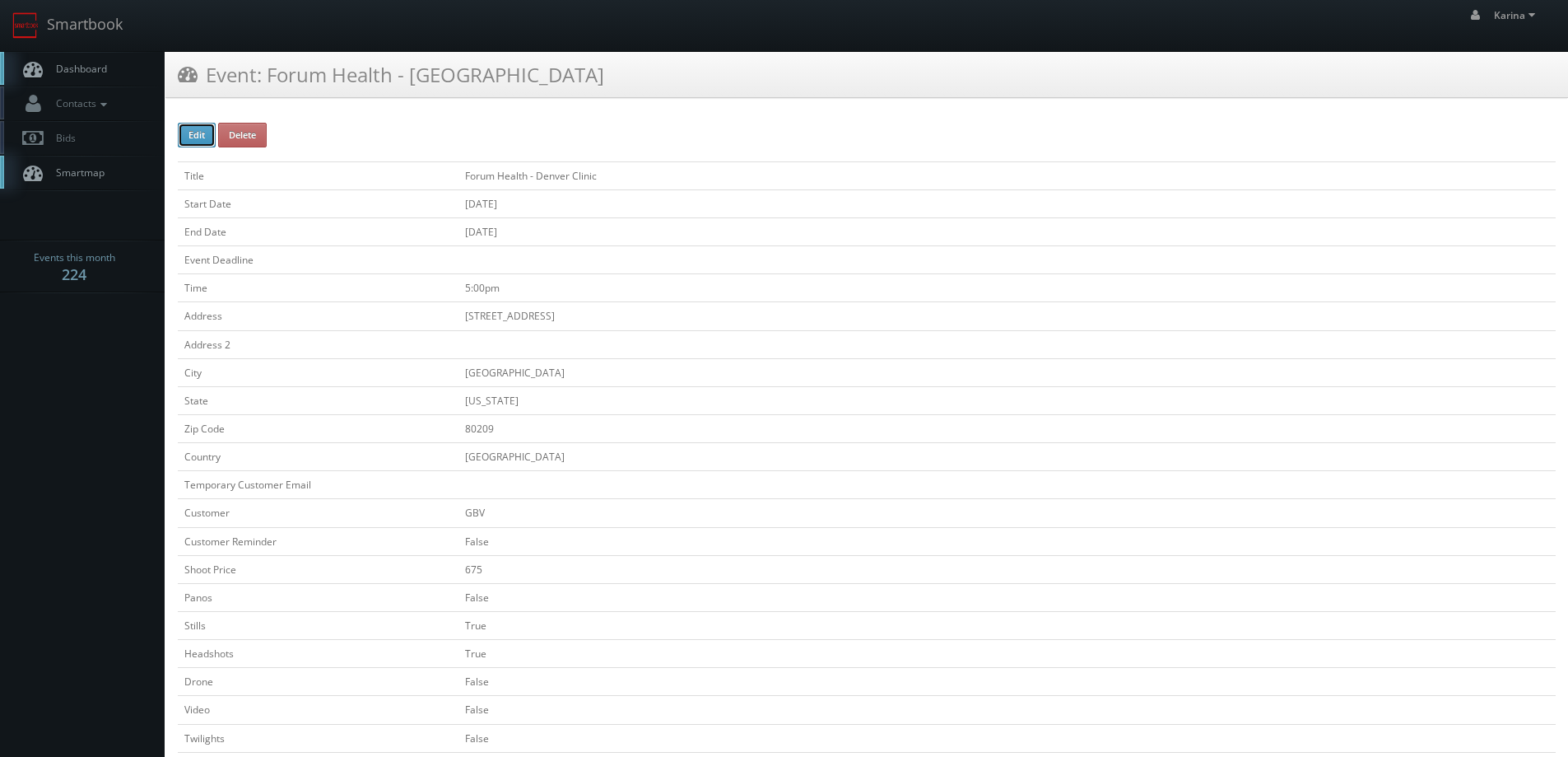
checkbox input "false"
type input "675"
checkbox input "false"
checkbox input "true"
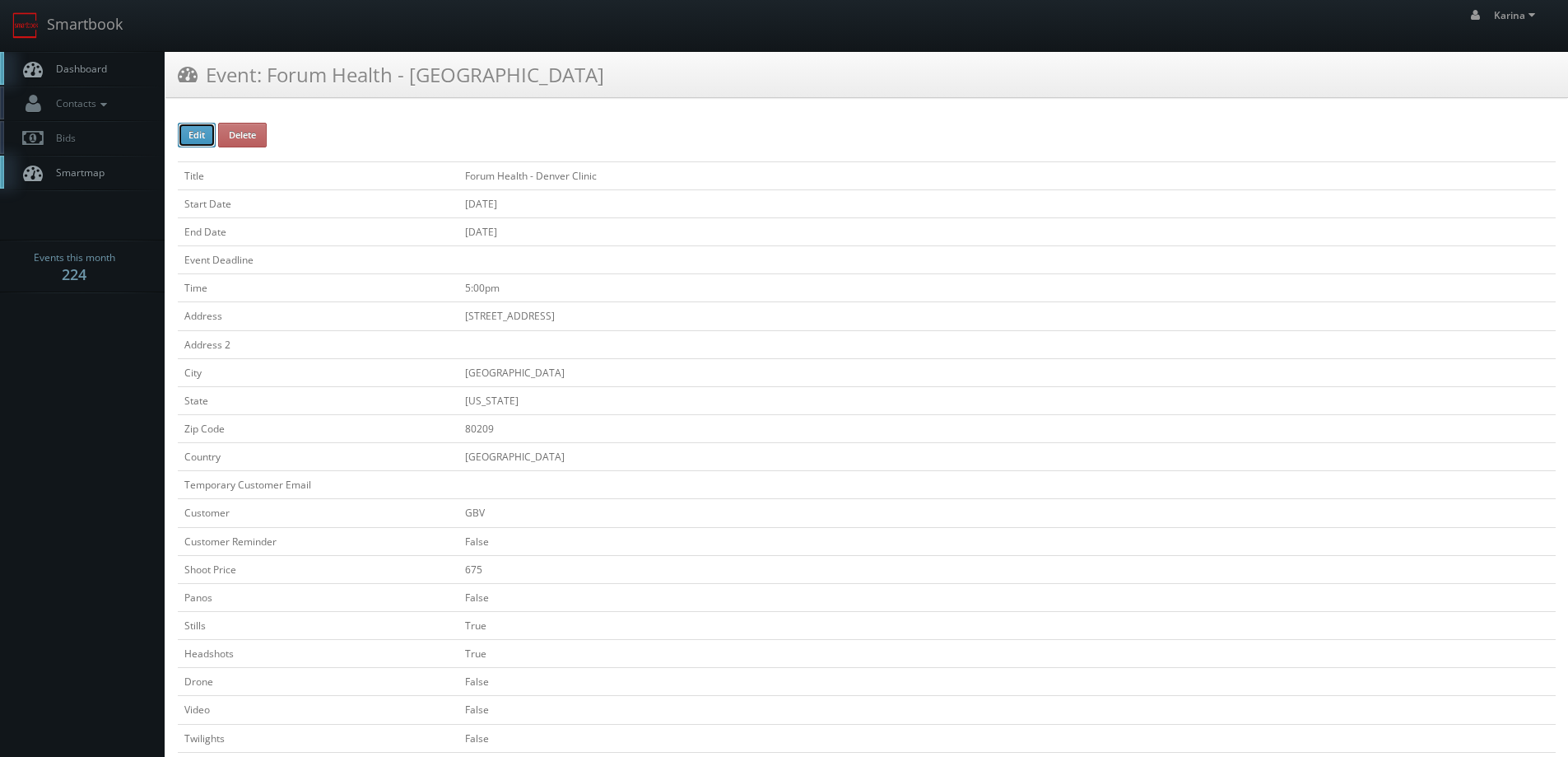
checkbox input "false"
type input "[DATE]"
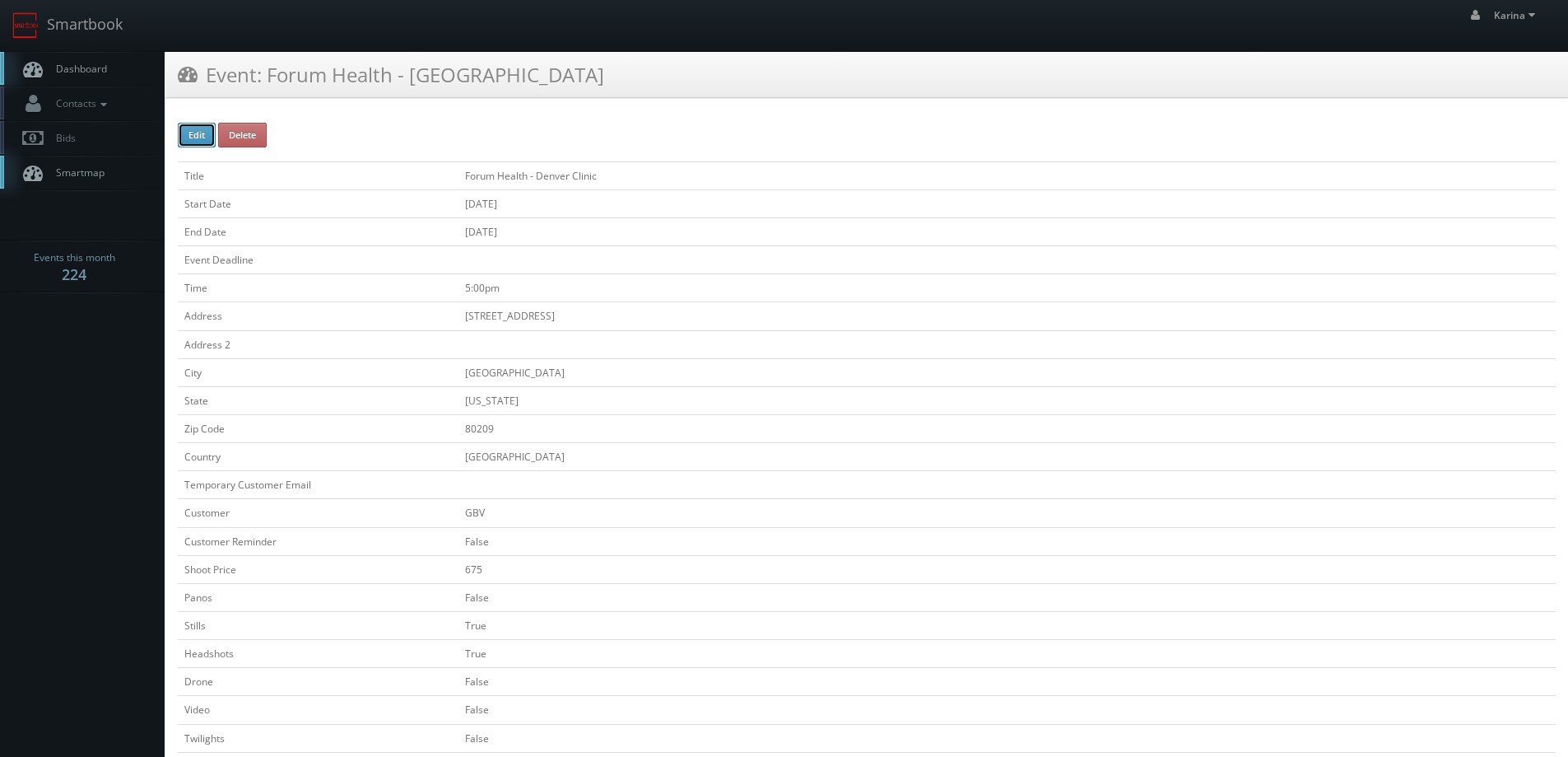
type input "[DATE]"
type input "5:00pm"
checkbox input "true"
checkbox input "false"
select select "[US_STATE]"
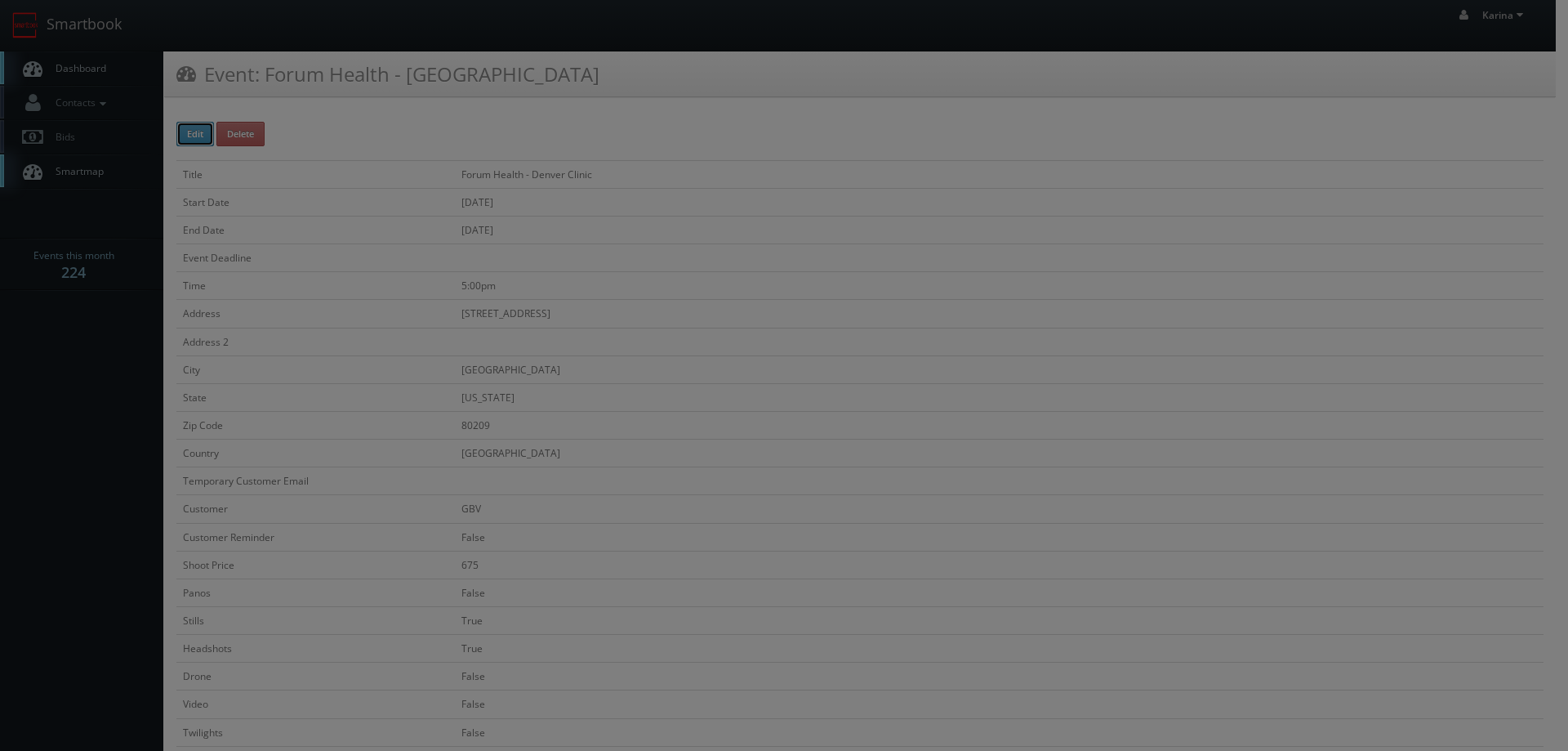
type input "675"
type input "250"
select select "[EMAIL_ADDRESS][DOMAIN_NAME]"
select select "[PERSON_NAME][DOMAIN_NAME][EMAIL_ADDRESS][DOMAIN_NAME]"
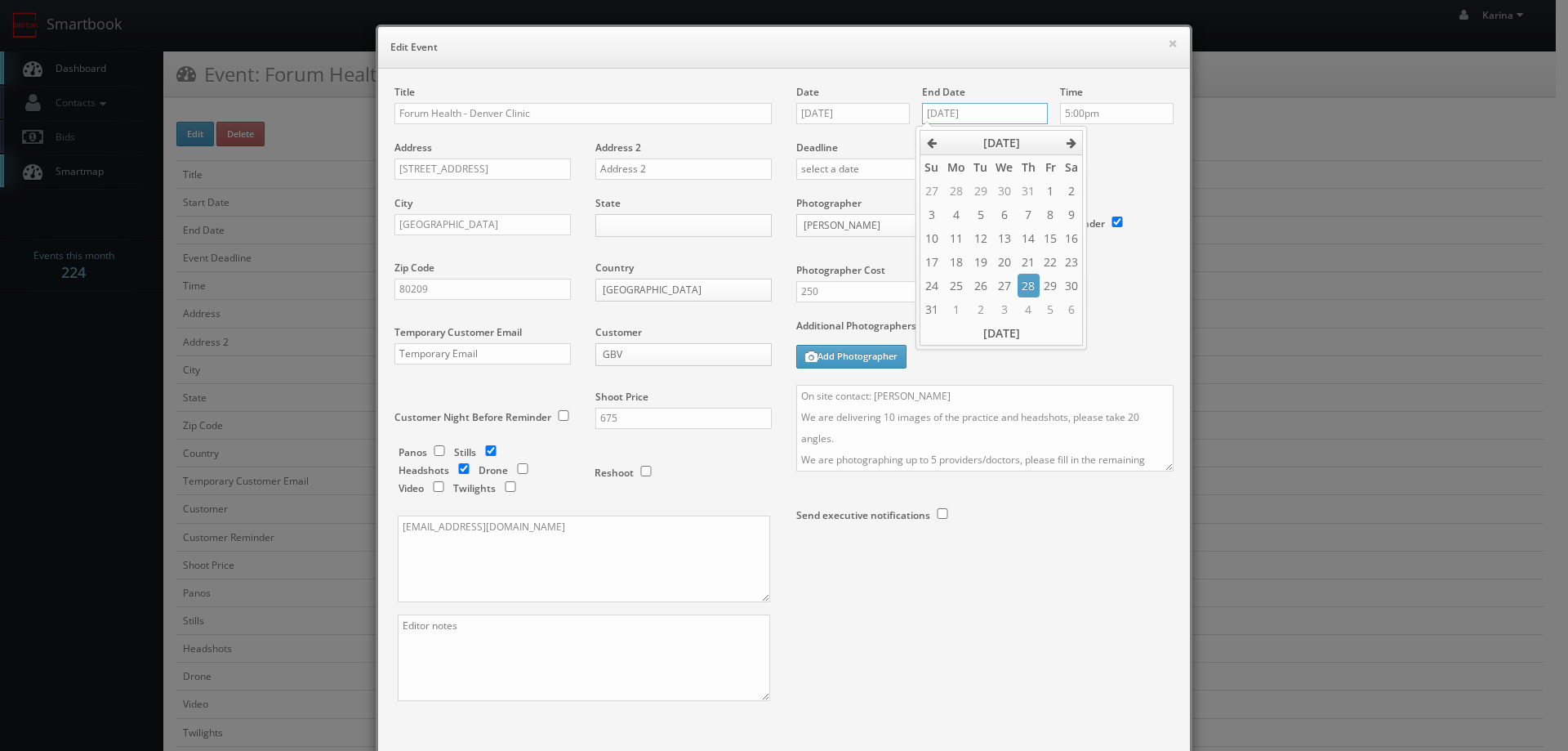
click at [968, 115] on input "[DATE]" at bounding box center [985, 113] width 125 height 21
click at [1072, 141] on icon at bounding box center [1072, 143] width 10 height 12
click at [1026, 246] on td "18" at bounding box center [1028, 238] width 22 height 23
type input "[DATE]"
click at [1119, 175] on div "Deadline" at bounding box center [985, 140] width 402 height 111
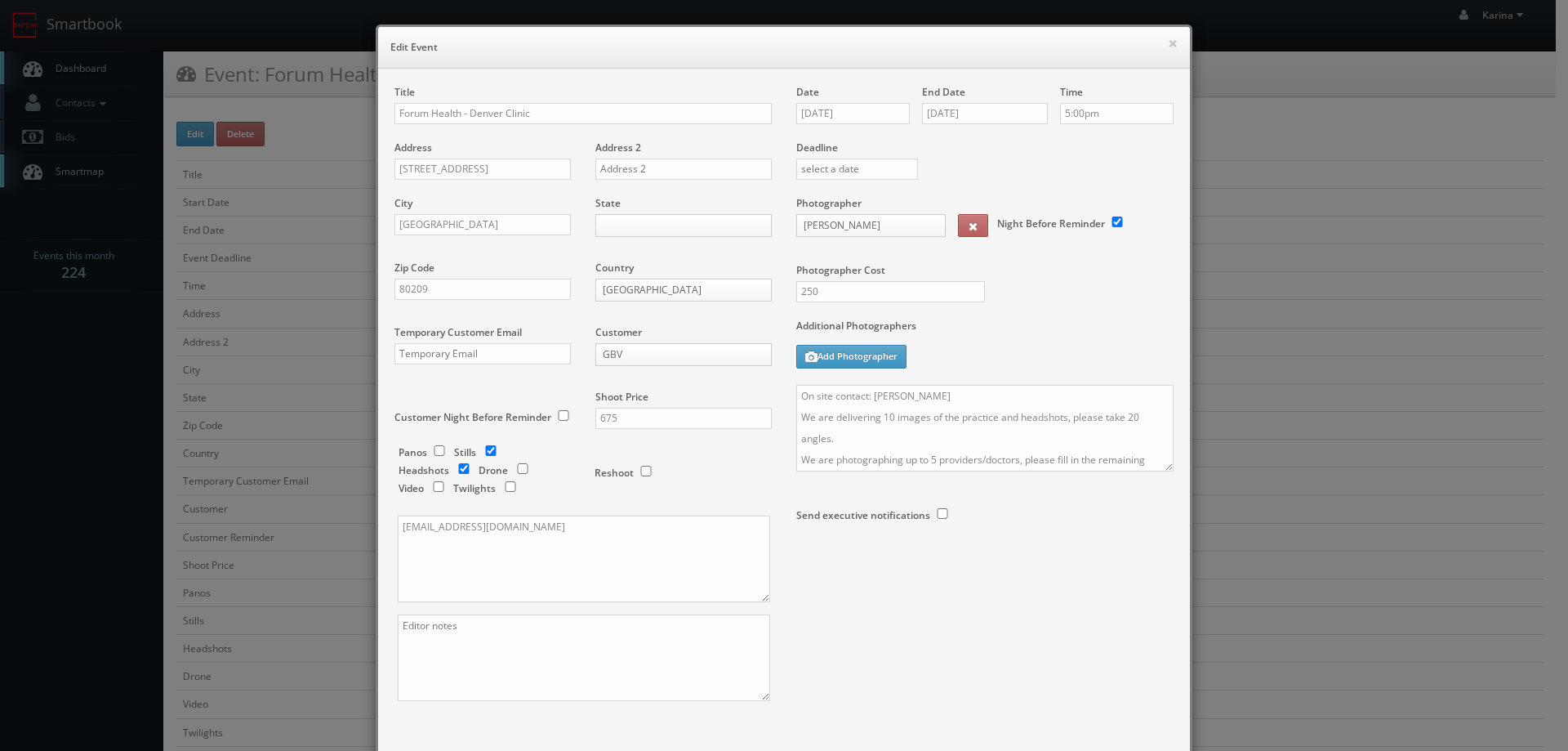
scroll to position [95, 0]
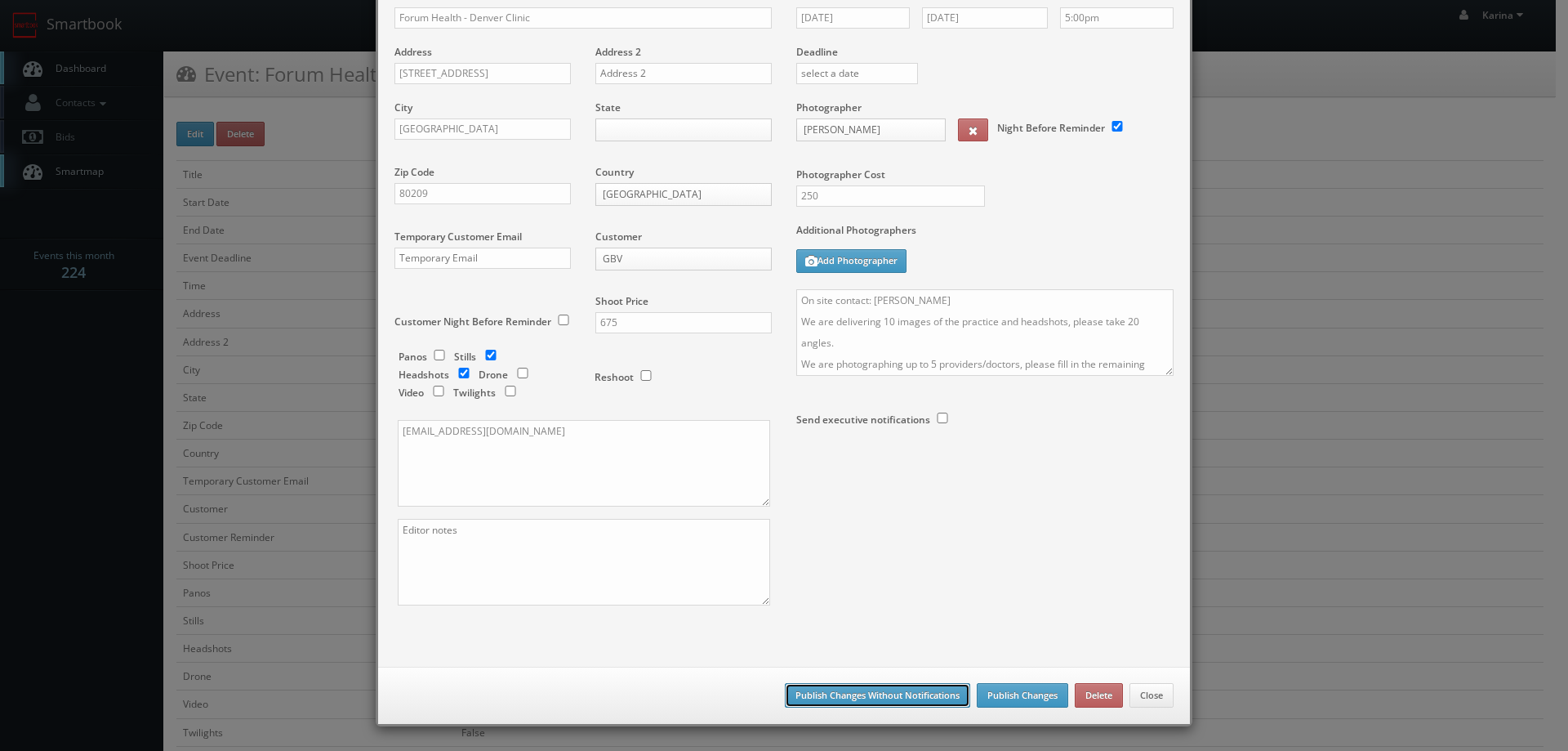
click at [920, 685] on button "Publish Changes Without Notifications" at bounding box center [878, 695] width 186 height 24
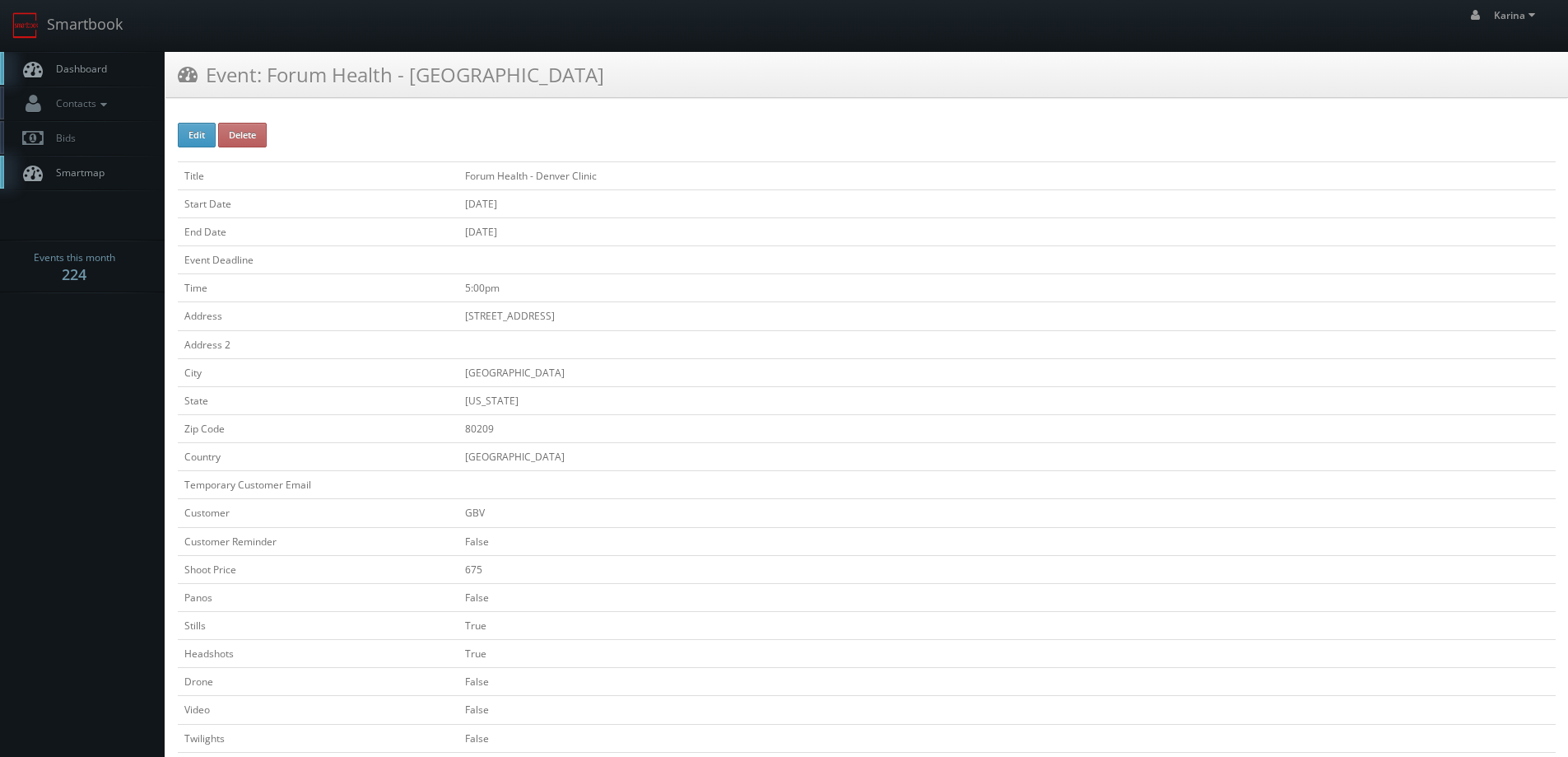
click at [100, 74] on span "Dashboard" at bounding box center [78, 68] width 59 height 14
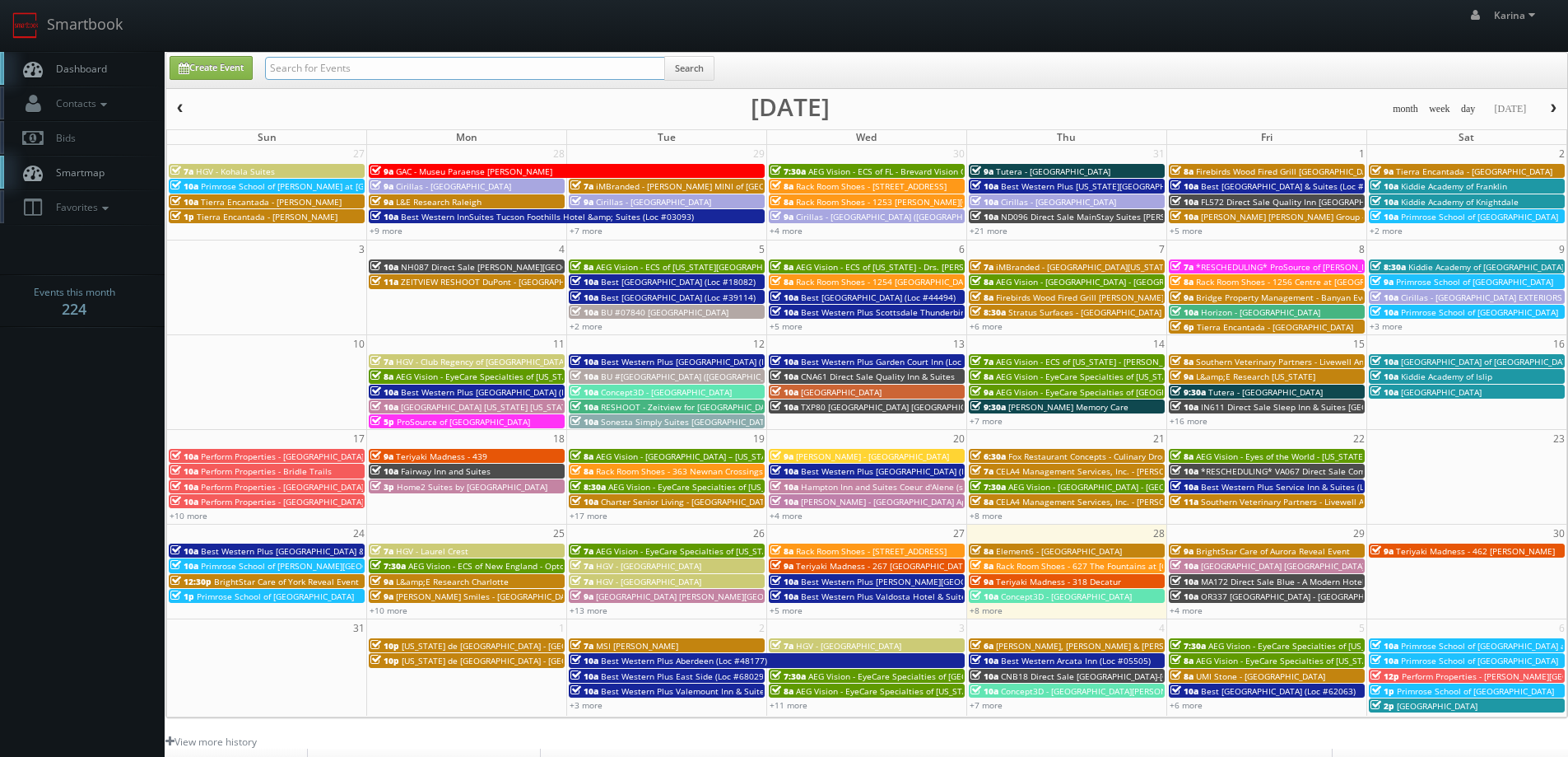
click at [320, 63] on input "text" at bounding box center [465, 67] width 400 height 23
type input "spring"
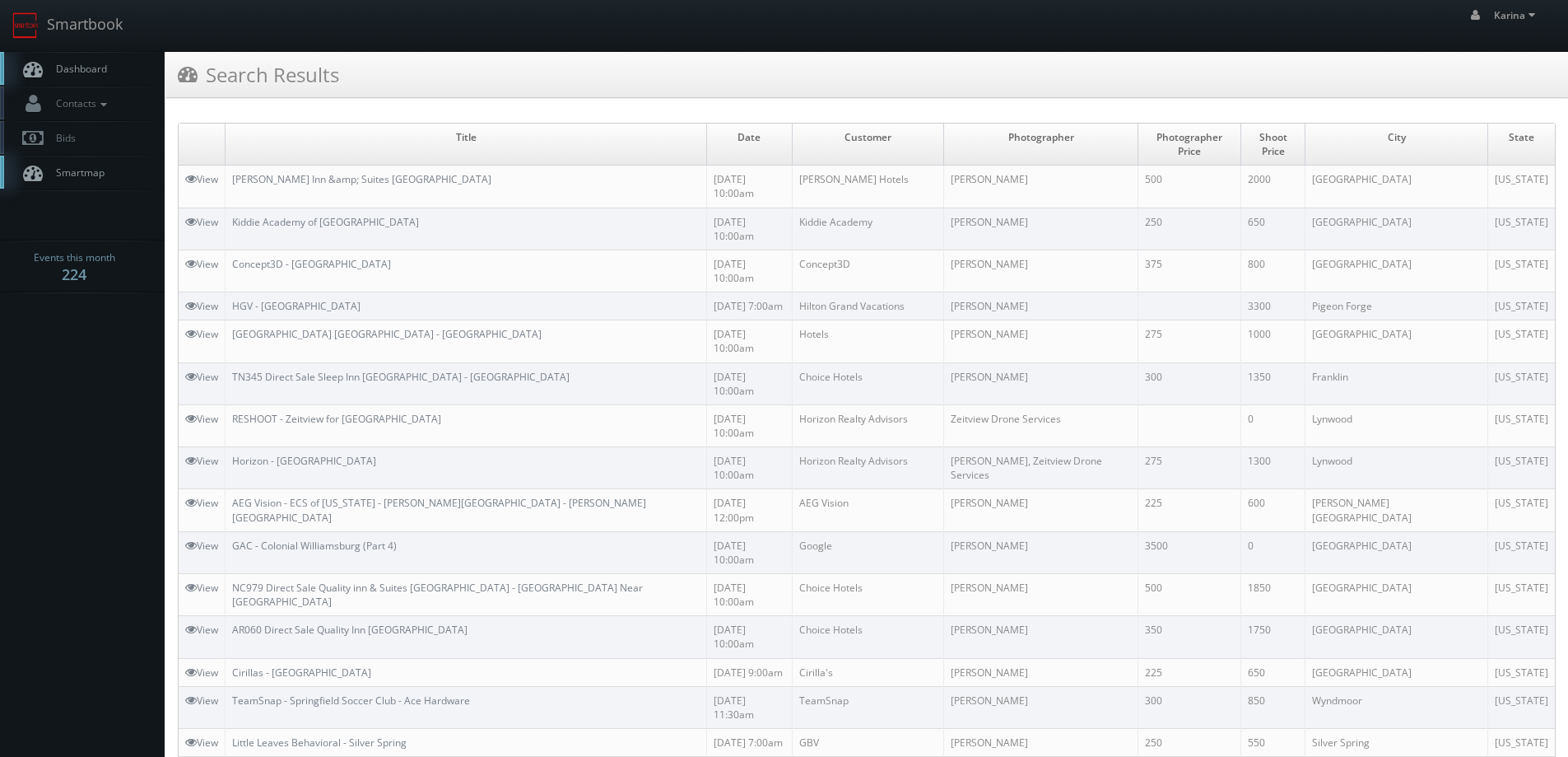
click at [103, 73] on span "Dashboard" at bounding box center [78, 68] width 59 height 14
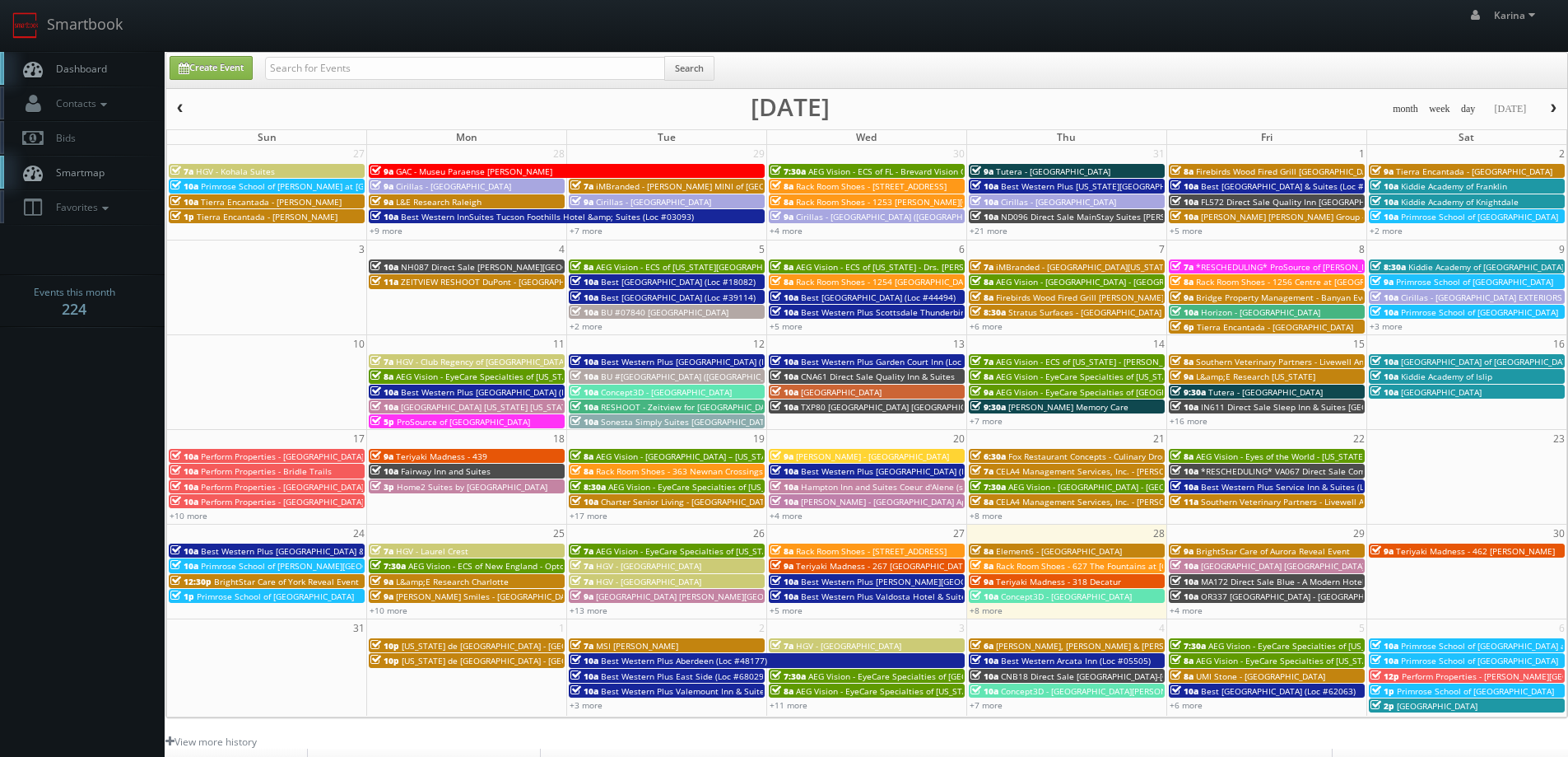
click at [81, 73] on span "Dashboard" at bounding box center [78, 68] width 59 height 14
click at [87, 67] on span "Dashboard" at bounding box center [78, 68] width 59 height 14
click at [89, 75] on span "Dashboard" at bounding box center [78, 68] width 59 height 14
